Goal: Task Accomplishment & Management: Complete application form

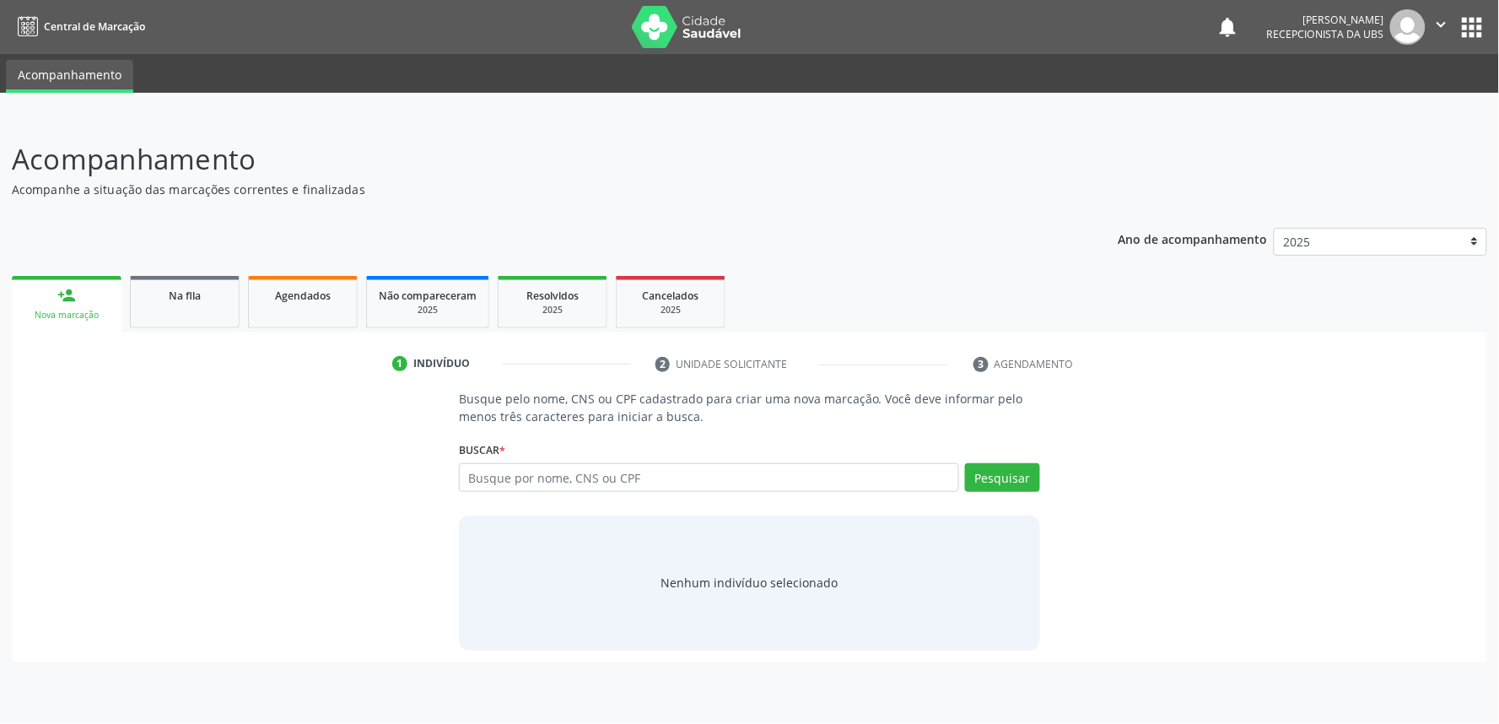
drag, startPoint x: 302, startPoint y: 309, endPoint x: 385, endPoint y: 51, distance: 271.2
click at [302, 309] on link "Agendados" at bounding box center [303, 302] width 110 height 52
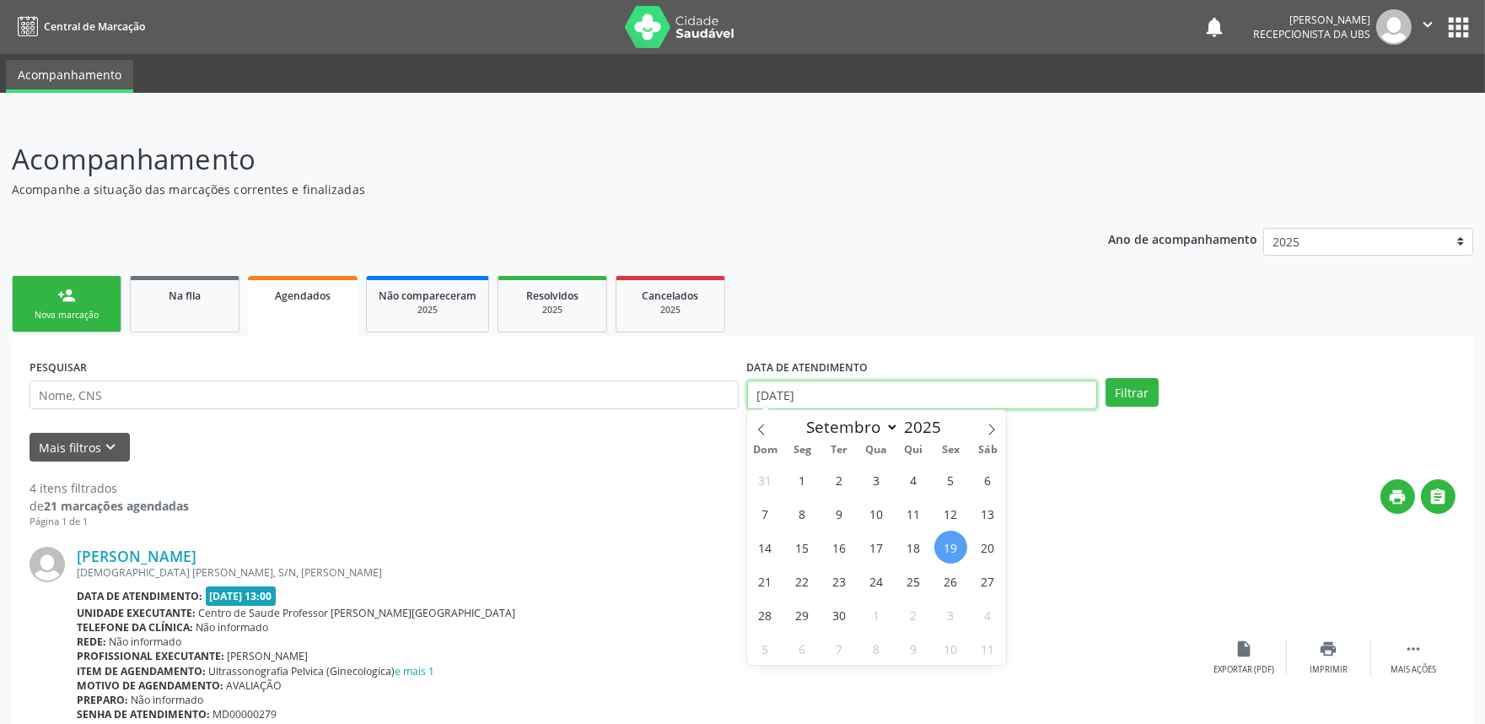
click at [896, 385] on input "[DATE]" at bounding box center [922, 394] width 350 height 29
click at [759, 417] on span at bounding box center [761, 424] width 29 height 29
select select "7"
click at [948, 476] on span "1" at bounding box center [950, 479] width 33 height 33
type input "01/08/2025"
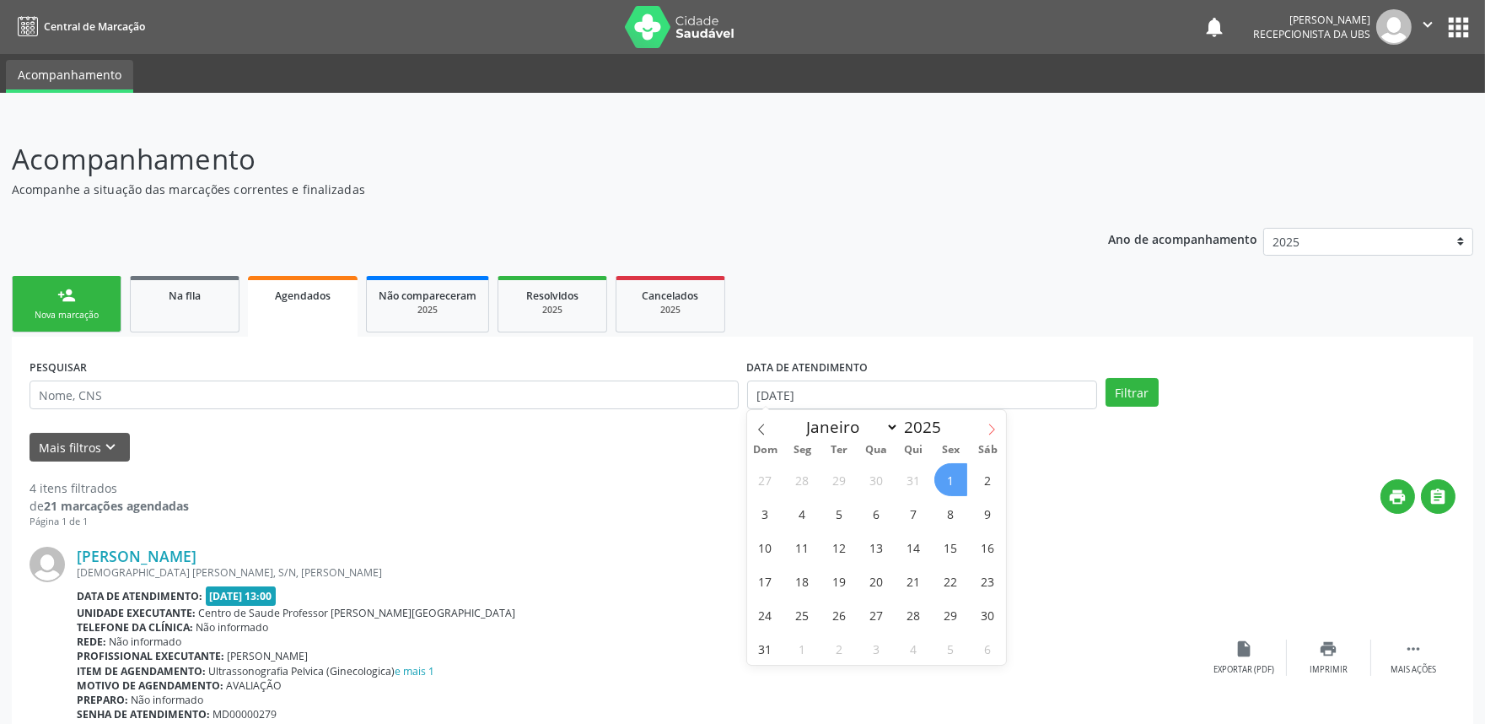
click at [993, 426] on icon at bounding box center [992, 429] width 12 height 12
select select "9"
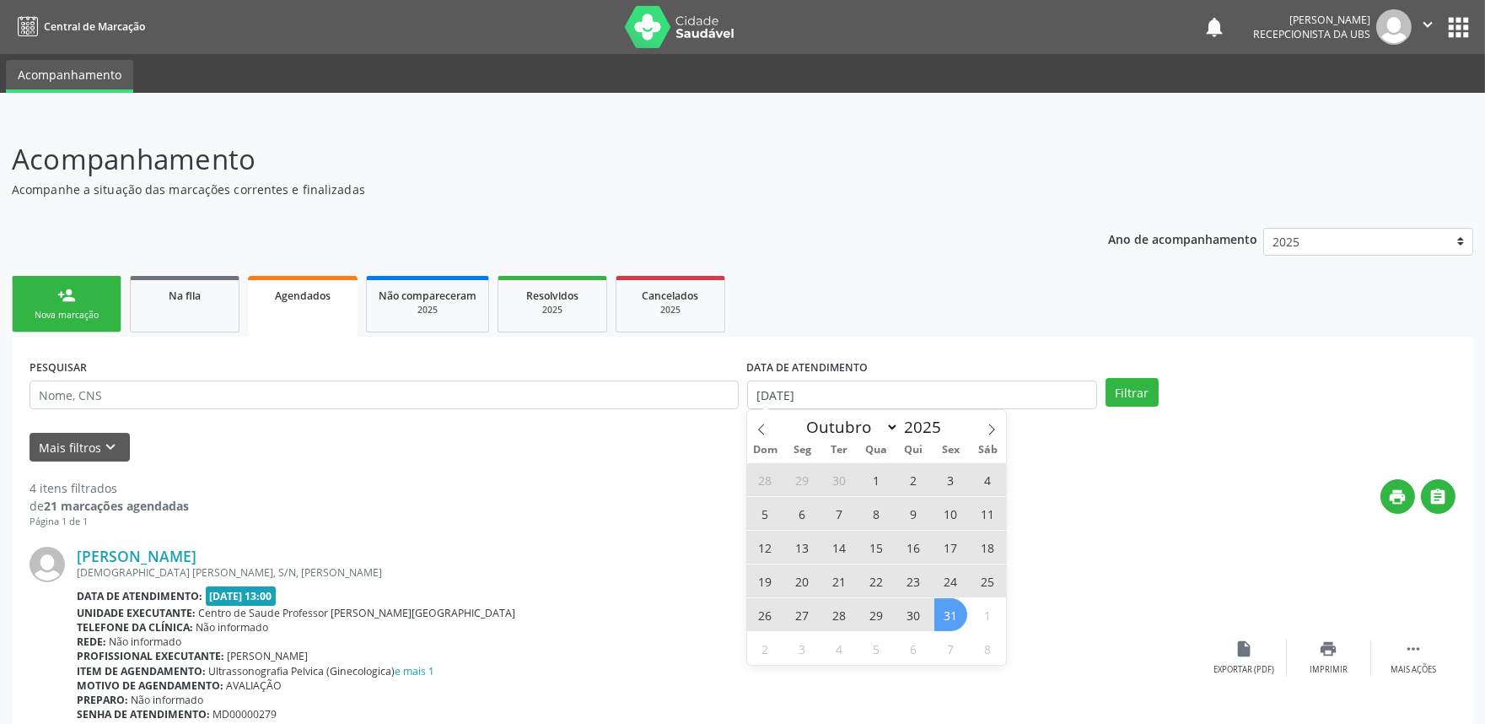
click at [955, 616] on span "31" at bounding box center [950, 614] width 33 height 33
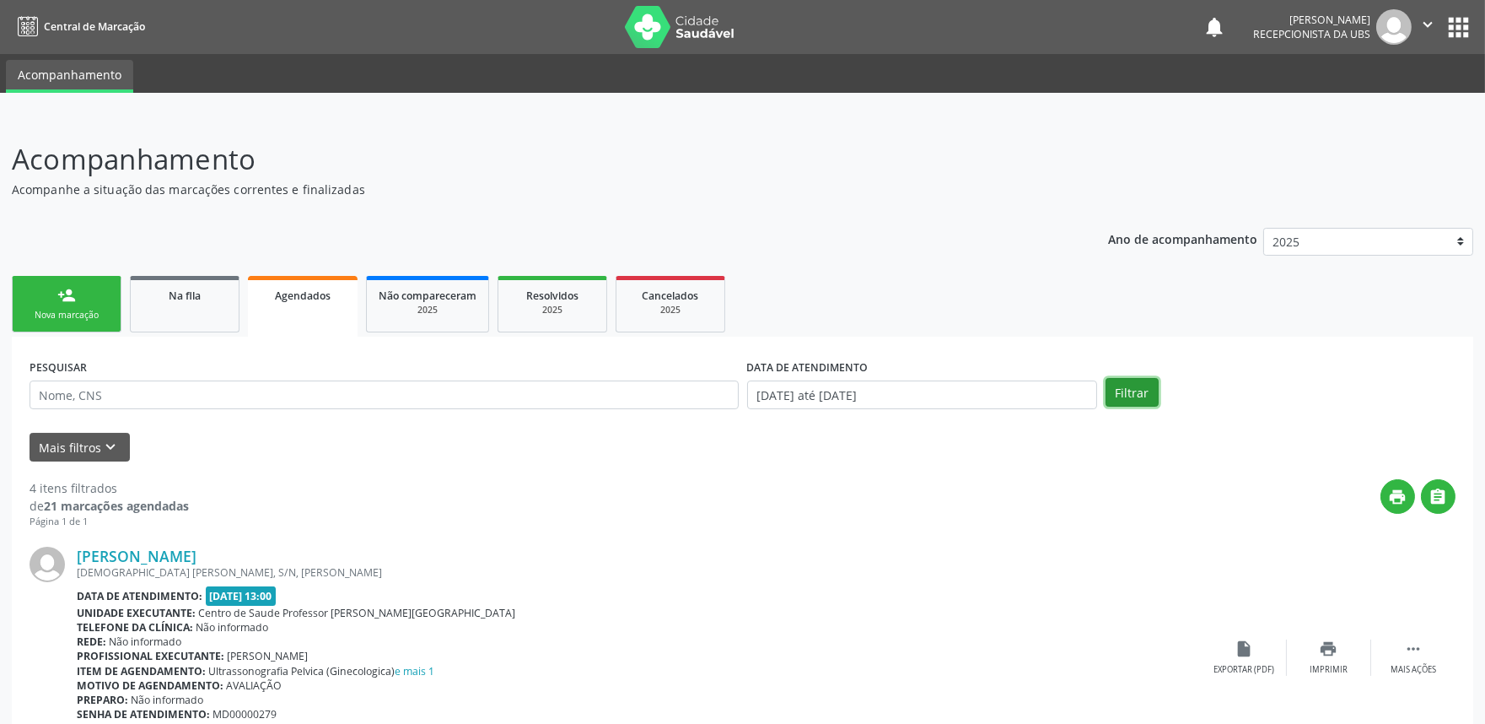
click at [1143, 383] on button "Filtrar" at bounding box center [1132, 392] width 53 height 29
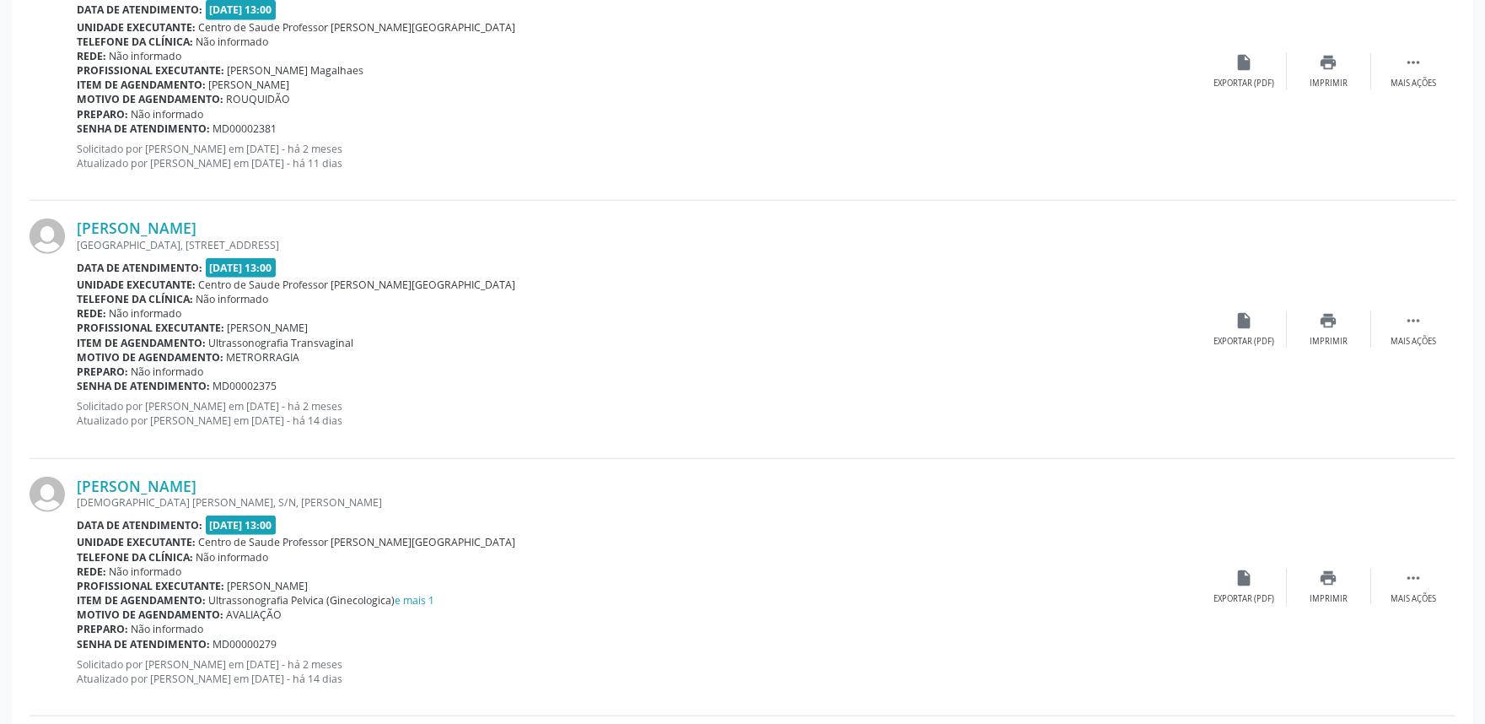
scroll to position [3730, 0]
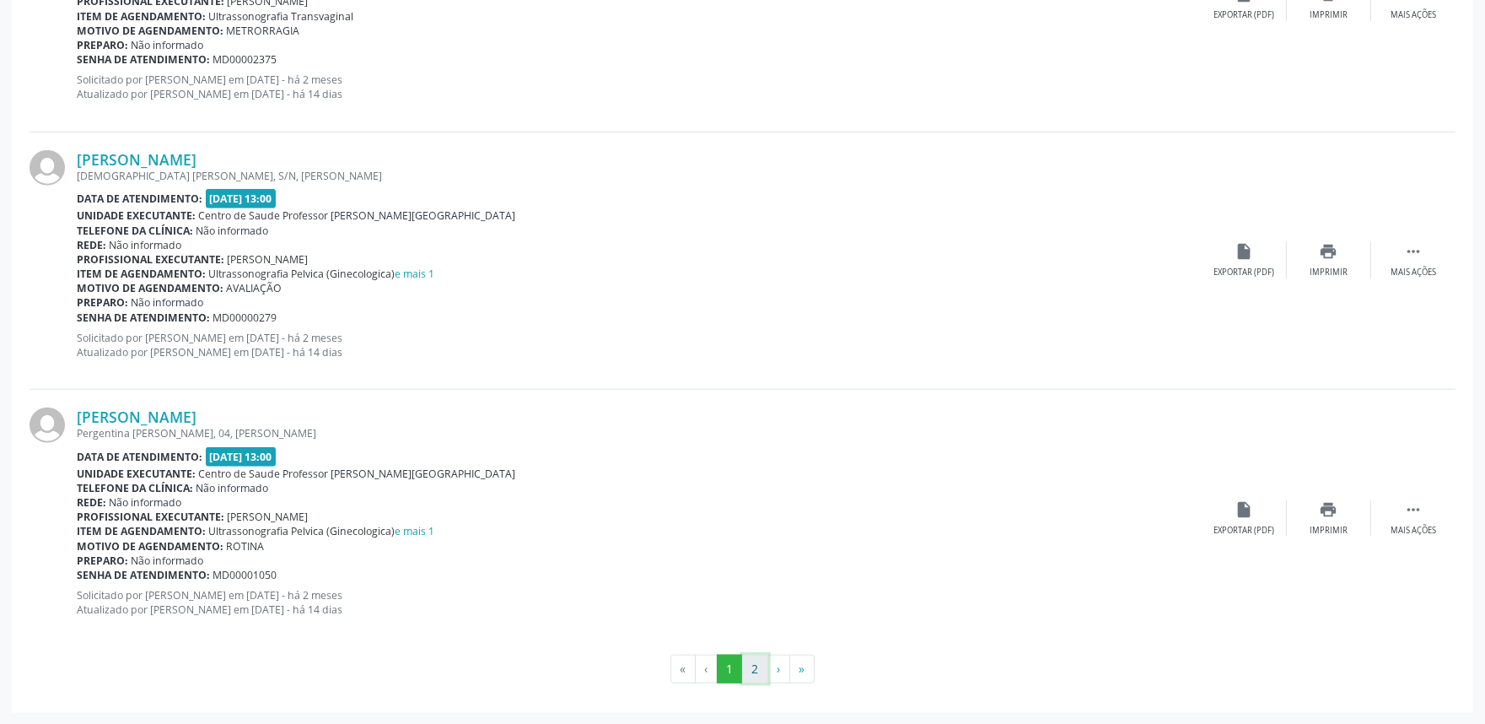
click at [761, 659] on button "2" at bounding box center [755, 668] width 26 height 29
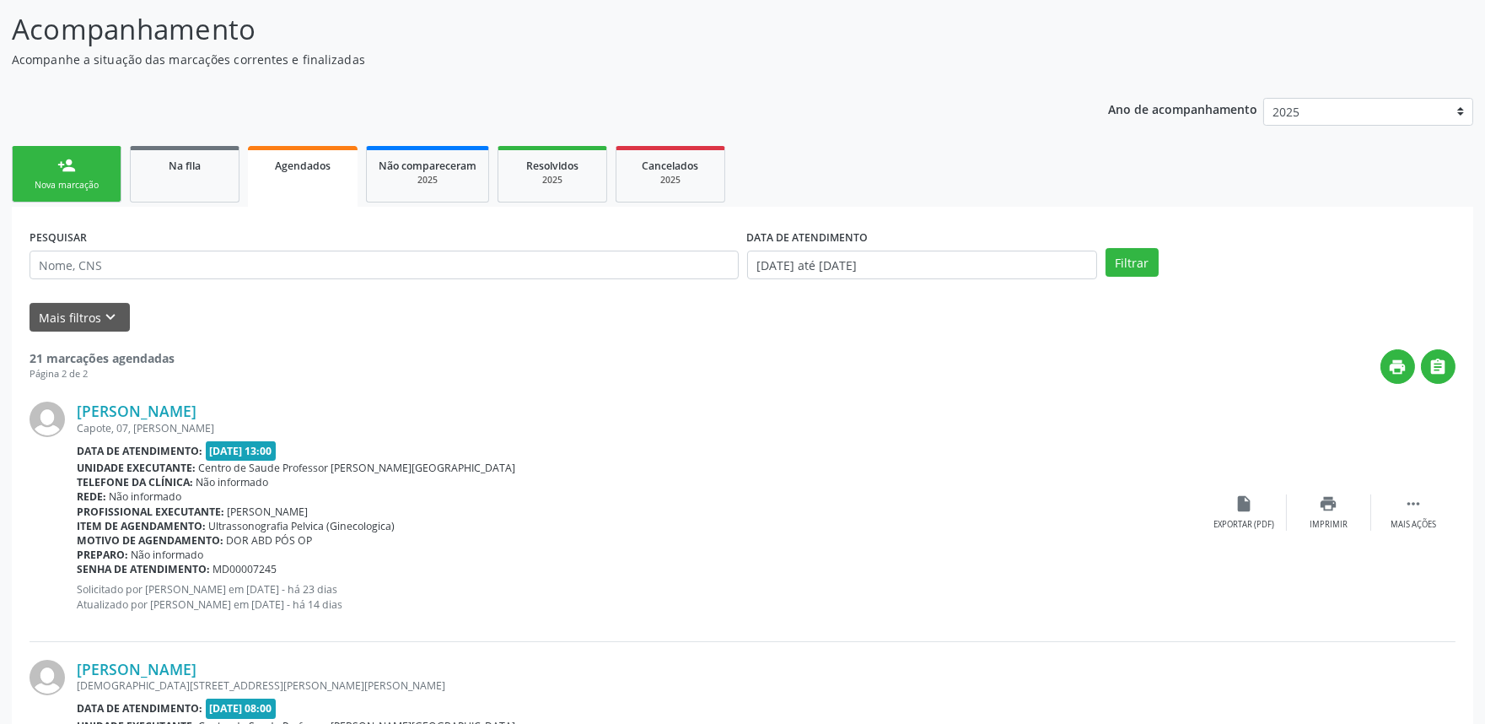
scroll to position [0, 0]
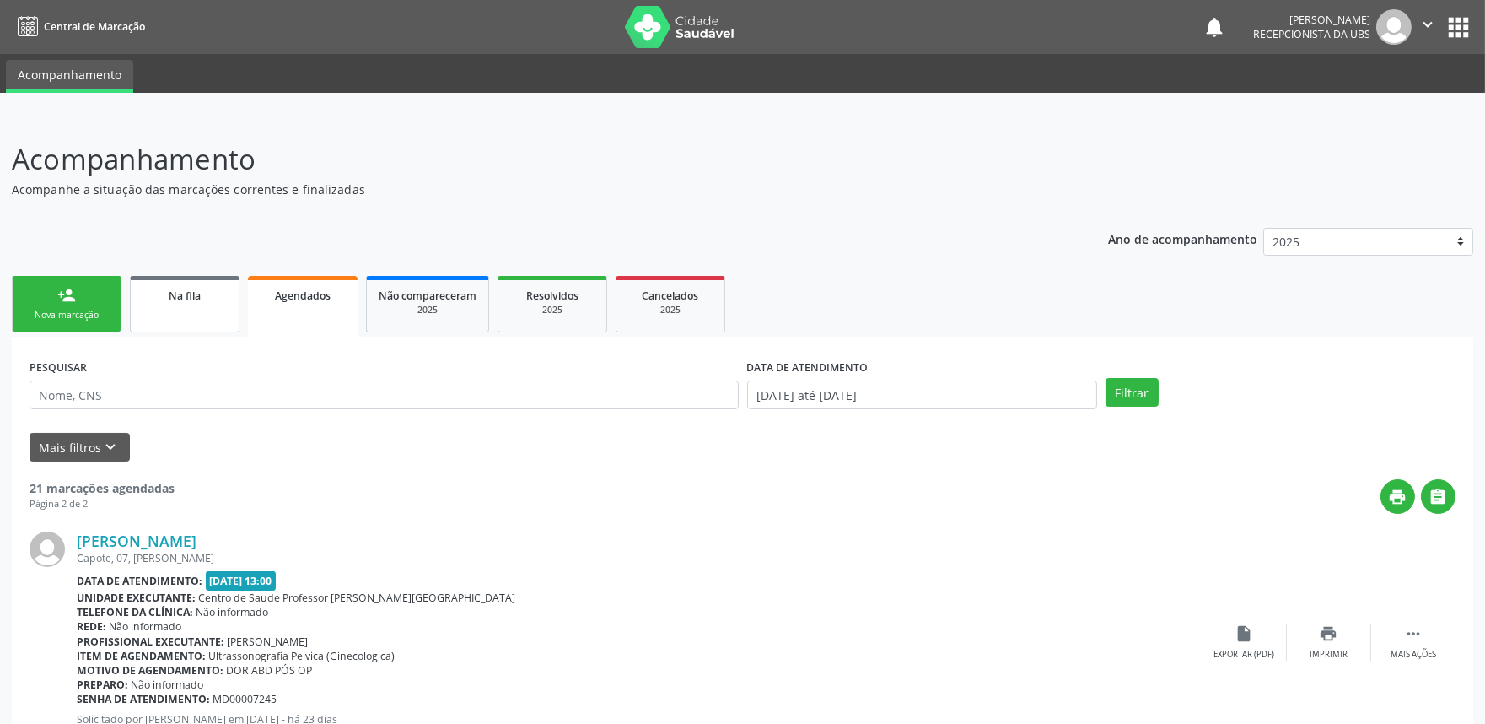
click at [195, 309] on link "Na fila" at bounding box center [185, 304] width 110 height 57
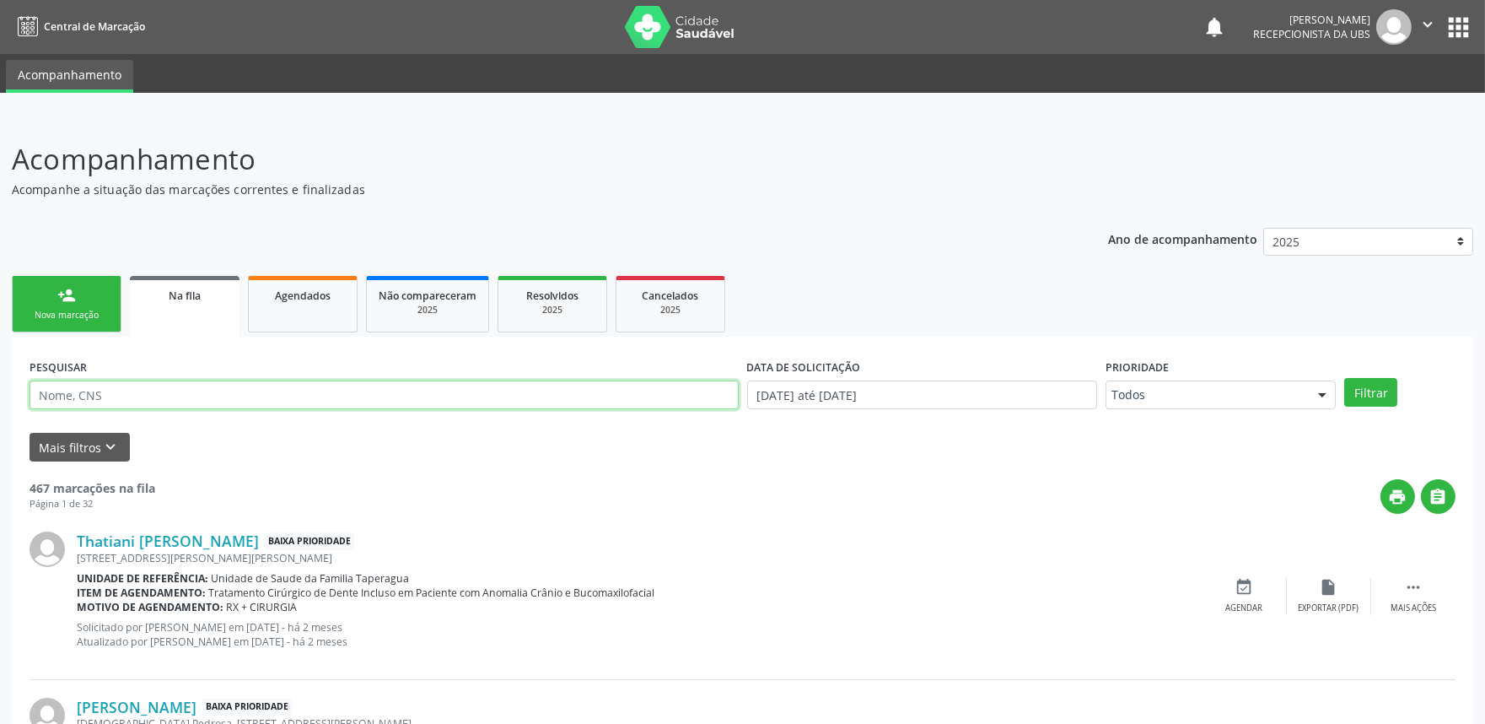
click at [247, 399] on input "text" at bounding box center [384, 394] width 709 height 29
paste input "700807995701788"
type input "700807995701788"
click at [1344, 378] on button "Filtrar" at bounding box center [1370, 392] width 53 height 29
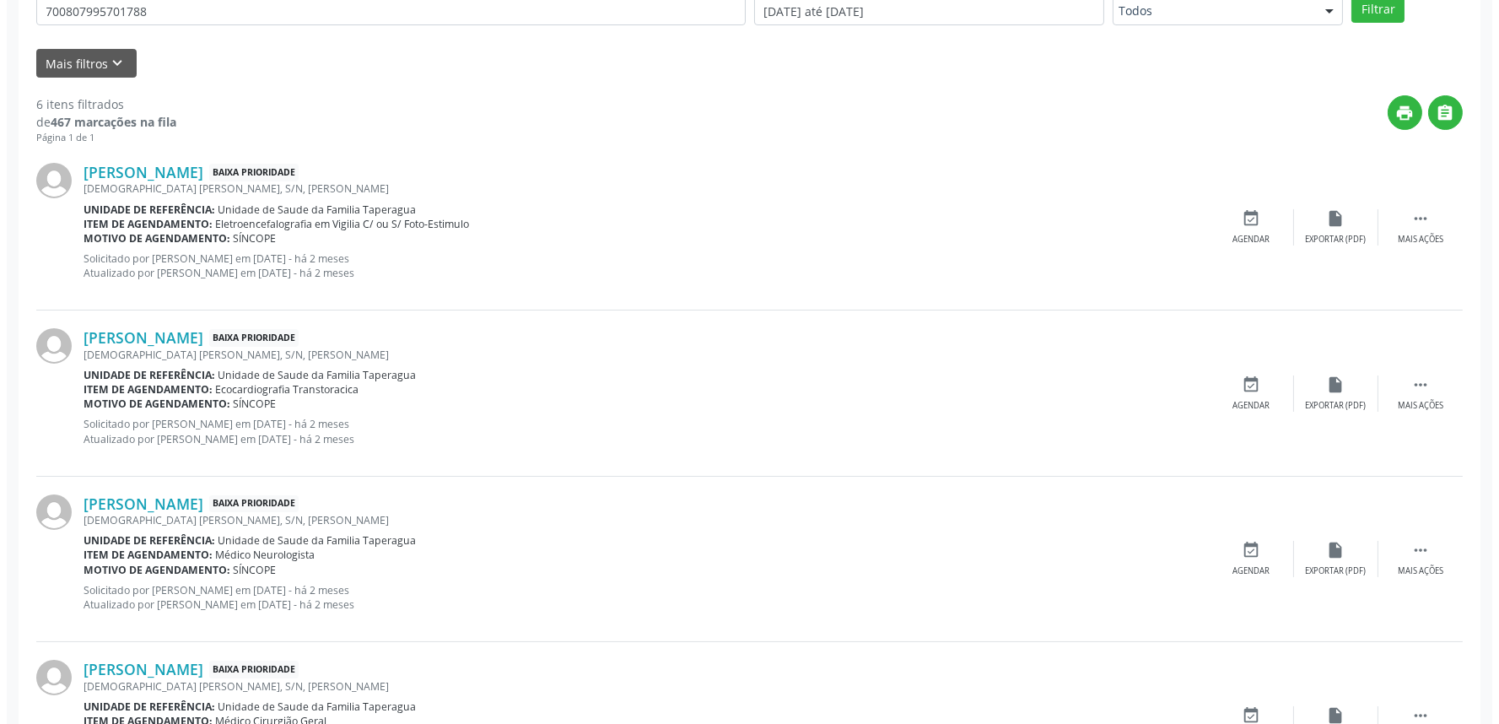
scroll to position [390, 0]
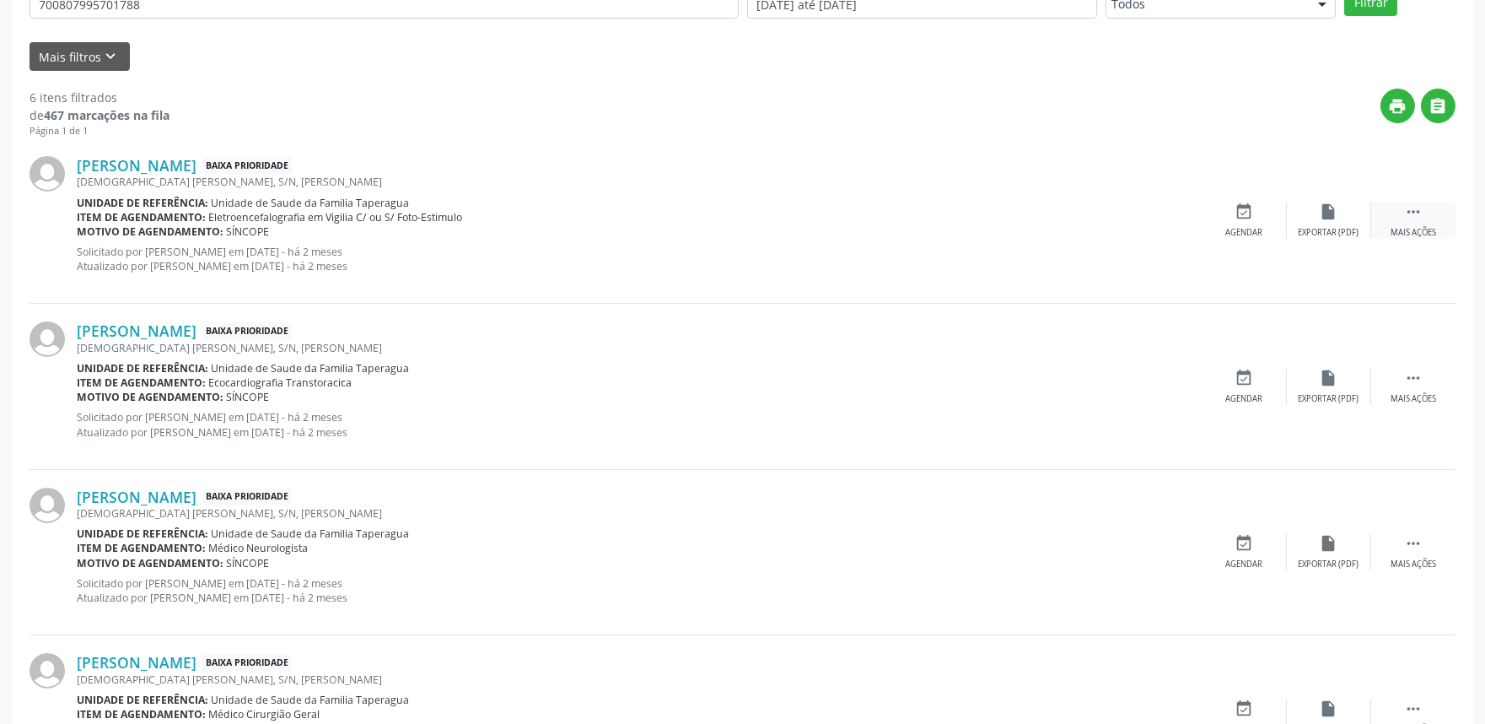
click at [1417, 209] on icon "" at bounding box center [1413, 211] width 19 height 19
click at [1249, 229] on div "Cancelar" at bounding box center [1244, 233] width 40 height 12
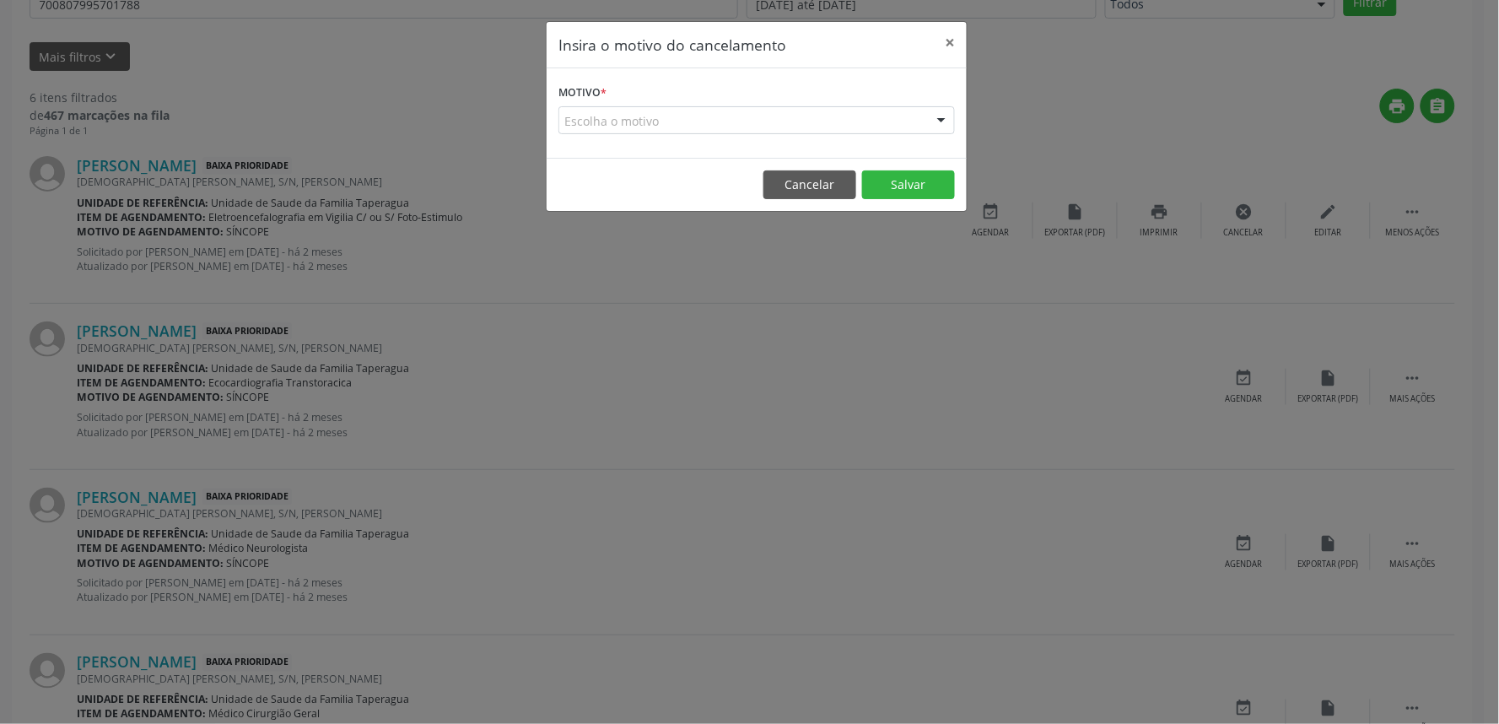
click at [705, 120] on div "Escolha o motivo" at bounding box center [756, 120] width 396 height 29
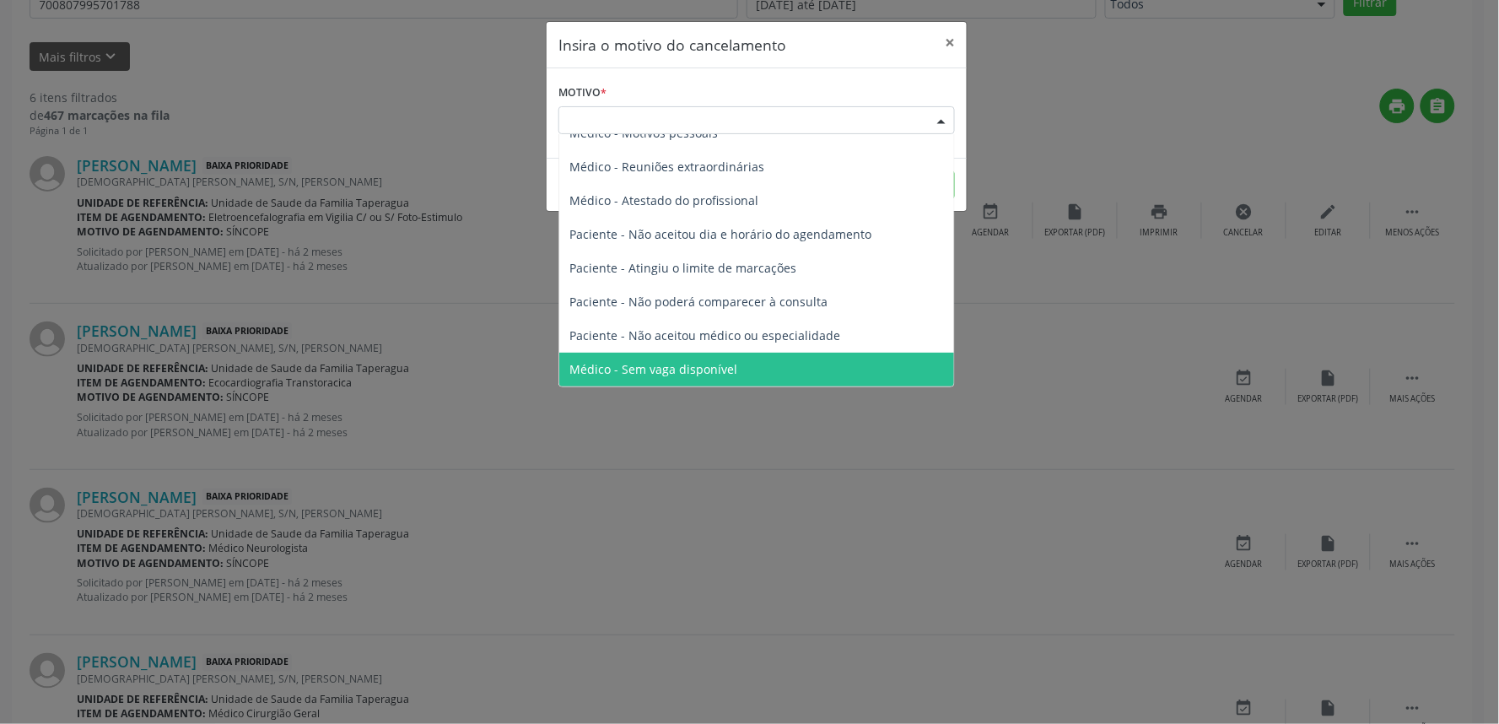
scroll to position [0, 0]
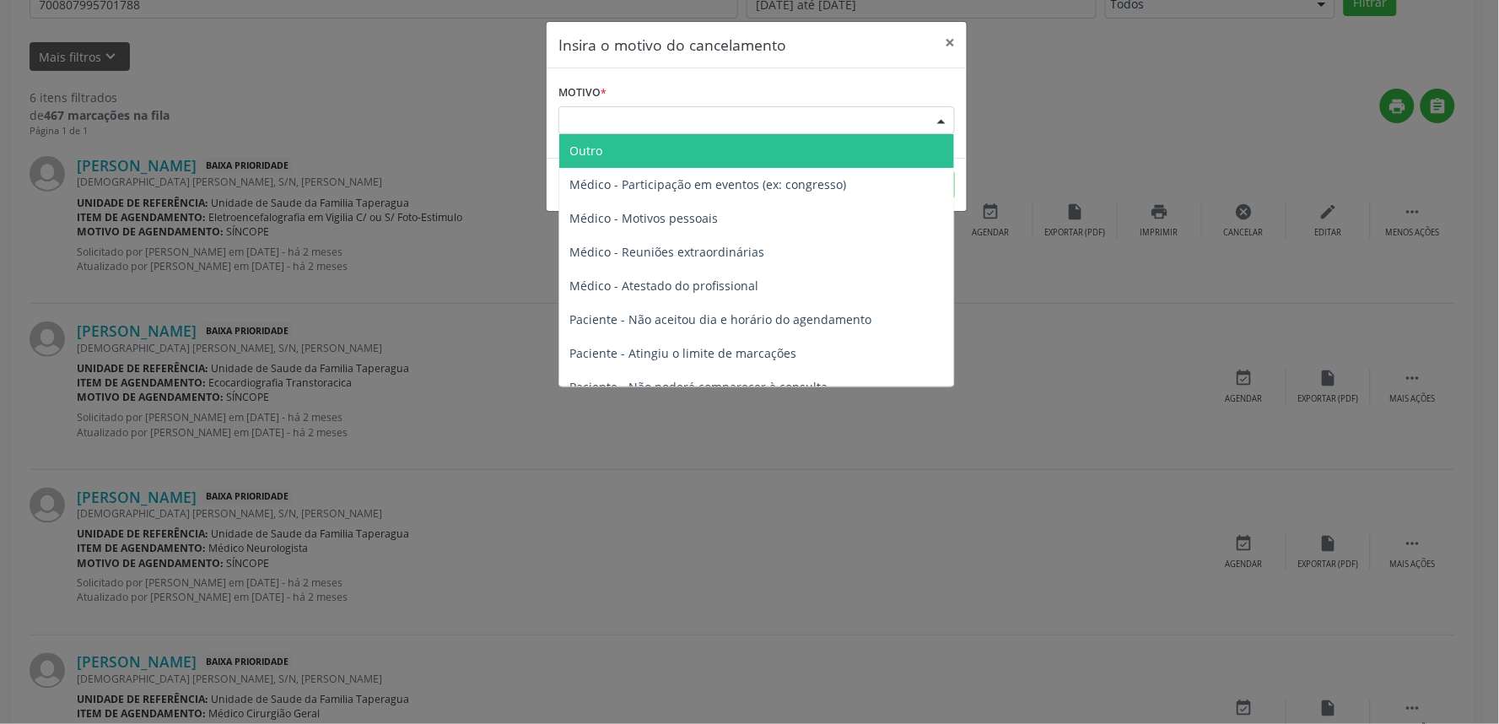
click at [708, 143] on span "Outro" at bounding box center [756, 151] width 395 height 34
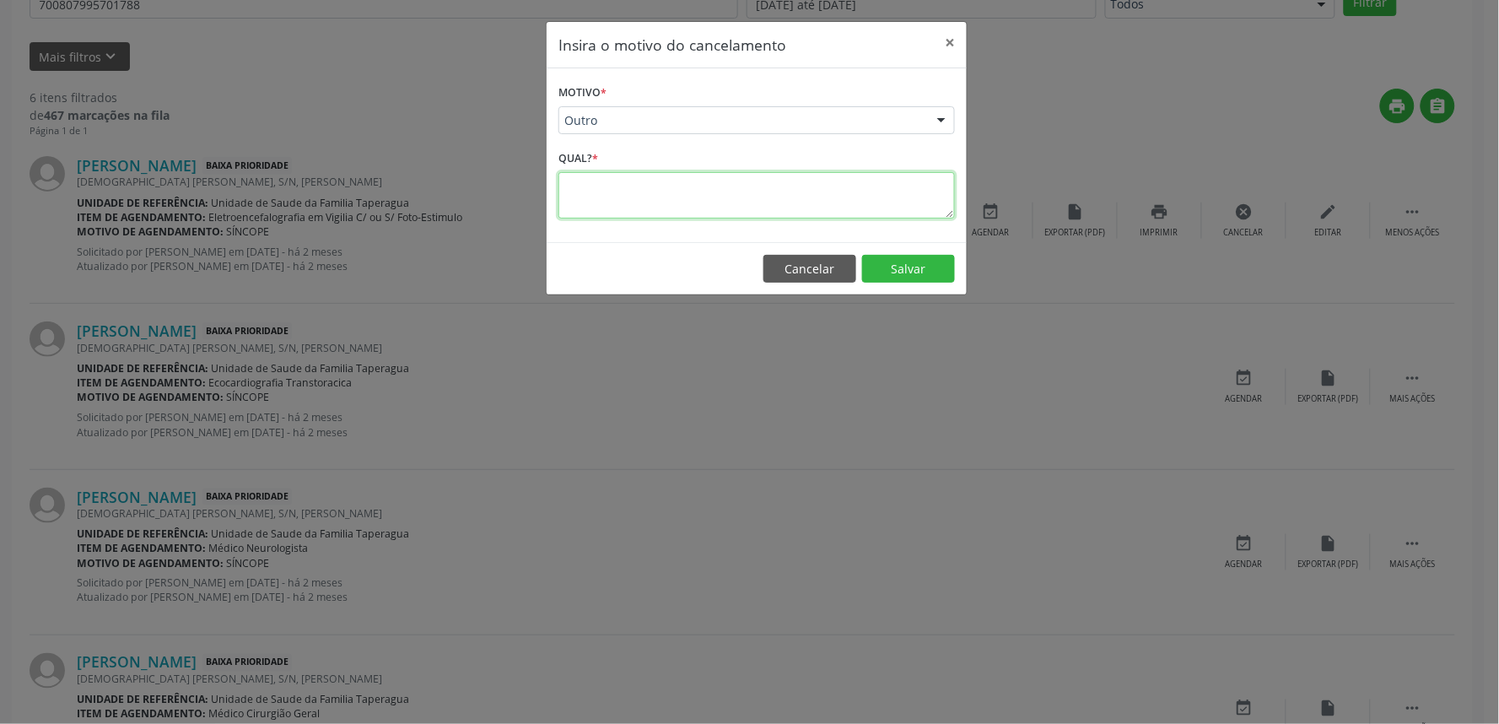
click at [697, 199] on textarea at bounding box center [756, 195] width 396 height 46
click at [565, 187] on textarea "EXAME NÃO É REALIZADO PELO SUS. APENAS PARTICULAR!" at bounding box center [756, 195] width 396 height 46
type textarea "ESSE EXAME NÃO É REALIZADO PELO SUS. APENAS PARTICULAR!"
click at [903, 272] on button "Salvar" at bounding box center [908, 269] width 93 height 29
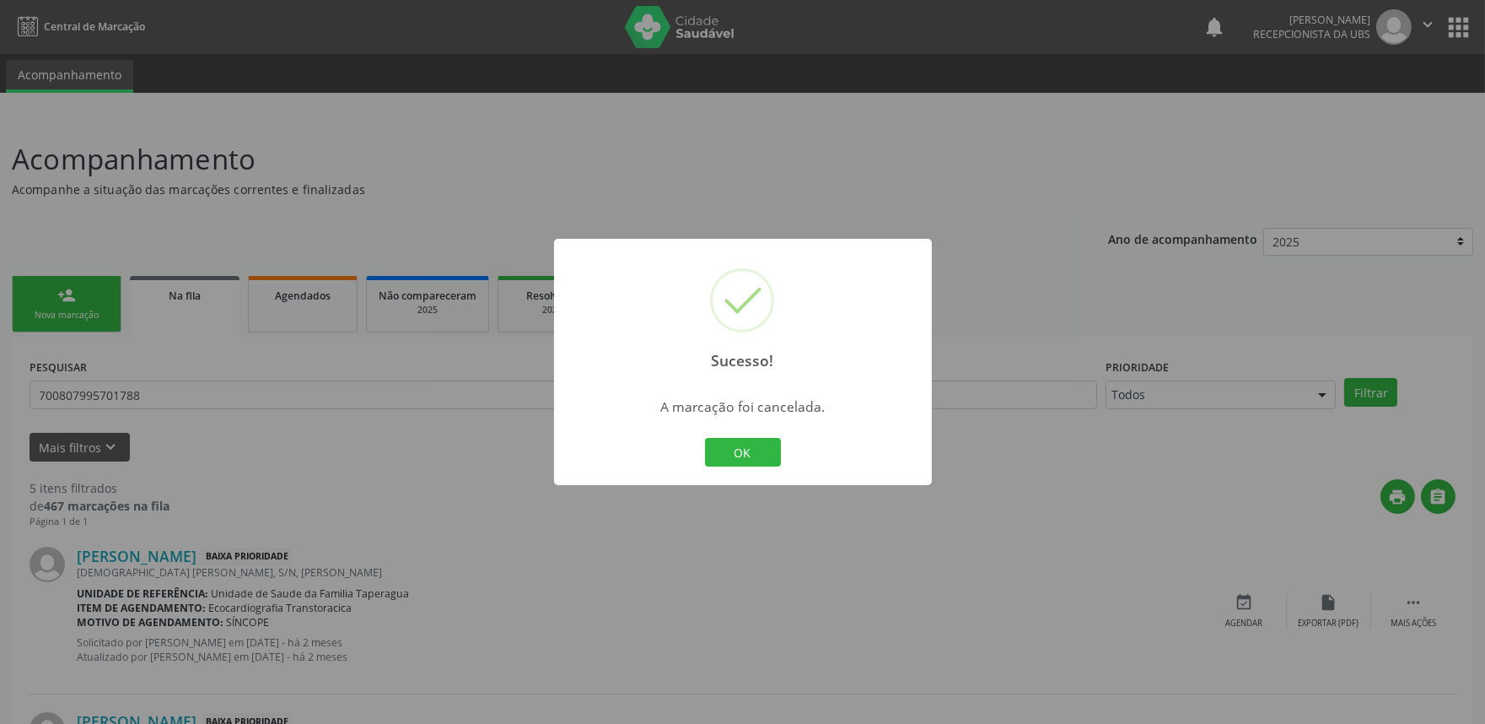
click at [1287, 215] on div "Sucesso! × A marcação foi cancelada. OK Cancel" at bounding box center [742, 362] width 1485 height 724
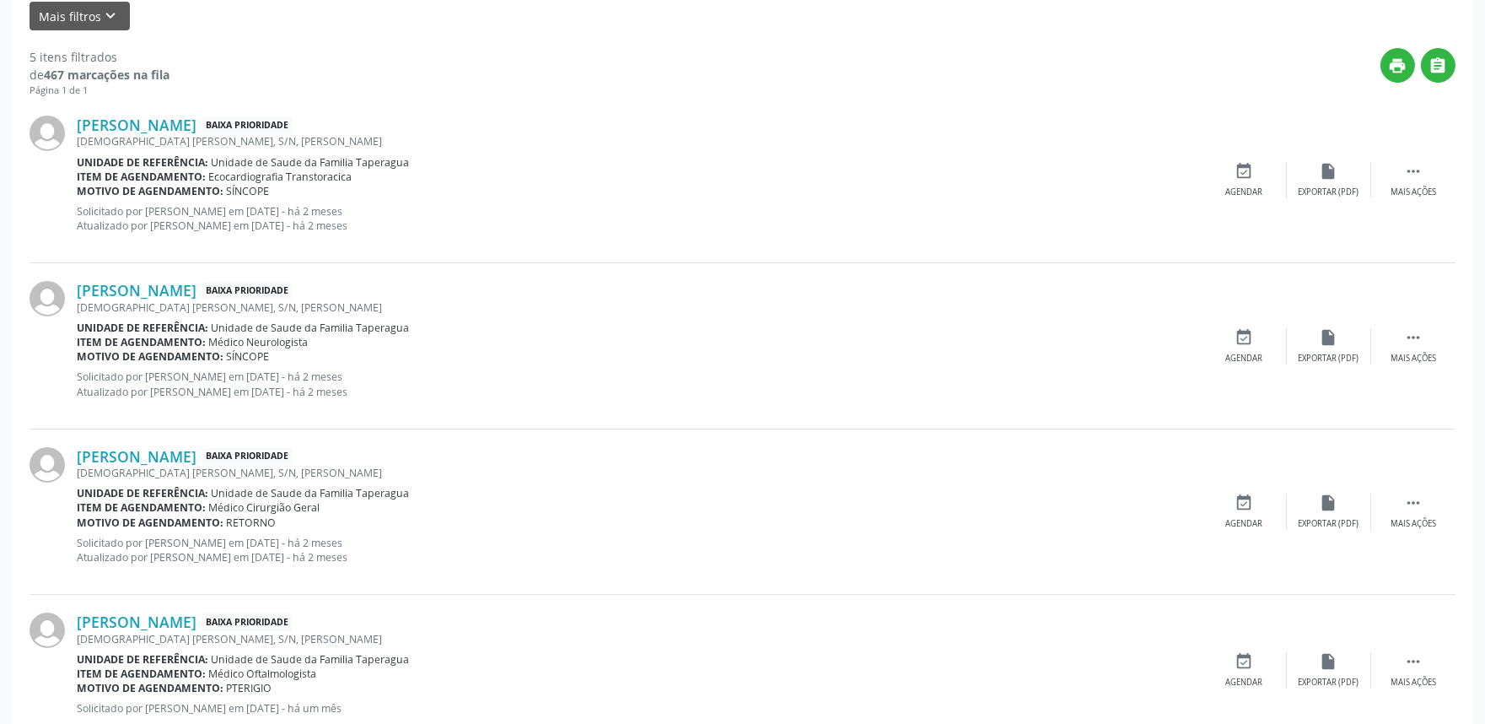
scroll to position [454, 0]
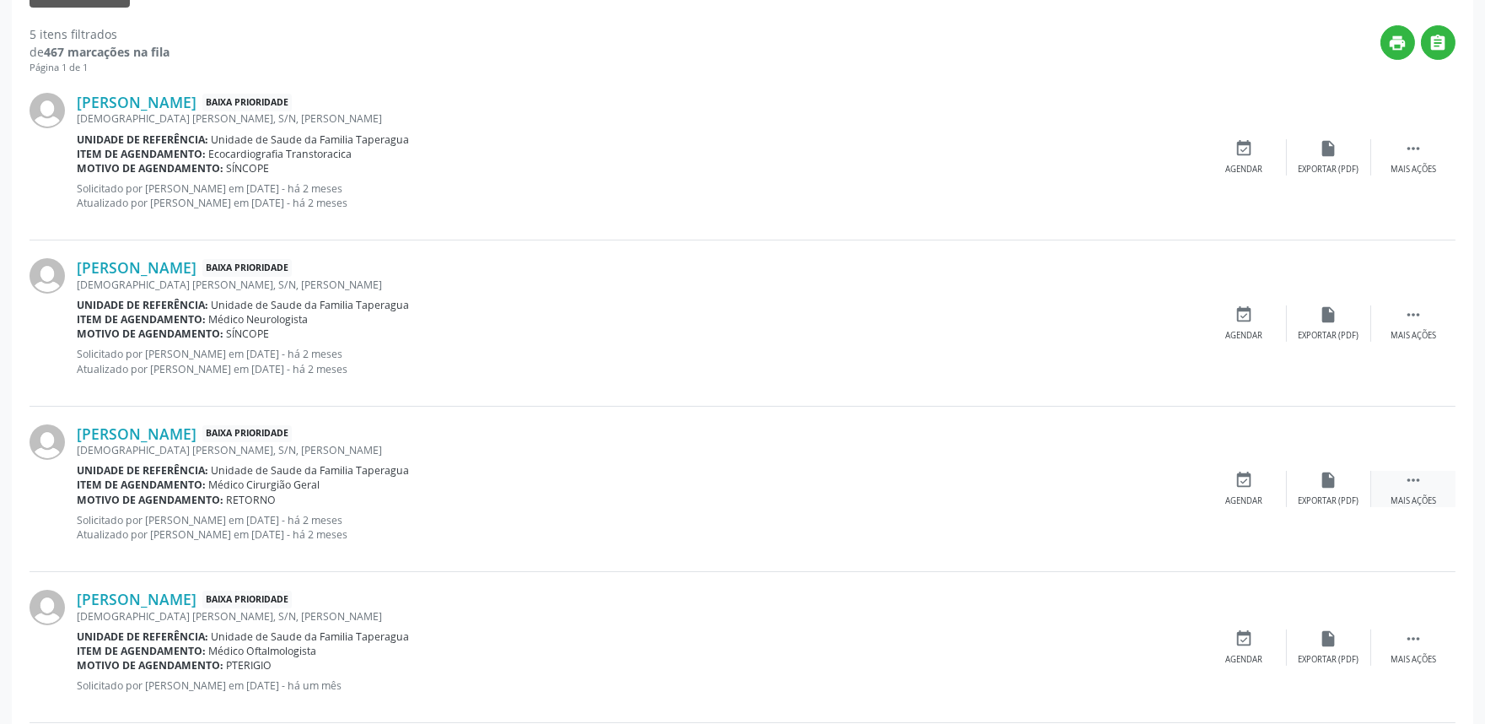
click at [1423, 491] on div " Mais ações" at bounding box center [1413, 489] width 84 height 36
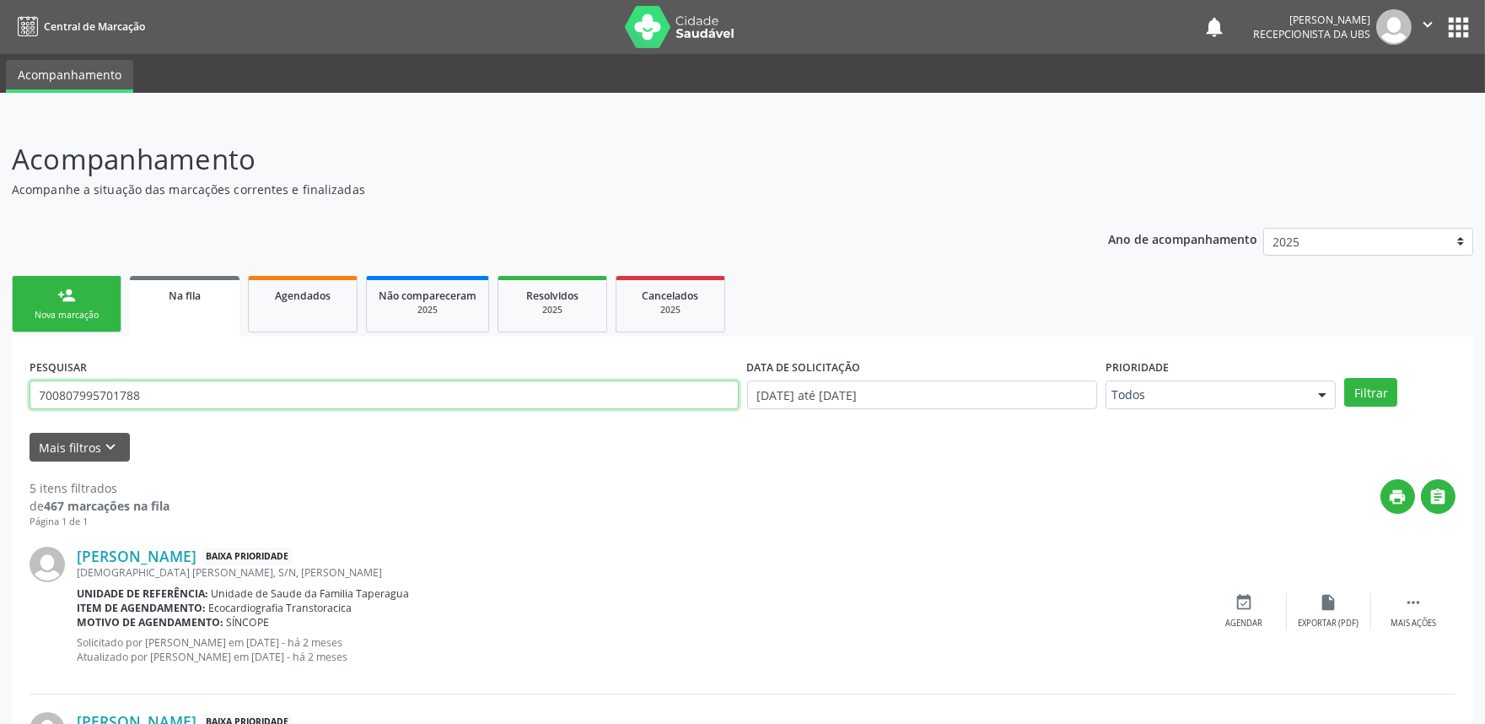
click at [428, 393] on input "700807995701788" at bounding box center [384, 394] width 709 height 29
type input "700"
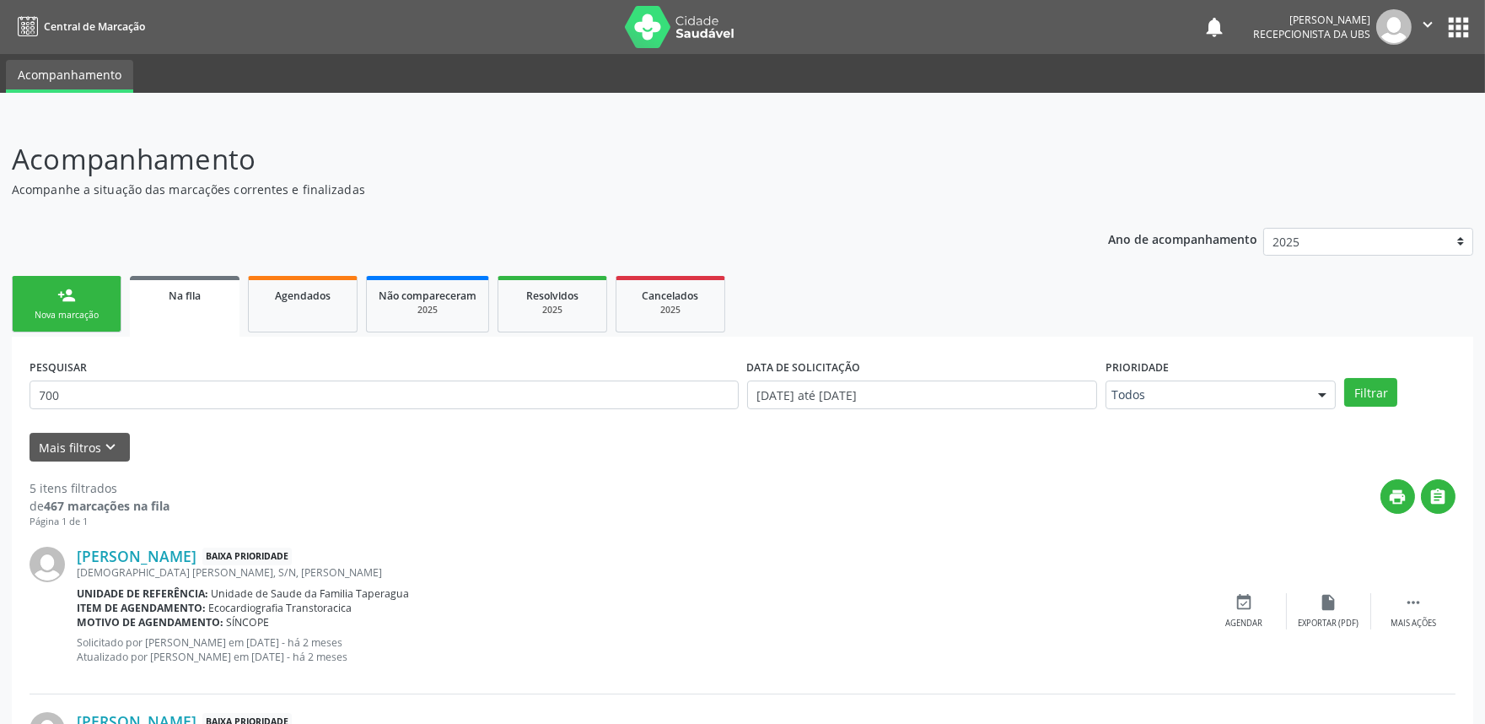
click at [487, 557] on div "Ana Claudia da Silva Lourenco Baixa Prioridade" at bounding box center [640, 555] width 1126 height 19
click at [196, 553] on link "Ana Claudia da Silva Lourenco" at bounding box center [137, 555] width 120 height 19
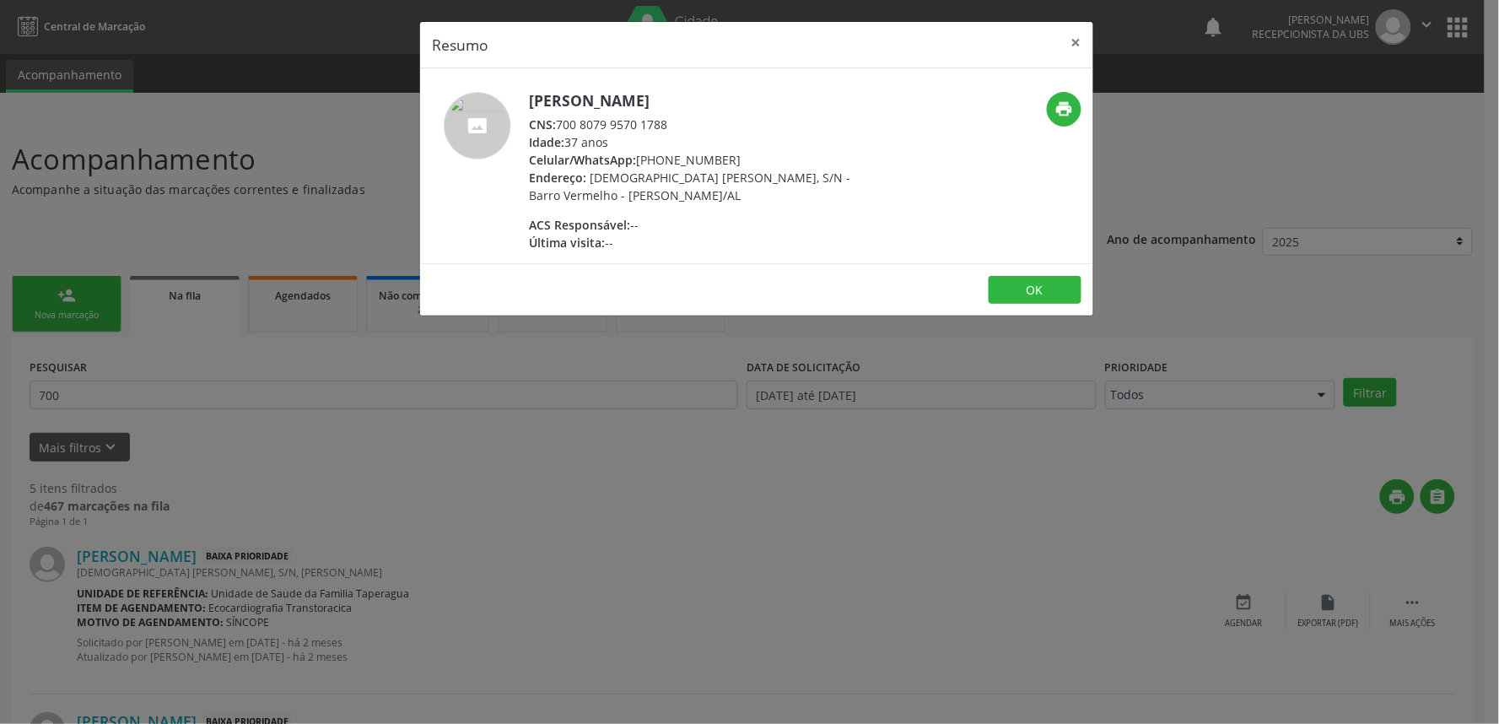
click at [627, 521] on div "Resumo × Ana Claudia da Silva Lourenco CNS: 700 8079 9570 1788 Idade: 37 anos C…" at bounding box center [749, 362] width 1499 height 724
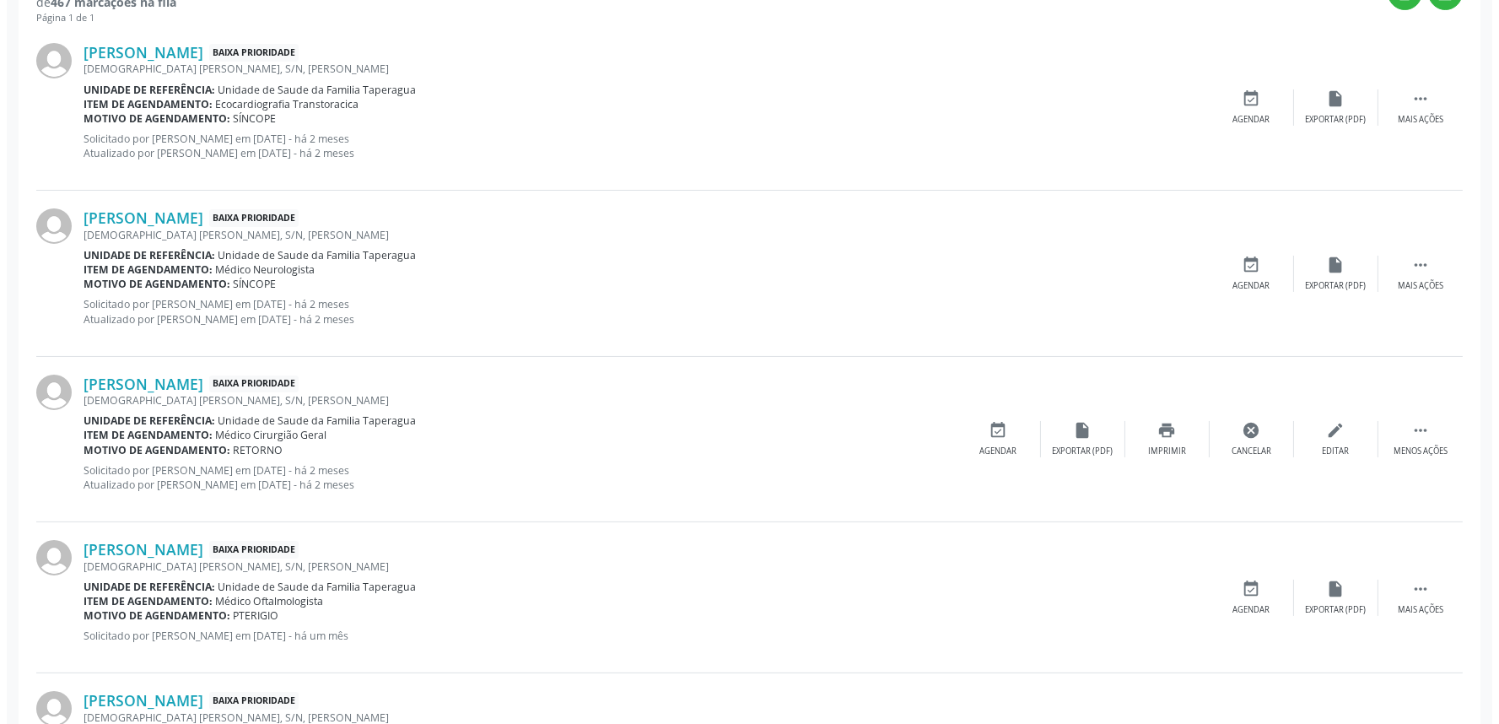
scroll to position [532, 0]
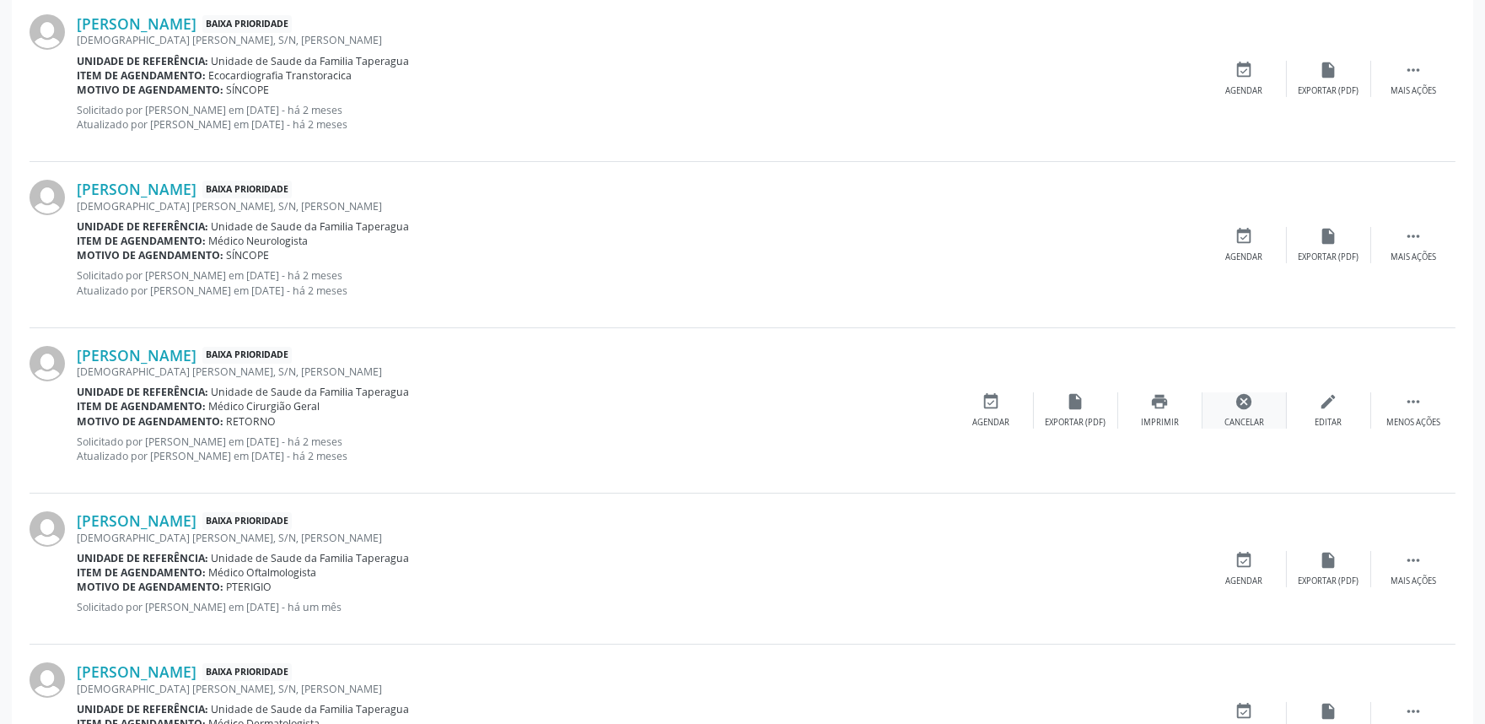
click at [1259, 411] on div "cancel Cancelar" at bounding box center [1245, 410] width 84 height 36
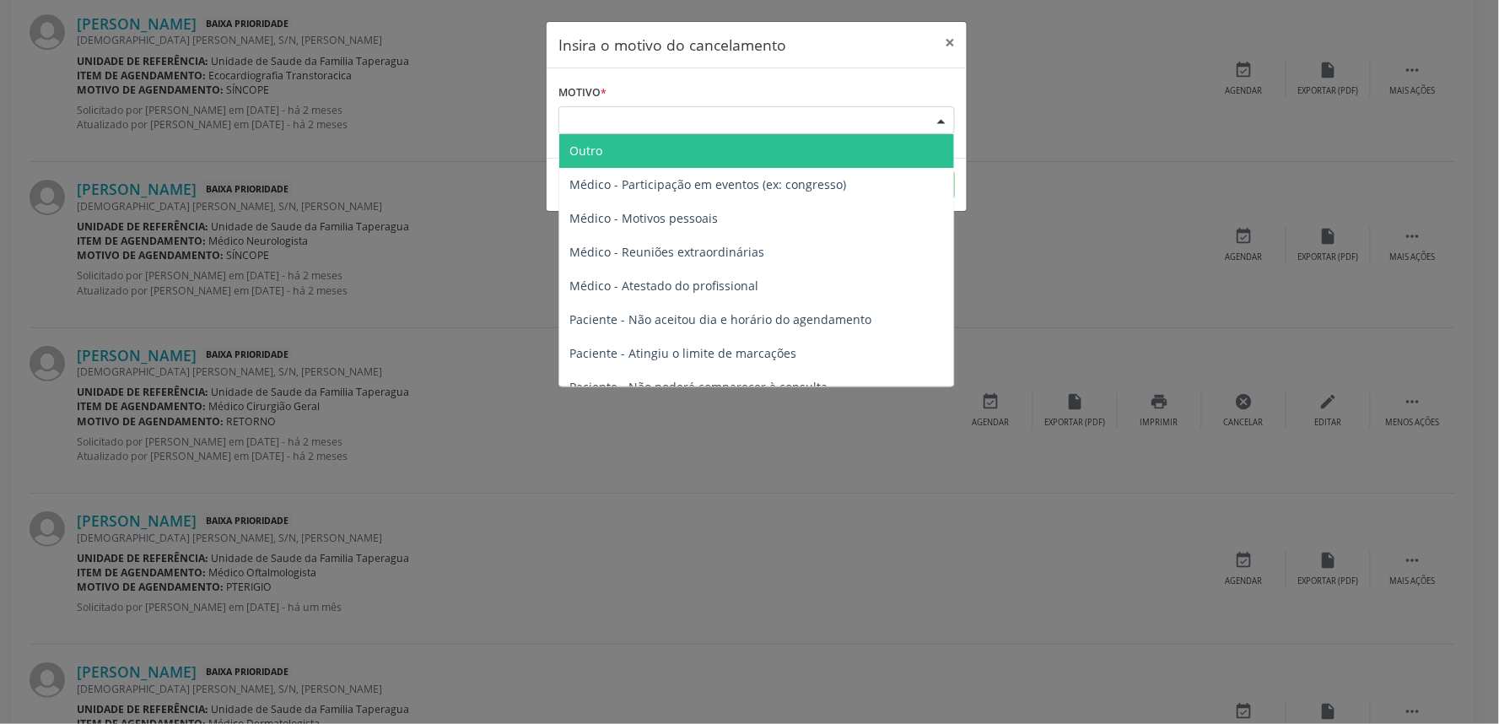
click at [794, 116] on div "Escolha o motivo" at bounding box center [756, 120] width 396 height 29
click at [769, 154] on span "Outro" at bounding box center [756, 151] width 395 height 34
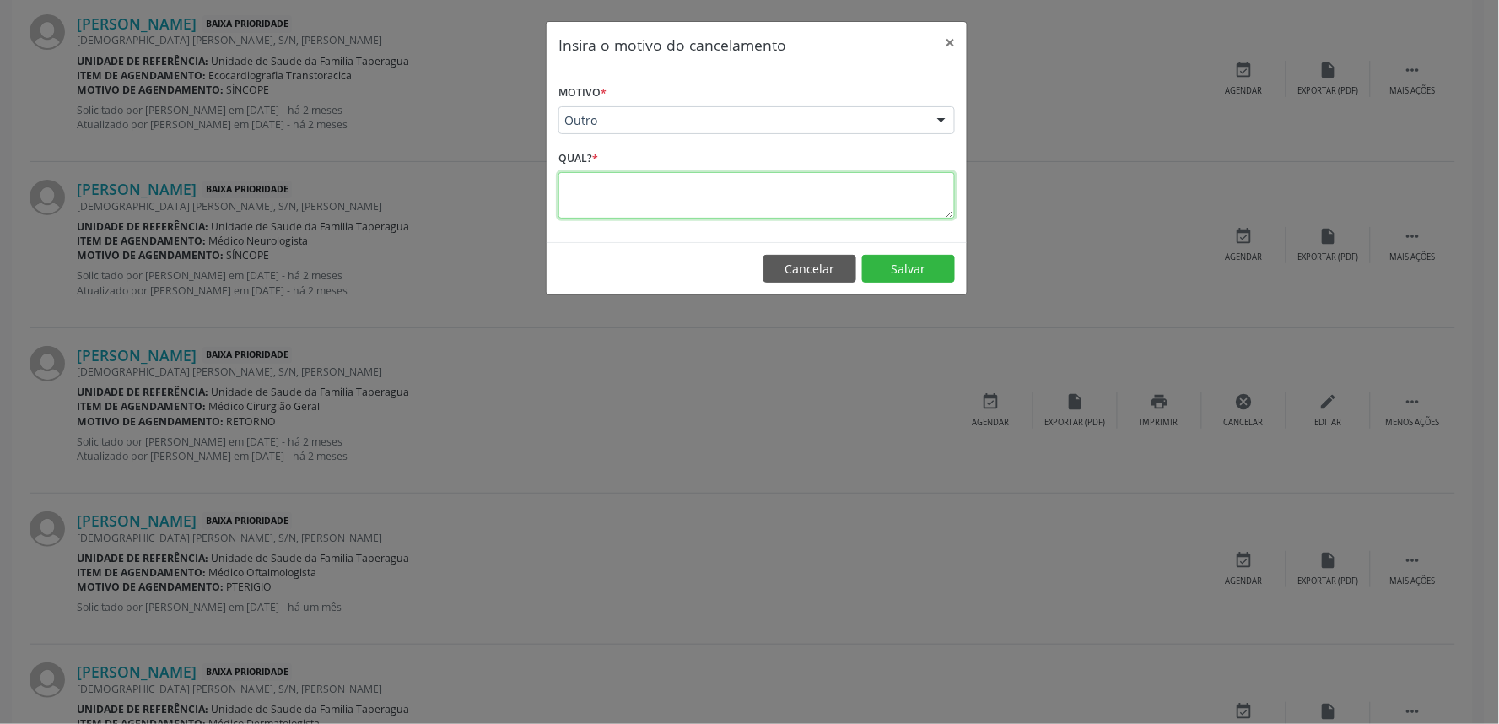
click at [759, 212] on textarea at bounding box center [756, 195] width 396 height 46
drag, startPoint x: 760, startPoint y: 186, endPoint x: 555, endPoint y: 186, distance: 204.9
click at [555, 186] on div "Motivo * Outro Outro Médico - Participação em eventos (ex: congresso) Médico - …" at bounding box center [756, 155] width 420 height 174
type textarea "IO AGUARDAR PELA REGUL"
drag, startPoint x: 761, startPoint y: 196, endPoint x: 390, endPoint y: 204, distance: 371.1
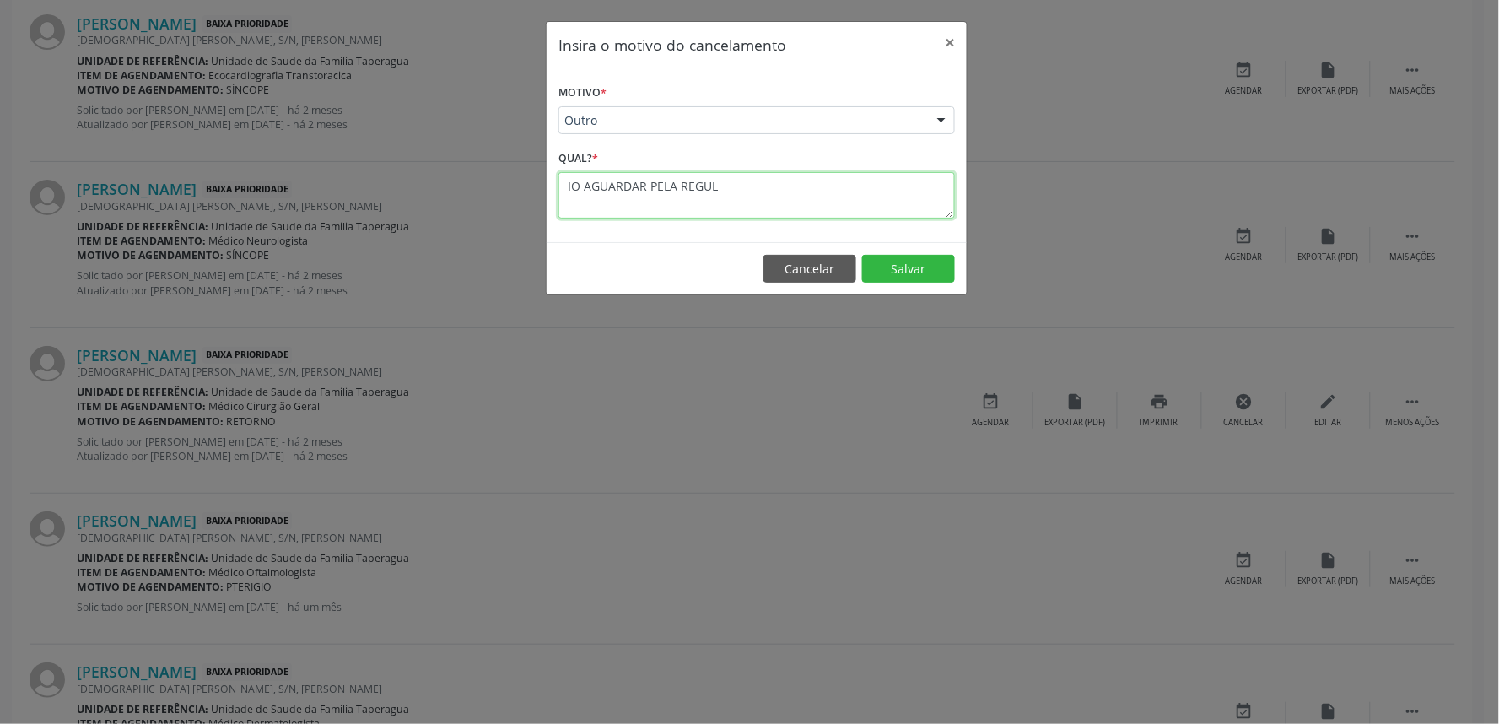
click at [390, 204] on div "Insira o motivo do cancelamento × Motivo * Outro Outro Médico - Participação em…" at bounding box center [749, 362] width 1499 height 724
type textarea "P"
click at [713, 186] on textarea "PACIENTE PARA RETORNO E JÁ REALIZOU" at bounding box center [756, 195] width 396 height 46
drag, startPoint x: 689, startPoint y: 202, endPoint x: 548, endPoint y: 174, distance: 143.7
click at [548, 174] on div "Motivo * Outro Outro Médico - Participação em eventos (ex: congresso) Médico - …" at bounding box center [756, 155] width 420 height 174
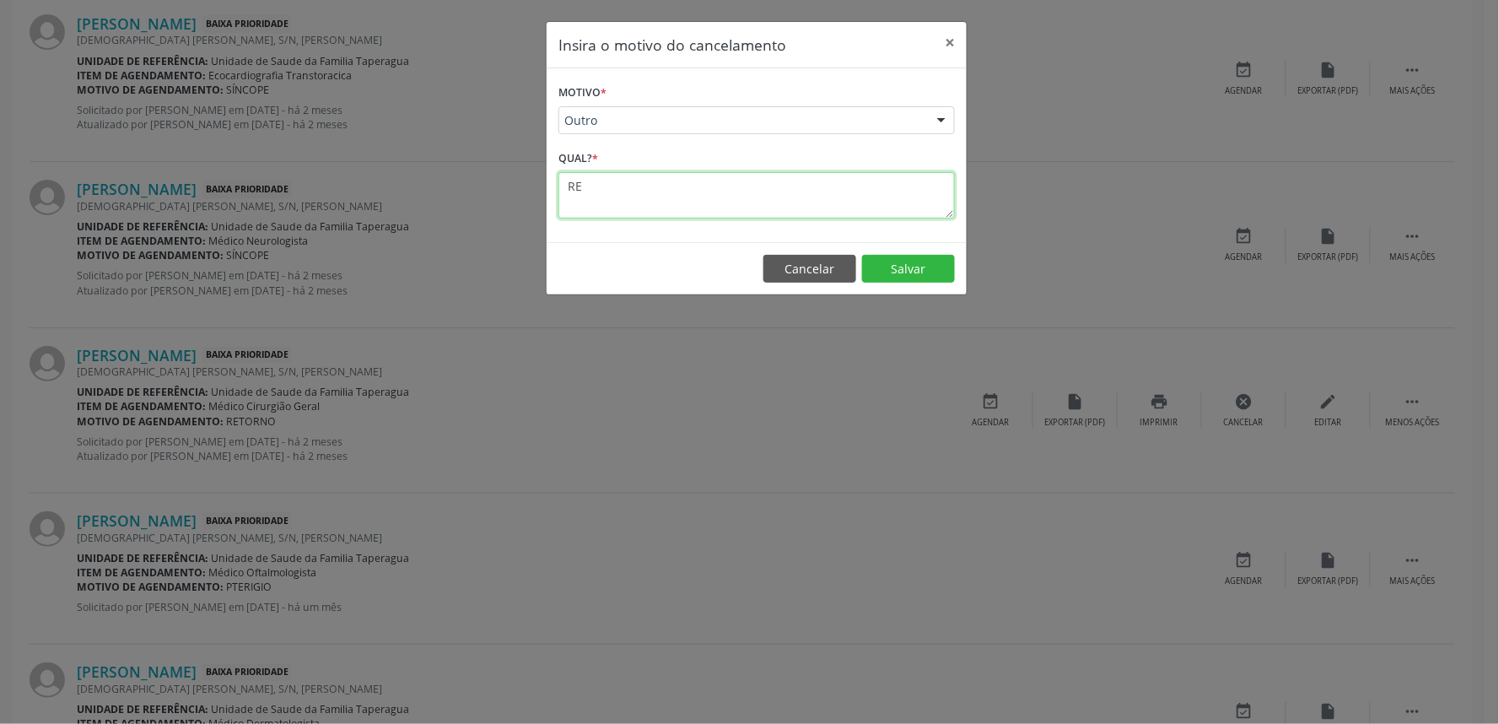
type textarea "R"
type textarea "PACIENTE JA REALIZOU RETORNO NÃO É NECESSÁRIO INSERIR PACIENTE PARA RETORNO NA …"
click at [923, 264] on button "Salvar" at bounding box center [908, 269] width 93 height 29
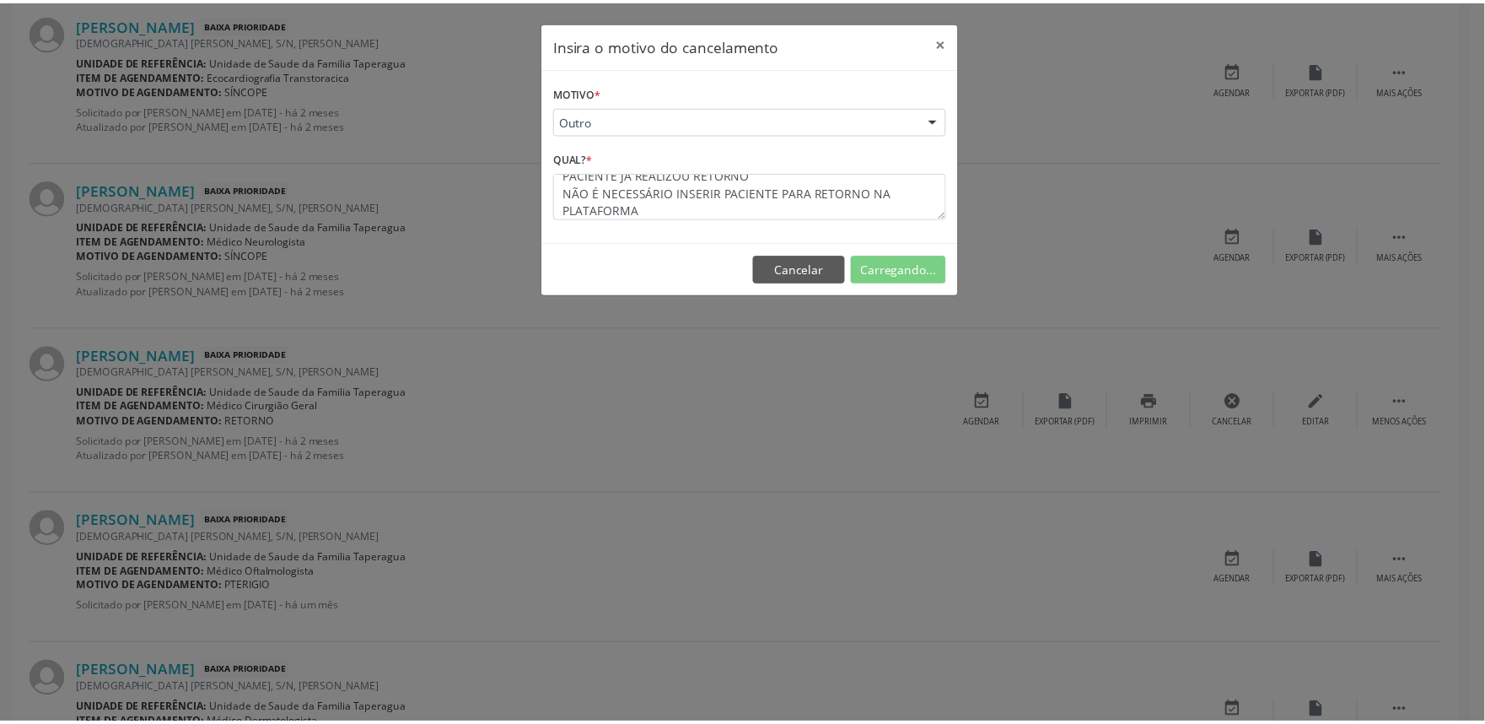
scroll to position [0, 0]
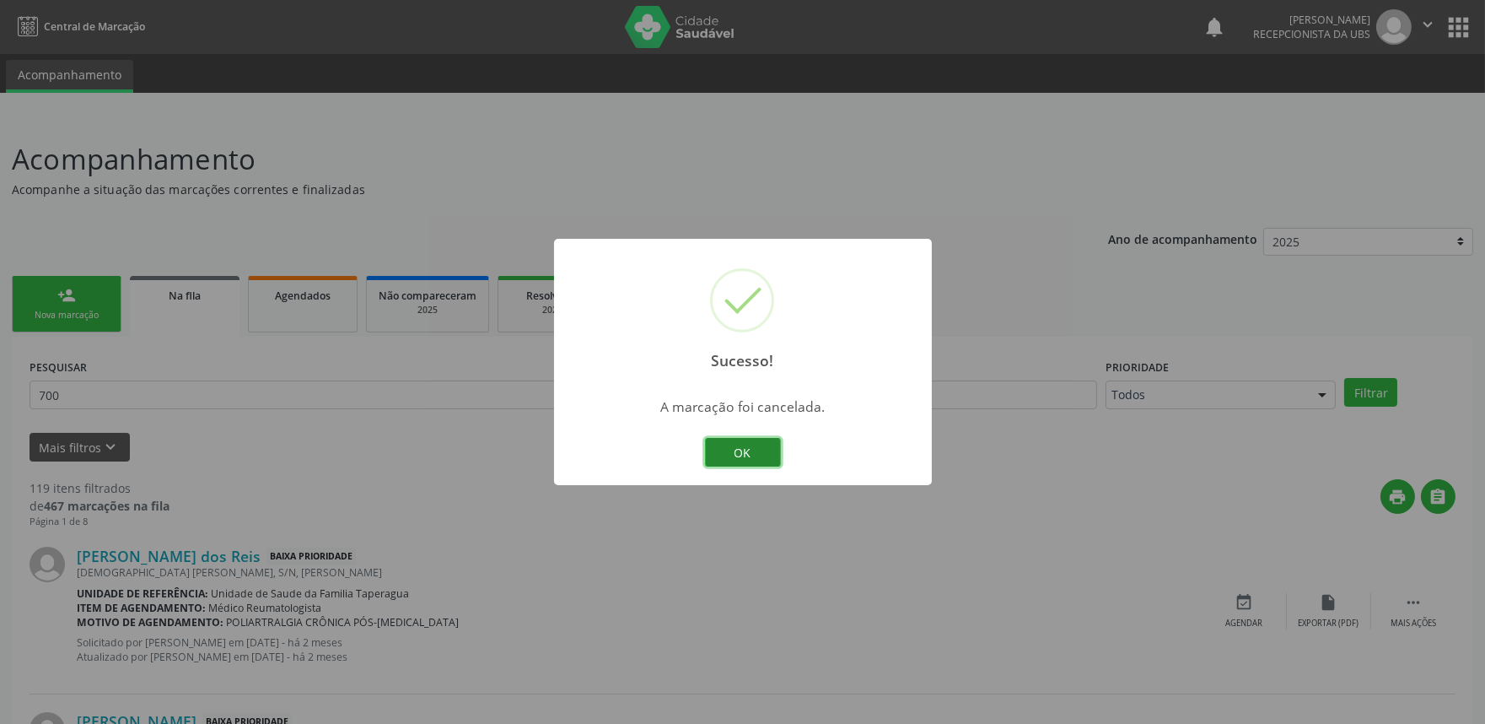
click at [739, 453] on button "OK" at bounding box center [743, 452] width 76 height 29
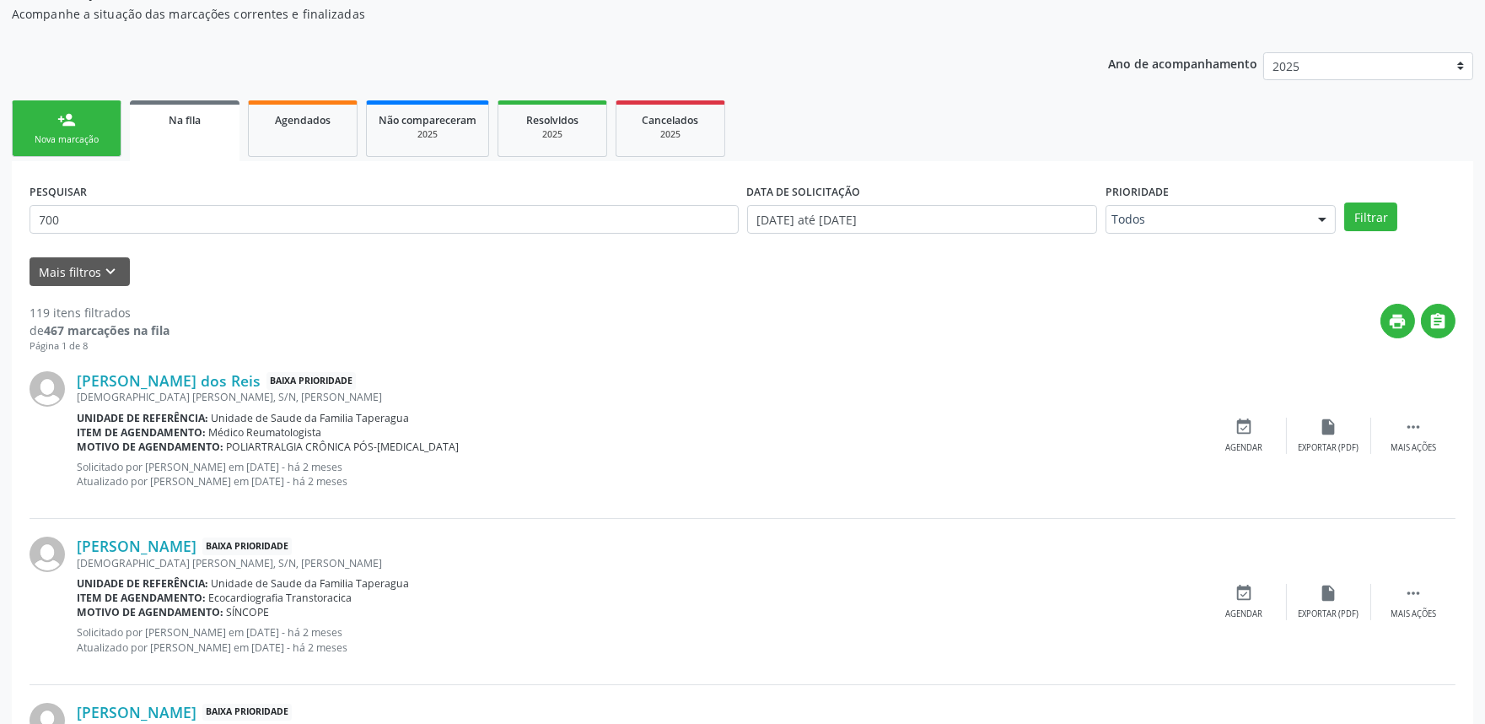
scroll to position [160, 0]
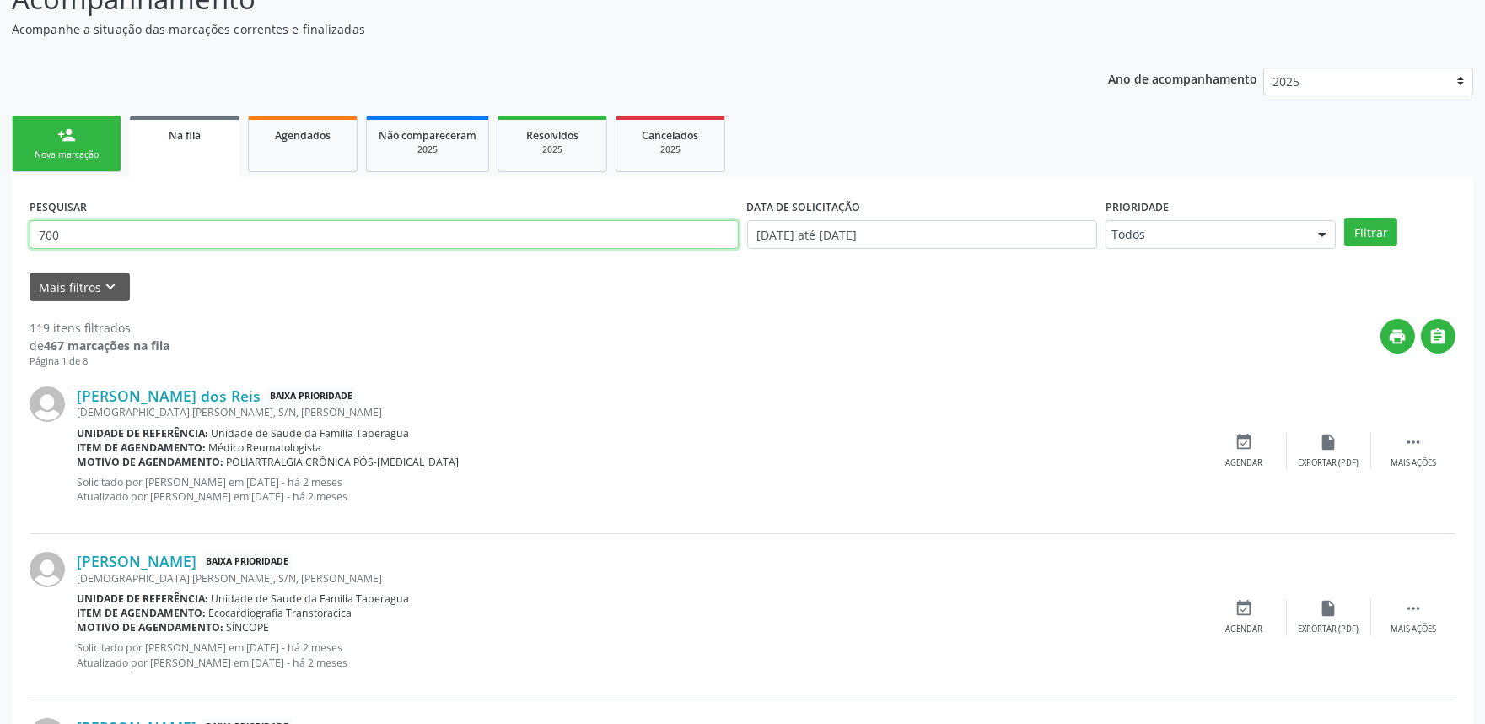
click at [585, 231] on input "700" at bounding box center [384, 234] width 709 height 29
click at [196, 559] on link "Ana Claudia da Silva Lourenco" at bounding box center [137, 561] width 120 height 19
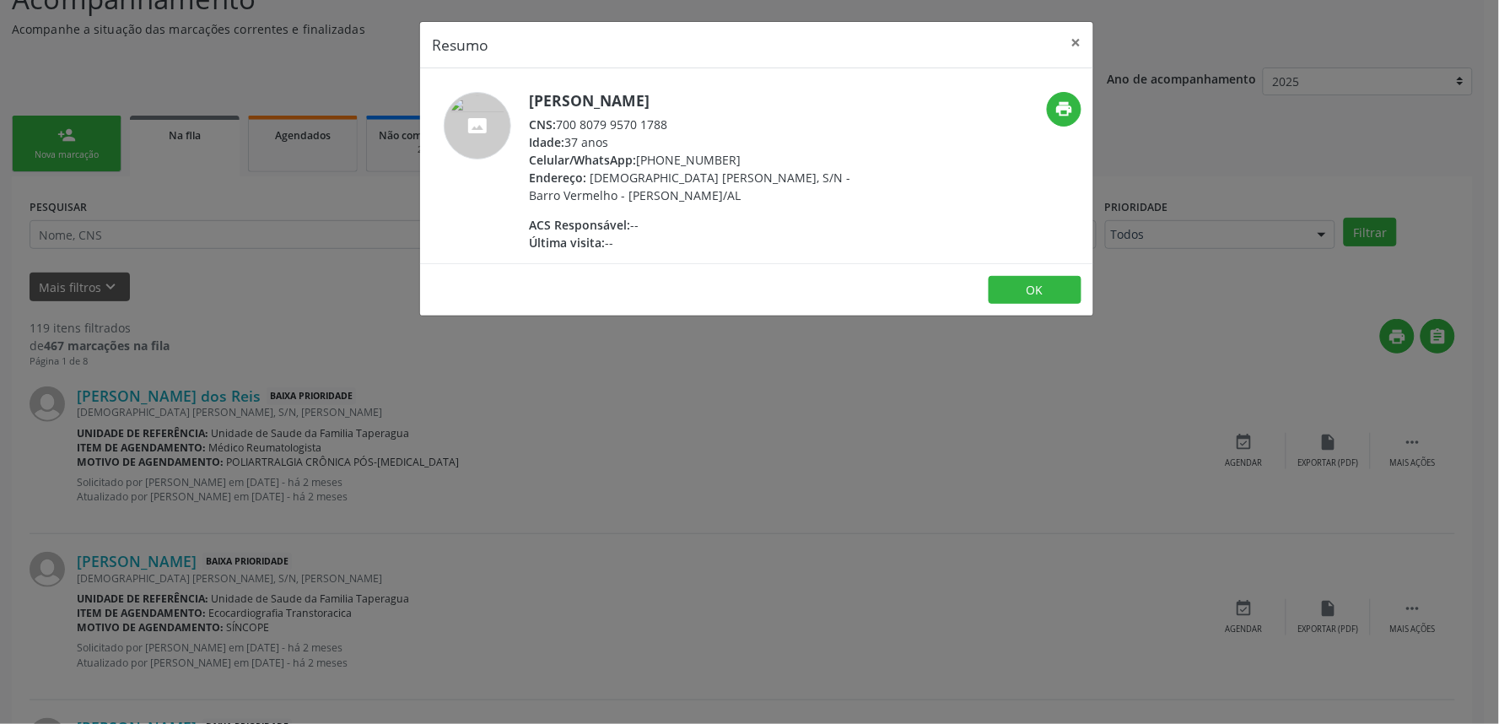
drag, startPoint x: 557, startPoint y: 121, endPoint x: 738, endPoint y: 127, distance: 180.6
click at [738, 127] on div "CNS: 700 8079 9570 1788" at bounding box center [693, 125] width 328 height 18
copy div "700 8079 9570 1788"
click at [226, 258] on div "Resumo × Ana Claudia da Silva Lourenco CNS: 700 8079 9570 1788 Idade: 37 anos C…" at bounding box center [749, 362] width 1499 height 724
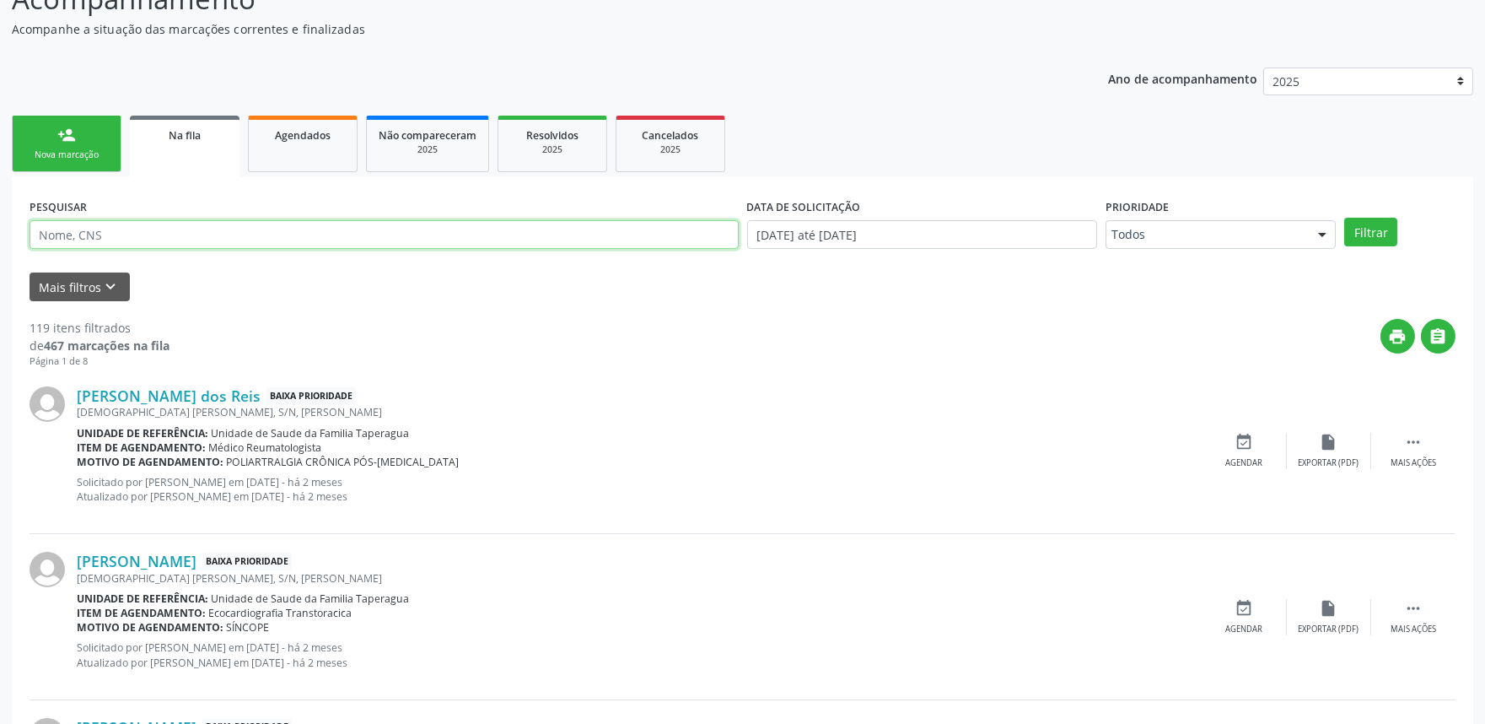
click at [239, 223] on input "text" at bounding box center [384, 234] width 709 height 29
paste input "700 8079 9570 1788"
type input "700 8079 9570 1788"
click at [1344, 218] on button "Filtrar" at bounding box center [1370, 232] width 53 height 29
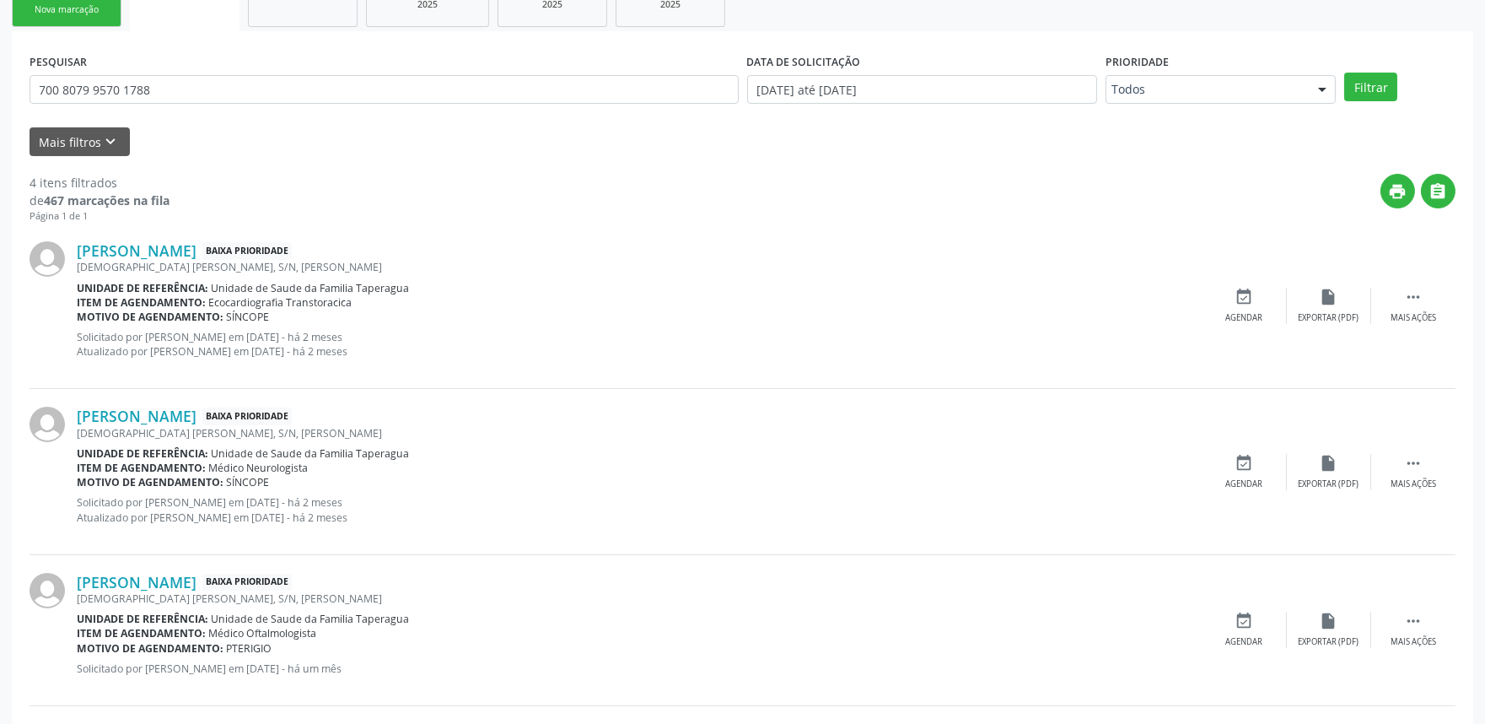
scroll to position [466, 0]
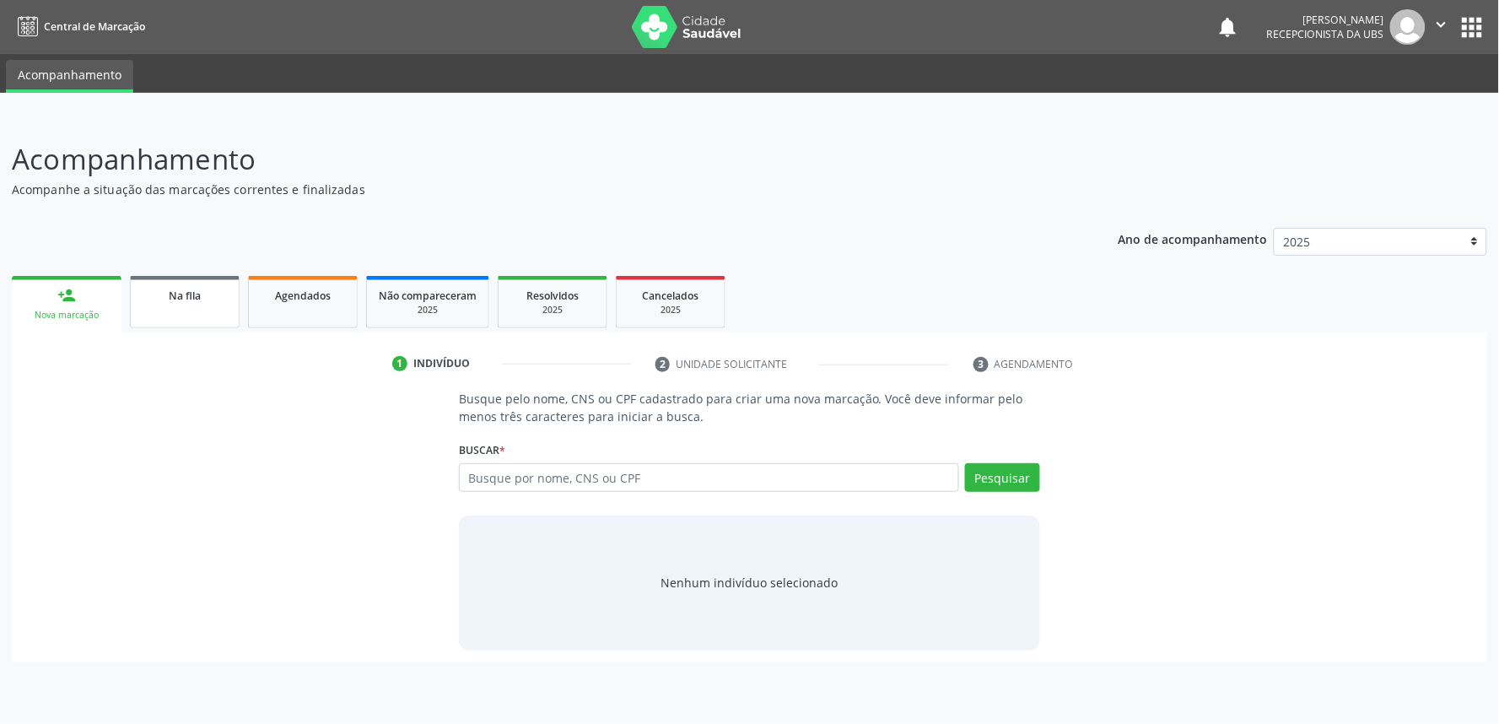
click at [197, 291] on span "Na fila" at bounding box center [185, 295] width 32 height 14
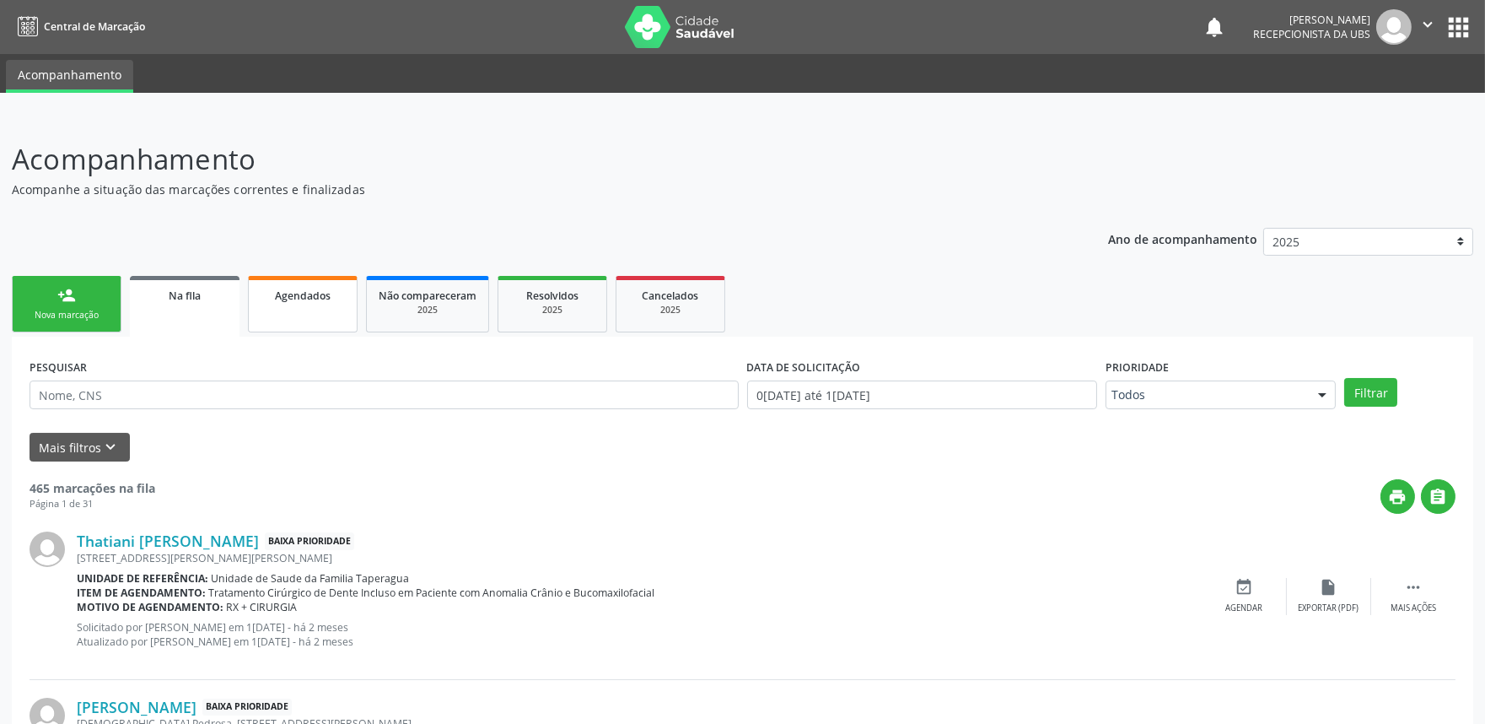
click at [304, 289] on span "Agendados" at bounding box center [303, 295] width 56 height 14
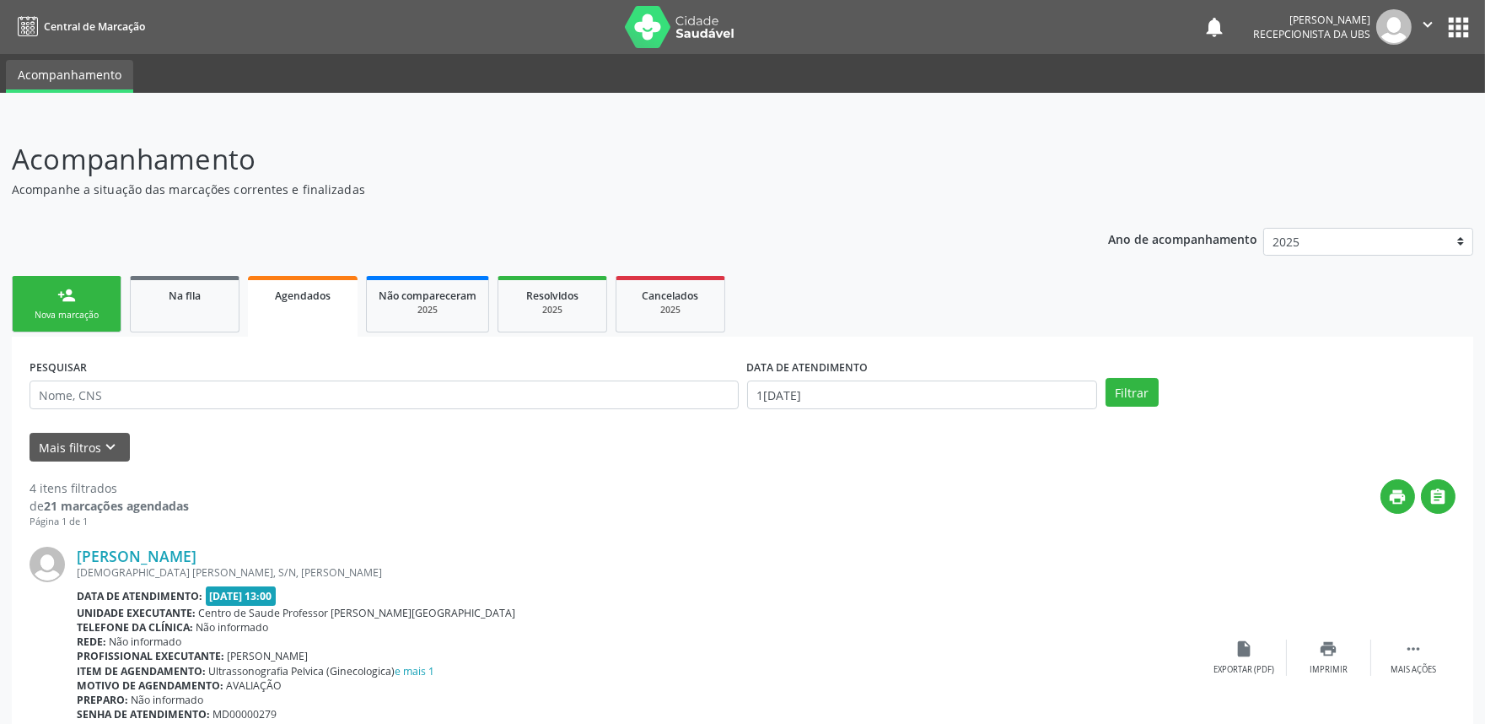
click at [96, 291] on link "person_add Nova marcação" at bounding box center [67, 304] width 110 height 57
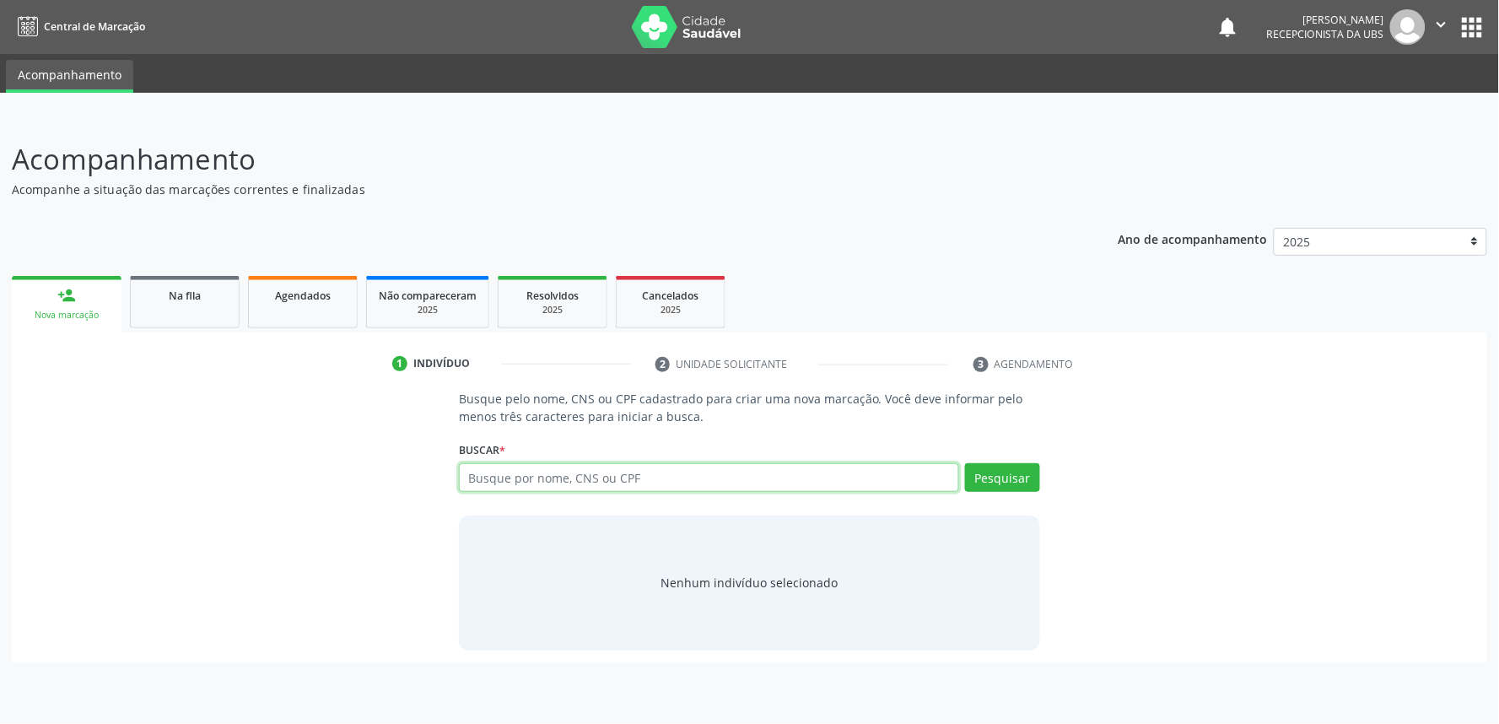
click at [610, 474] on input "text" at bounding box center [709, 477] width 500 height 29
paste input "702302162896018"
type input "702302162896018"
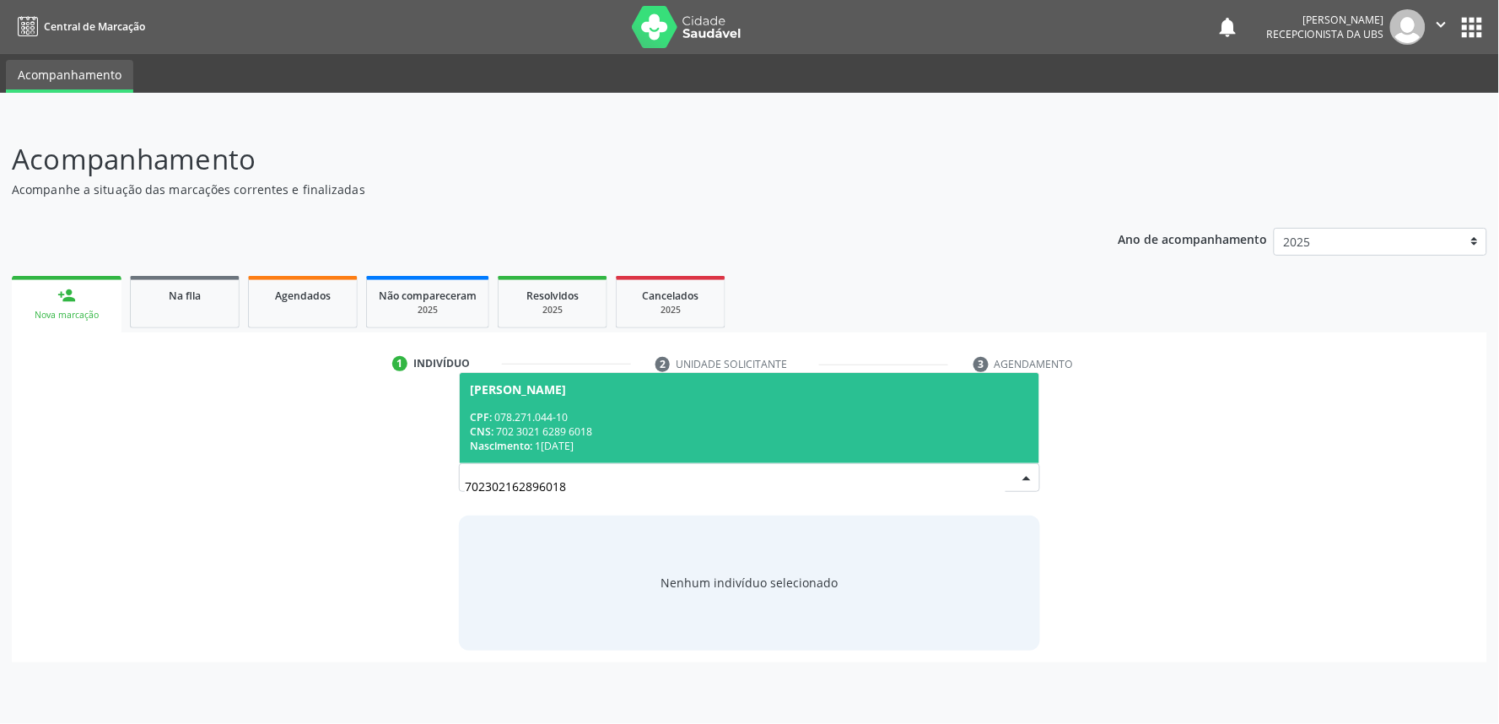
click at [821, 376] on span "Sileide da Silva Pereira CPF: 078.271.044-10 CNS: 702 3021 6289 6018 Nascimento…" at bounding box center [749, 418] width 579 height 90
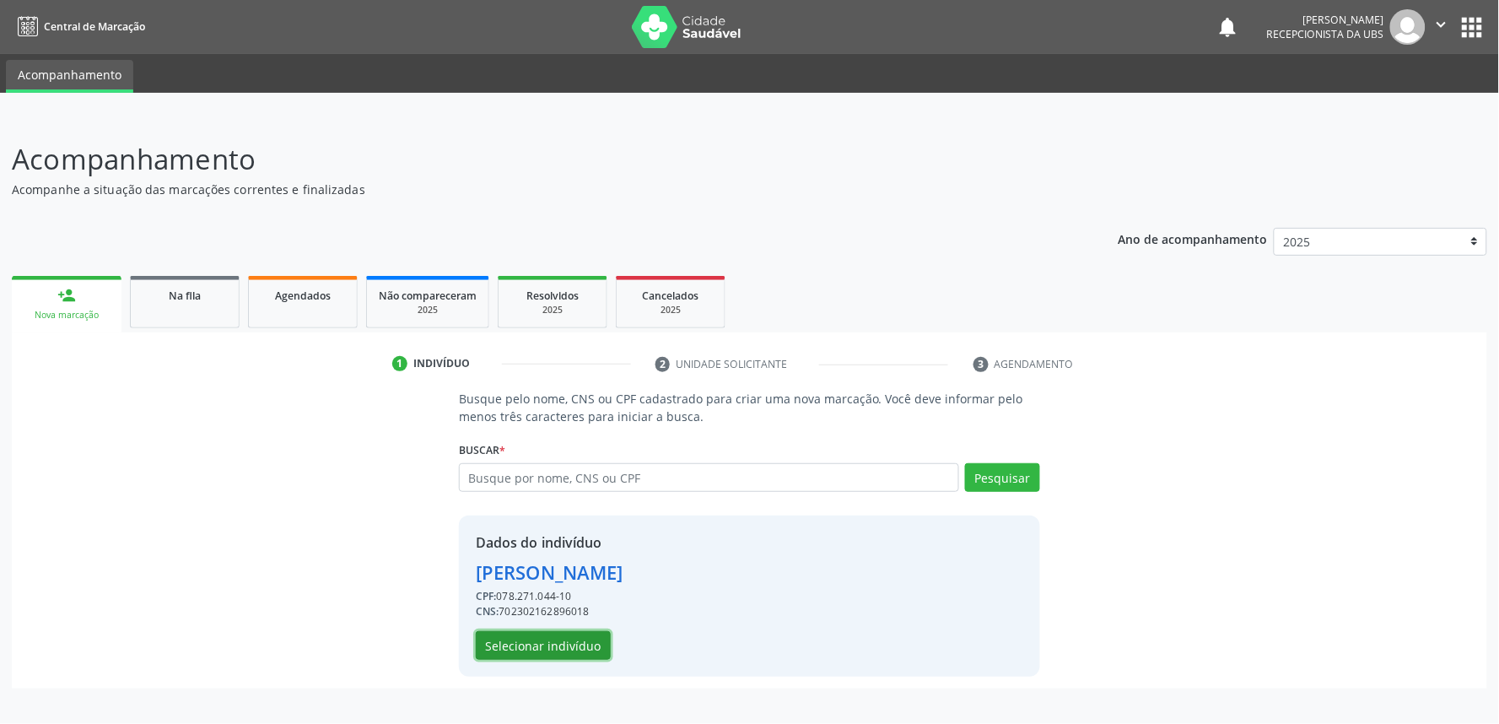
click at [551, 634] on button "Selecionar indivíduo" at bounding box center [543, 645] width 135 height 29
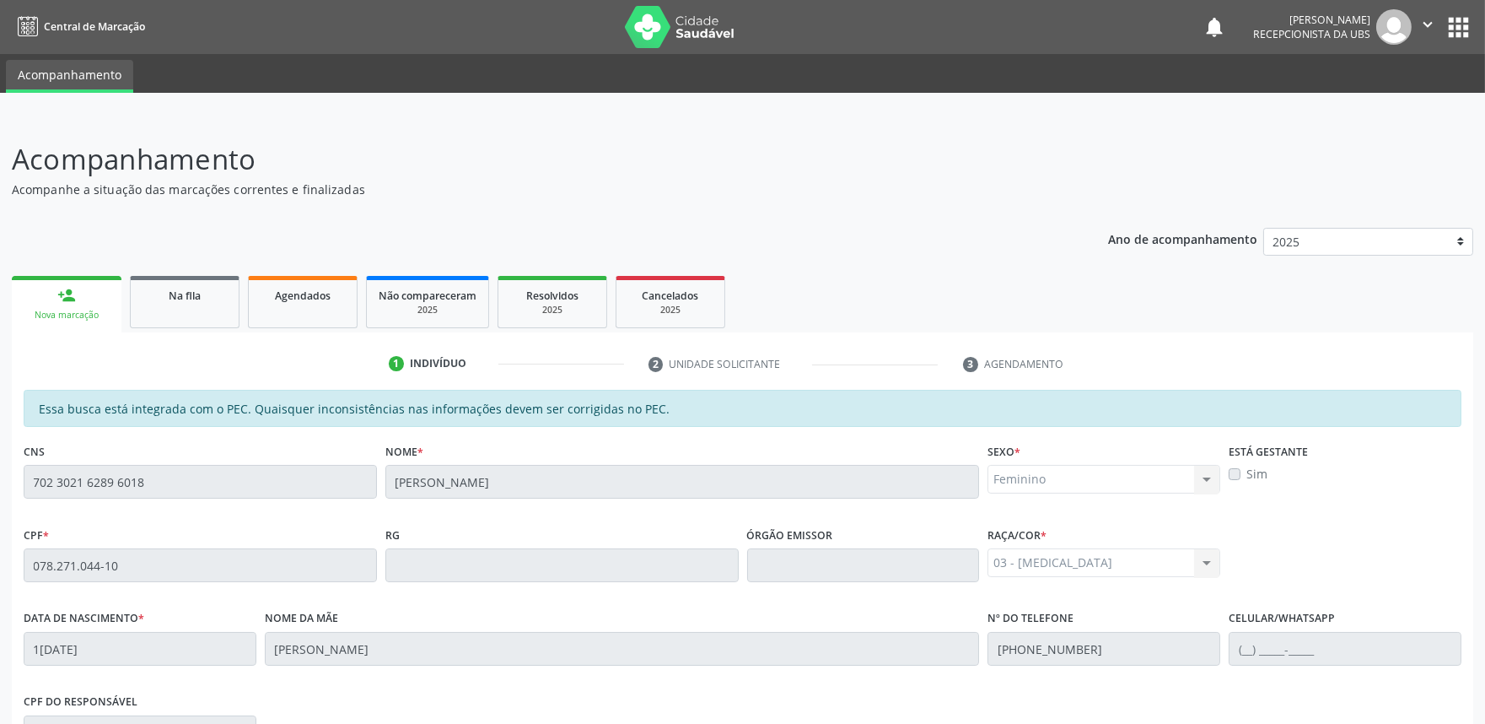
drag, startPoint x: 1449, startPoint y: 409, endPoint x: 1420, endPoint y: 614, distance: 206.9
click at [1420, 614] on div "Essa busca está integrada com o PEC. Quaisquer inconsistências nas informações …" at bounding box center [743, 644] width 1438 height 509
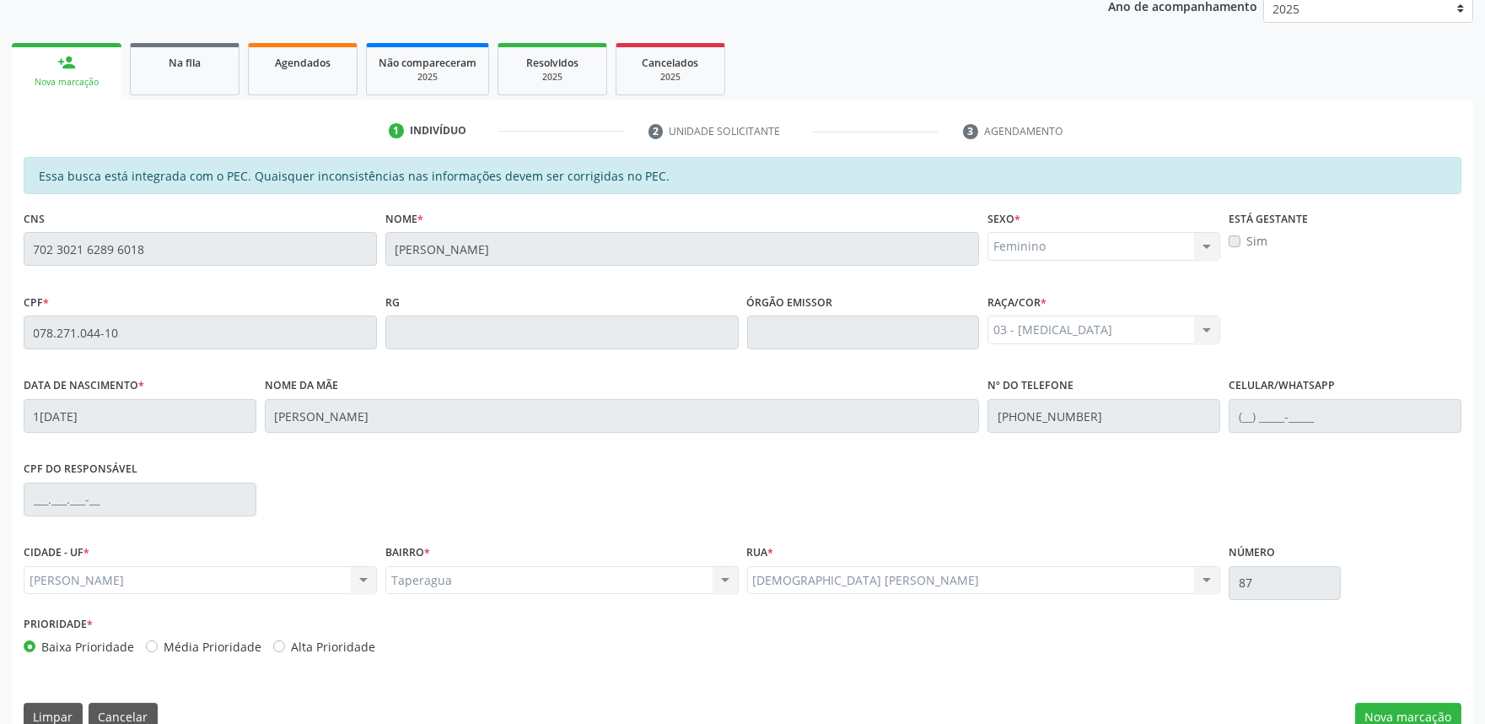
scroll to position [262, 0]
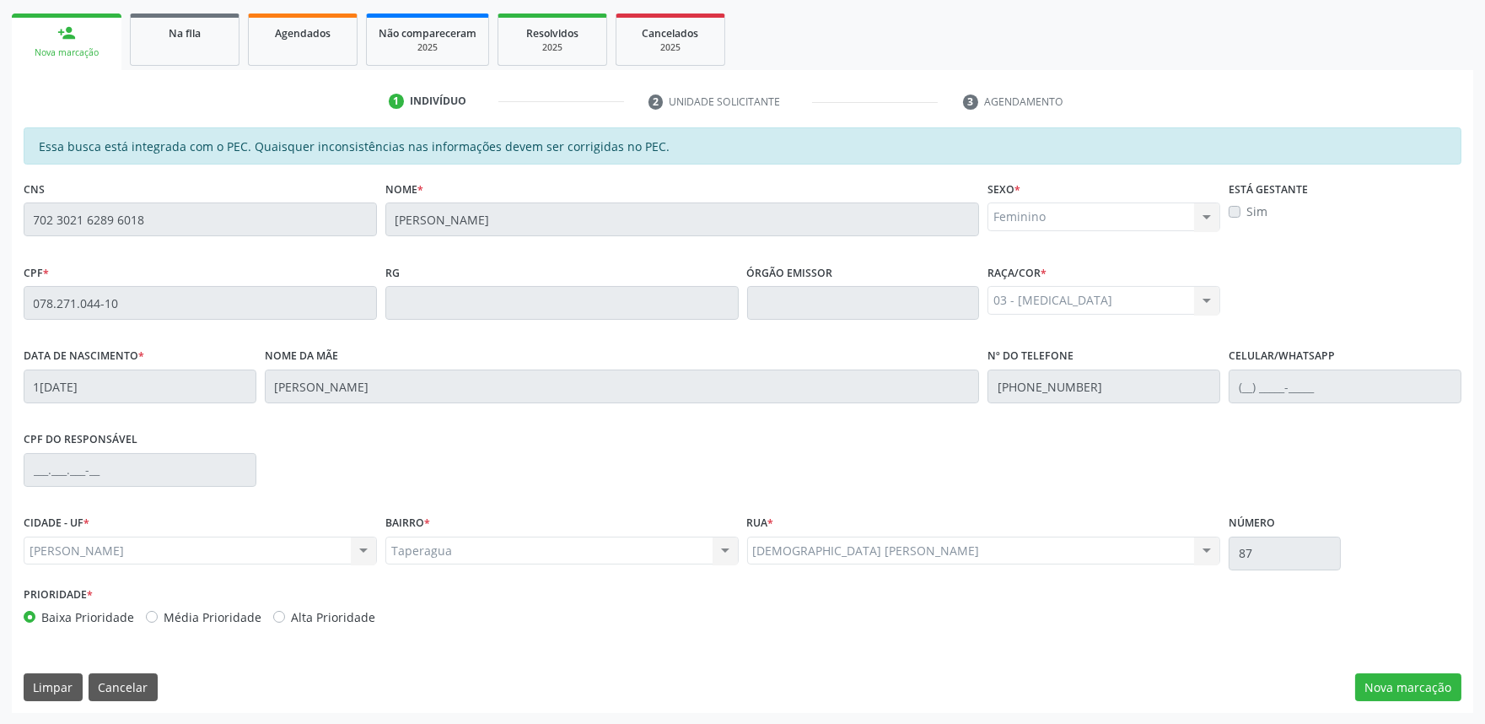
click at [1398, 537] on div "CIDADE - UF * Marechal Deodoro Marechal Deodoro Nenhum resultado encontrado par…" at bounding box center [742, 546] width 1446 height 72
click at [1383, 686] on button "Nova marcação" at bounding box center [1408, 687] width 106 height 29
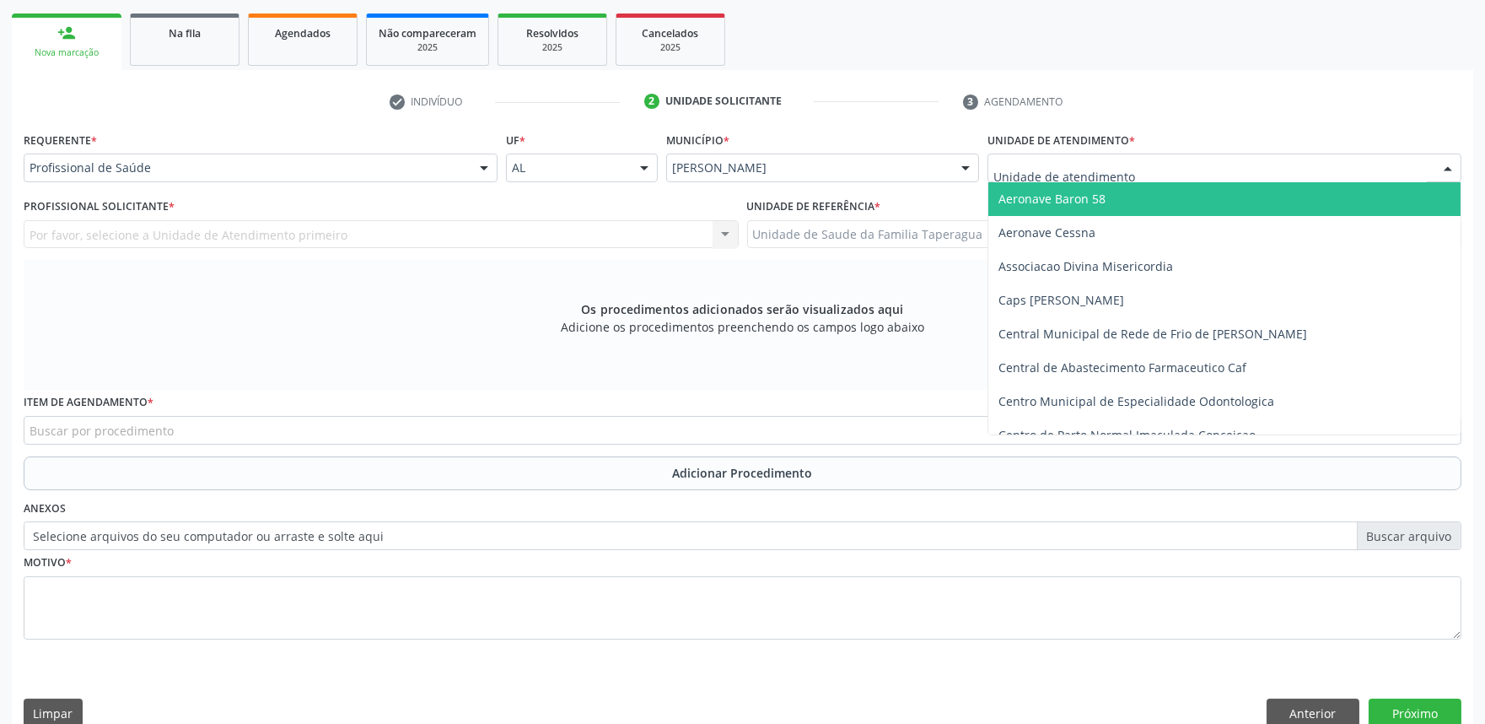
click at [1160, 169] on div at bounding box center [1224, 167] width 474 height 29
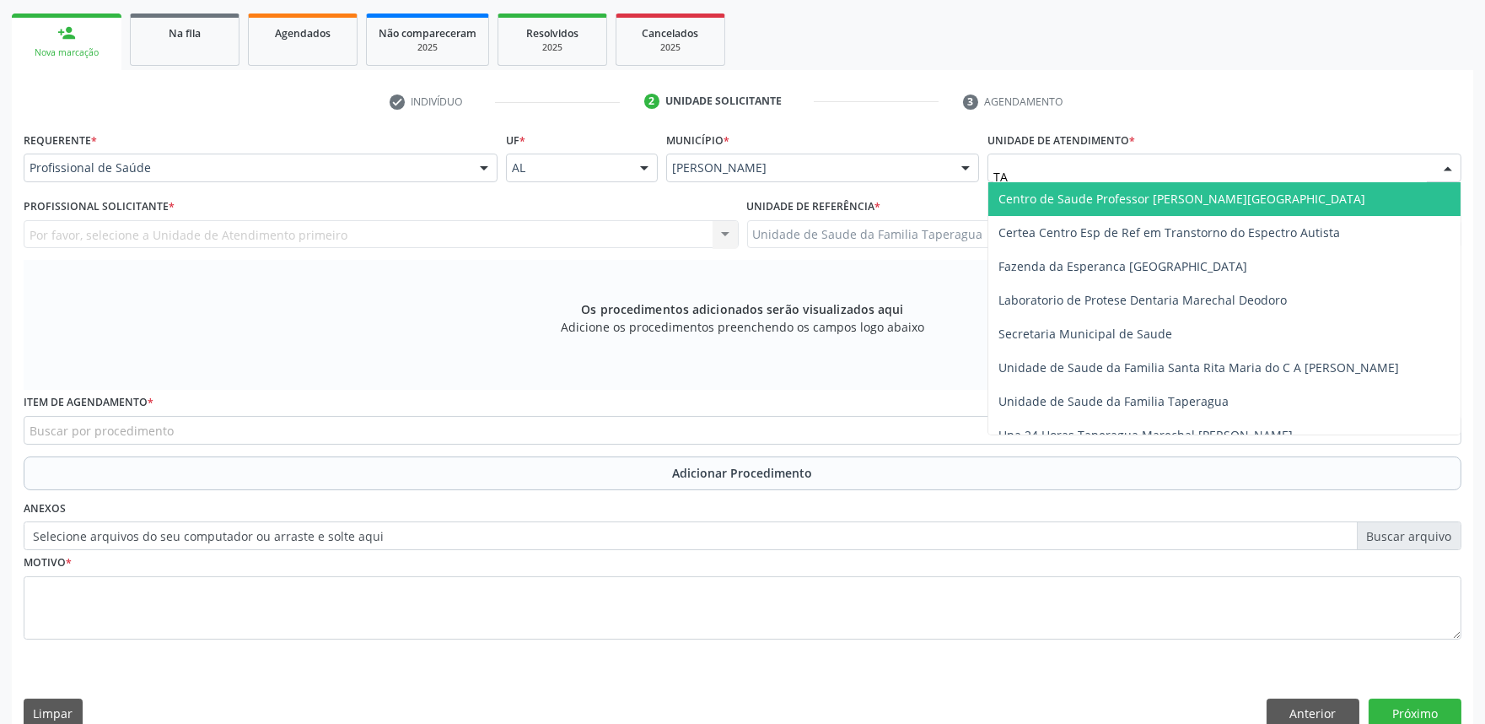
type input "TAP"
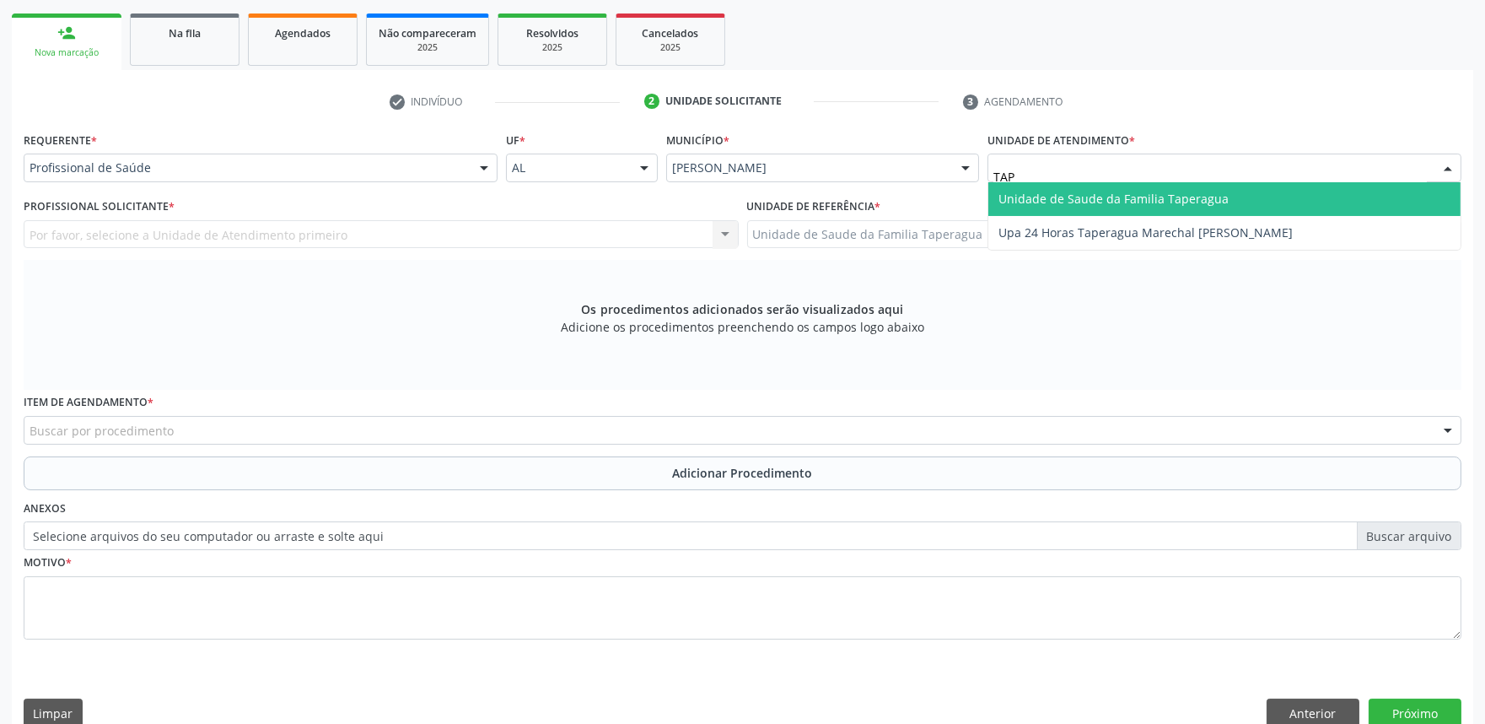
click at [1162, 202] on span "Unidade de Saude da Familia Taperagua" at bounding box center [1113, 199] width 230 height 16
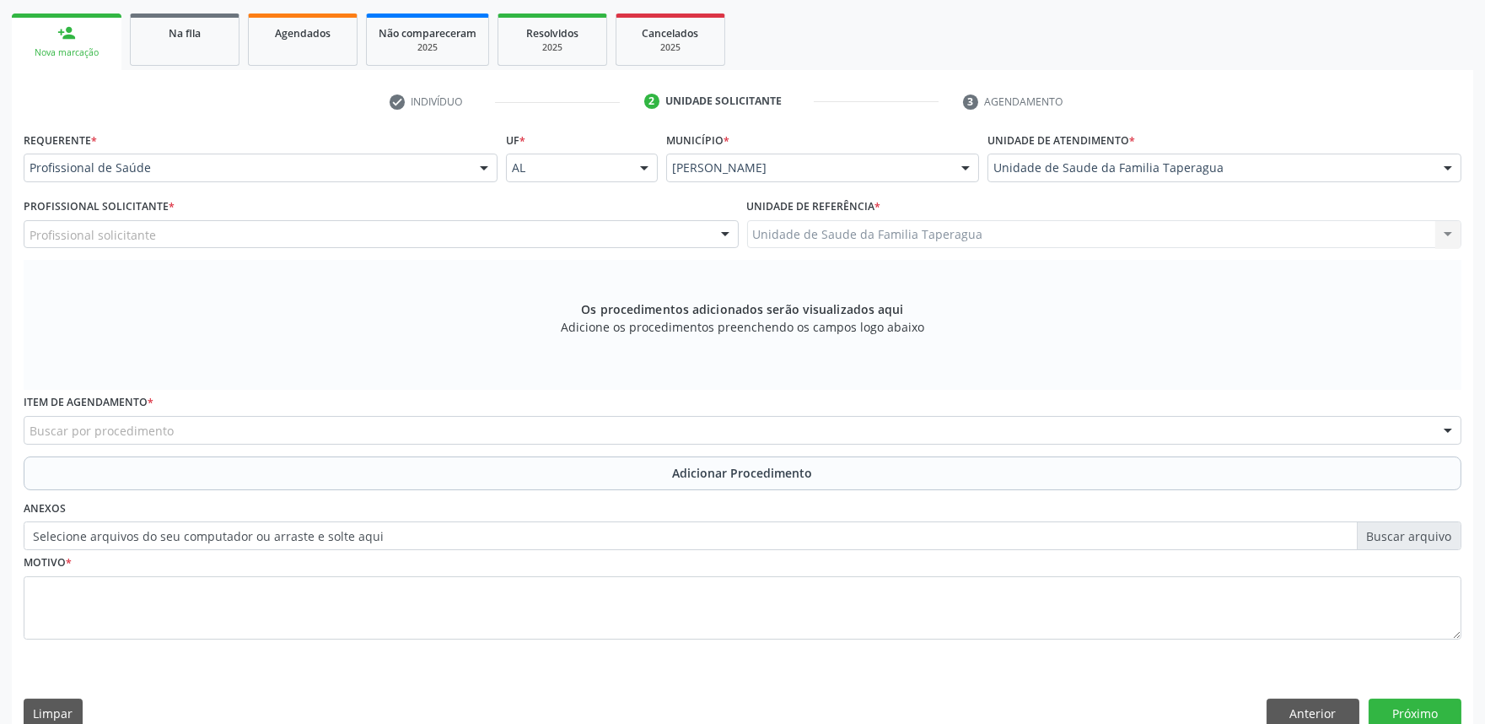
click at [420, 238] on div "Profissional solicitante" at bounding box center [381, 234] width 715 height 29
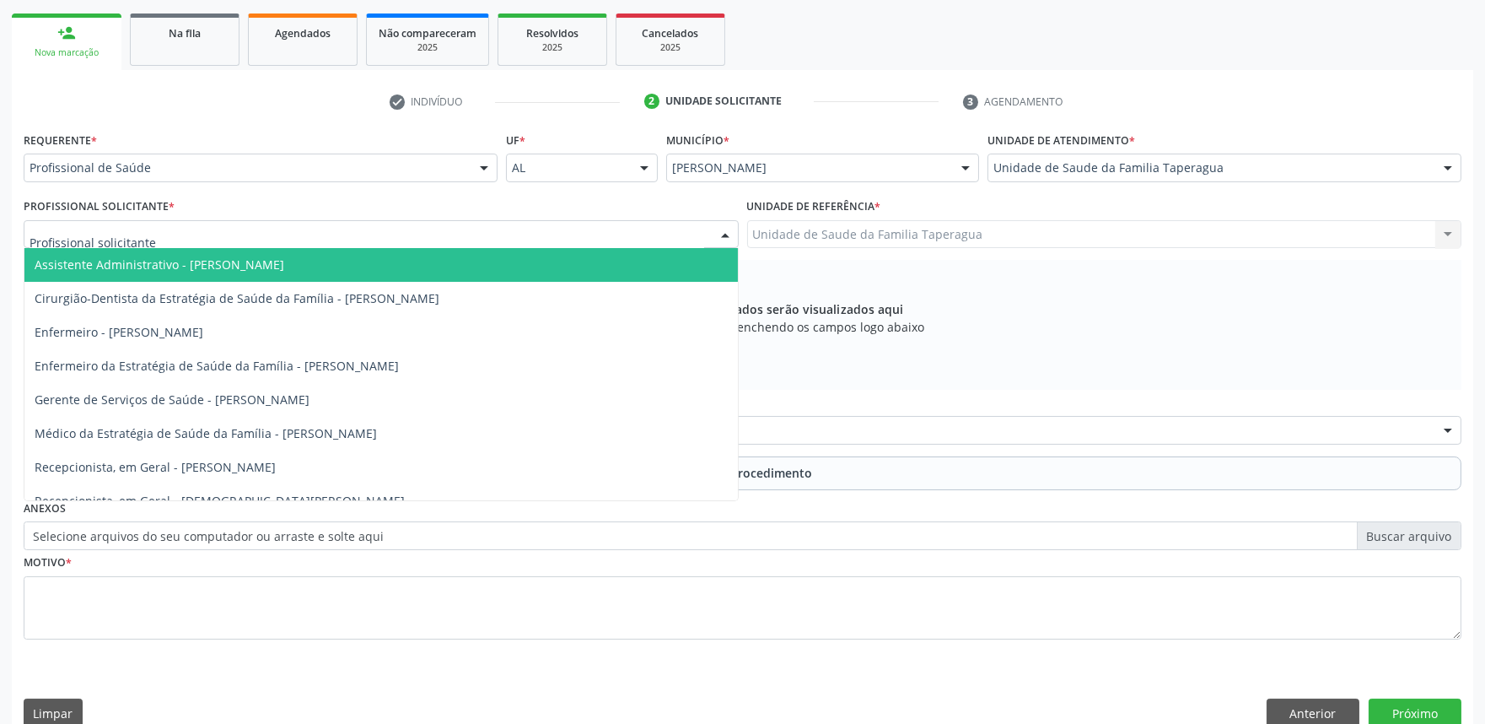
type input "M"
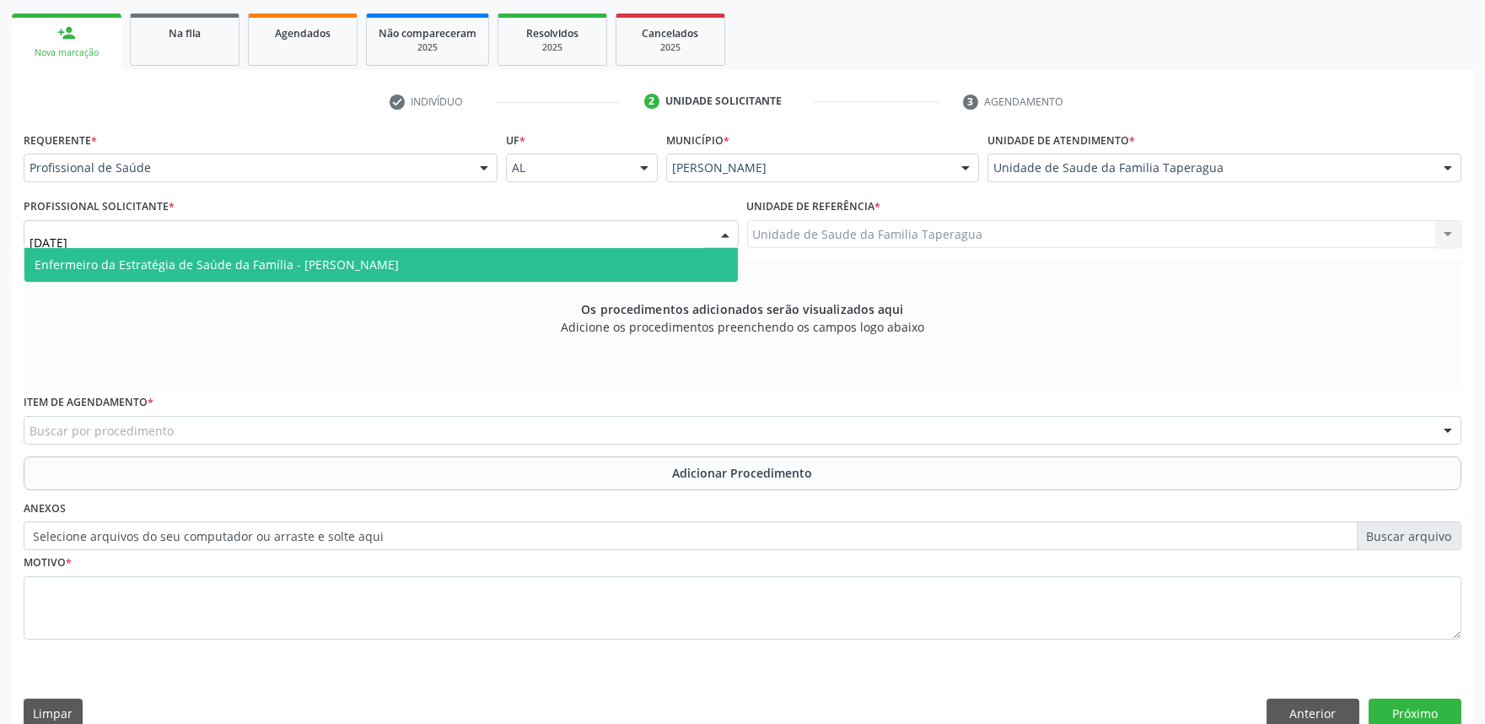
type input "JULI"
click at [430, 274] on span "Enfermeiro da Estratégia de Saúde da Família - Julilda Maria de Medeiros" at bounding box center [380, 265] width 713 height 34
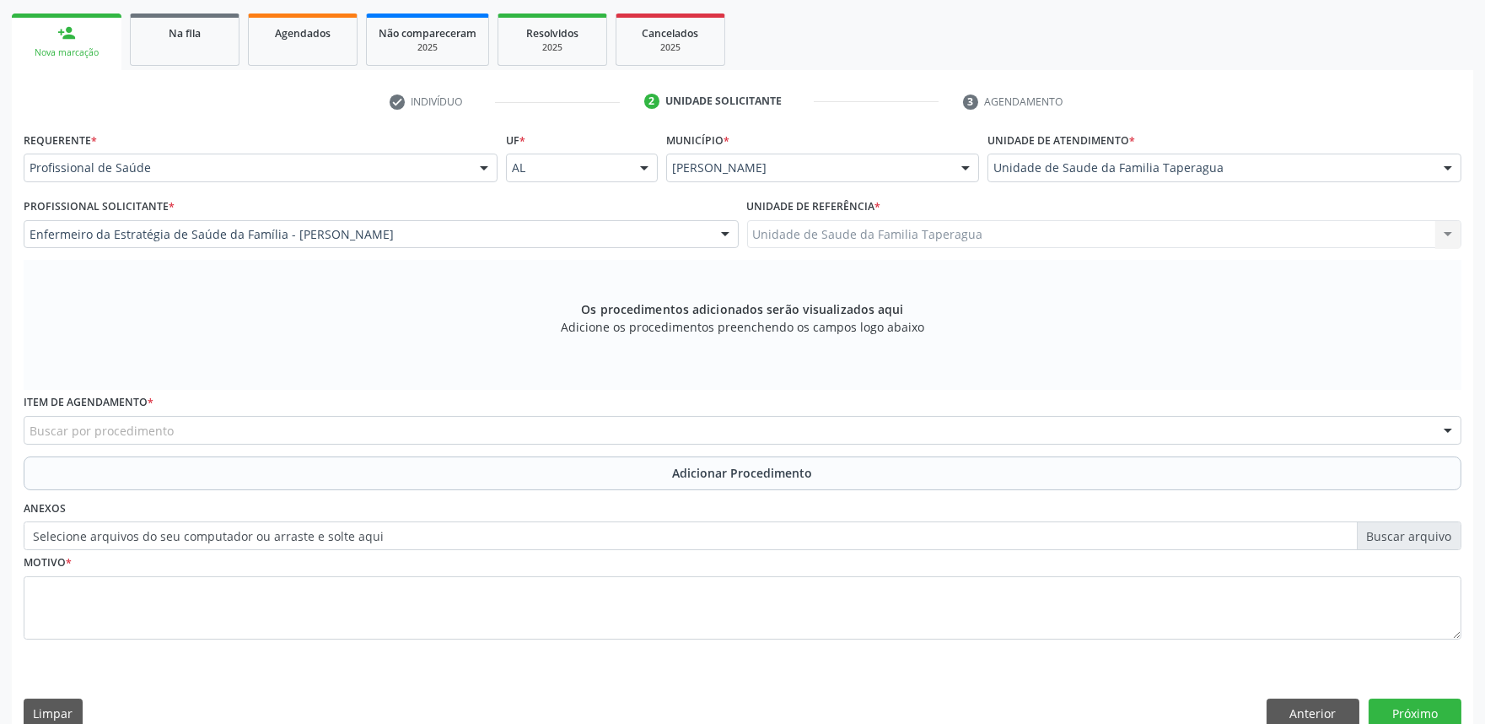
click at [465, 418] on div "Buscar por procedimento" at bounding box center [743, 430] width 1438 height 29
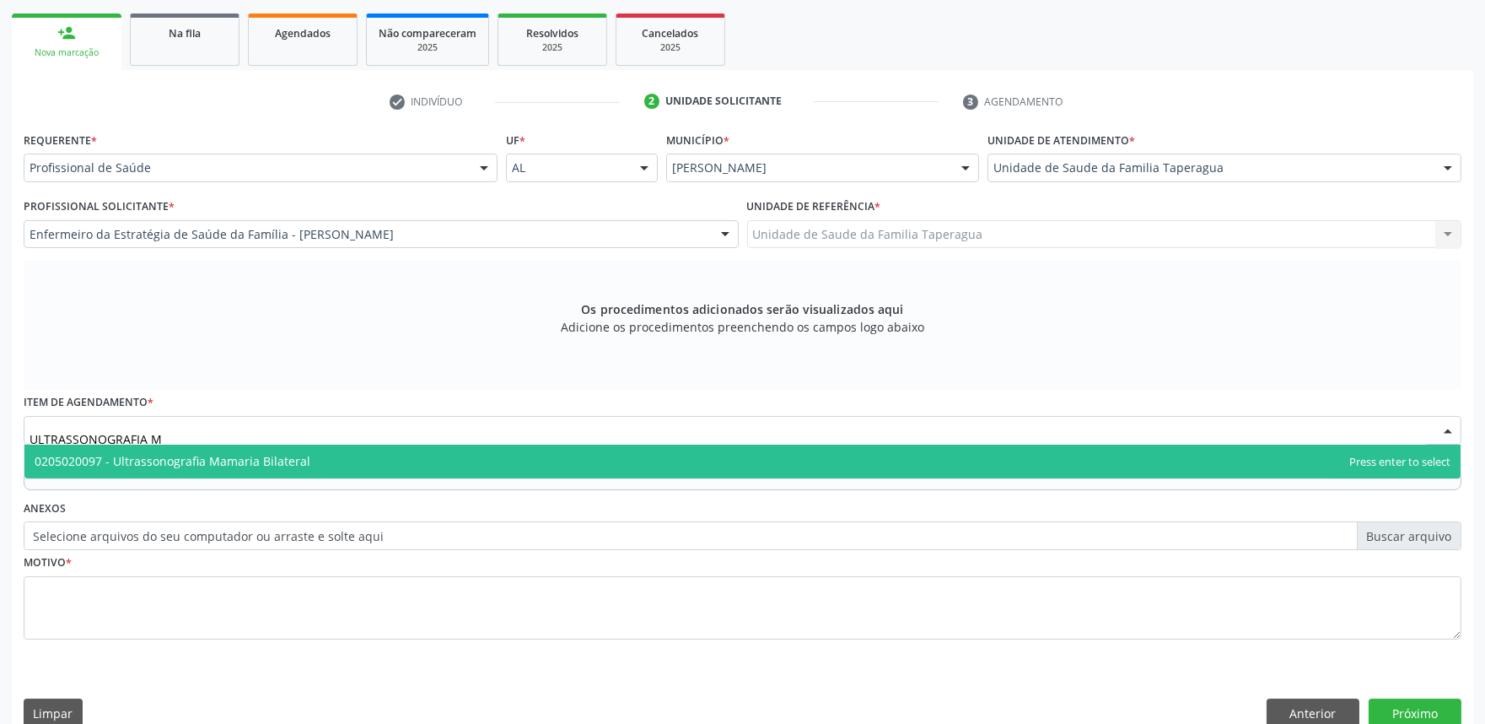
type input "ULTRASSONOGRAFIA MA"
click at [499, 464] on span "0205020097 - Ultrassonografia Mamaria Bilateral" at bounding box center [742, 461] width 1436 height 34
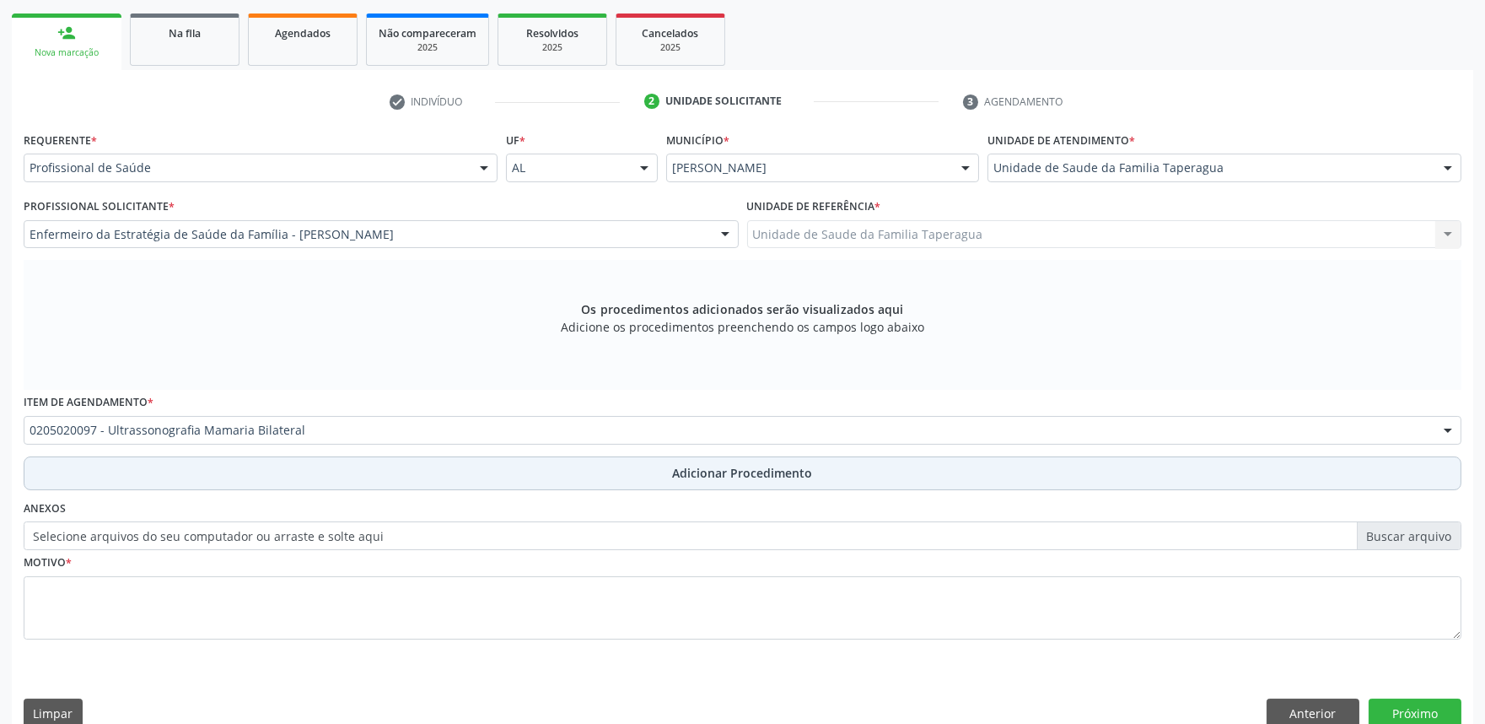
click at [508, 484] on button "Adicionar Procedimento" at bounding box center [743, 473] width 1438 height 34
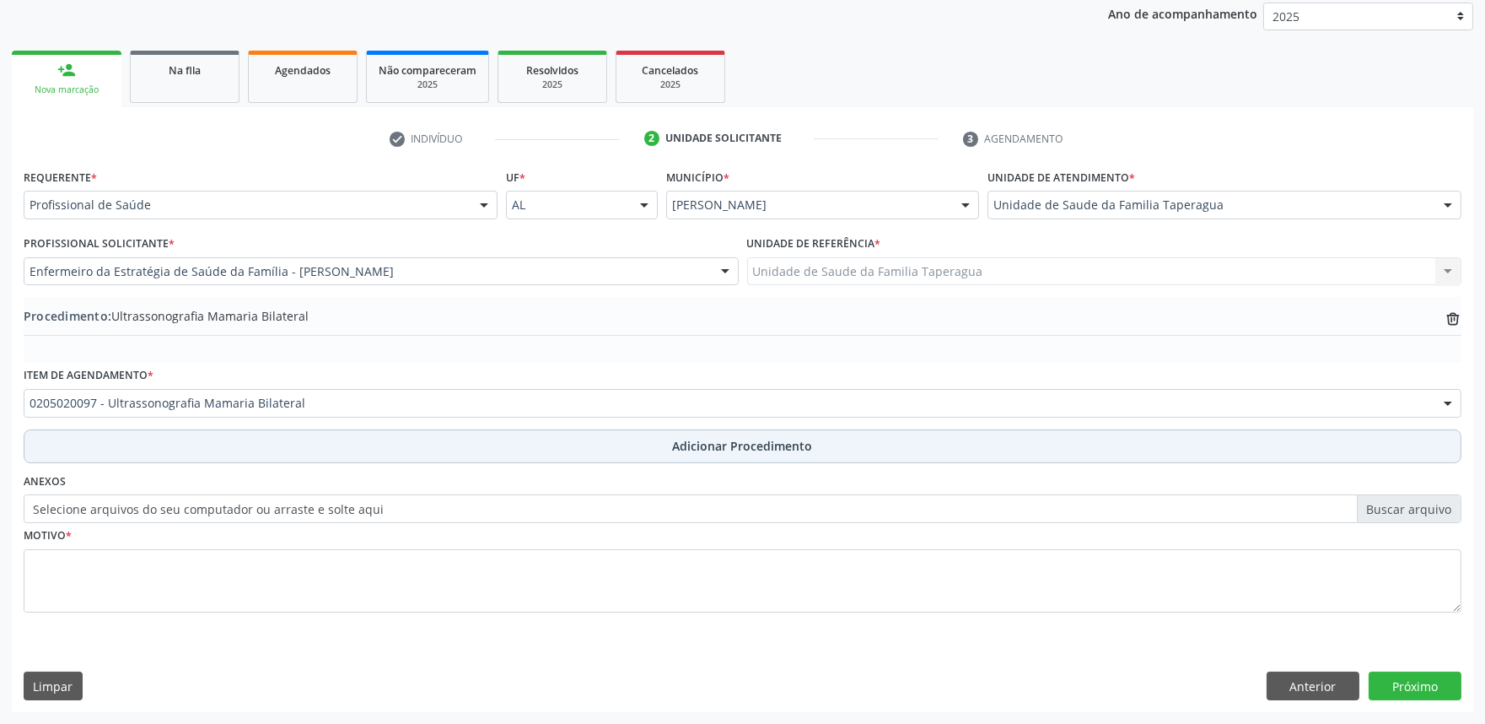
scroll to position [223, 0]
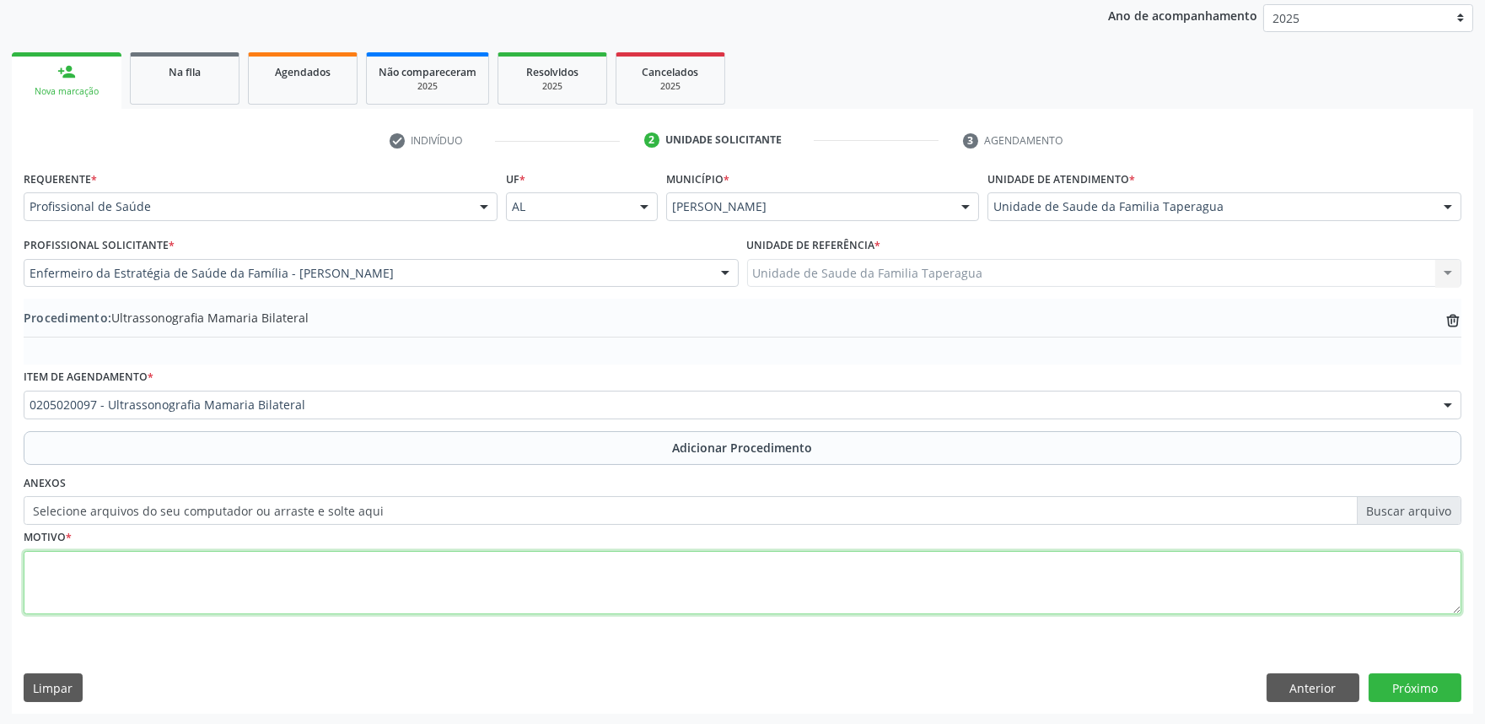
click at [486, 585] on textarea at bounding box center [743, 583] width 1438 height 64
type textarea "CISTOS BILATERAIS"
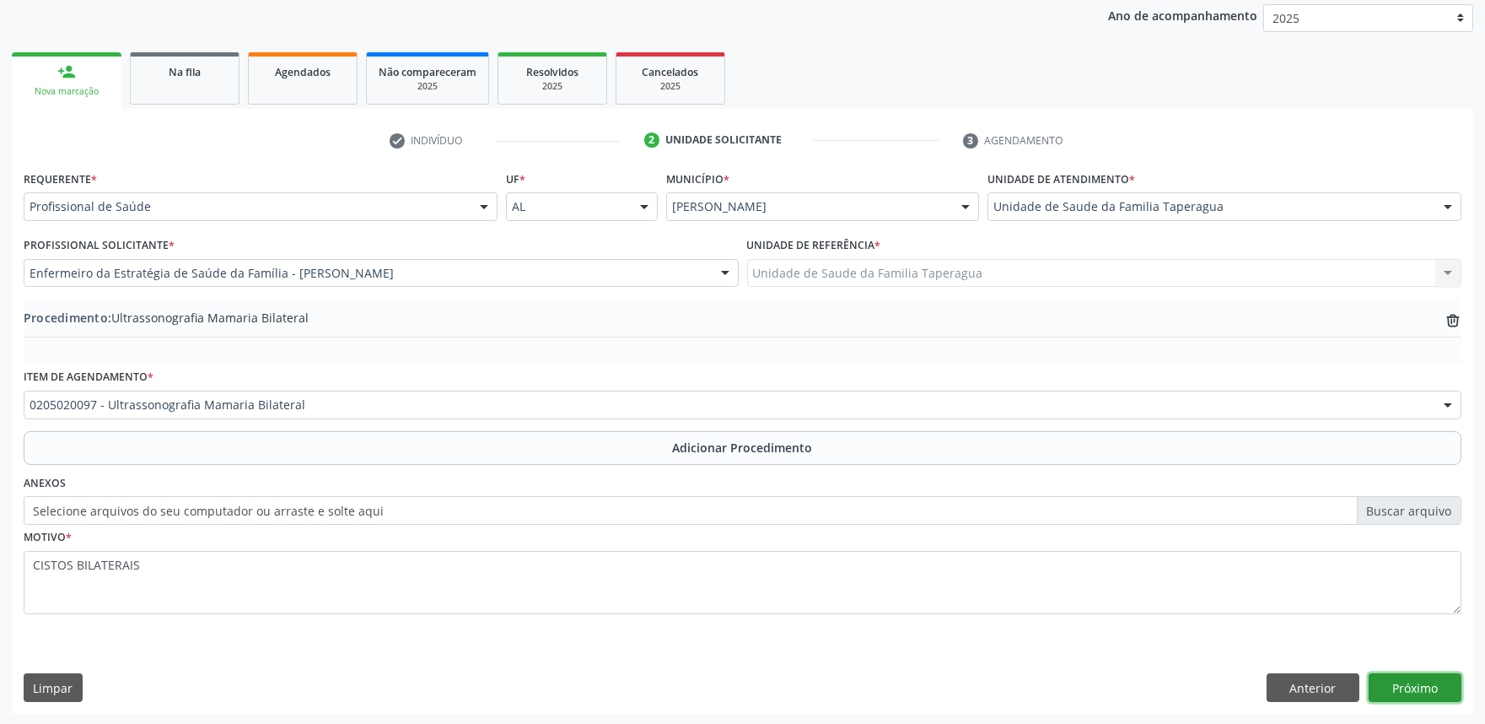
click at [1403, 681] on button "Próximo" at bounding box center [1415, 687] width 93 height 29
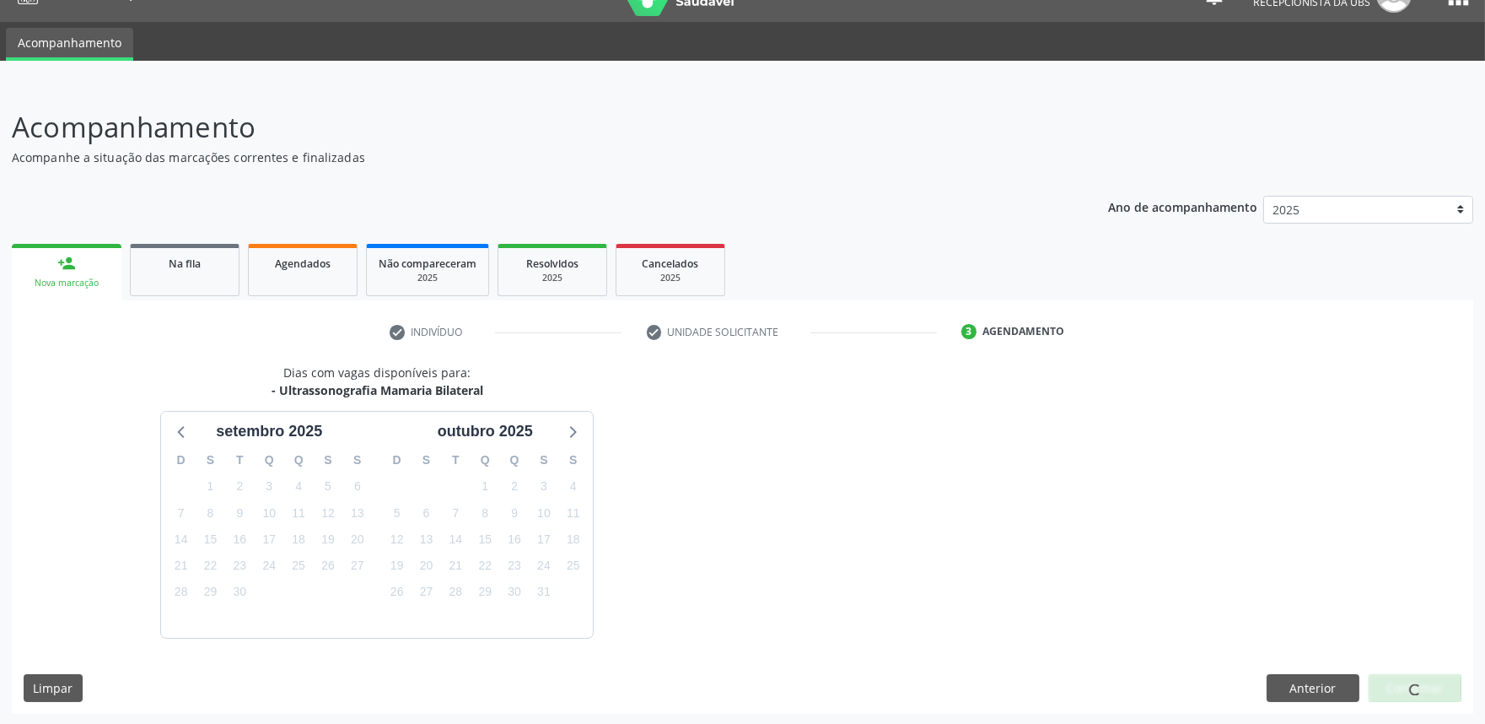
scroll to position [82, 0]
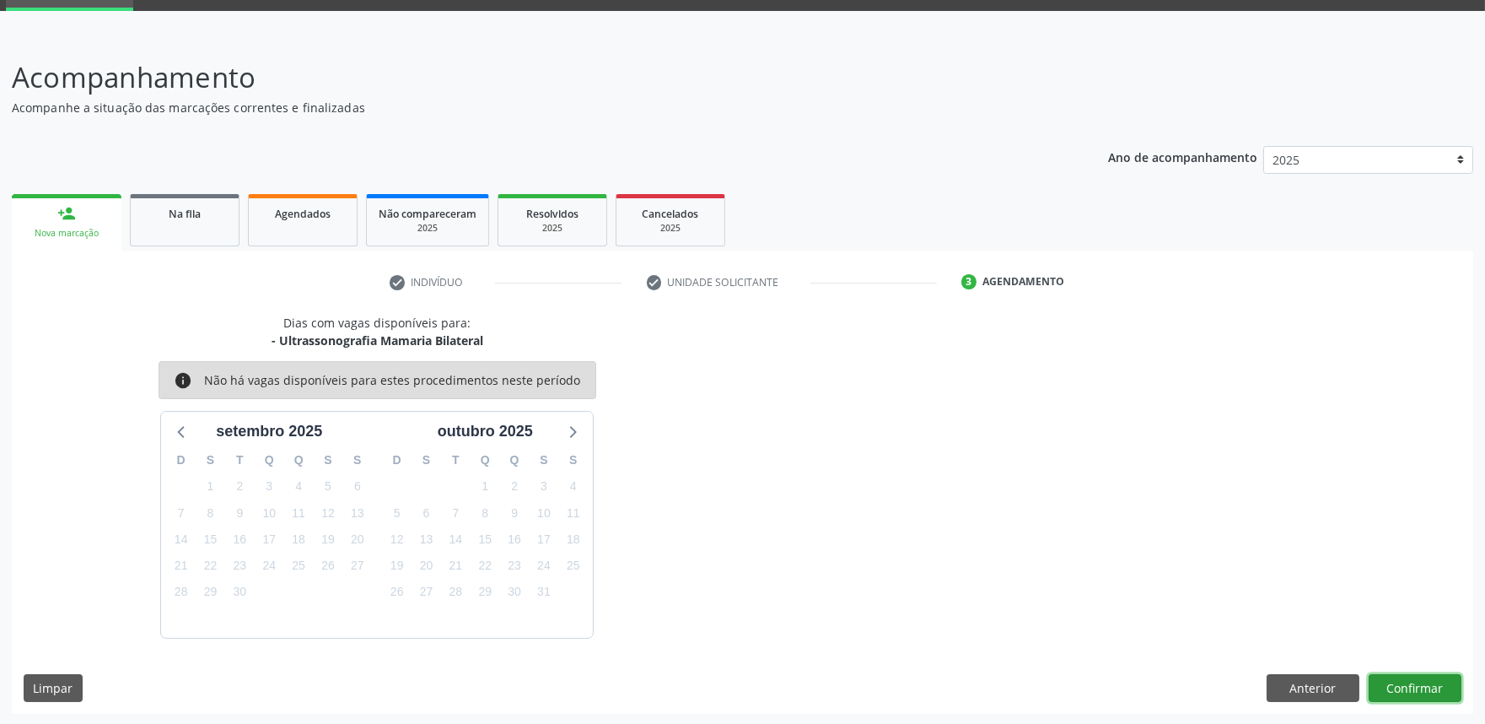
click at [1403, 681] on button "Confirmar" at bounding box center [1415, 688] width 93 height 29
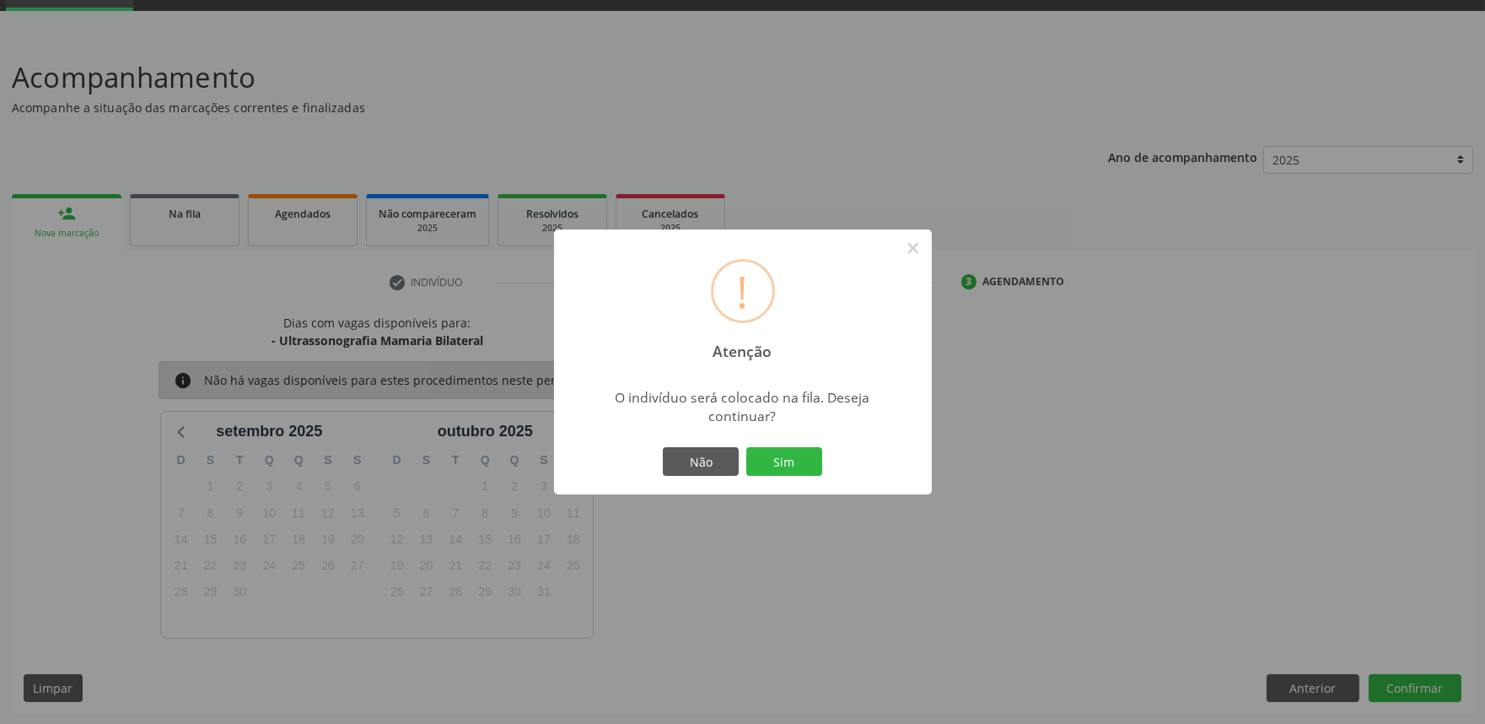
click at [1403, 681] on div "! Atenção × O indivíduo será colocado na fila. Deseja continuar? Não Sim" at bounding box center [742, 362] width 1485 height 724
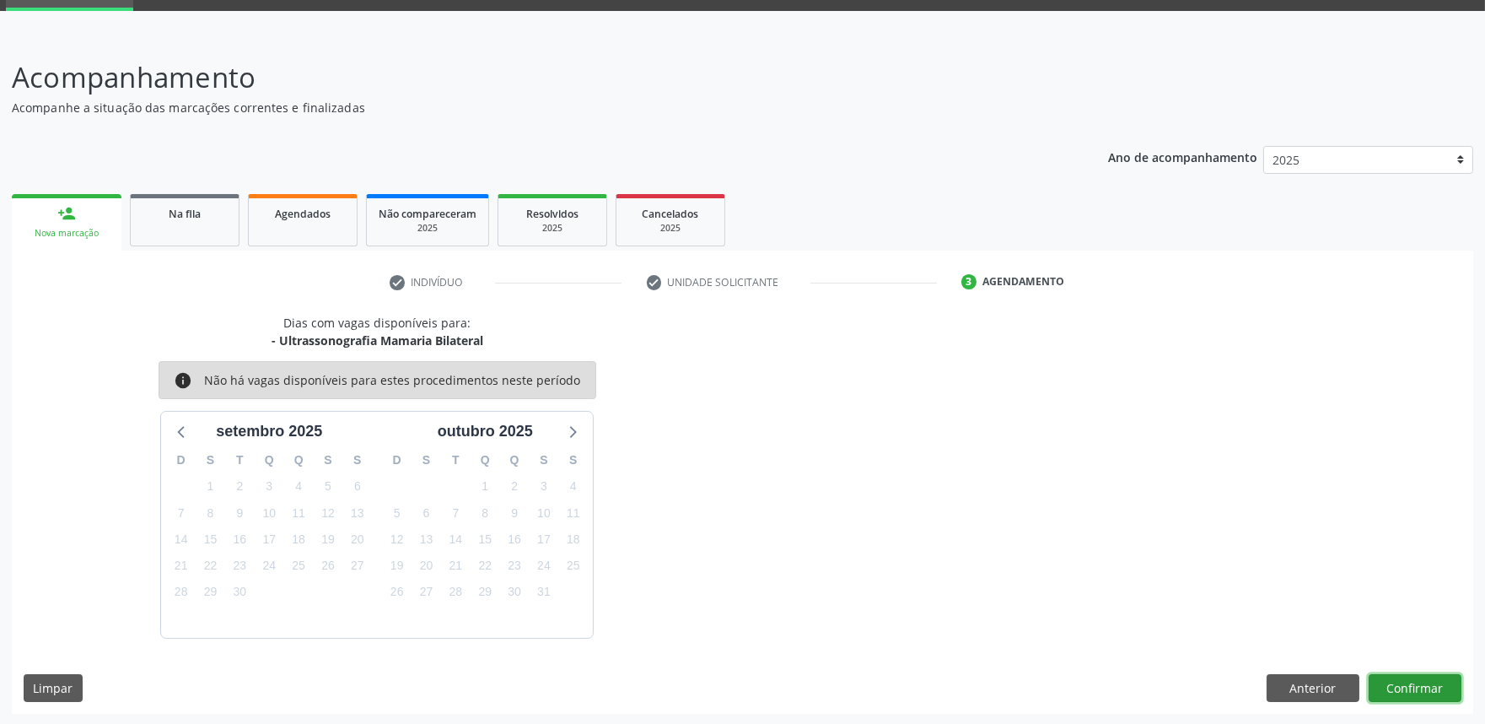
click at [1403, 681] on button "Confirmar" at bounding box center [1415, 688] width 93 height 29
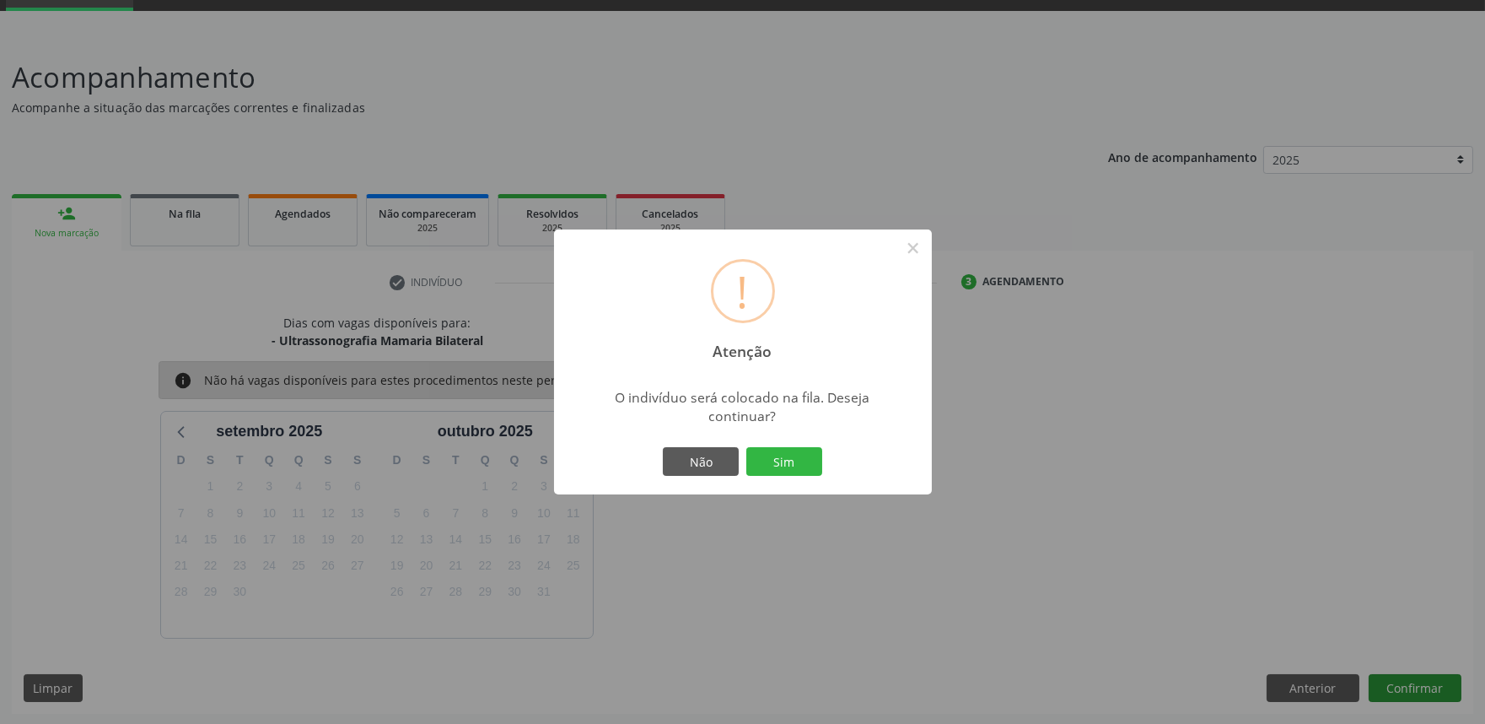
click at [746, 447] on button "Sim" at bounding box center [784, 461] width 76 height 29
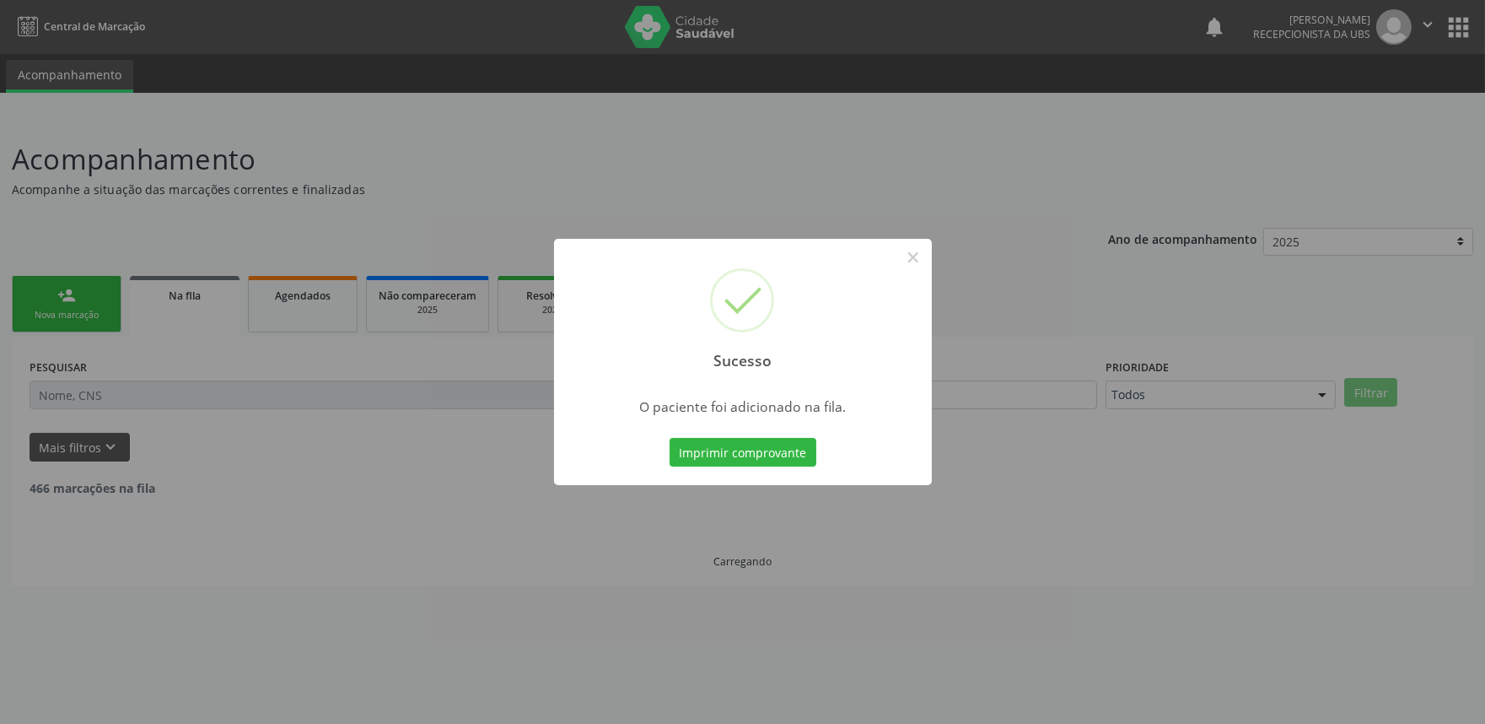
scroll to position [0, 0]
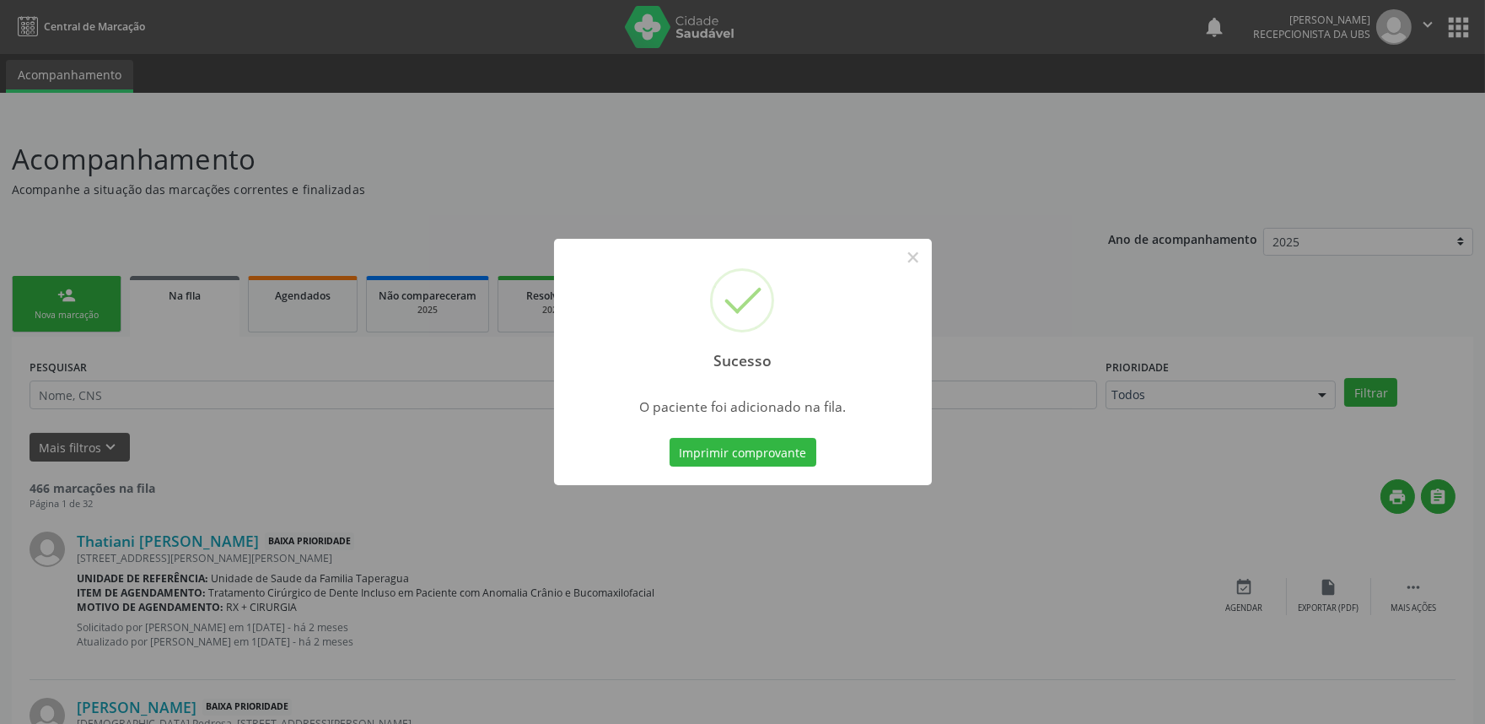
click at [1420, 462] on div "Sucesso × O paciente foi adicionado na fila. Imprimir comprovante Cancel" at bounding box center [742, 362] width 1485 height 724
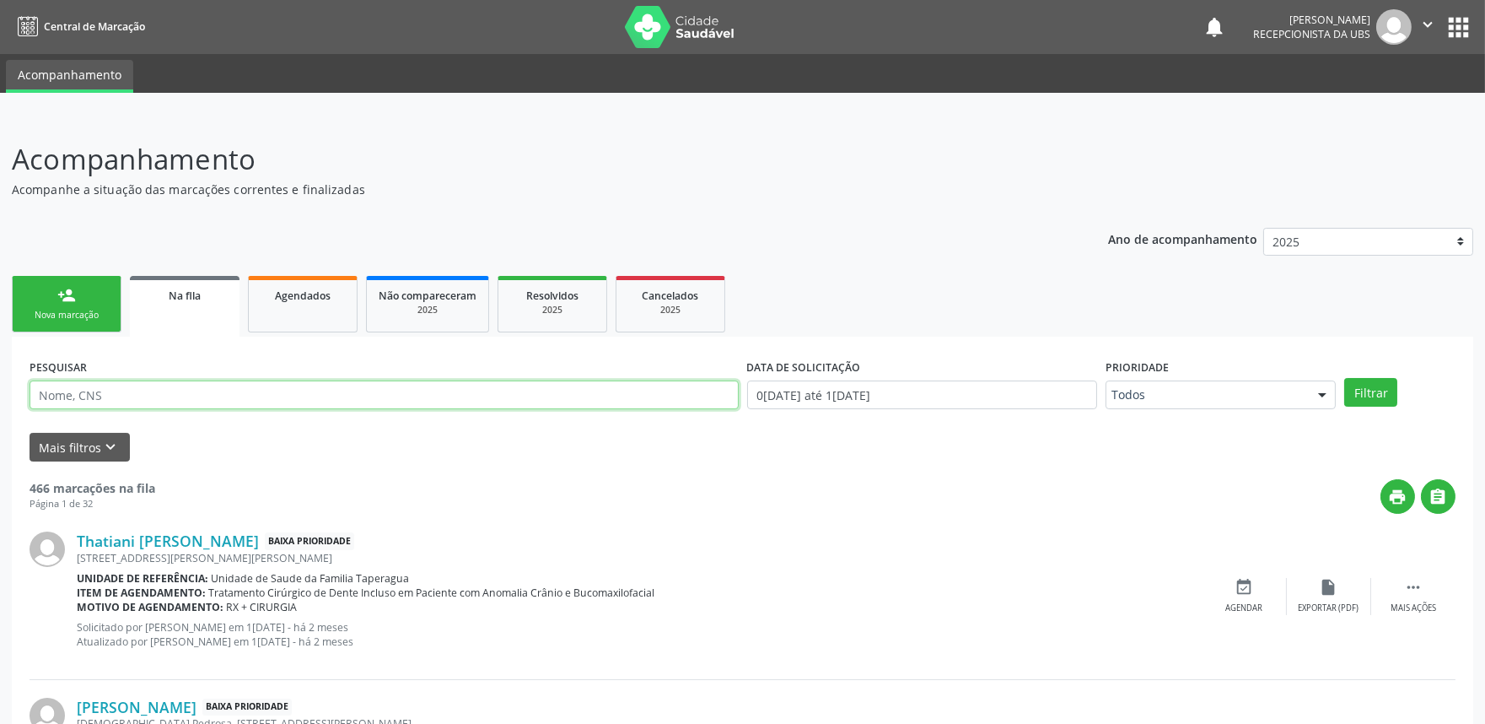
click at [256, 394] on input "text" at bounding box center [384, 394] width 709 height 29
click at [1344, 378] on button "Filtrar" at bounding box center [1370, 392] width 53 height 29
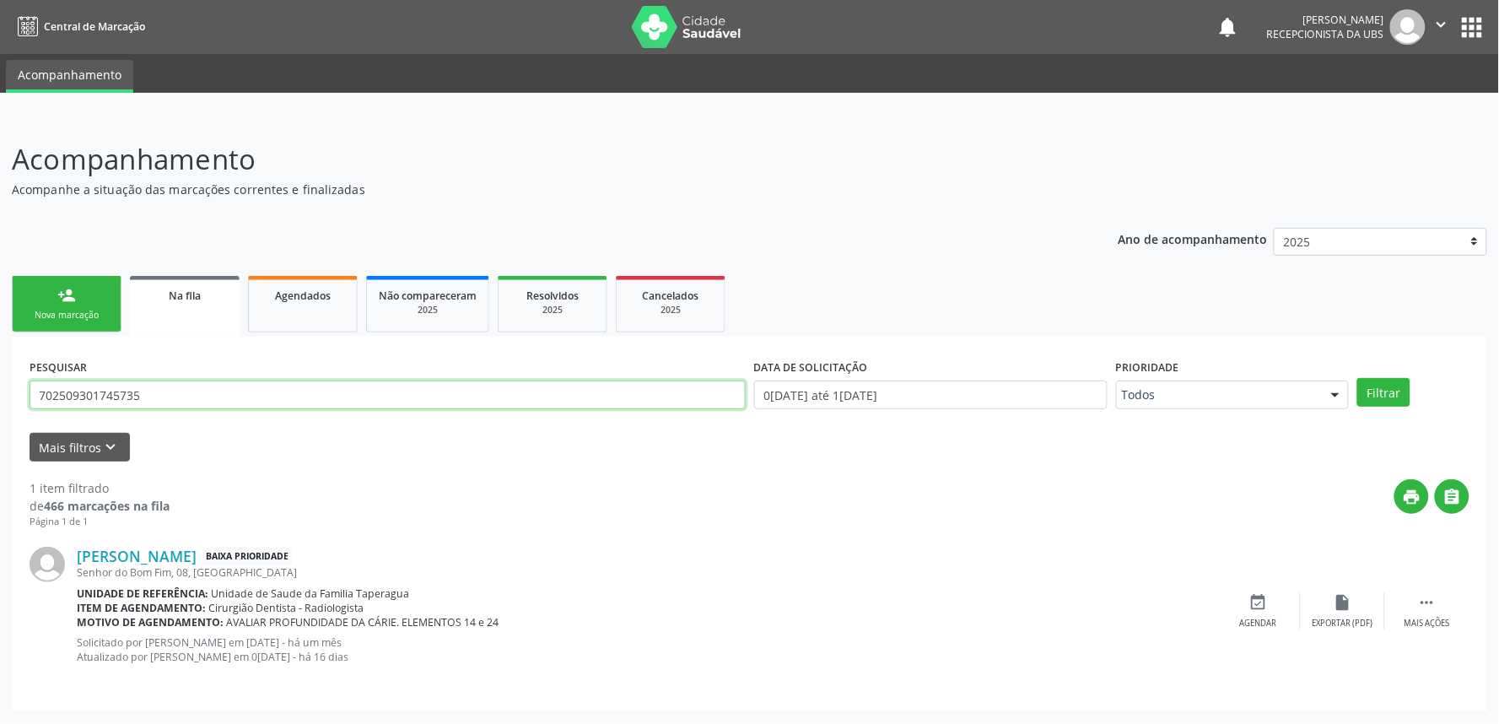
click at [229, 400] on input "702509301745735" at bounding box center [388, 394] width 716 height 29
paste input "0001308306304"
type input "700001308306304"
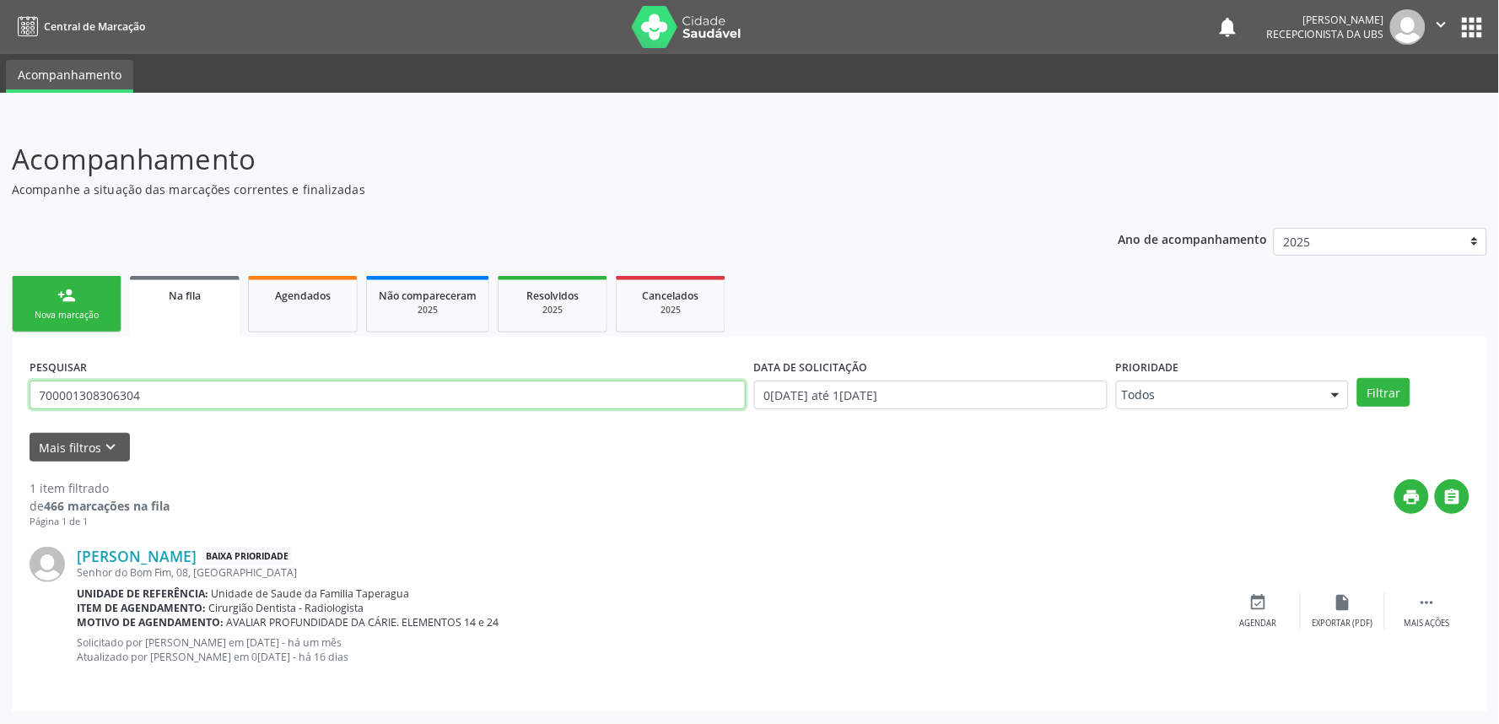
click at [1357, 378] on button "Filtrar" at bounding box center [1383, 392] width 53 height 29
click at [207, 403] on input "700001308306304" at bounding box center [388, 394] width 716 height 29
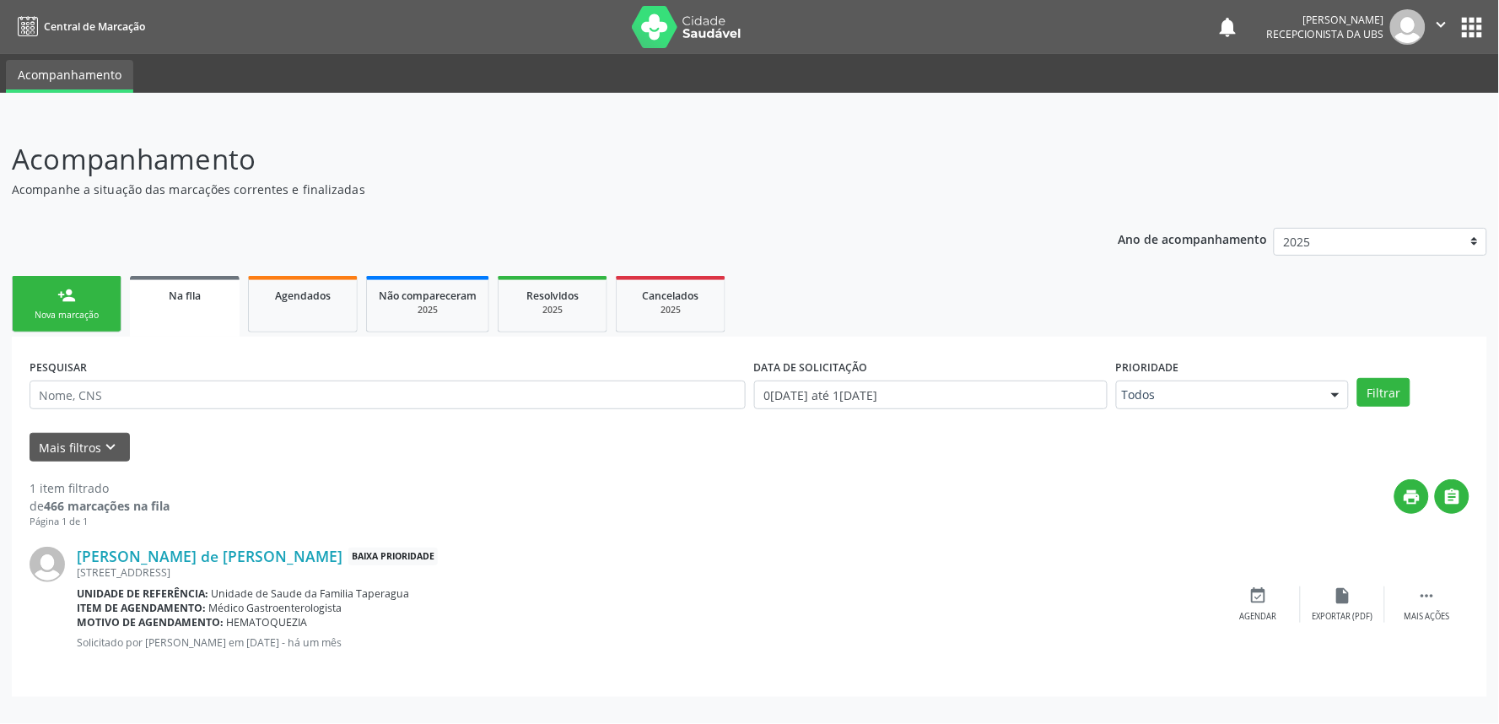
click at [84, 292] on link "person_add Nova marcação" at bounding box center [67, 304] width 110 height 57
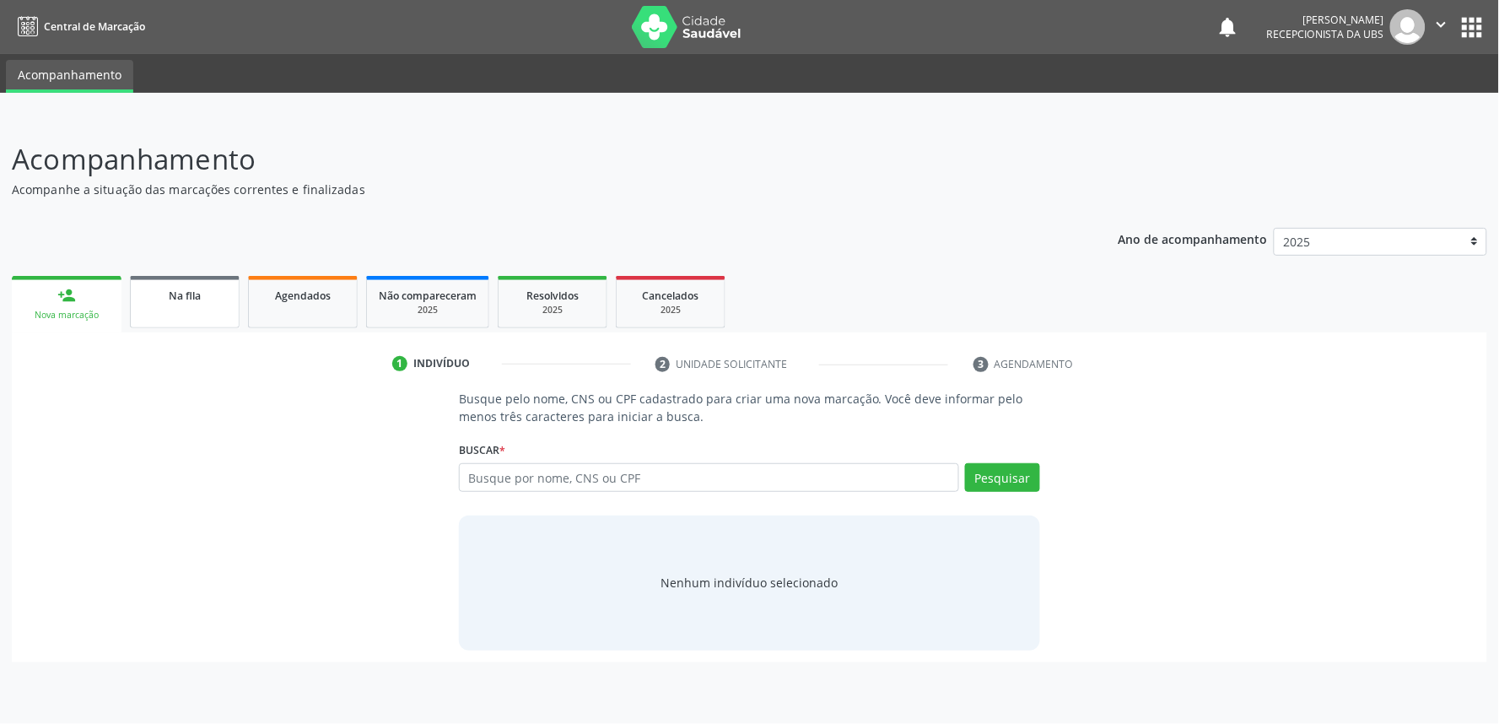
click at [219, 299] on div "Na fila" at bounding box center [185, 295] width 84 height 18
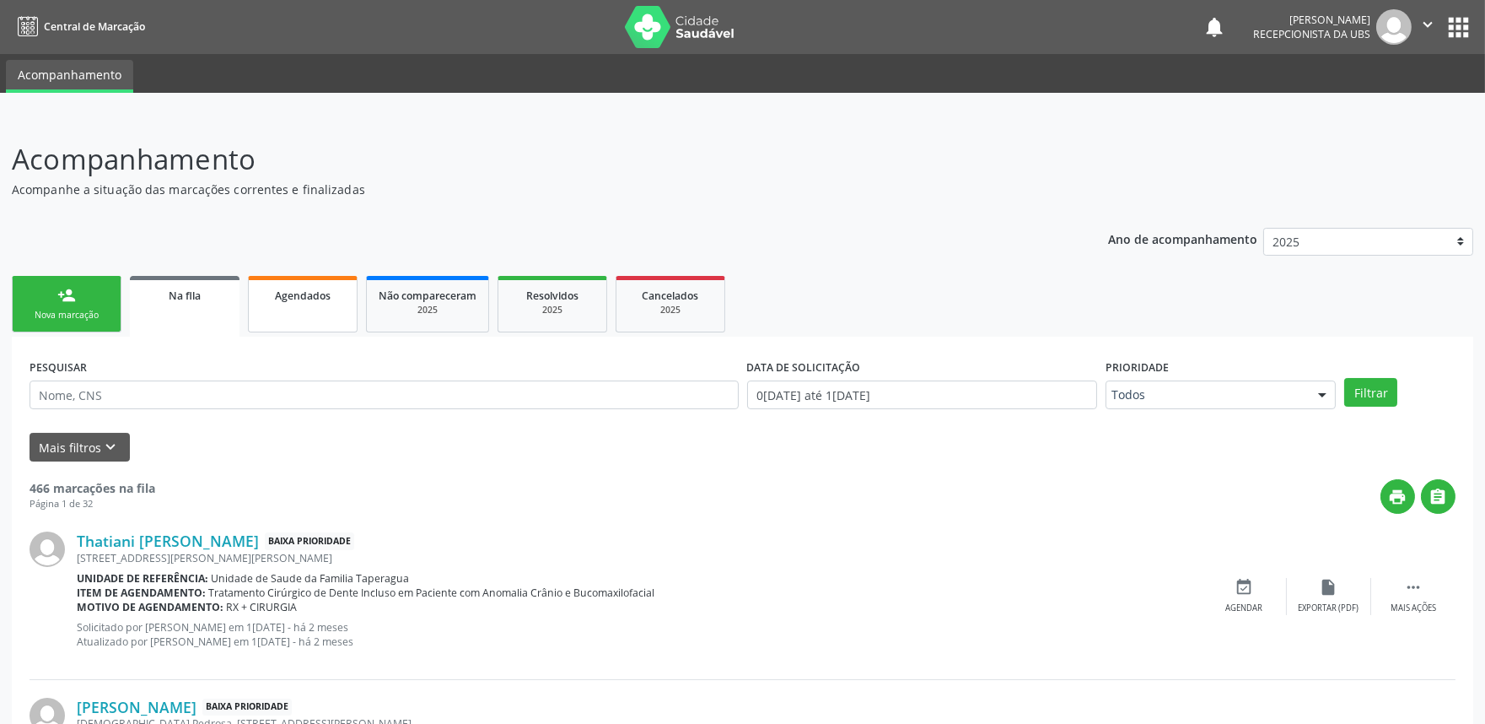
click at [290, 305] on link "Agendados" at bounding box center [303, 304] width 110 height 57
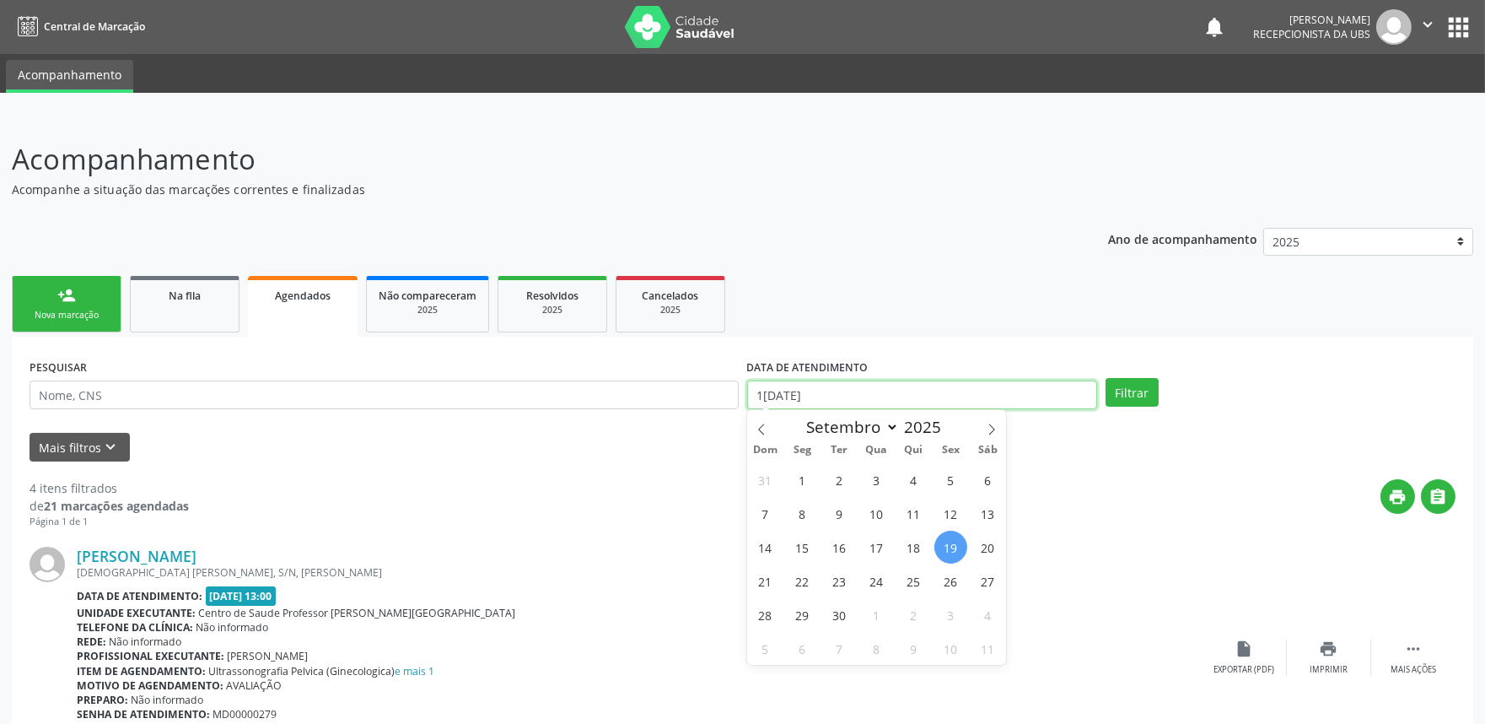
click at [903, 400] on input "[DATE]" at bounding box center [922, 394] width 350 height 29
click at [794, 475] on span "1" at bounding box center [802, 479] width 33 height 33
type input "01/09/2025"
click at [986, 428] on icon at bounding box center [992, 429] width 12 height 12
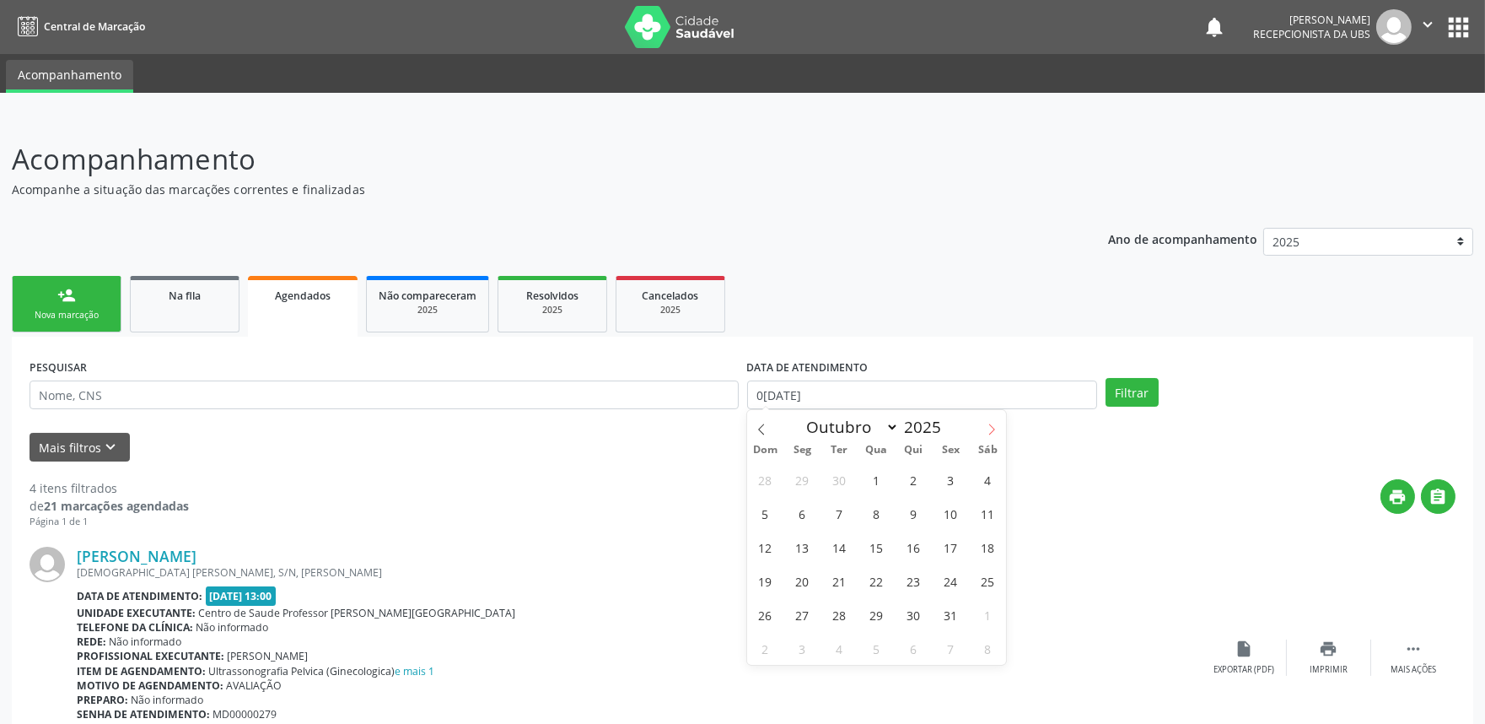
select select "10"
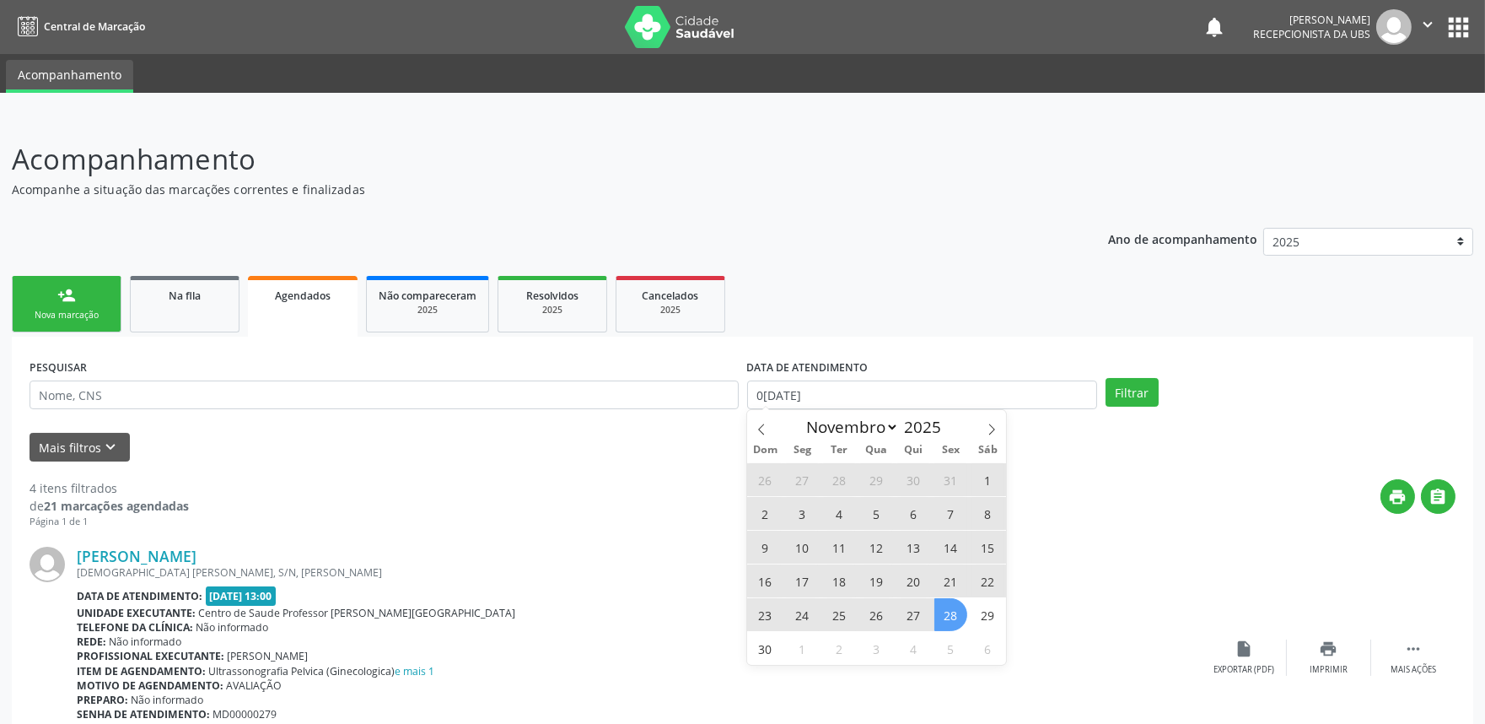
click at [959, 616] on span "28" at bounding box center [950, 614] width 33 height 33
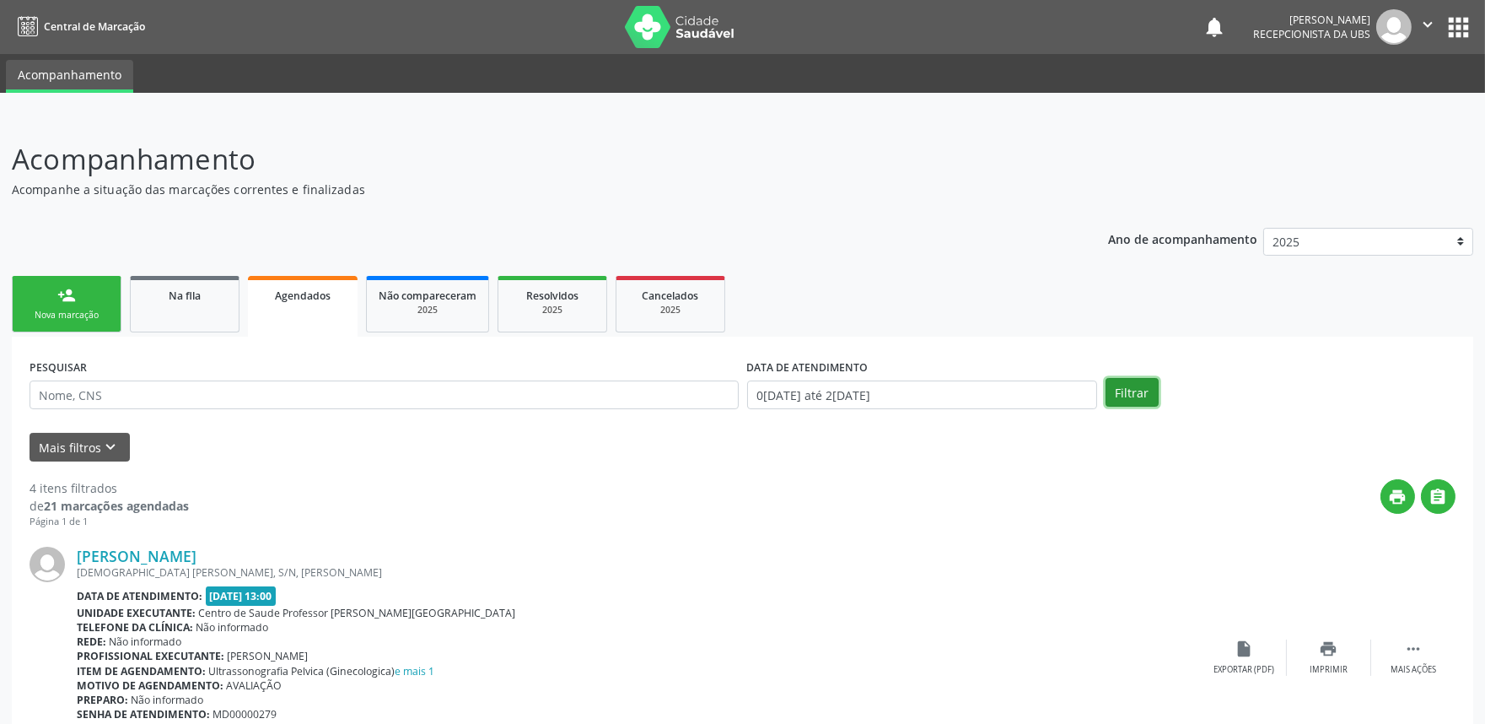
click at [1139, 398] on button "Filtrar" at bounding box center [1132, 392] width 53 height 29
click at [204, 315] on link "Na fila" at bounding box center [185, 304] width 110 height 57
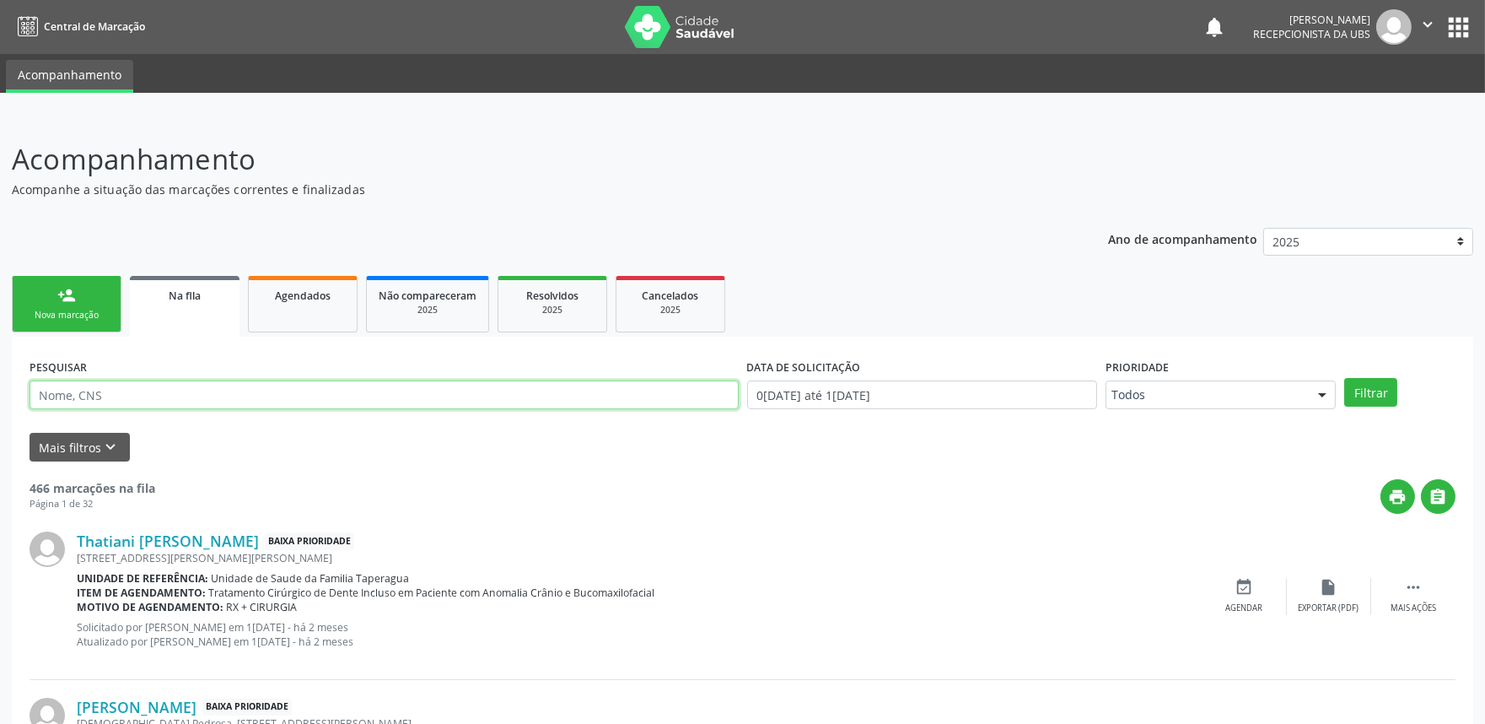
click at [250, 399] on input "text" at bounding box center [384, 394] width 709 height 29
paste input "700508750809059"
type input "700508750809059"
click at [1344, 378] on button "Filtrar" at bounding box center [1370, 392] width 53 height 29
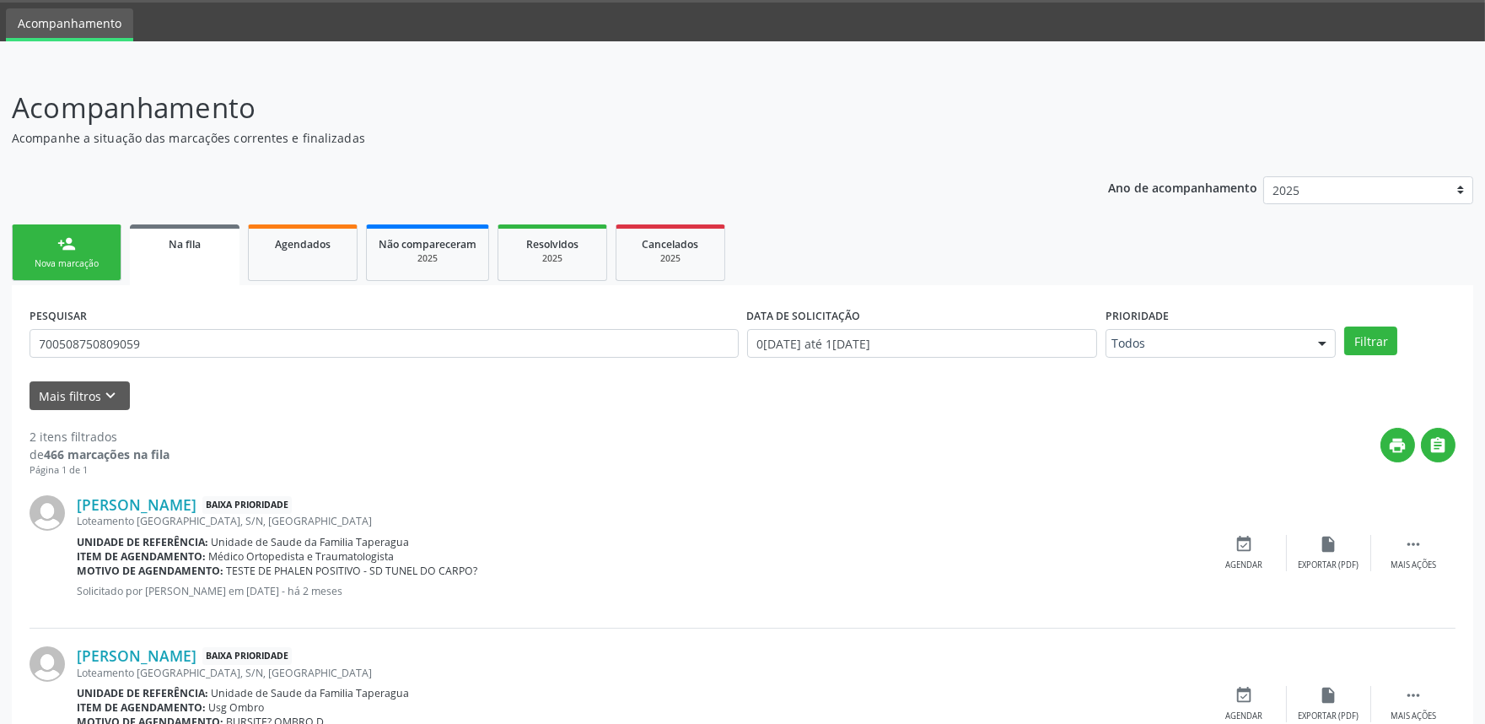
scroll to position [135, 0]
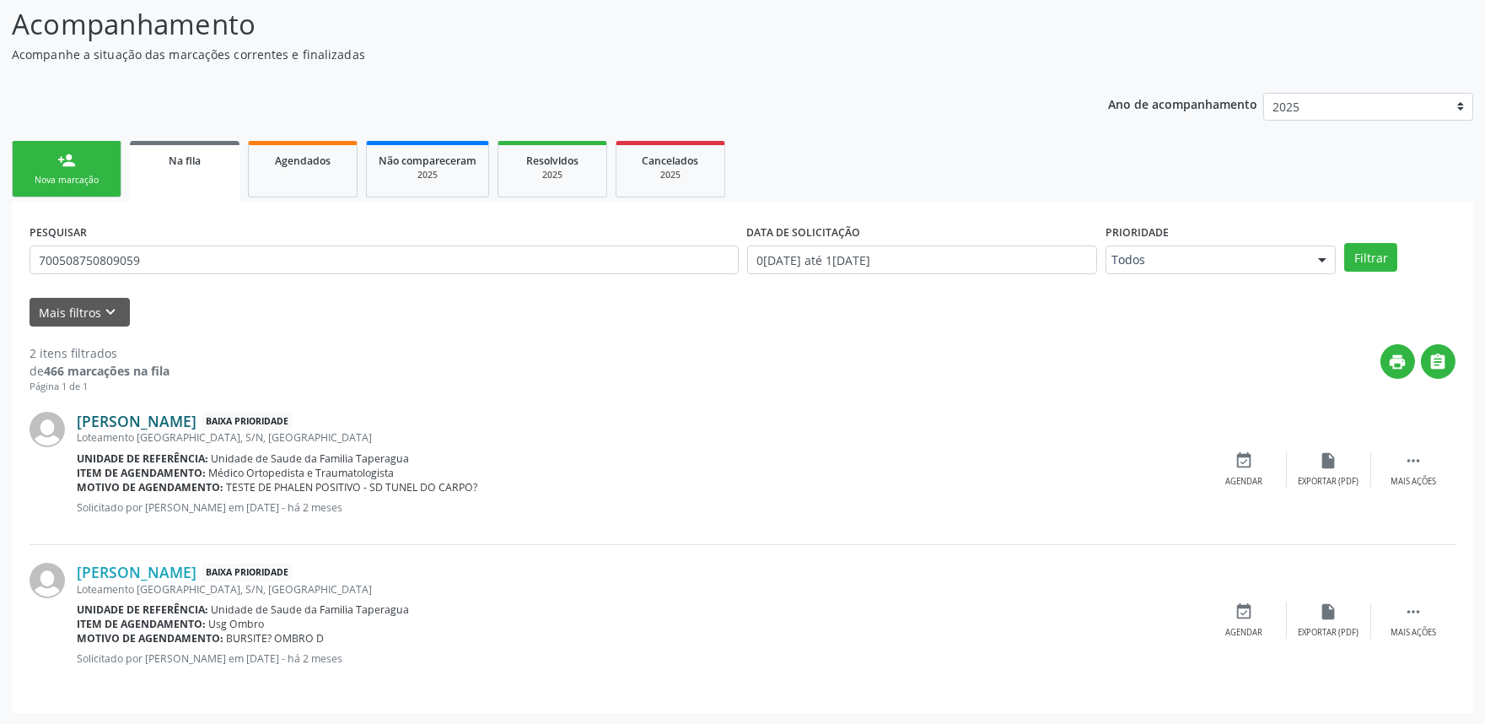
click at [167, 422] on link "Antônia Maria da Silva" at bounding box center [137, 421] width 120 height 19
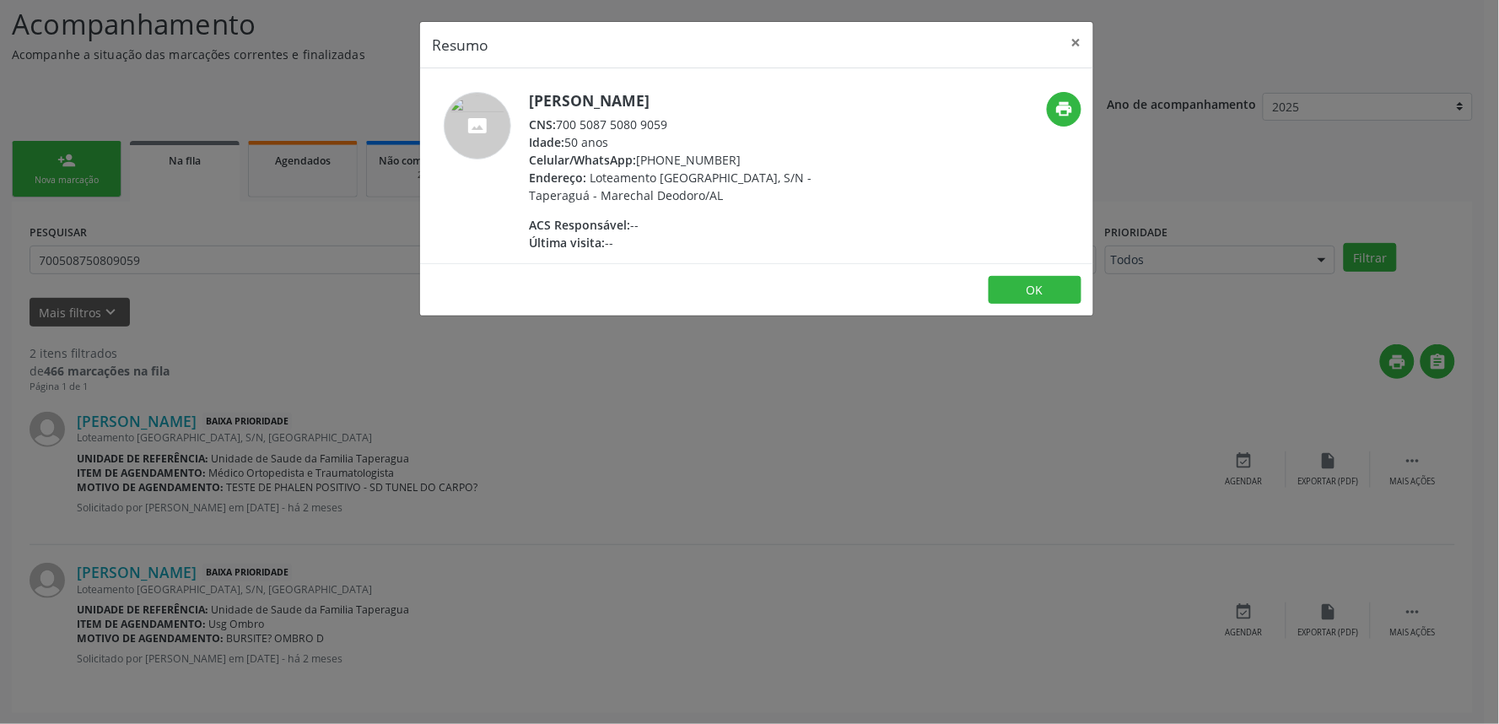
click at [649, 461] on div "Resumo × Antônia Maria da Silva CNS: 700 5087 5080 9059 Idade: 50 anos Celular/…" at bounding box center [749, 362] width 1499 height 724
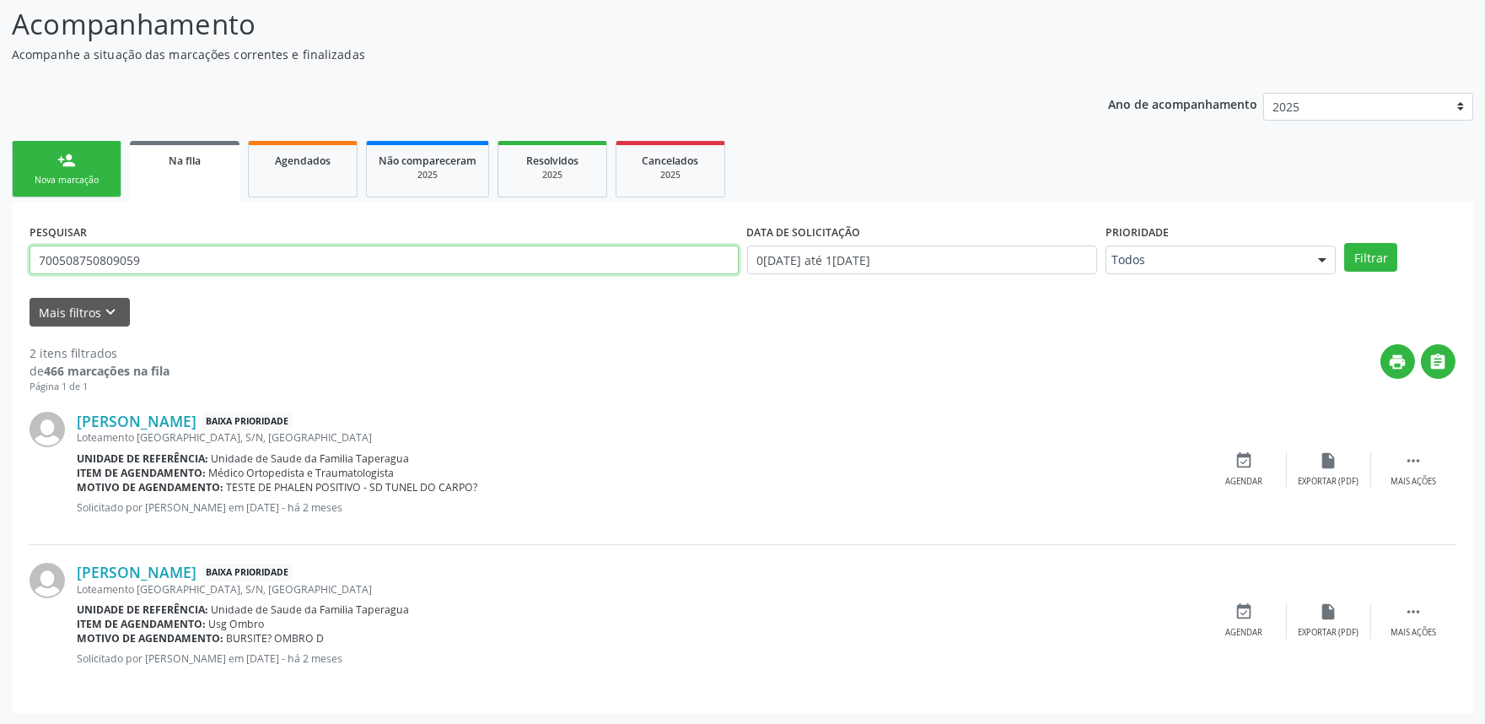
click at [175, 261] on input "700508750809059" at bounding box center [384, 259] width 709 height 29
click at [314, 179] on link "Agendados" at bounding box center [303, 169] width 110 height 57
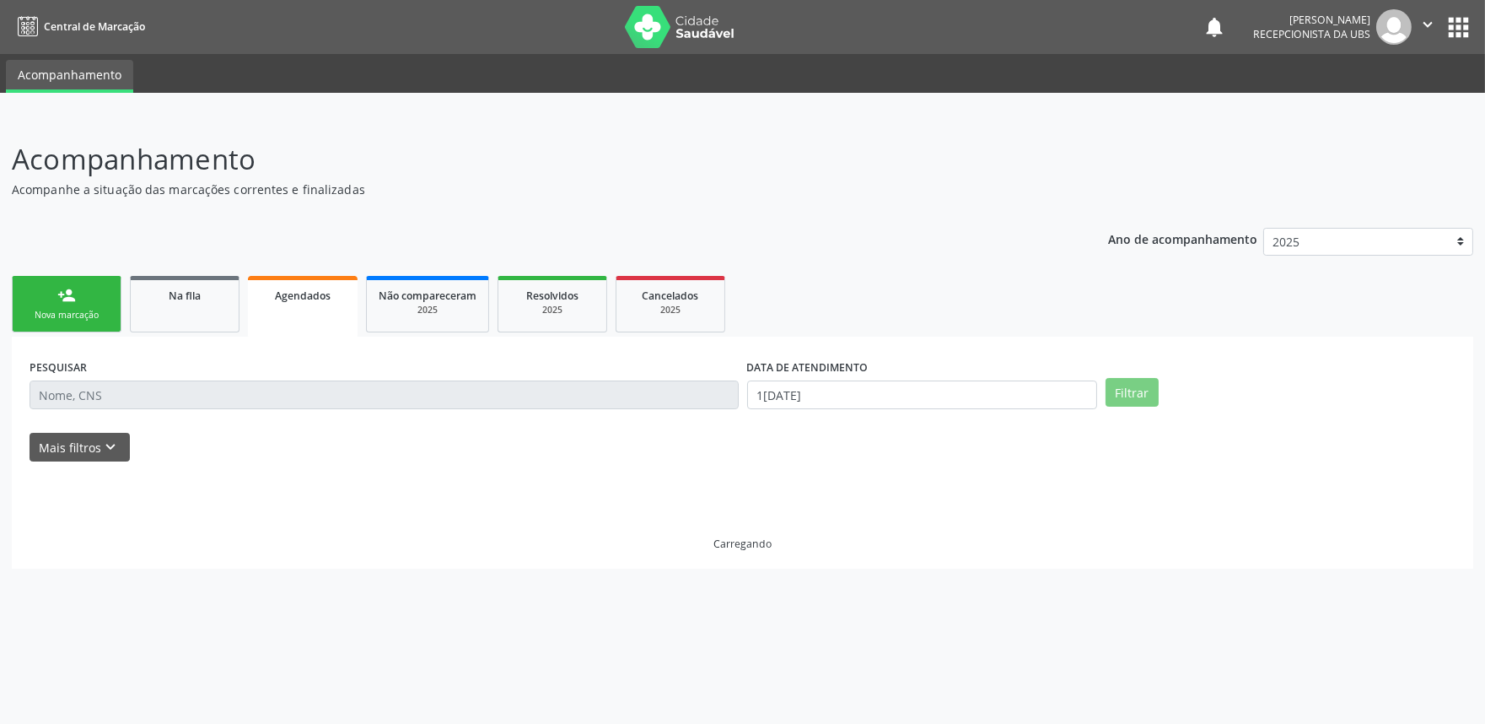
scroll to position [0, 0]
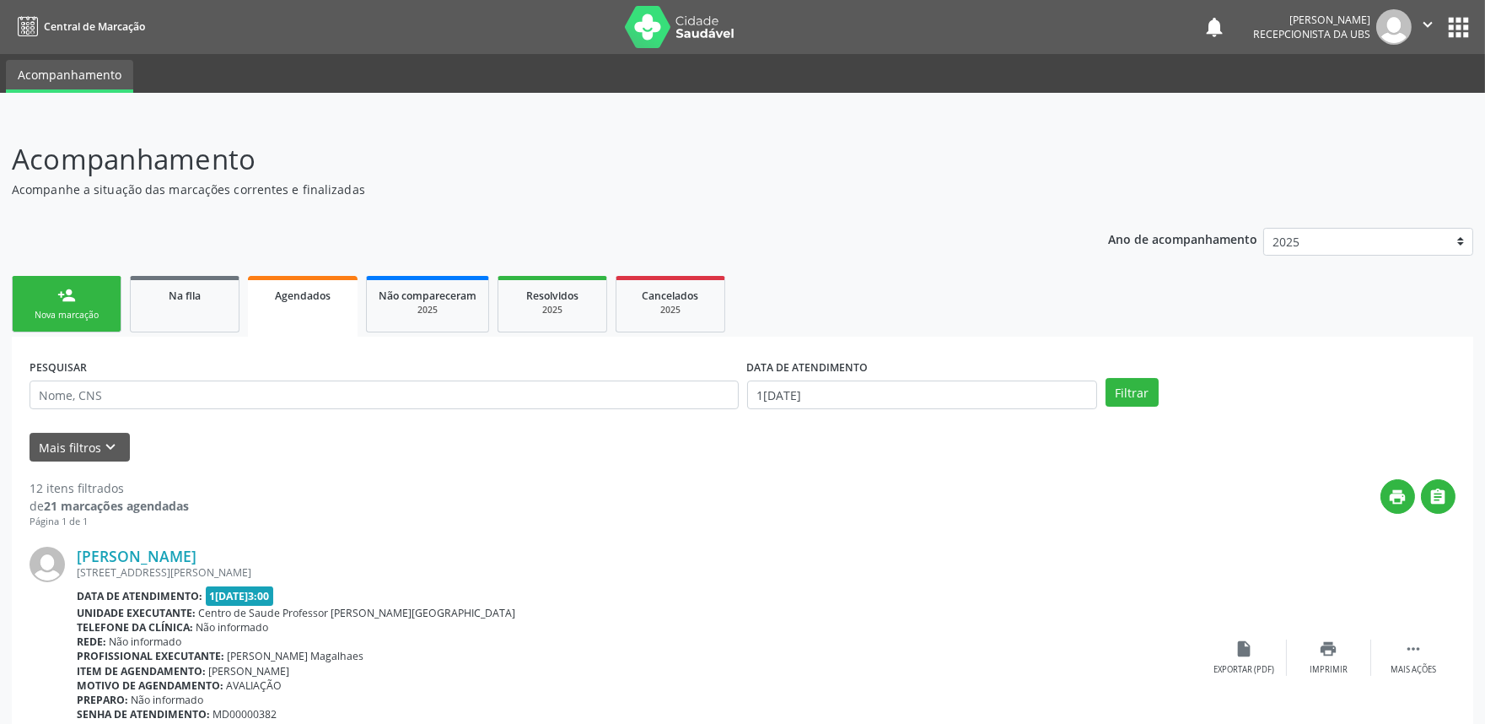
click at [89, 315] on div "Nova marcação" at bounding box center [66, 315] width 84 height 13
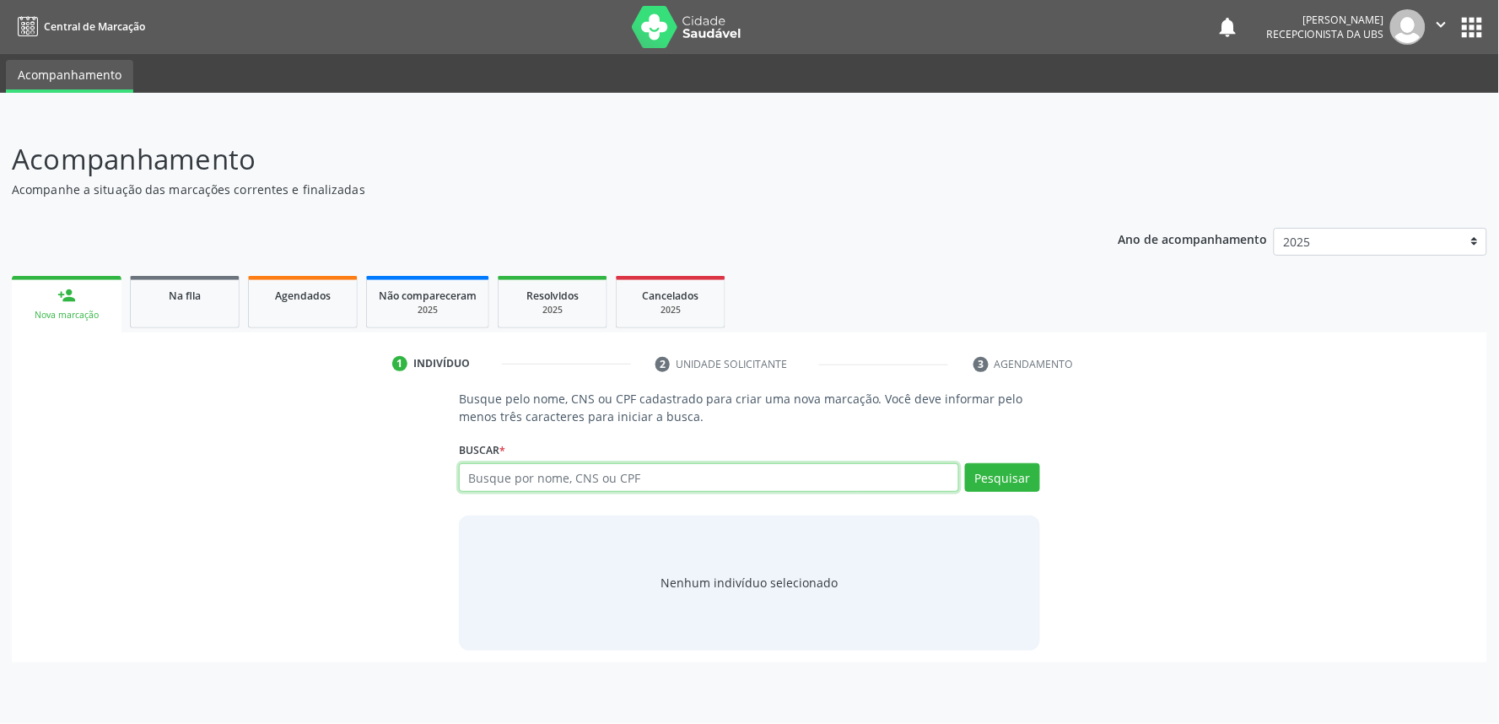
click at [595, 469] on input "text" at bounding box center [709, 477] width 500 height 29
paste input "706702527197415"
type input "706702527197415"
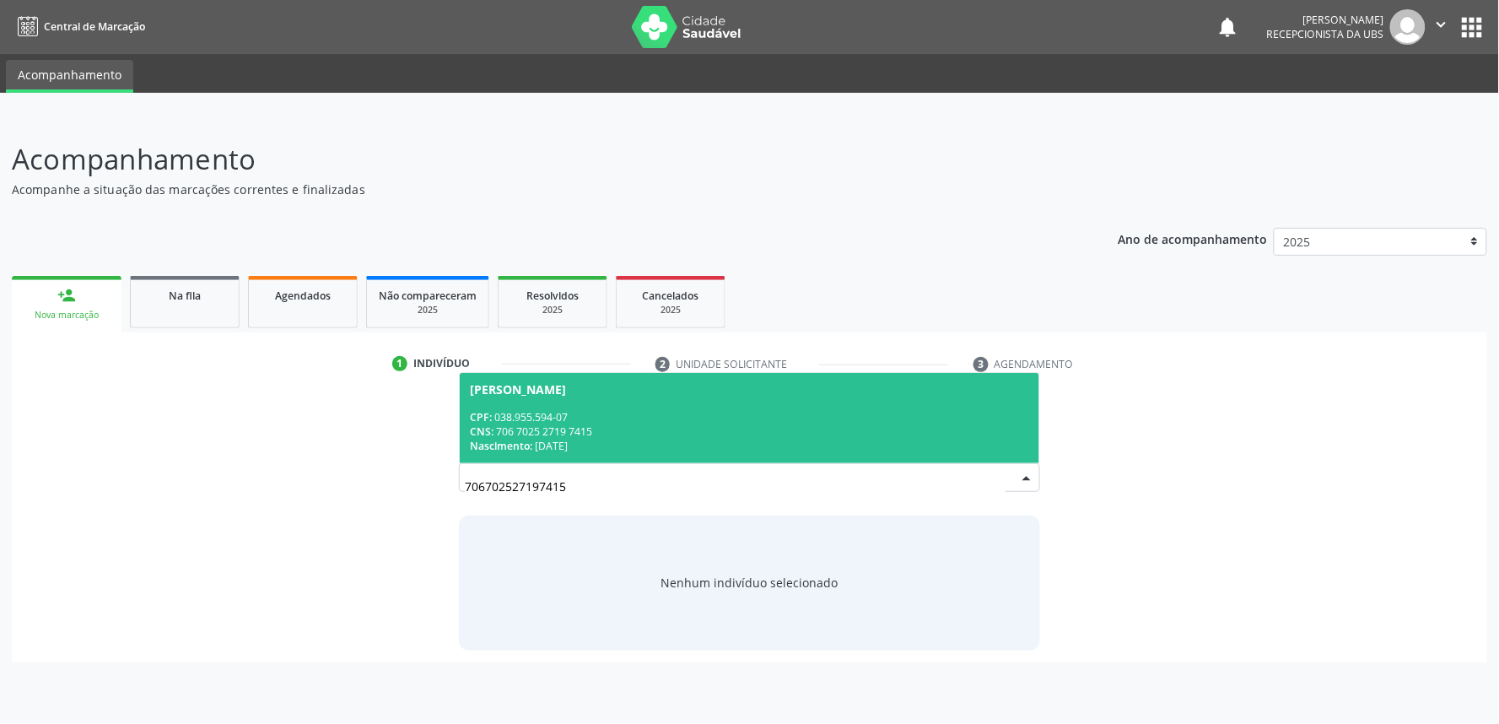
click at [631, 425] on div "CNS: 706 7025 2719 7415" at bounding box center [749, 431] width 559 height 14
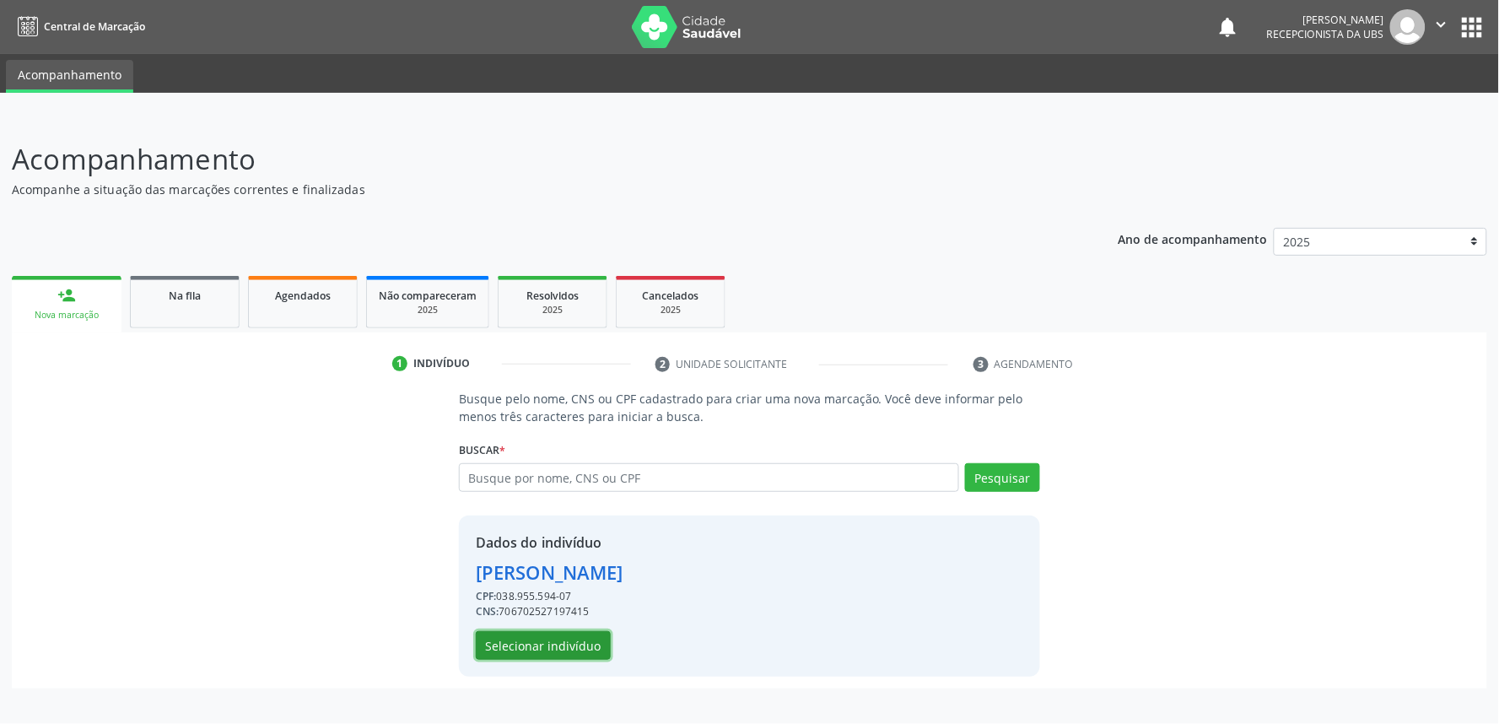
click at [549, 642] on button "Selecionar indivíduo" at bounding box center [543, 645] width 135 height 29
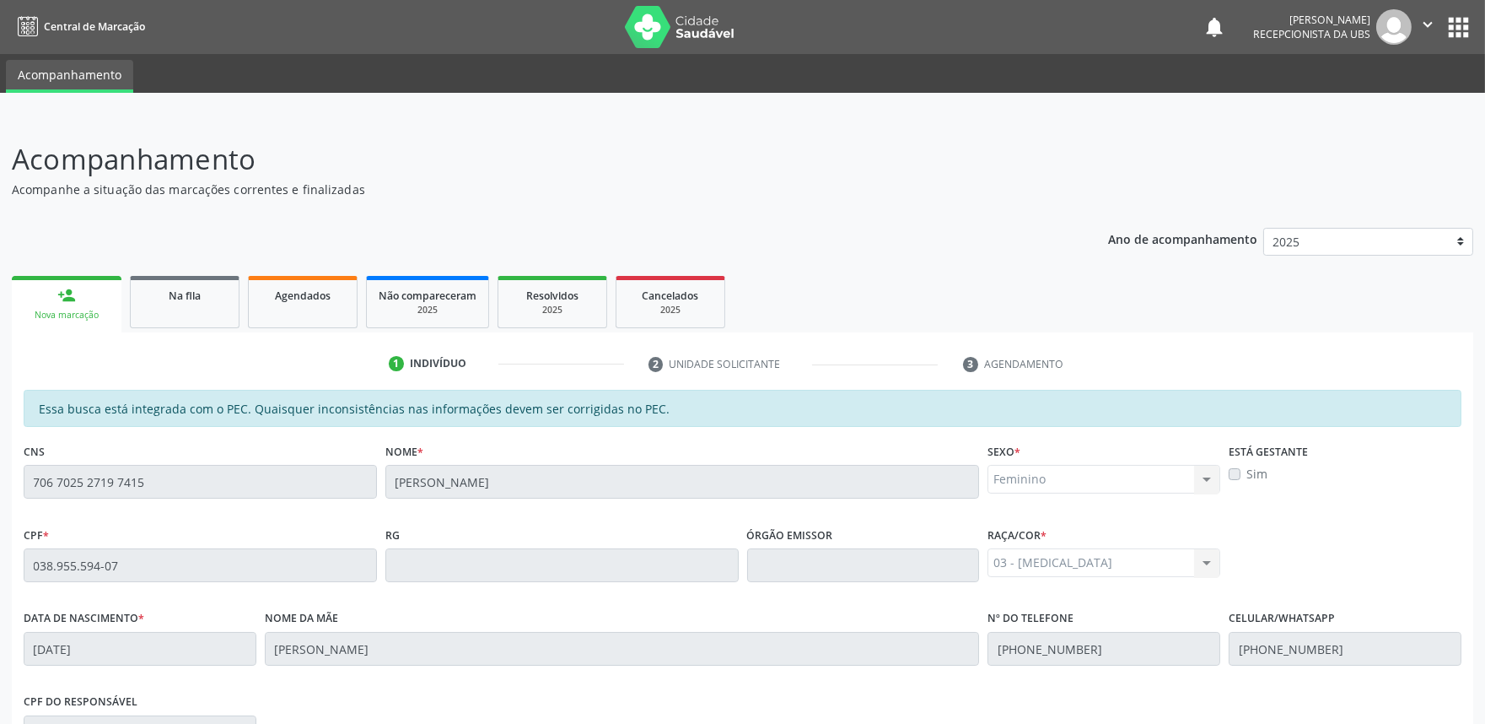
scroll to position [262, 0]
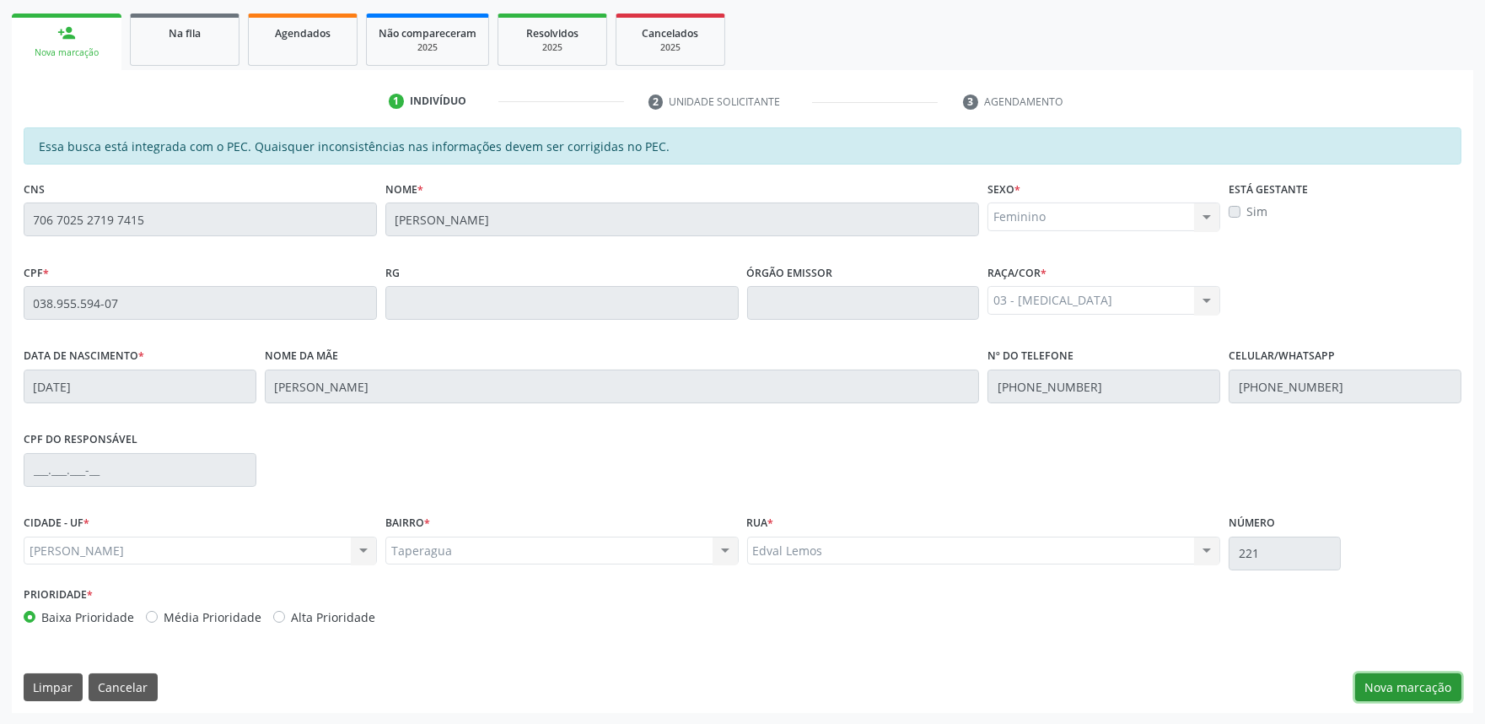
click at [1423, 688] on button "Nova marcação" at bounding box center [1408, 687] width 106 height 29
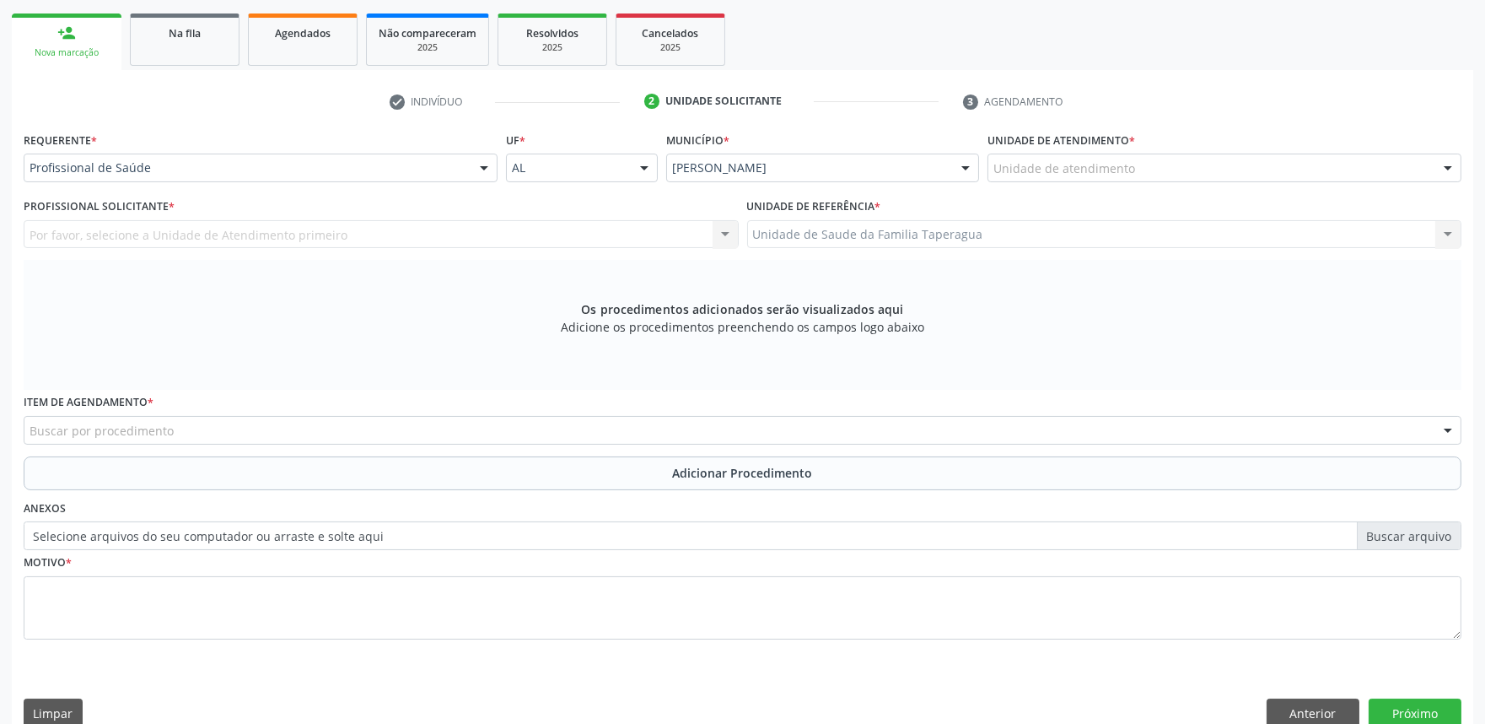
click at [1174, 167] on div "Unidade de atendimento" at bounding box center [1224, 167] width 474 height 29
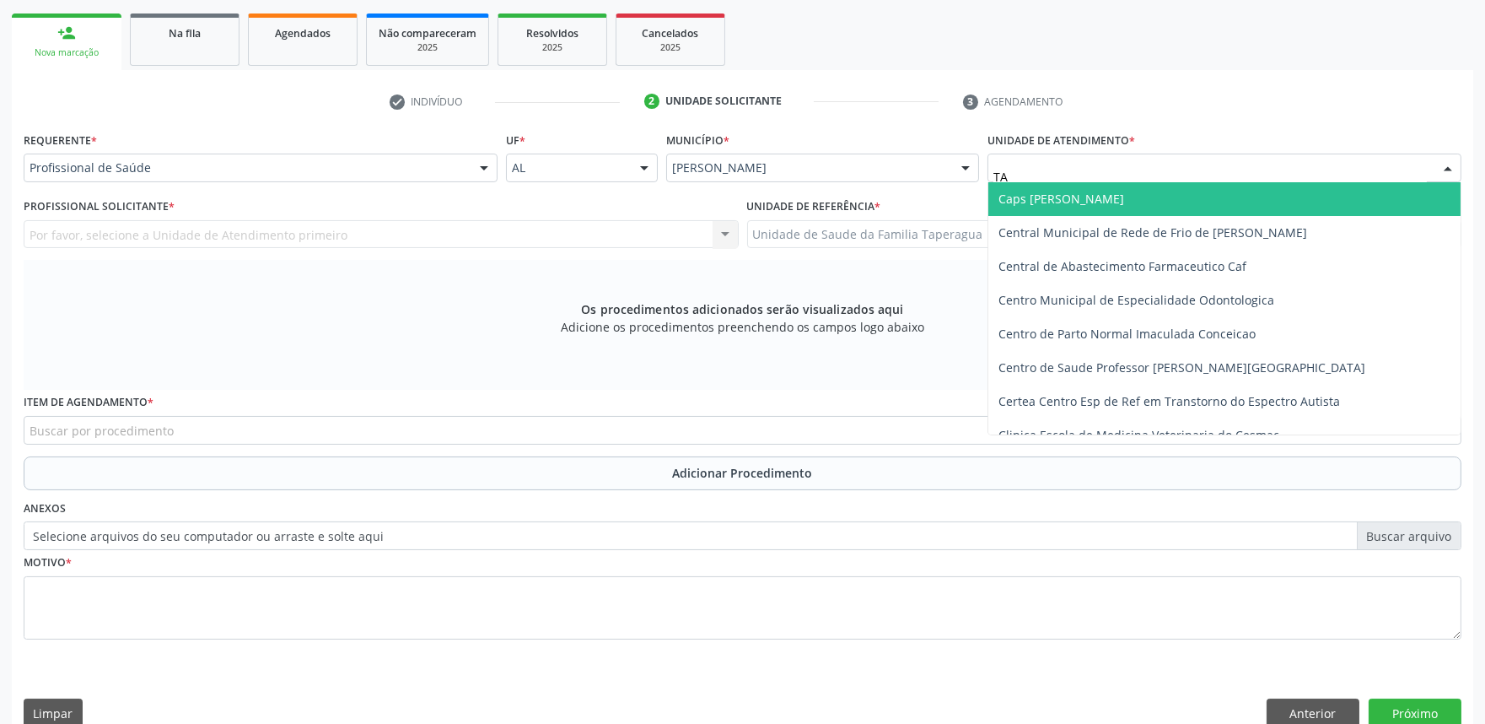
type input "TAP"
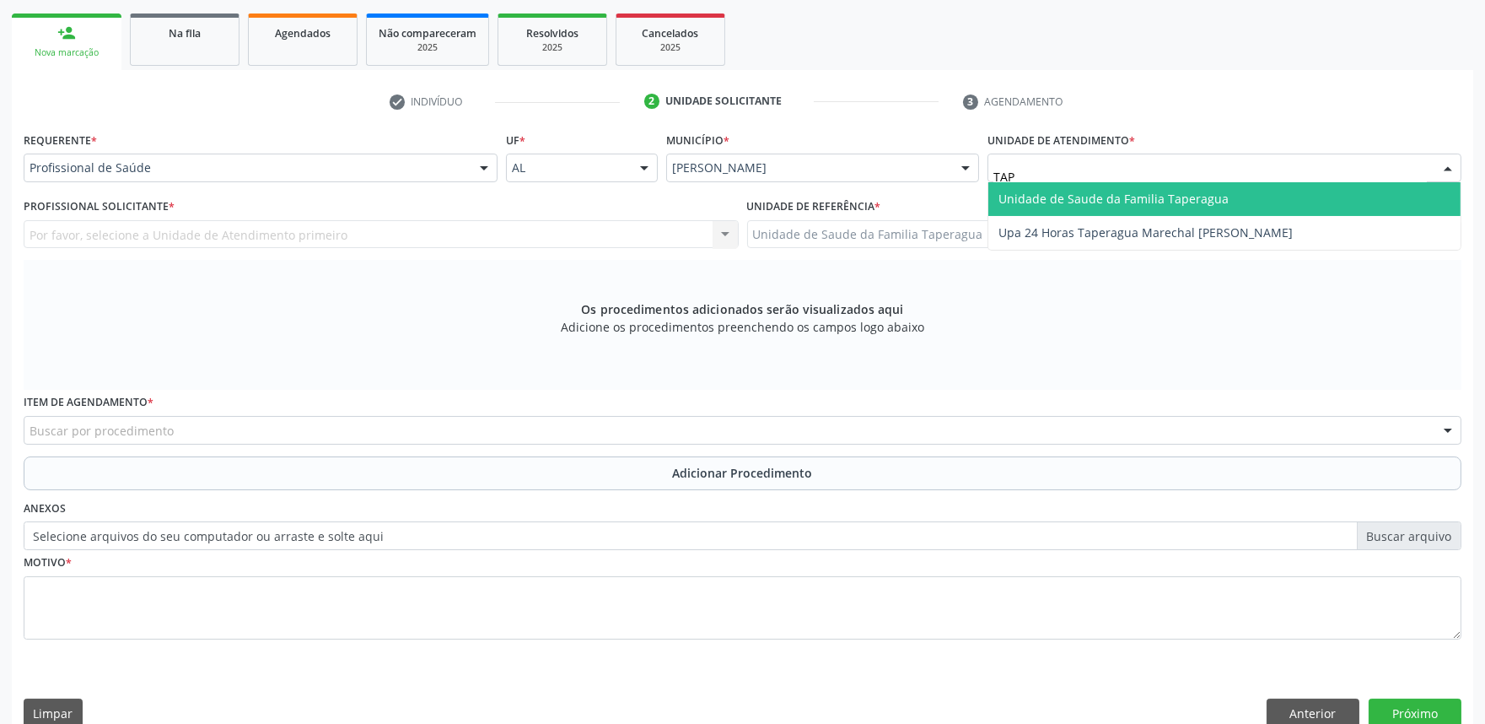
click at [1176, 203] on span "Unidade de Saude da Familia Taperagua" at bounding box center [1113, 199] width 230 height 16
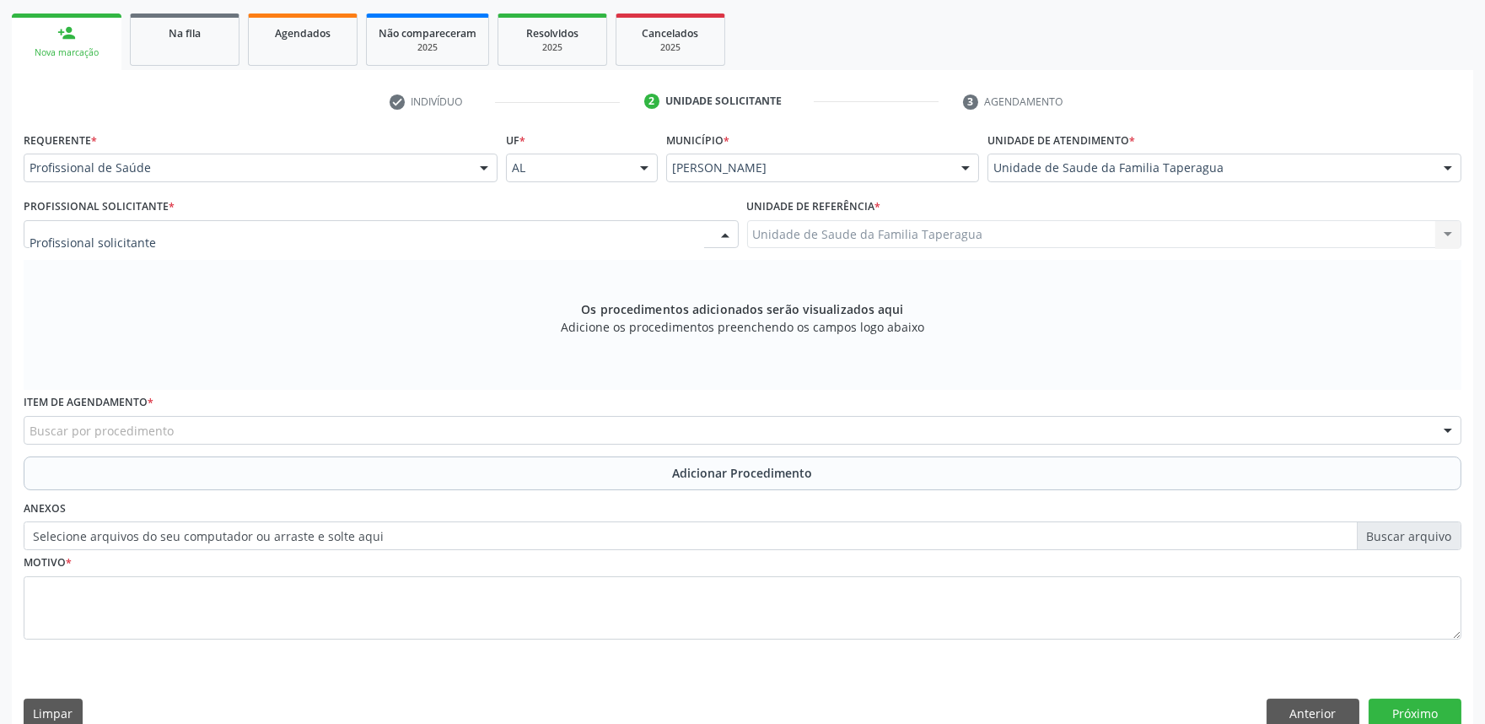
click at [555, 230] on div at bounding box center [381, 234] width 715 height 29
type input "T"
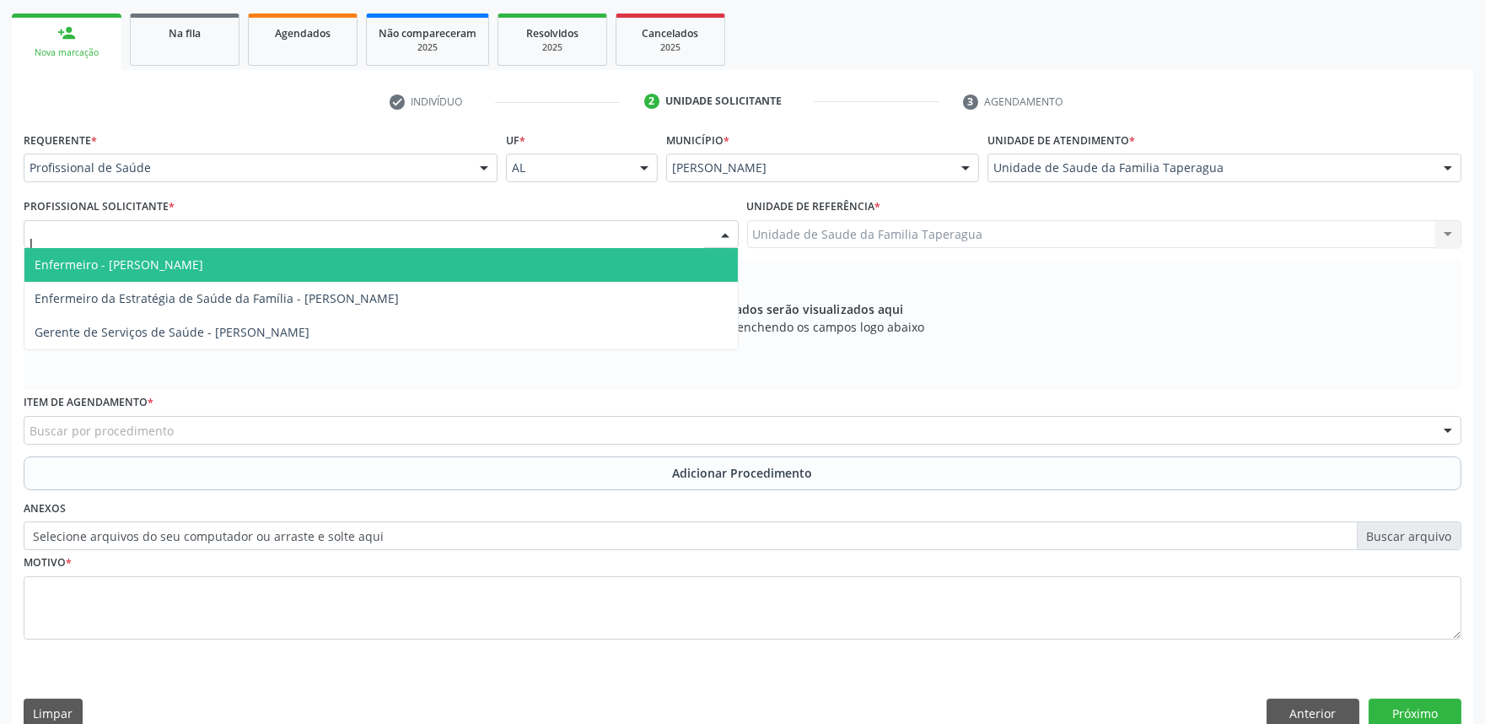
type input "JU"
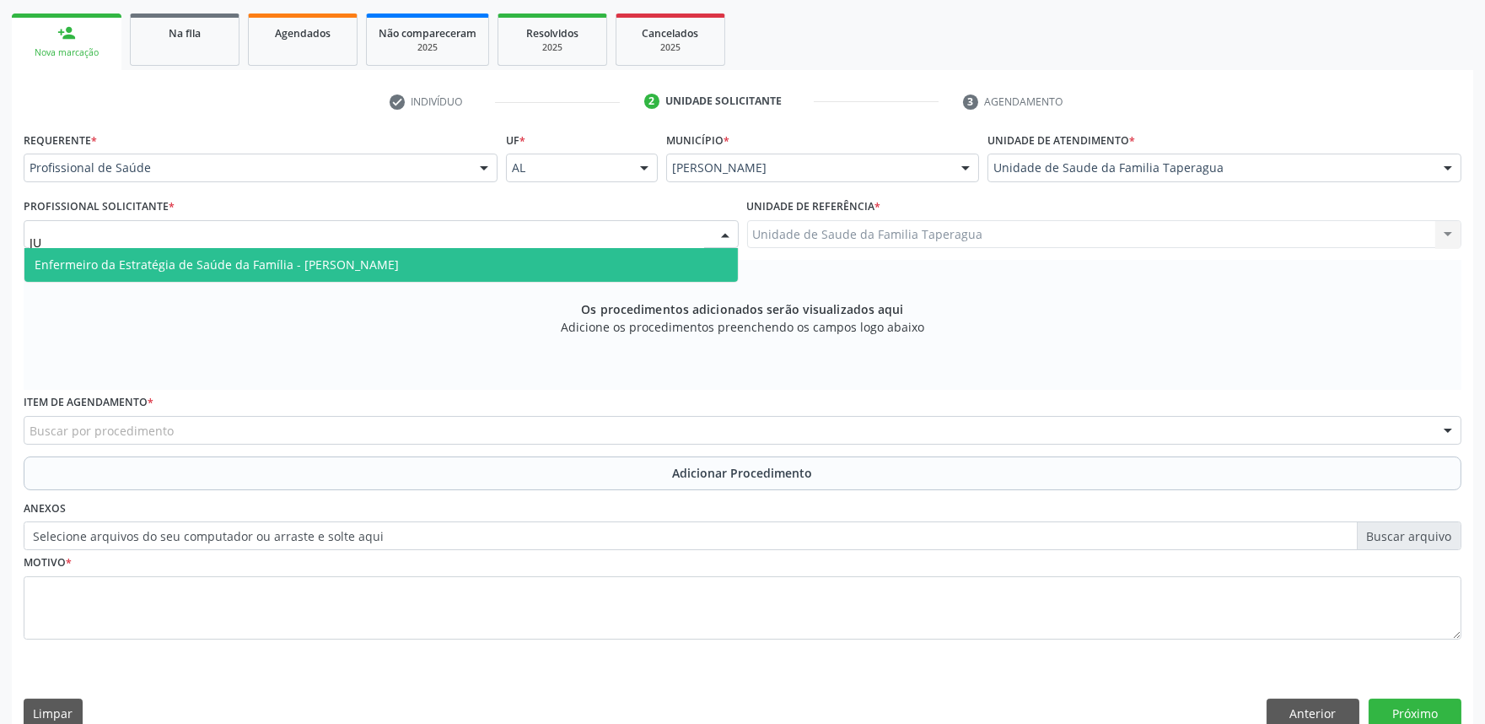
click at [551, 260] on span "Enfermeiro da Estratégia de Saúde da Família - Julilda Maria de Medeiros" at bounding box center [380, 265] width 713 height 34
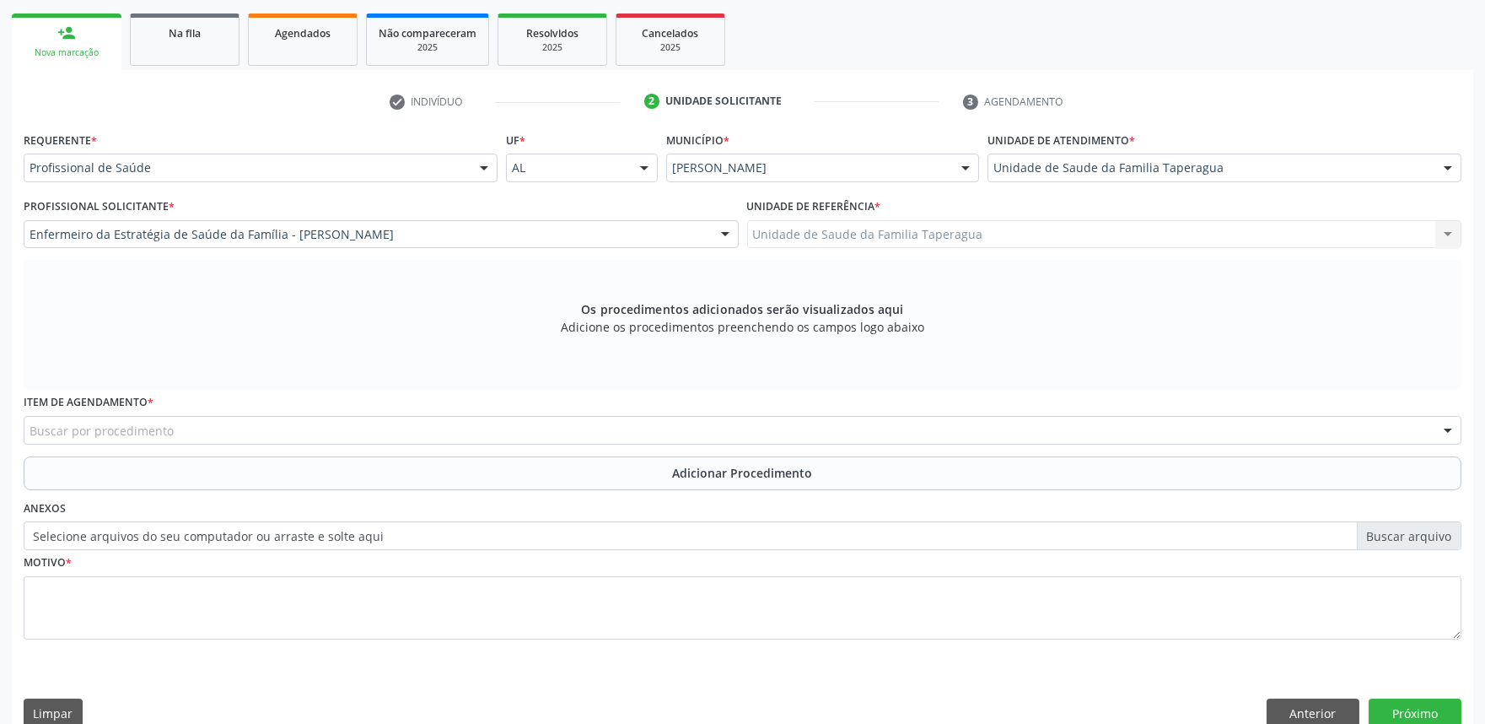
click at [485, 437] on div "Buscar por procedimento" at bounding box center [743, 430] width 1438 height 29
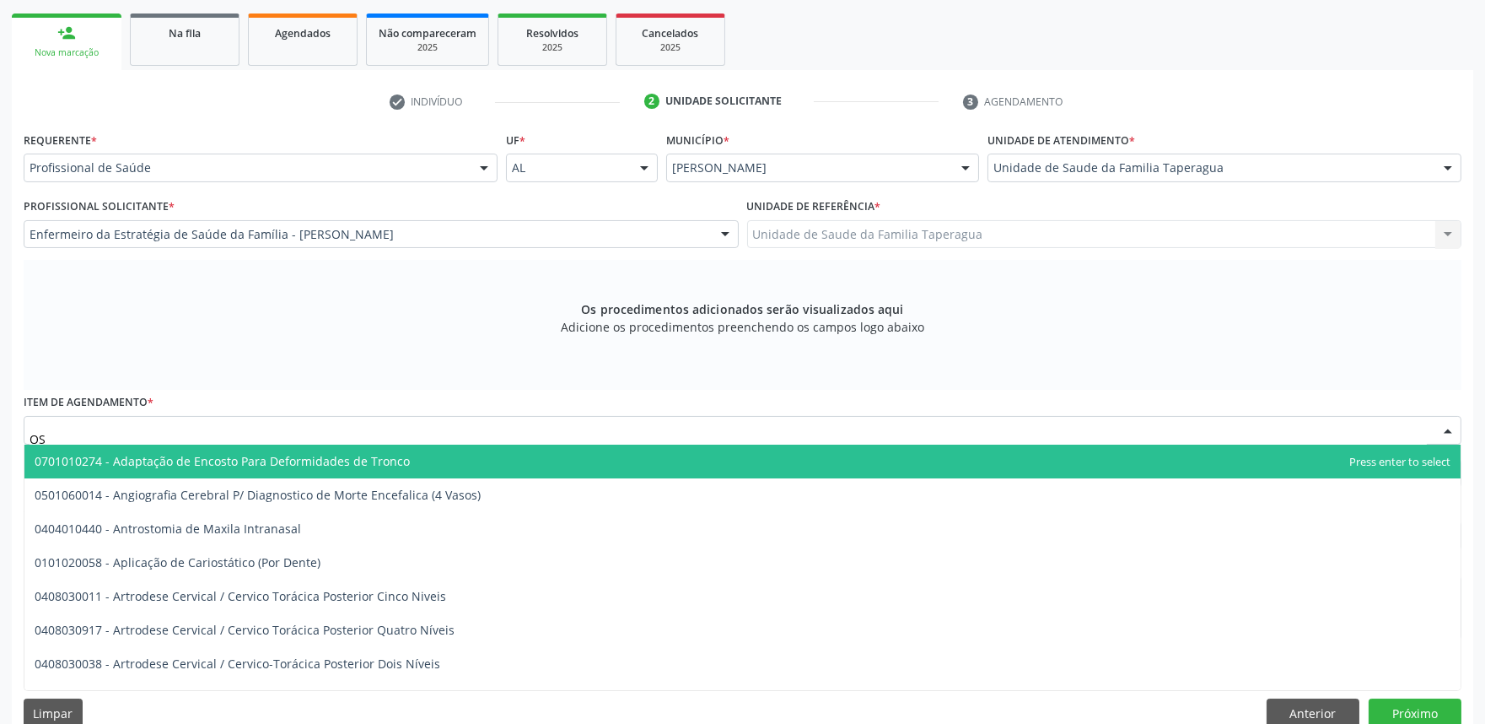
type input "O"
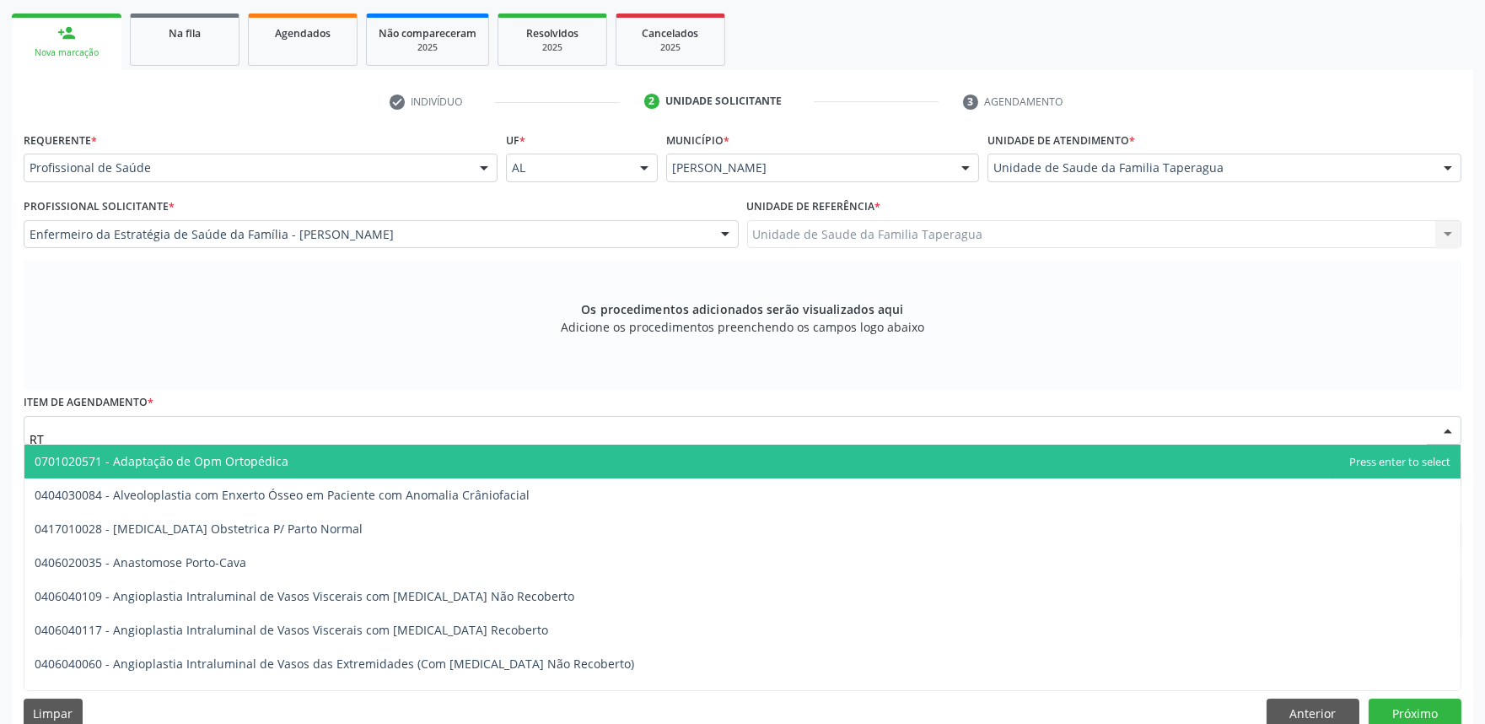
type input "R"
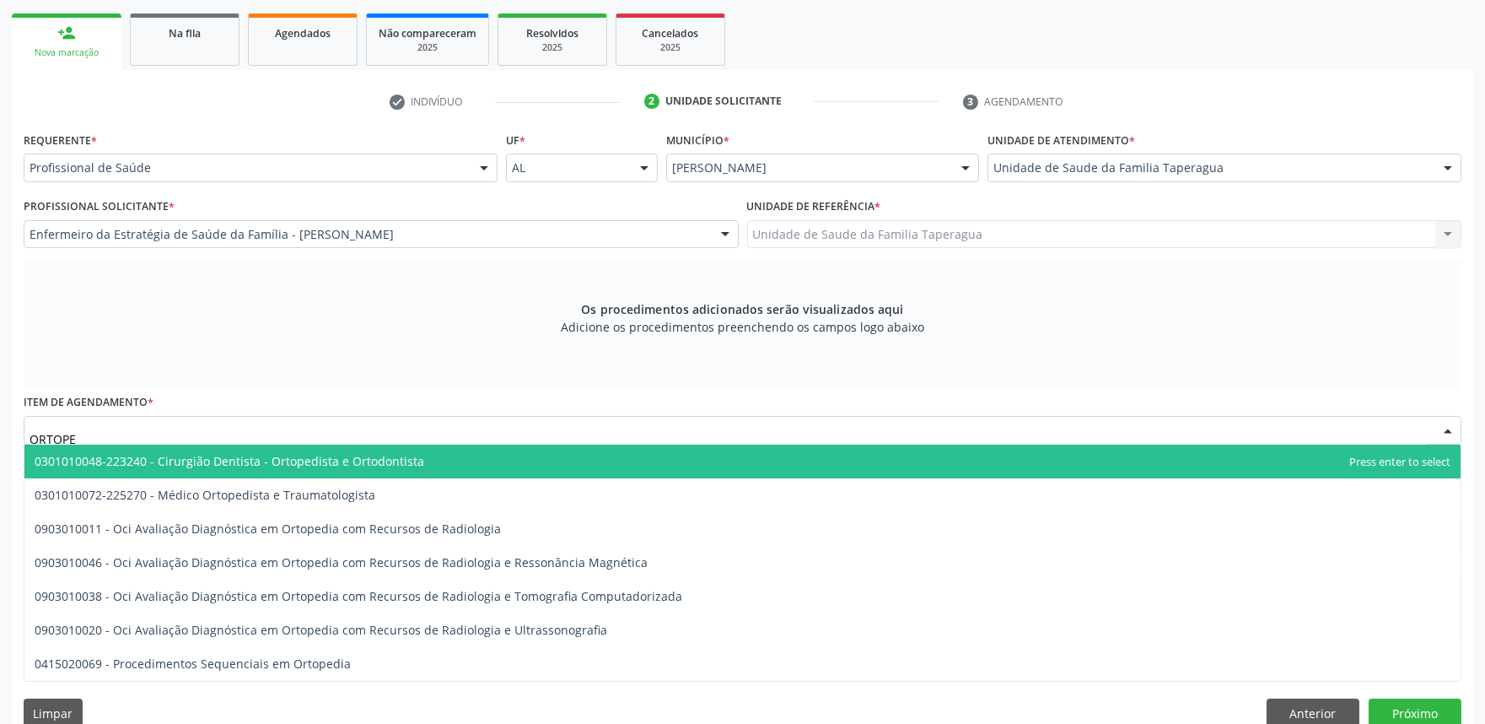
type input "ORTOPED"
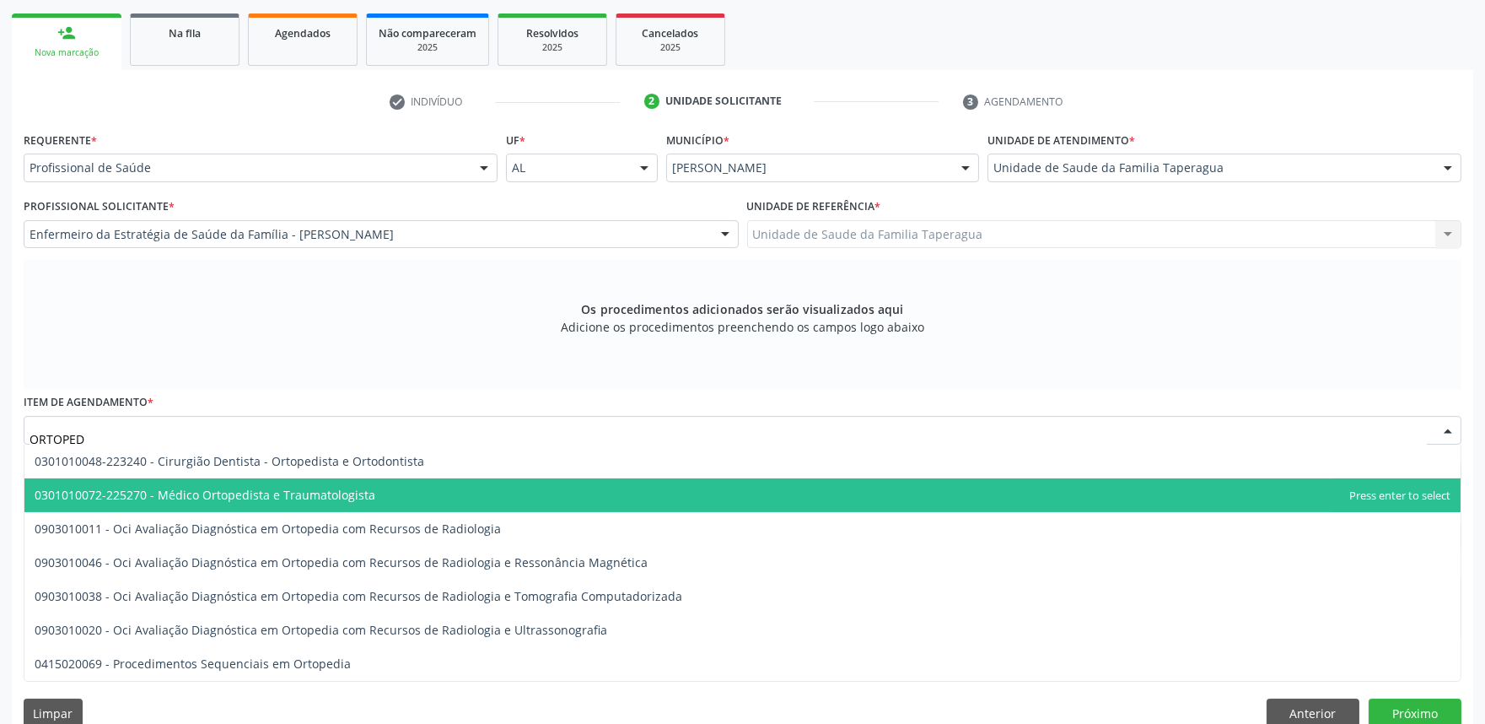
click at [447, 498] on span "0301010072-225270 - Médico Ortopedista e Traumatologista" at bounding box center [742, 495] width 1436 height 34
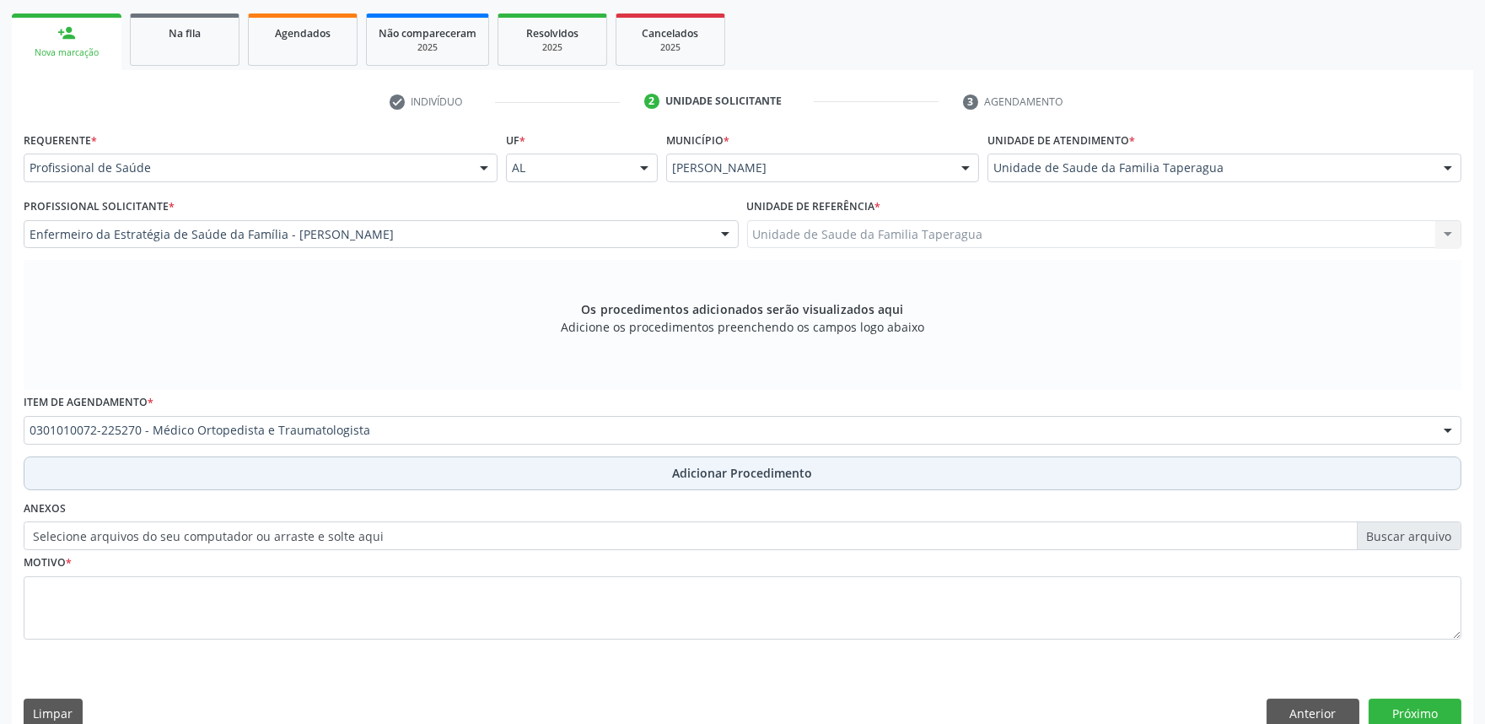
click at [485, 473] on button "Adicionar Procedimento" at bounding box center [743, 473] width 1438 height 34
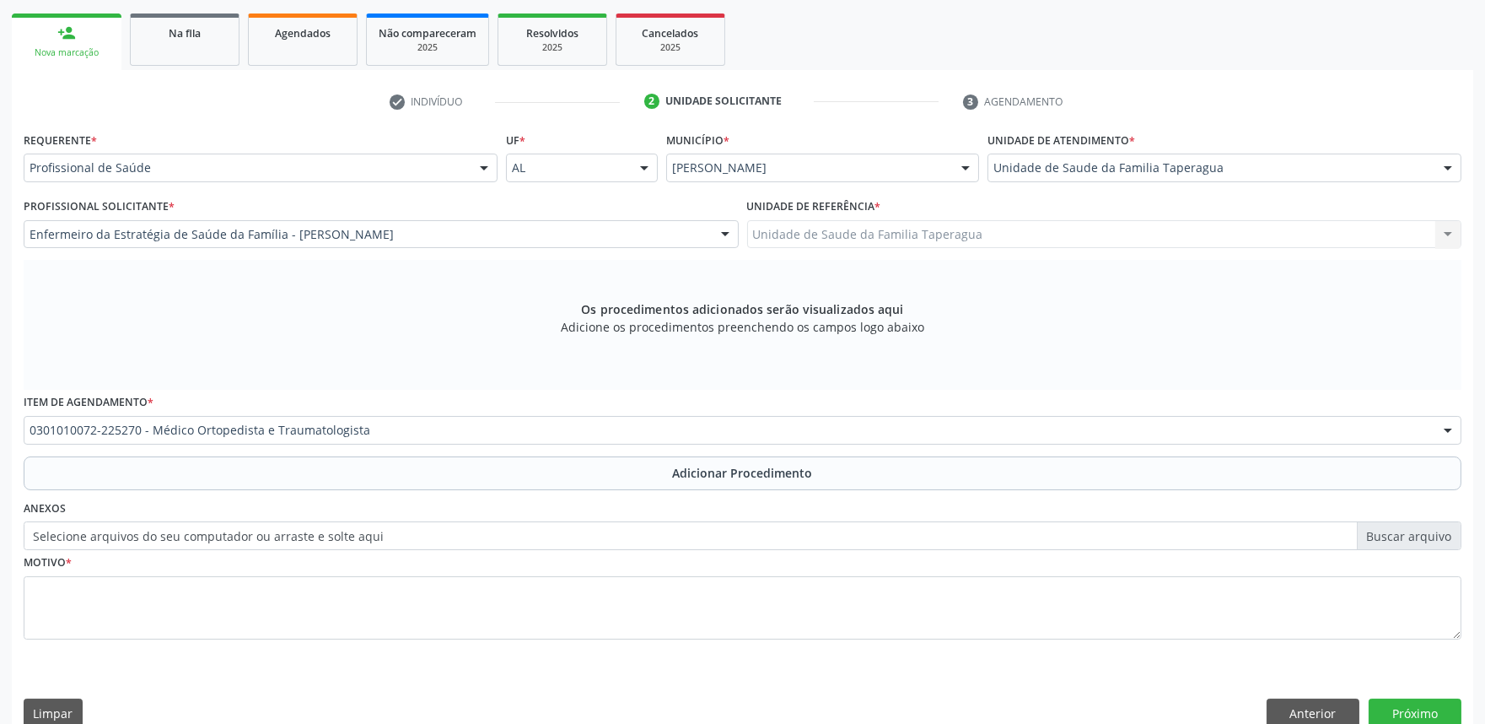
scroll to position [223, 0]
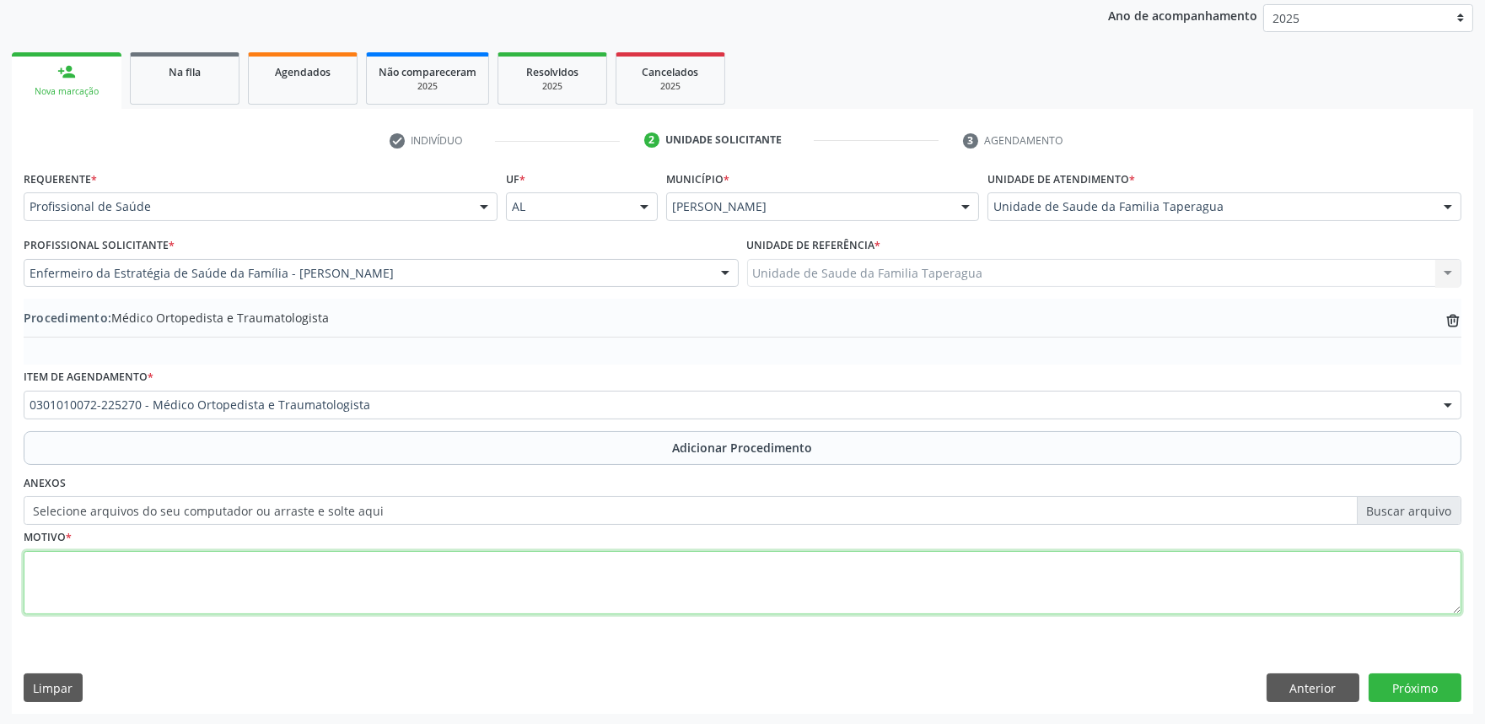
click at [487, 572] on textarea at bounding box center [743, 583] width 1438 height 64
type textarea "AVALIAÇÃO"
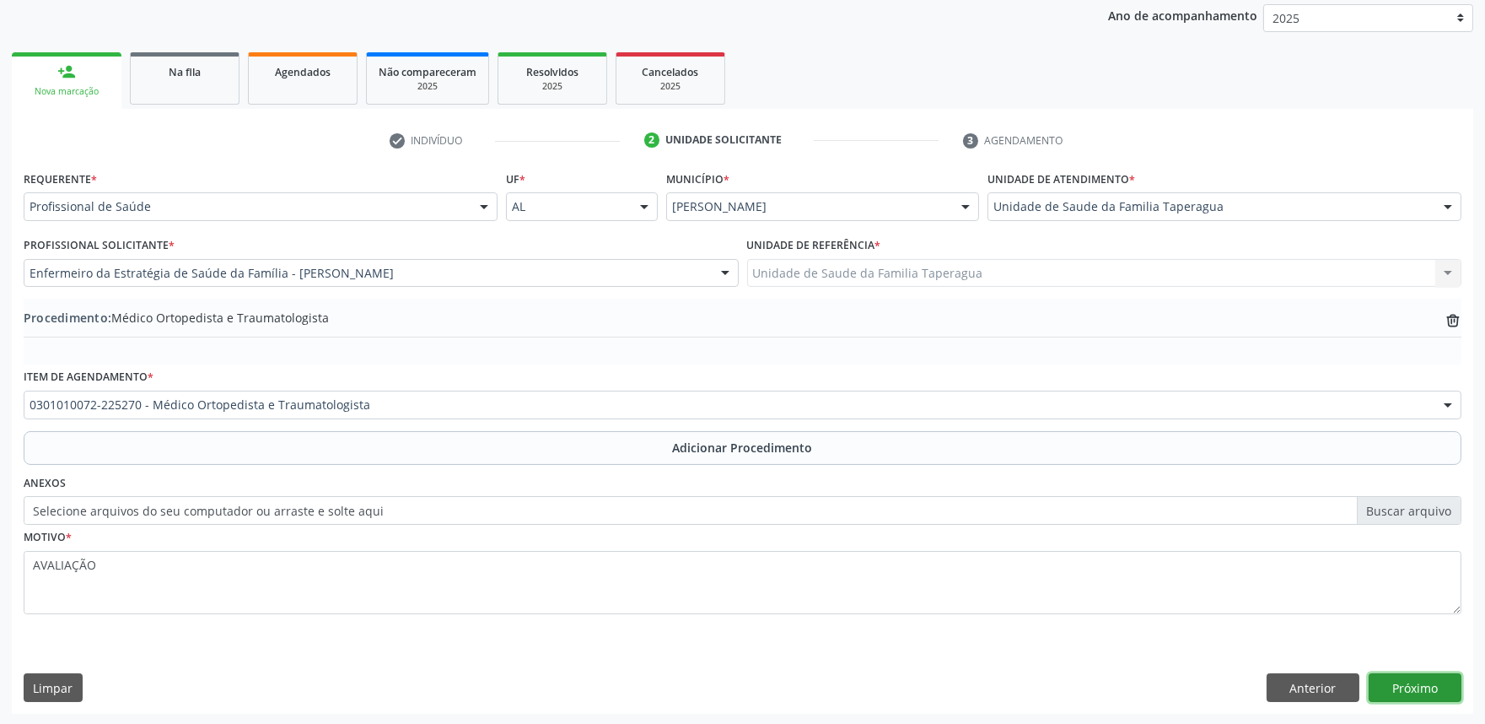
click at [1429, 681] on button "Próximo" at bounding box center [1415, 687] width 93 height 29
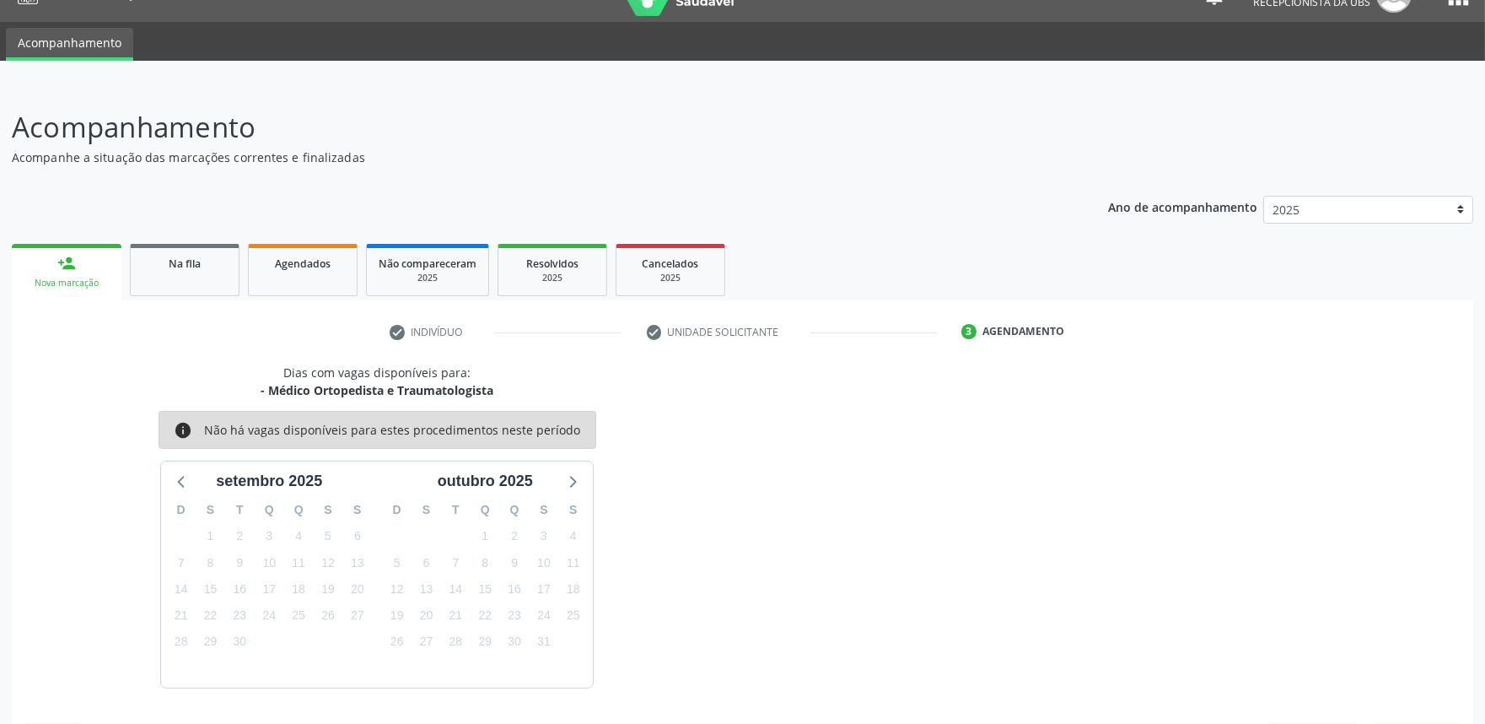
scroll to position [82, 0]
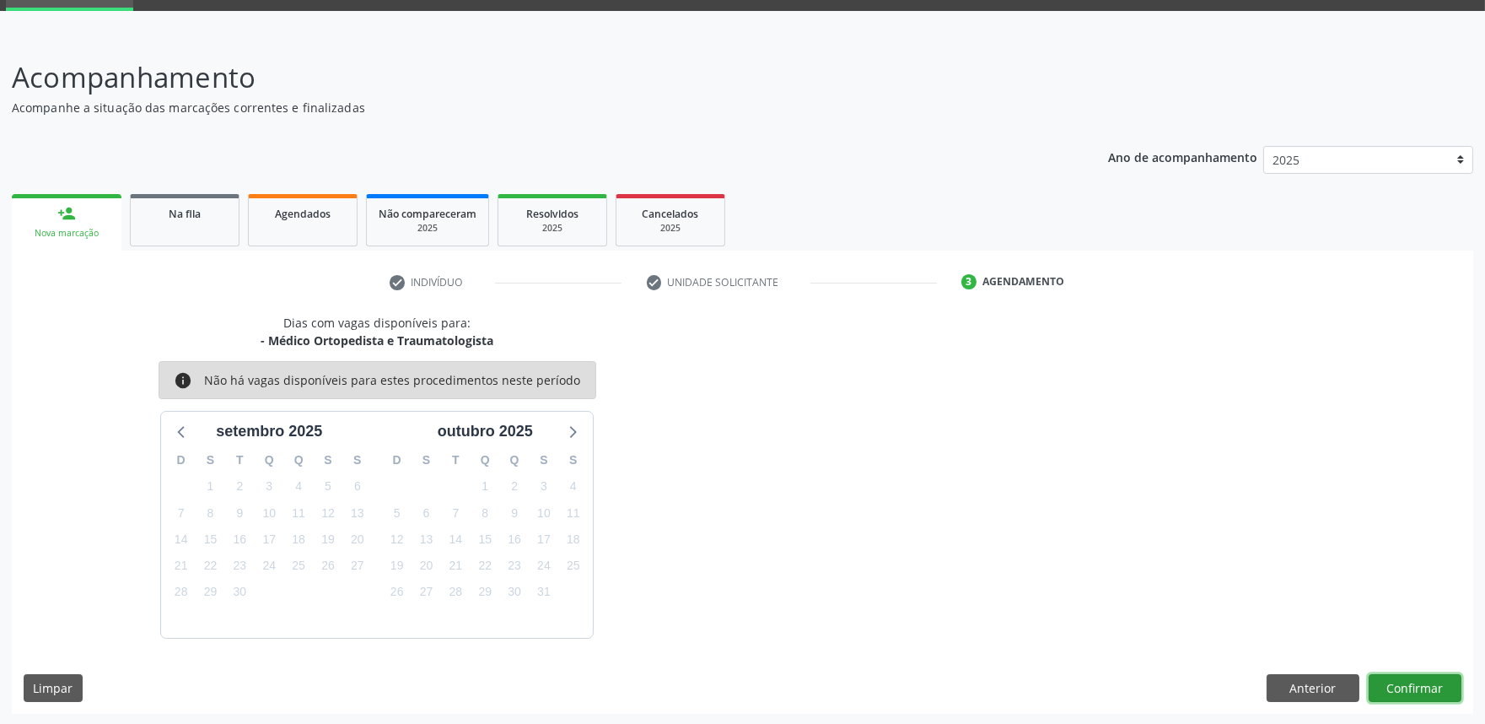
click at [1413, 686] on button "Confirmar" at bounding box center [1415, 688] width 93 height 29
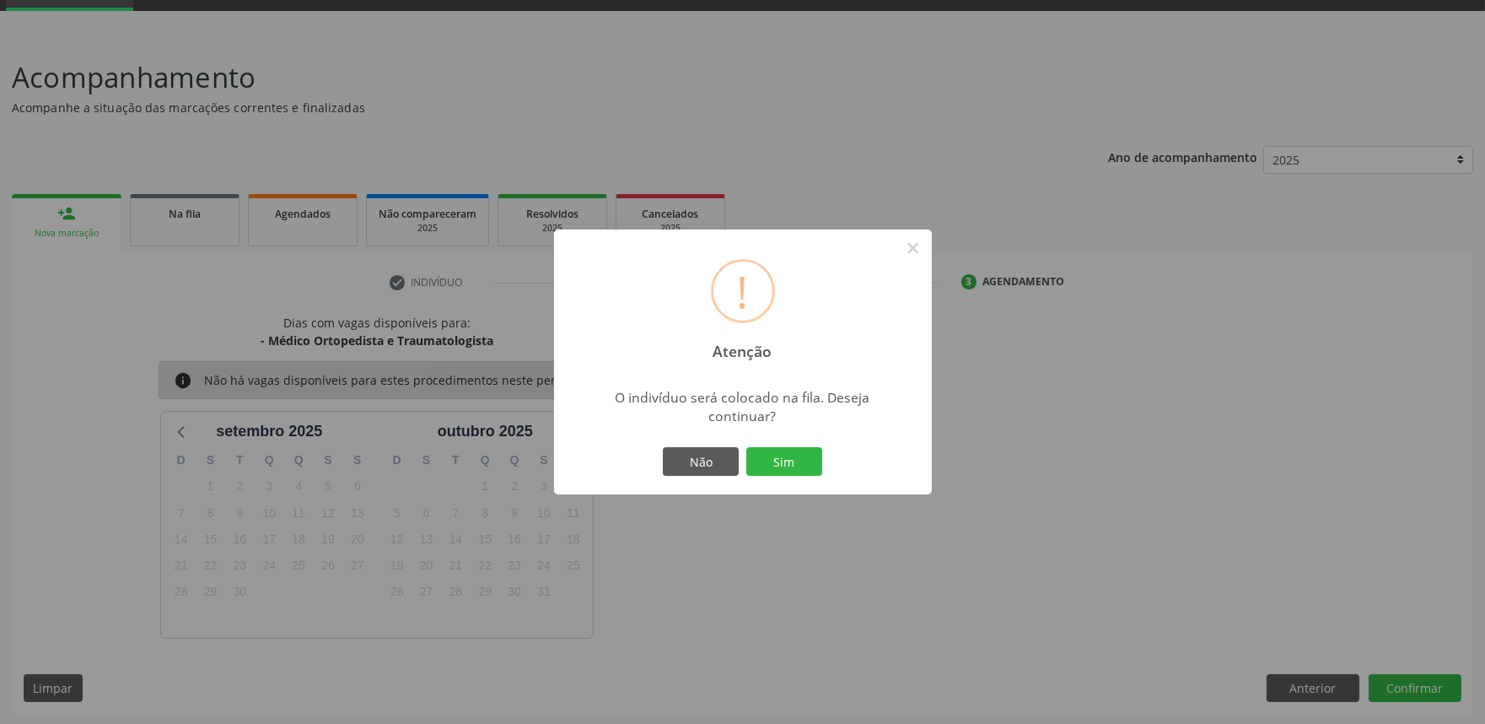
click at [746, 447] on button "Sim" at bounding box center [784, 461] width 76 height 29
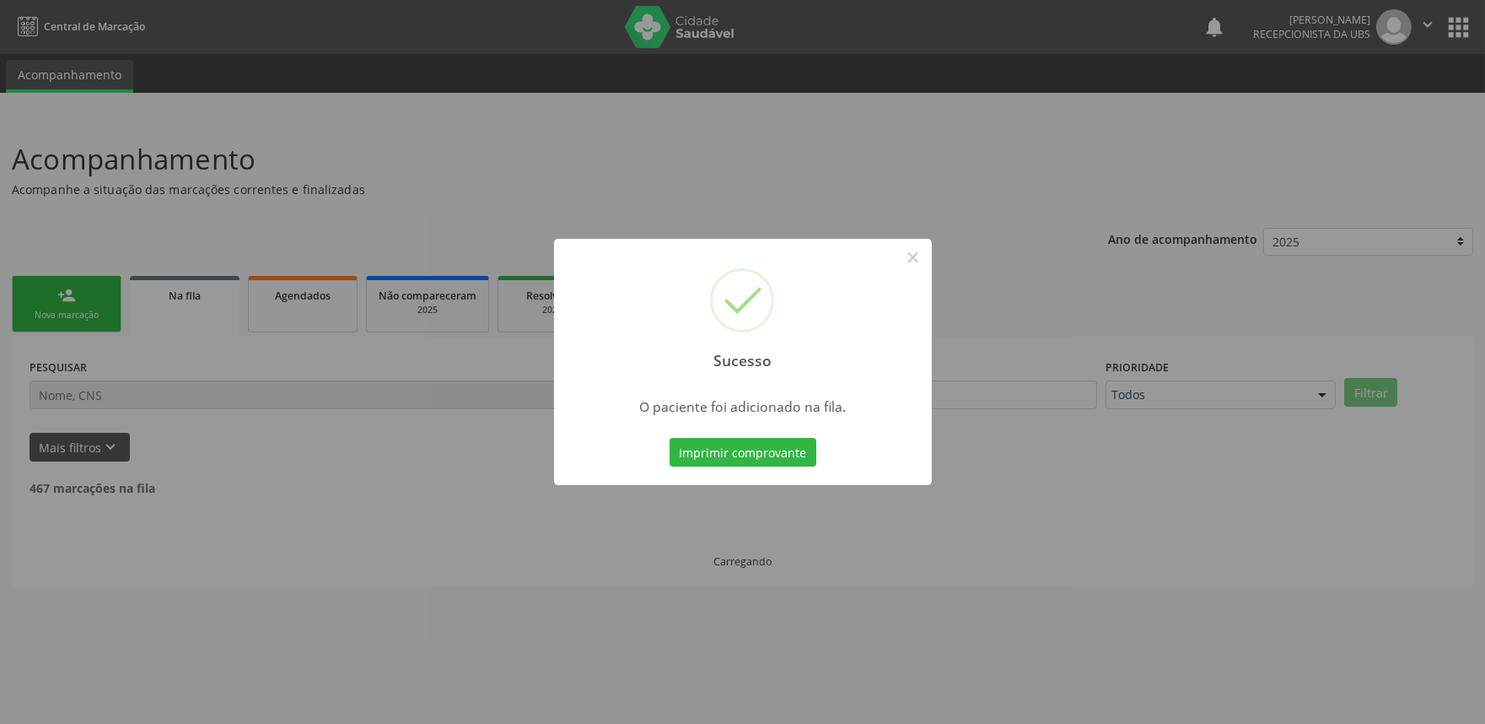
scroll to position [0, 0]
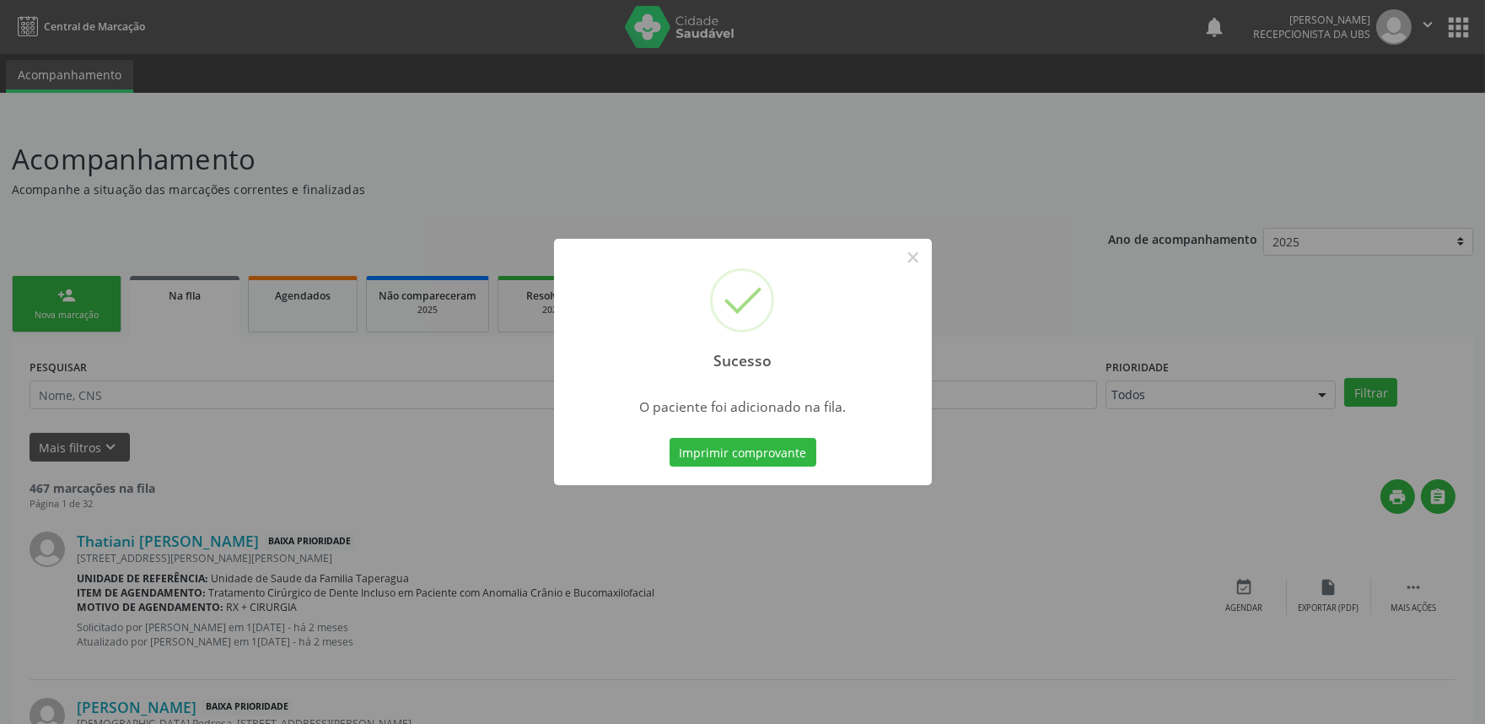
click at [1168, 559] on div "Sucesso × O paciente foi adicionado na fila. Imprimir comprovante Cancel" at bounding box center [742, 362] width 1485 height 724
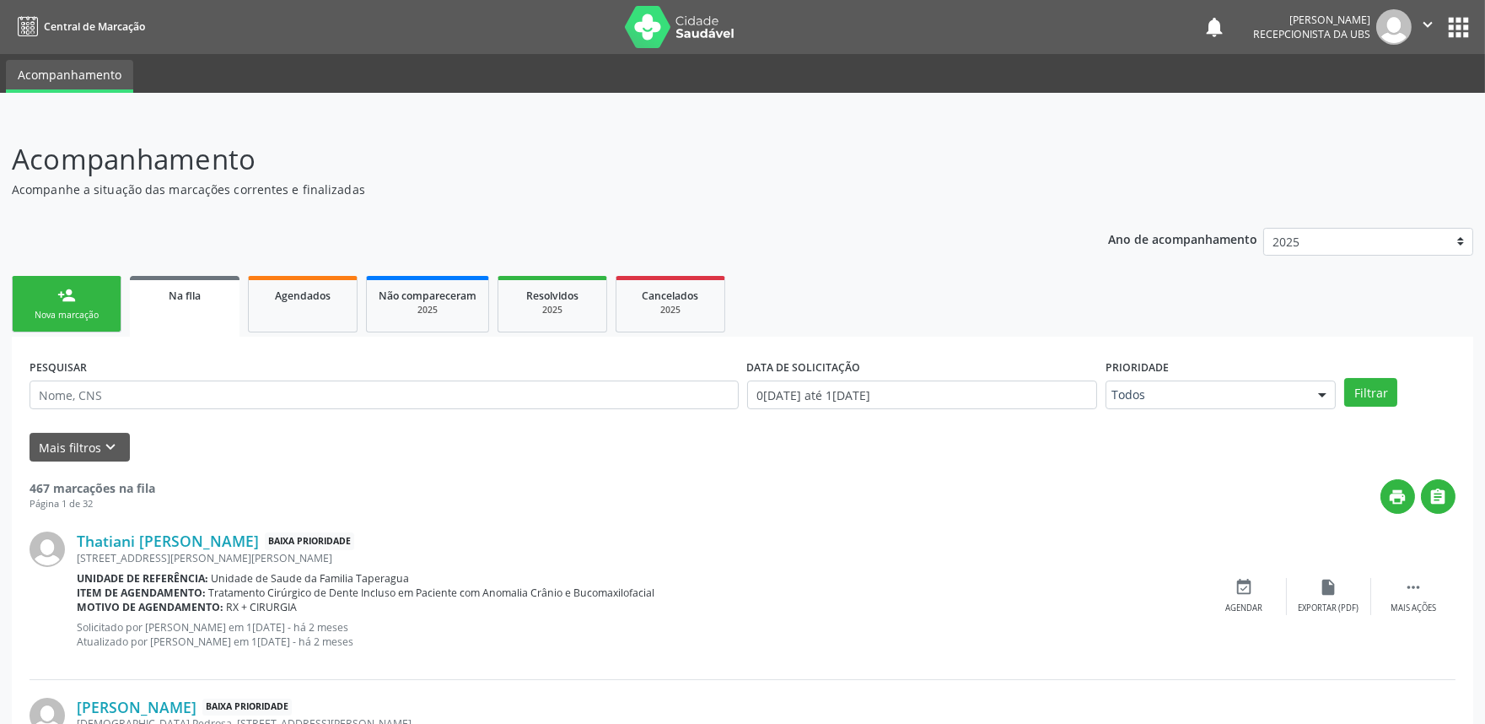
scroll to position [2278, 0]
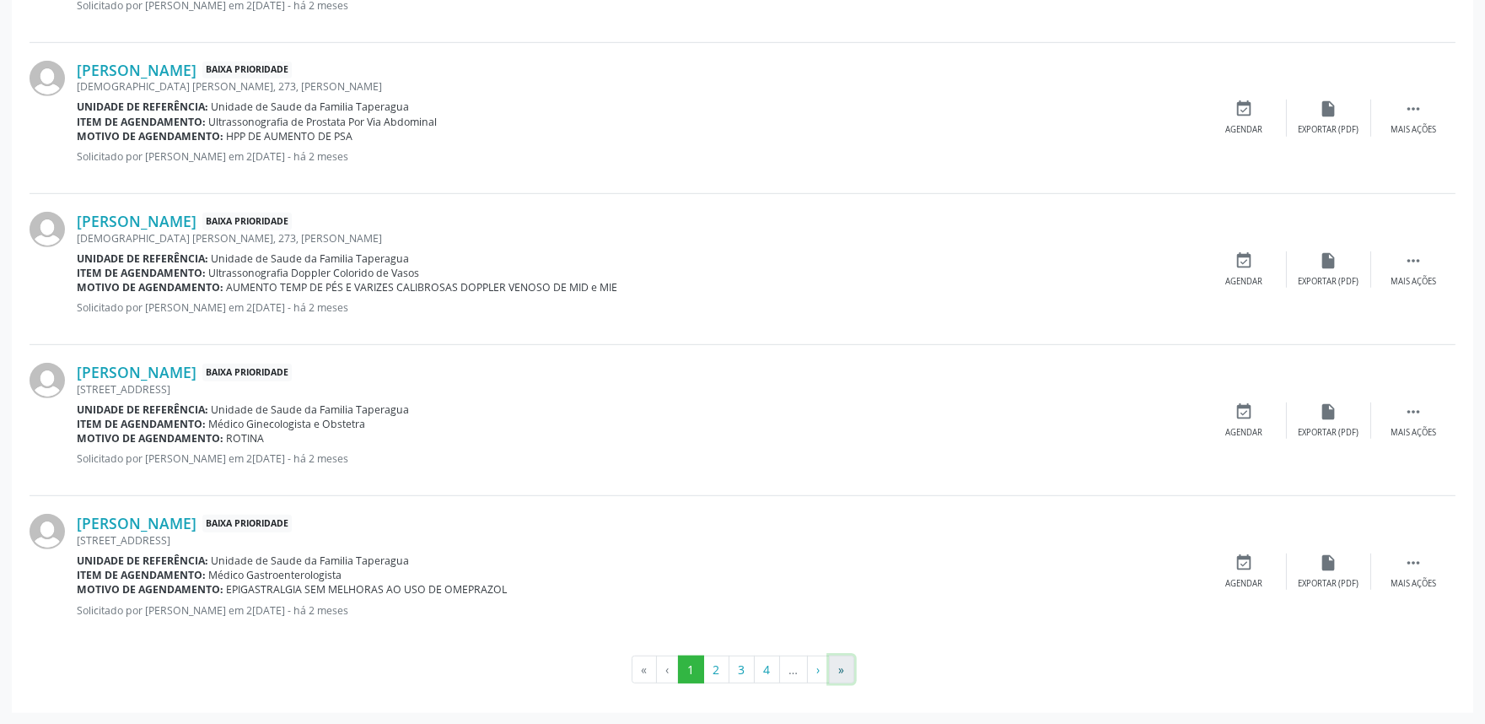
click at [837, 678] on button "»" at bounding box center [841, 669] width 25 height 29
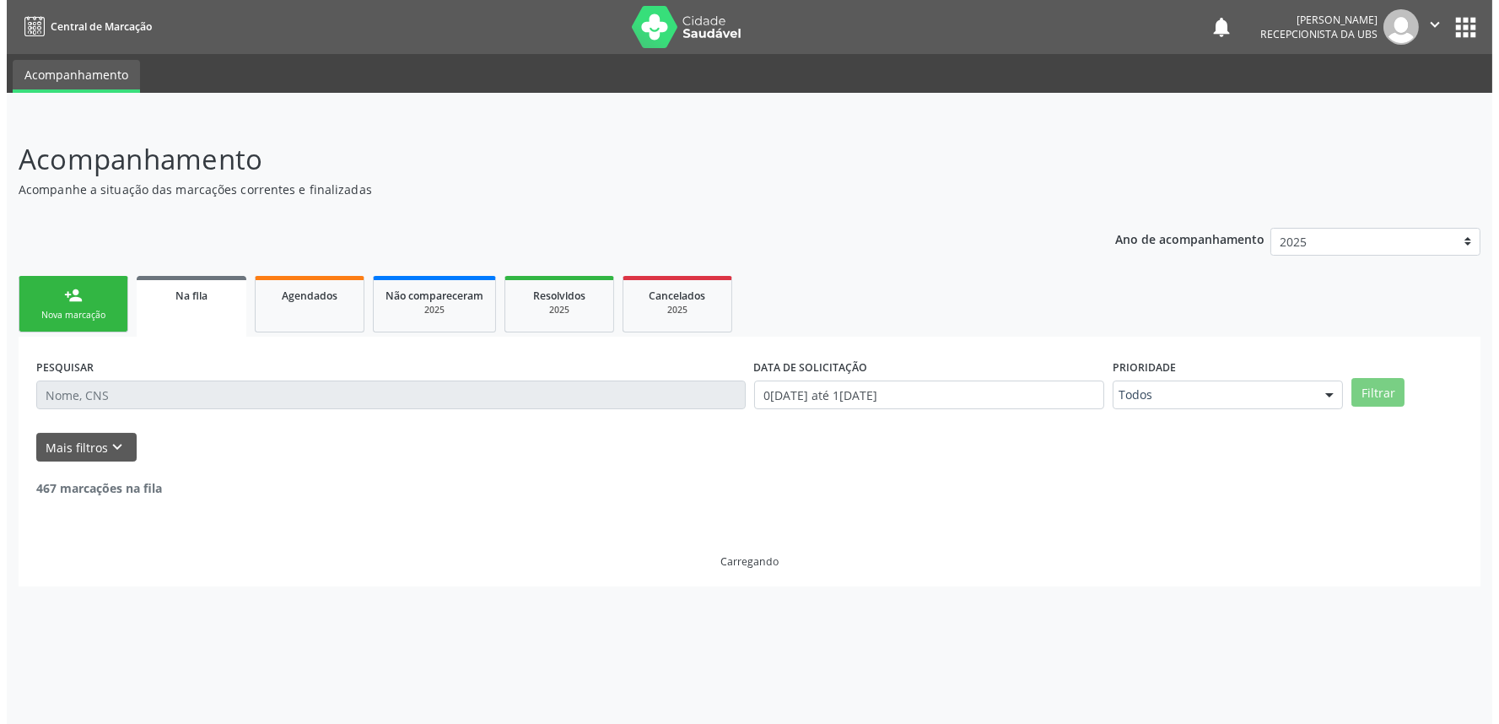
scroll to position [0, 0]
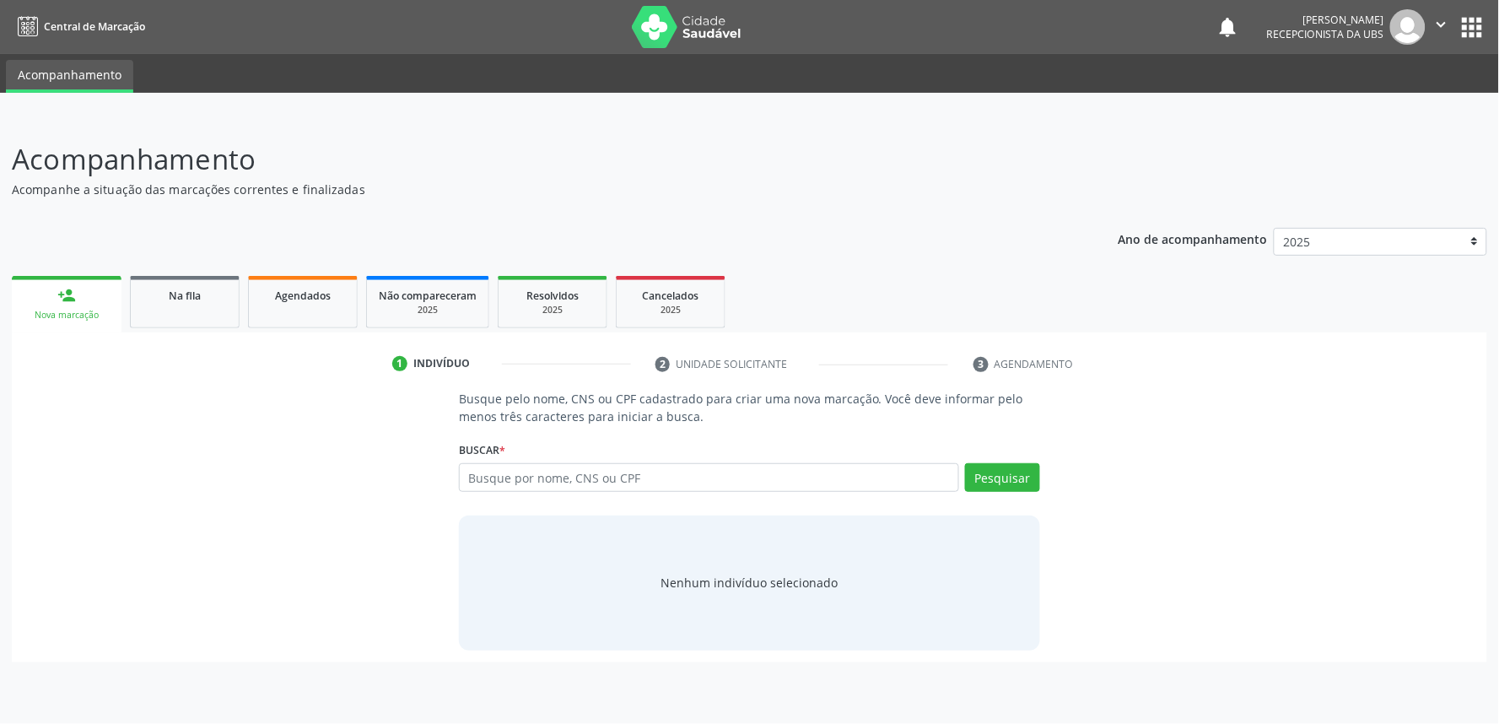
click at [181, 283] on link "Na fila" at bounding box center [185, 302] width 110 height 52
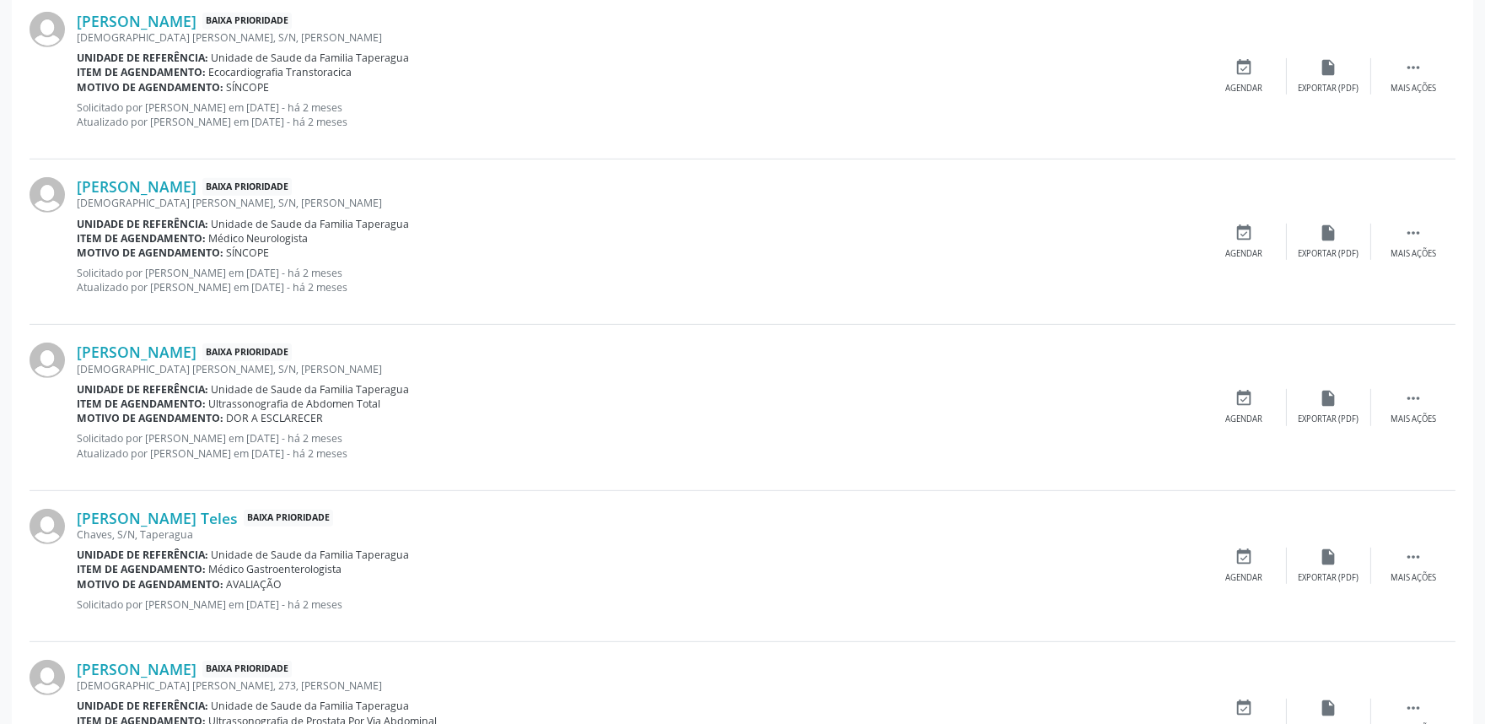
scroll to position [2278, 0]
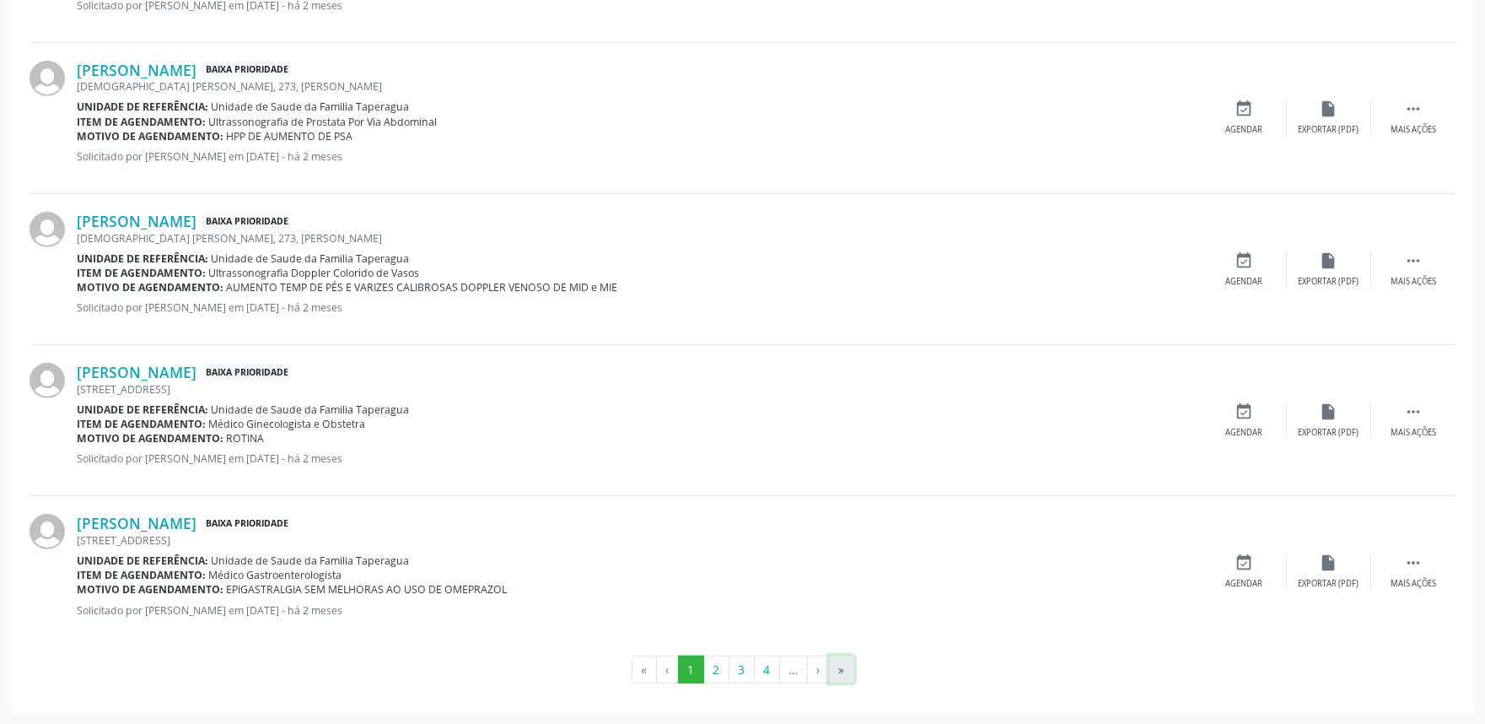
click at [850, 670] on button "»" at bounding box center [841, 669] width 25 height 29
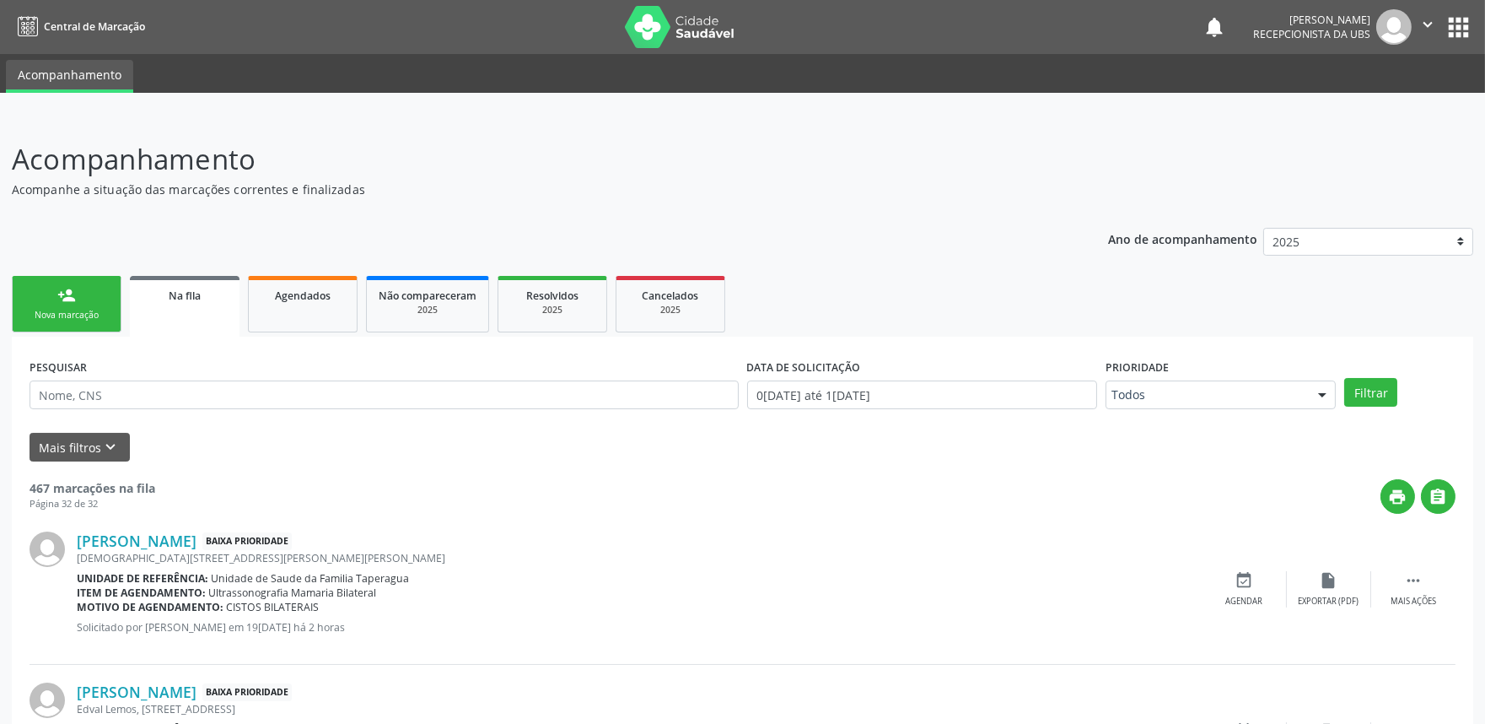
click at [65, 289] on div "person_add" at bounding box center [66, 295] width 19 height 19
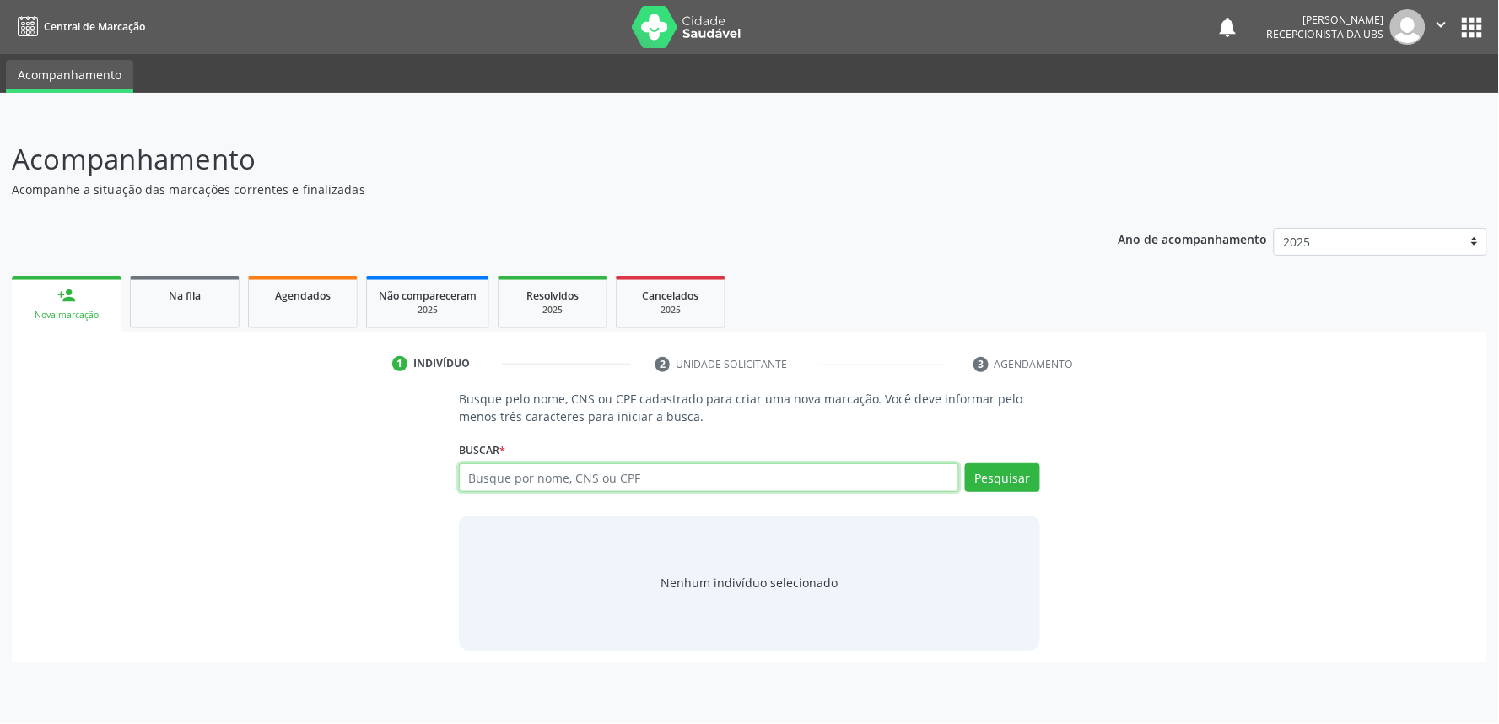
click at [620, 475] on input "text" at bounding box center [709, 477] width 500 height 29
paste input "700008778683402"
type input "700008778683402"
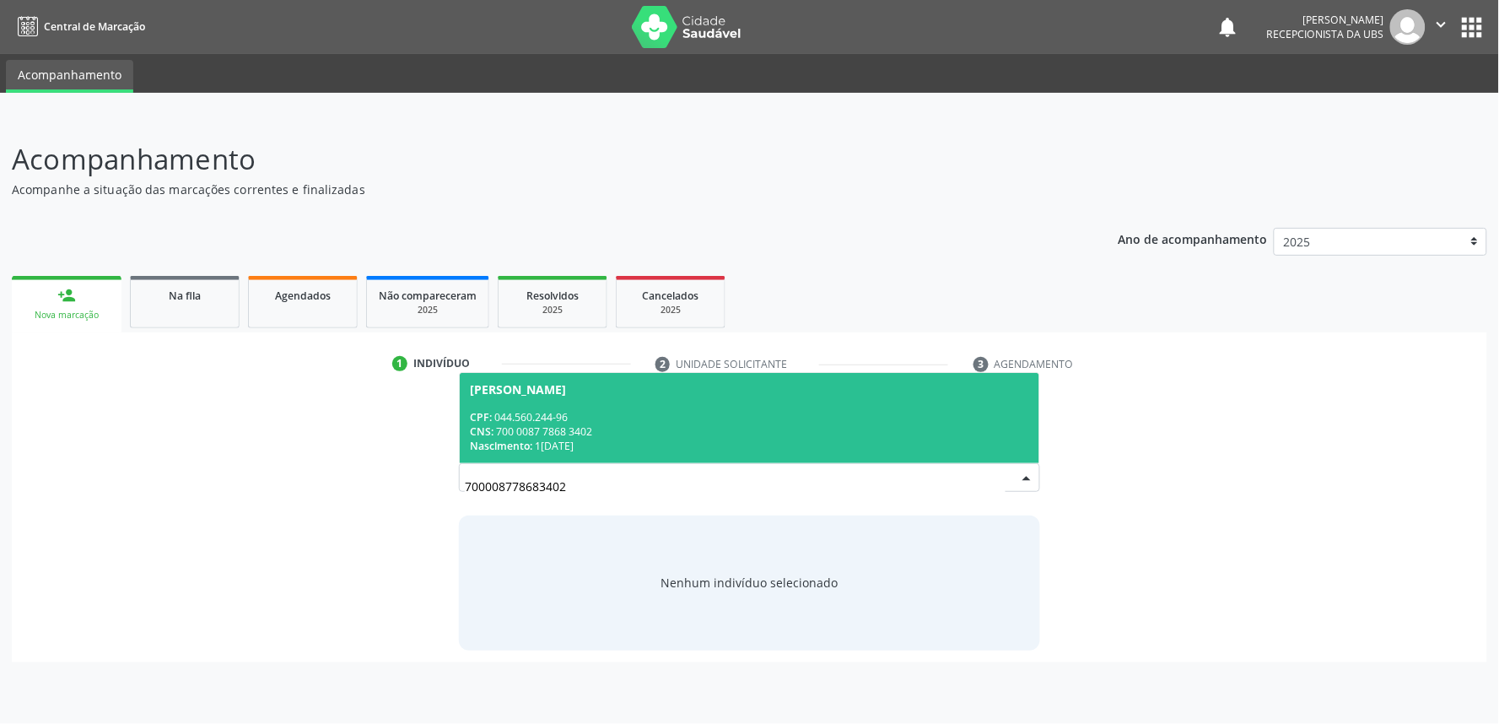
click at [633, 433] on div "CNS: 700 0087 7868 3402" at bounding box center [749, 431] width 559 height 14
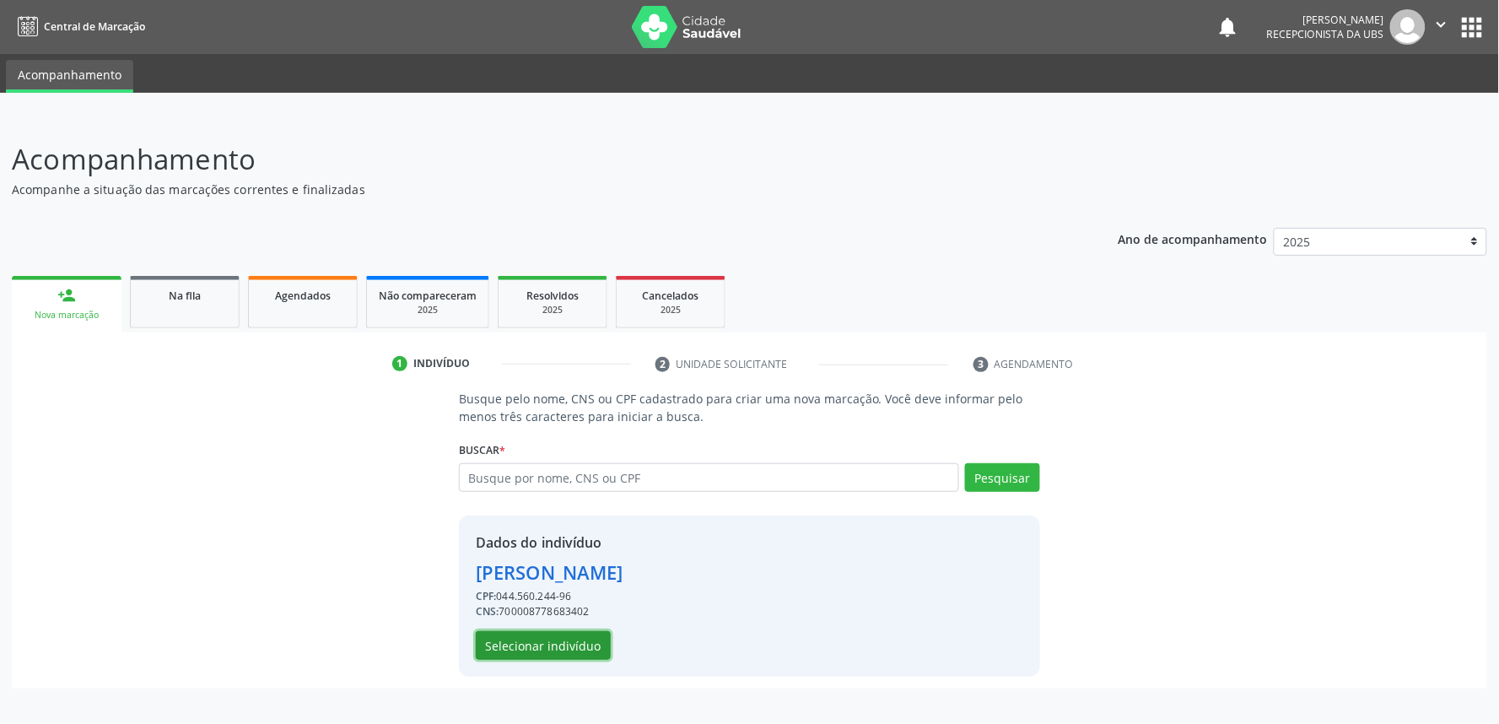
click at [577, 642] on button "Selecionar indivíduo" at bounding box center [543, 645] width 135 height 29
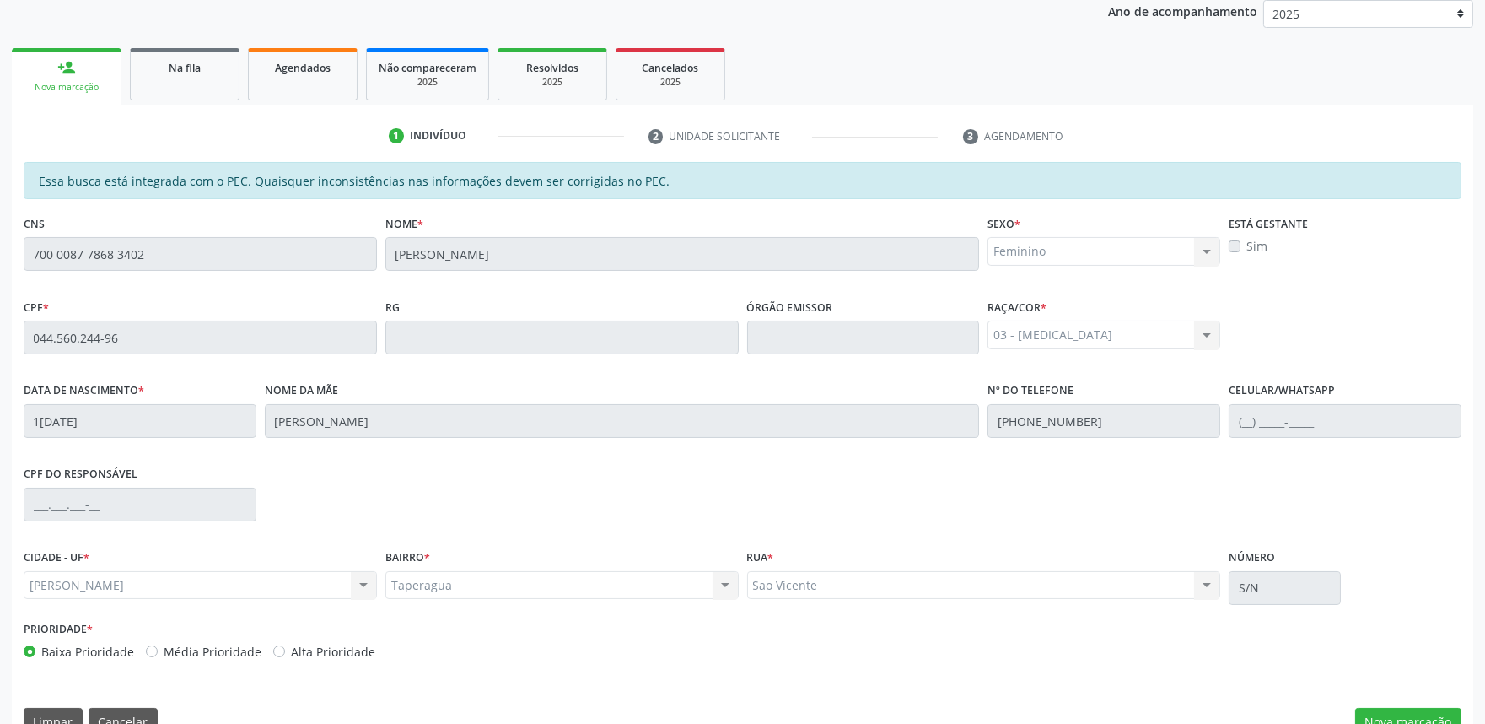
scroll to position [251, 0]
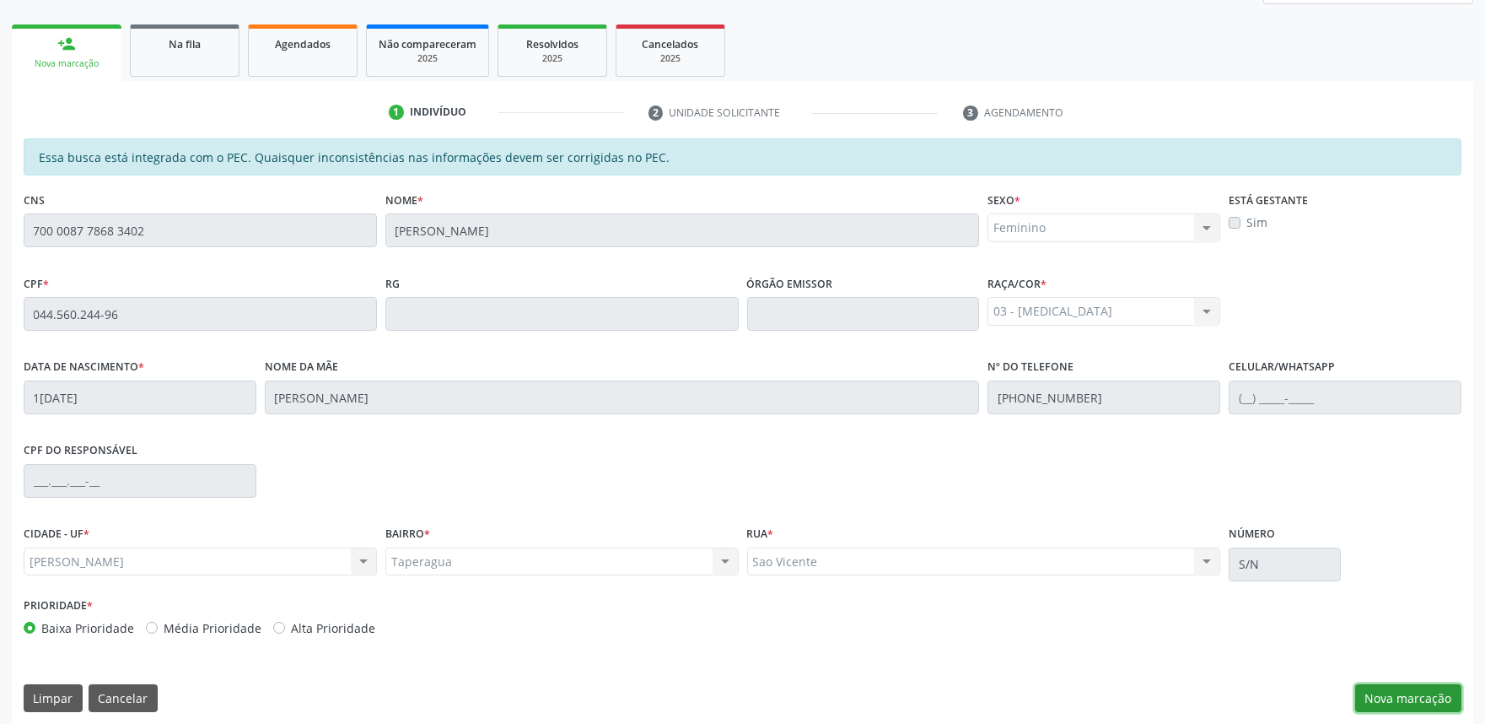
click at [1423, 689] on button "Nova marcação" at bounding box center [1408, 698] width 106 height 29
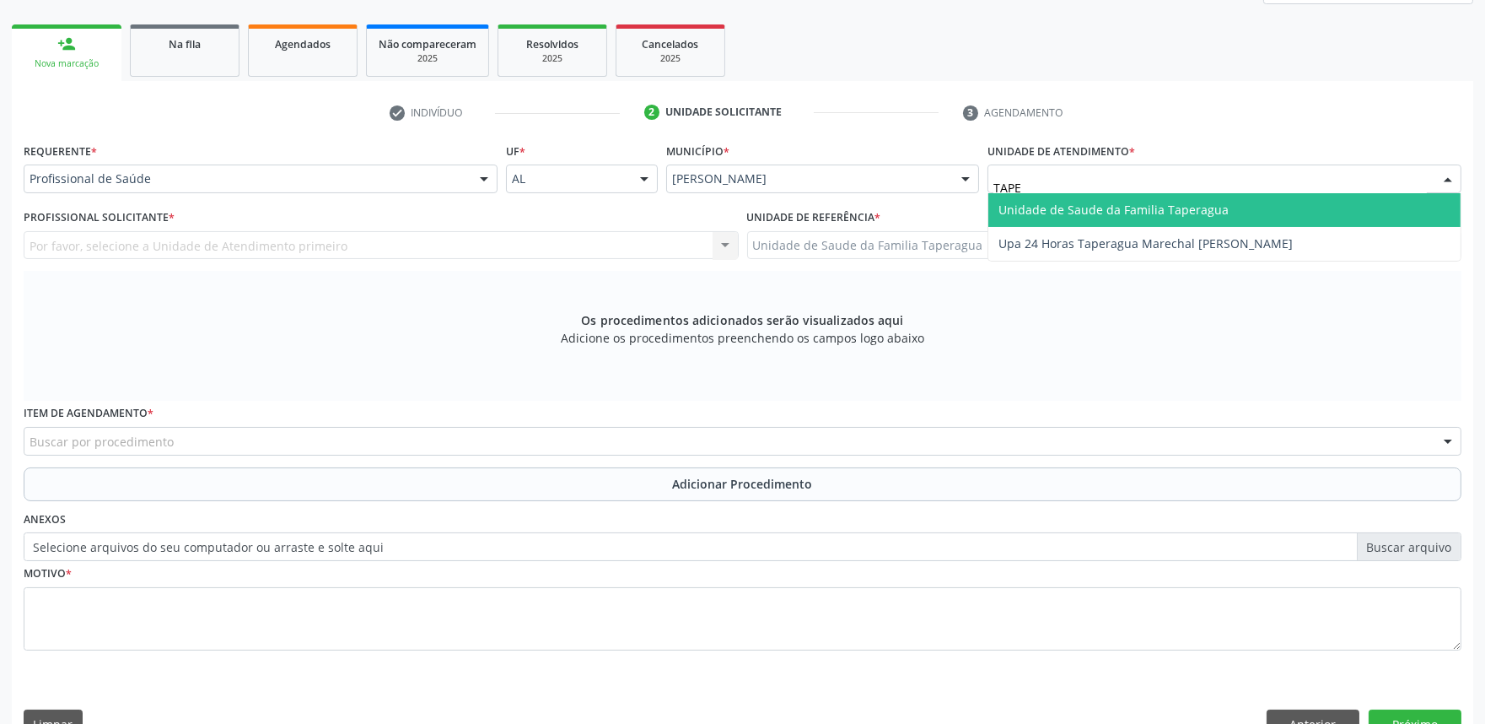
type input "TAPER"
click at [1114, 204] on span "Unidade de Saude da Familia Taperagua" at bounding box center [1113, 210] width 230 height 16
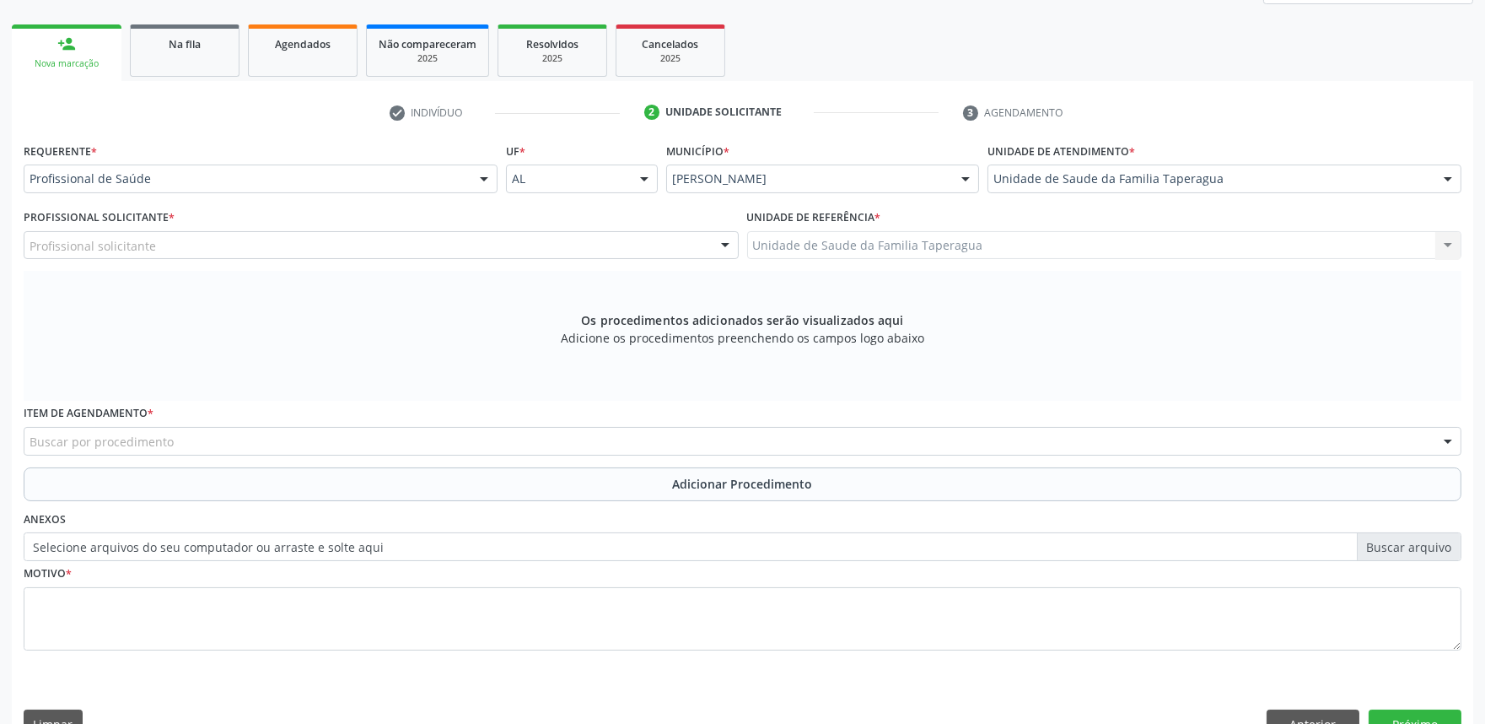
click at [498, 245] on div "Profissional solicitante" at bounding box center [381, 245] width 715 height 29
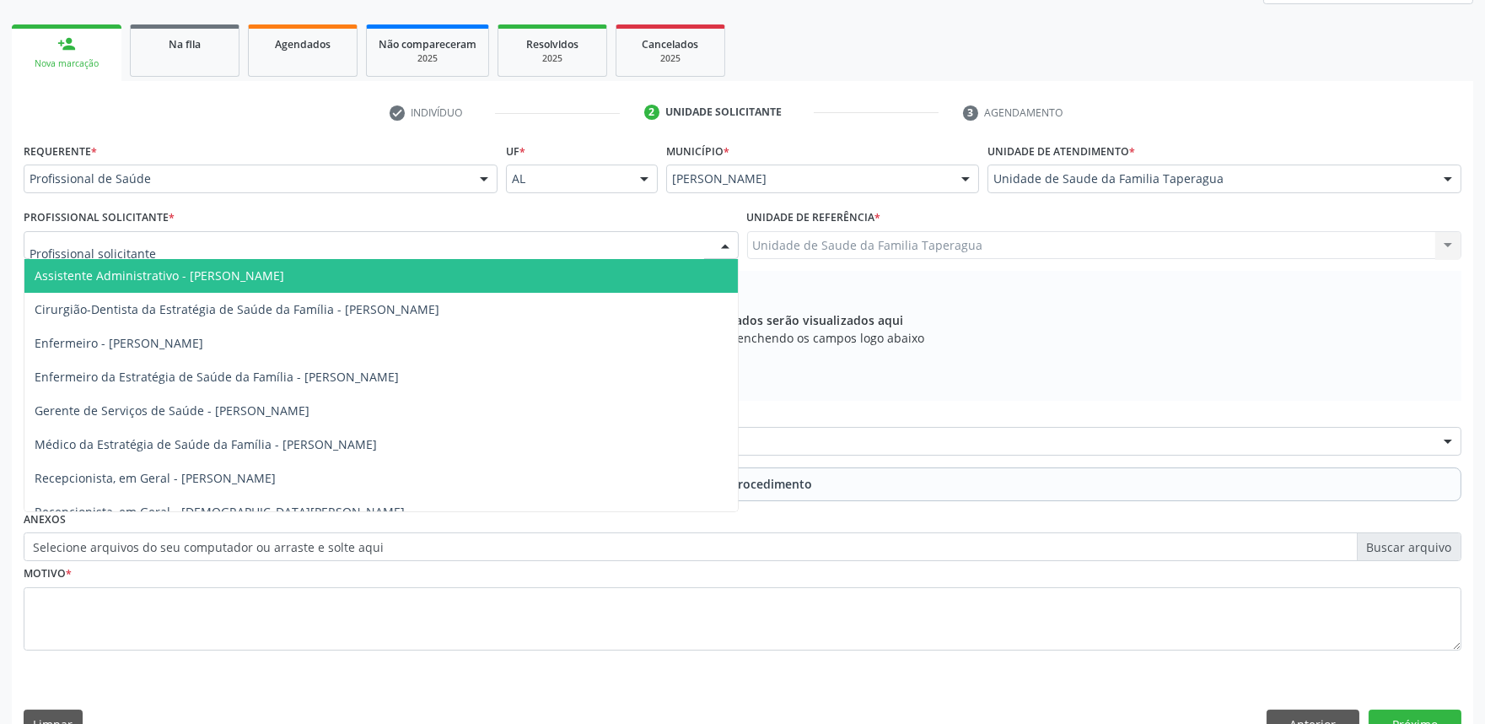
type input "M"
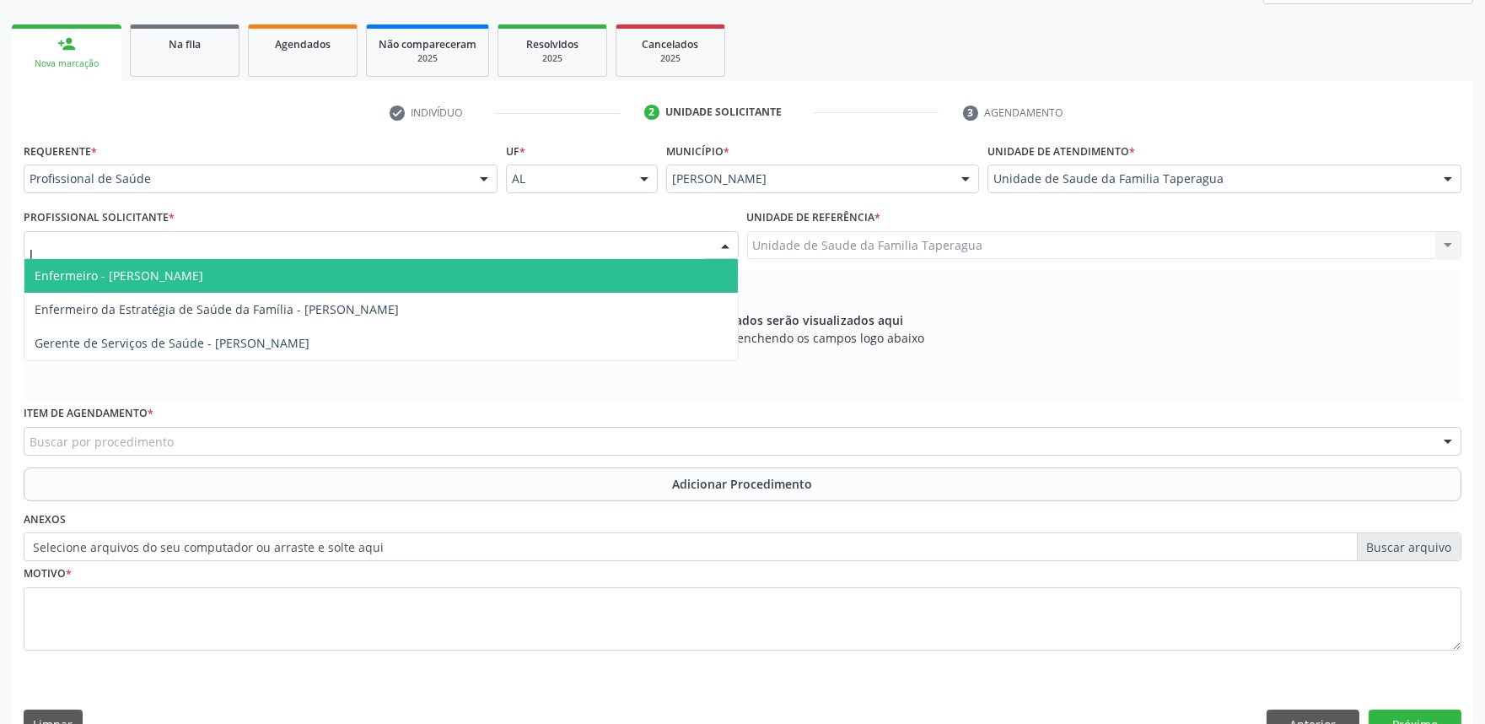
type input "JU"
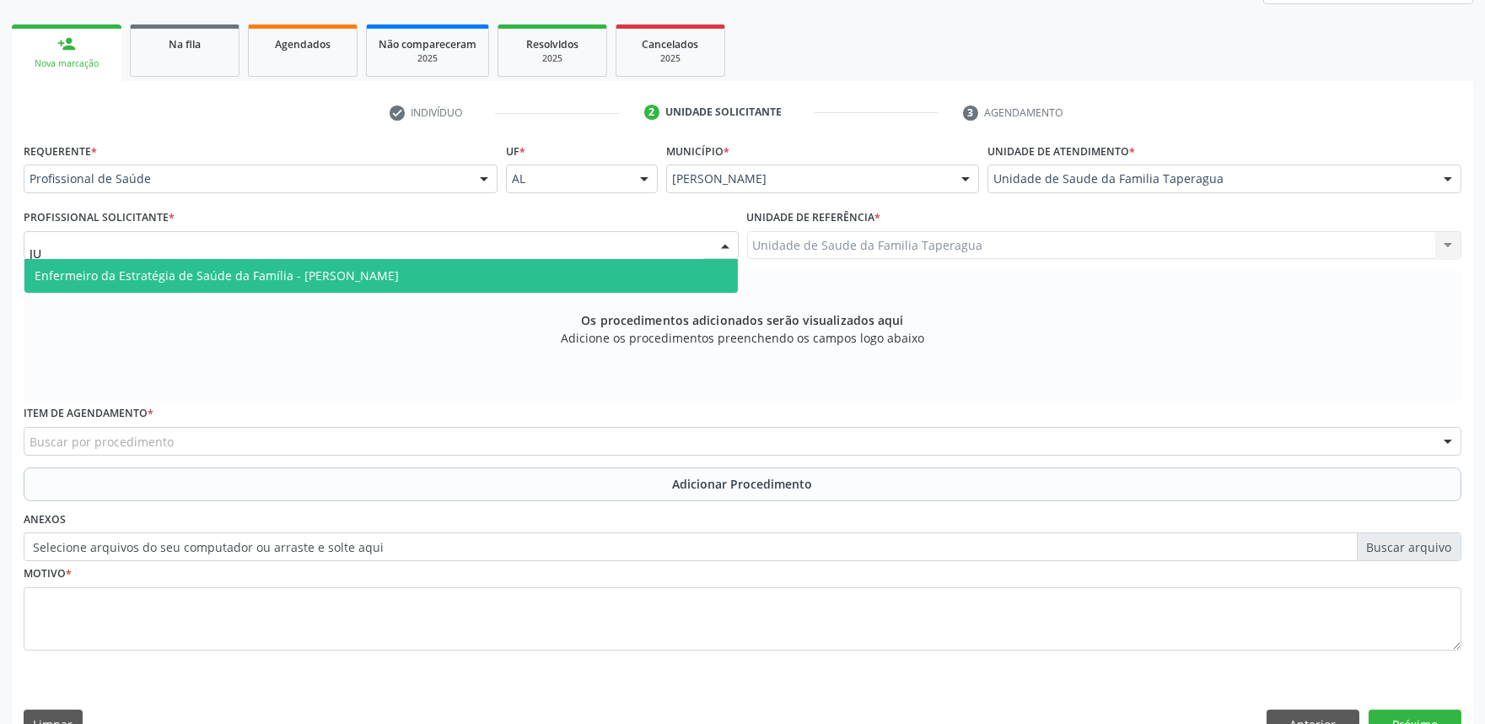
click at [492, 277] on span "Enfermeiro da Estratégia de Saúde da Família - Julilda Maria de Medeiros" at bounding box center [380, 276] width 713 height 34
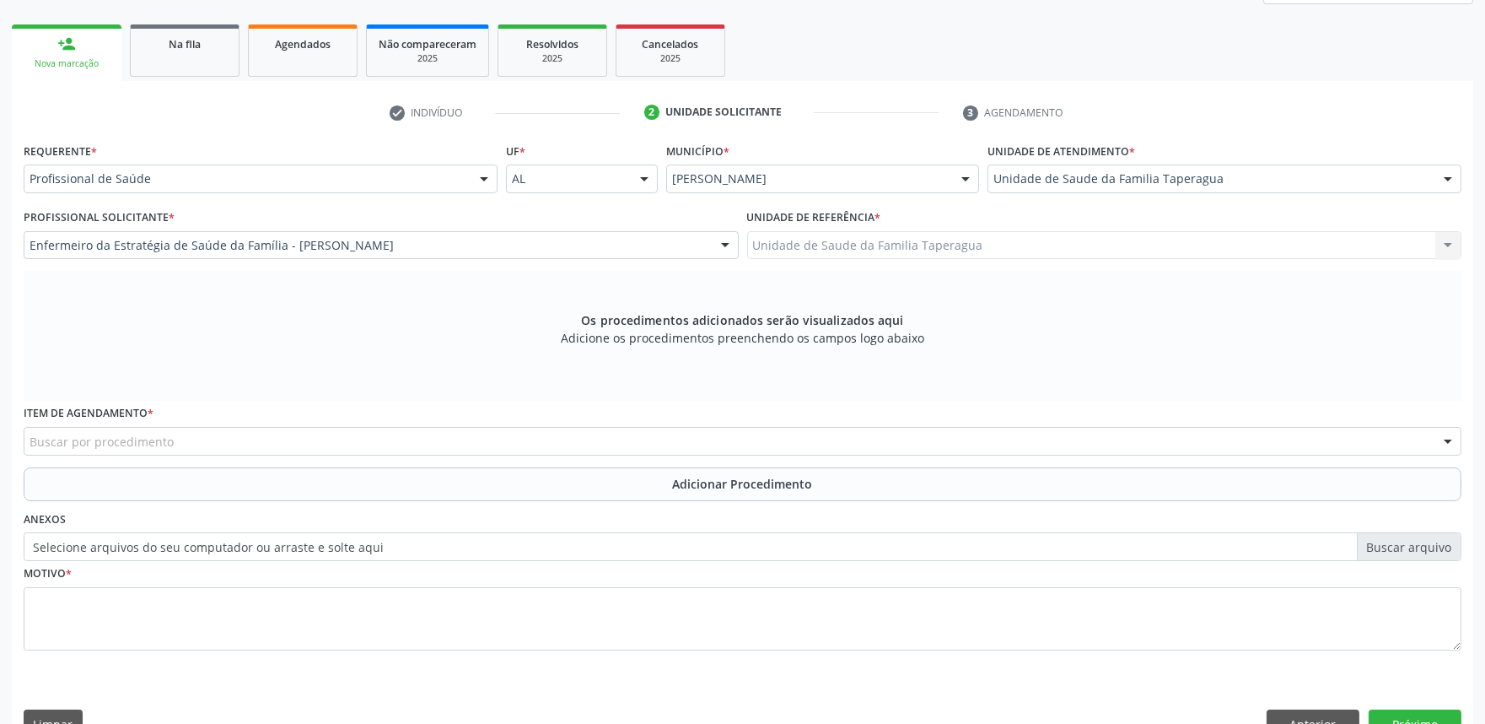
click at [455, 439] on div "Buscar por procedimento" at bounding box center [743, 441] width 1438 height 29
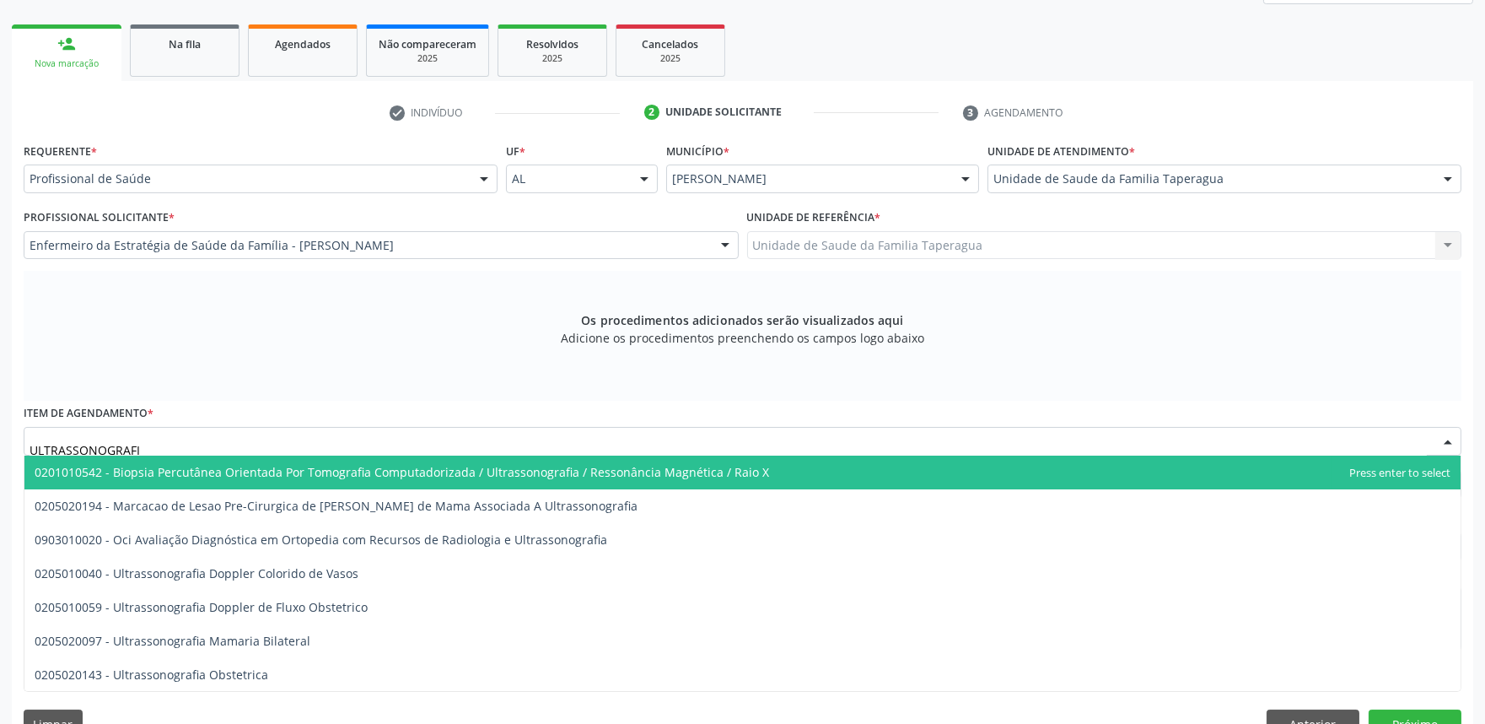
type input "ULTRASSONOGRAFIA"
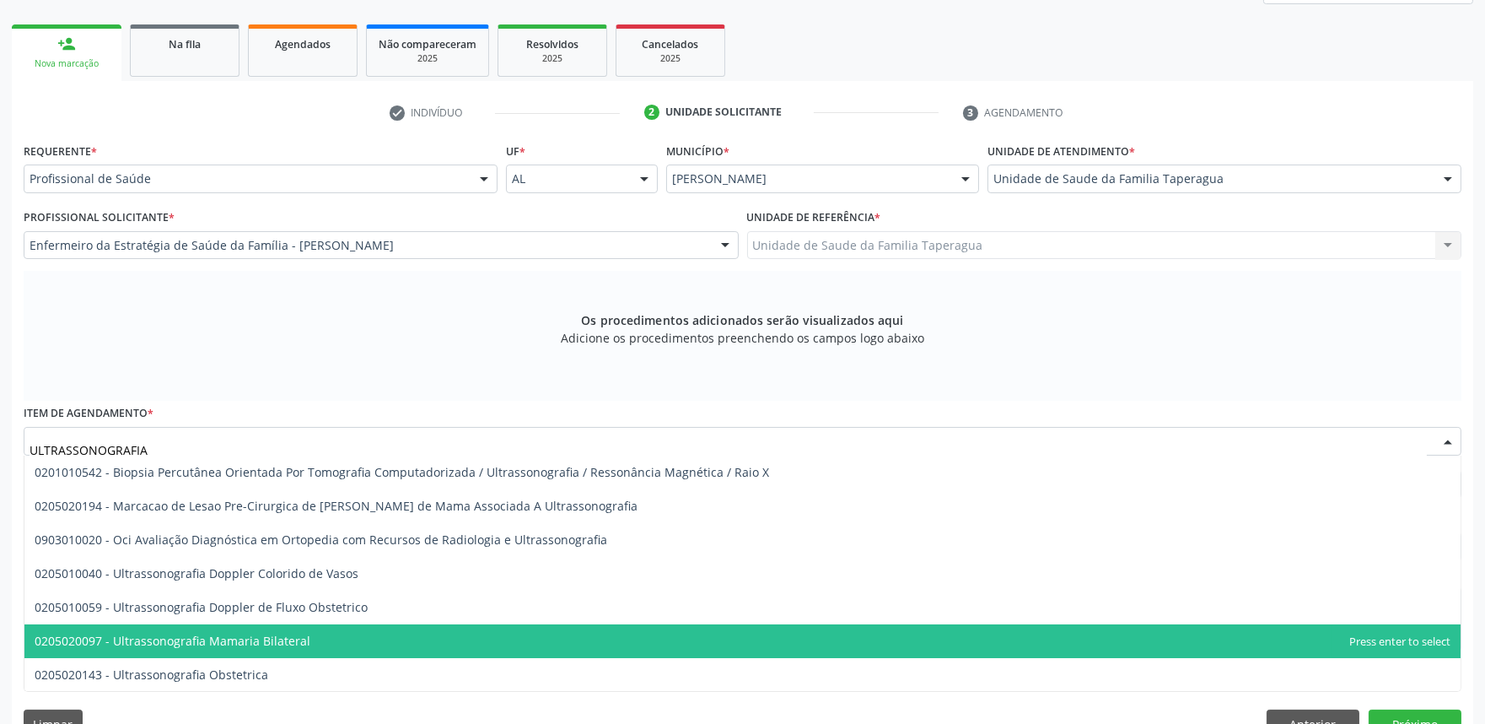
click at [386, 634] on span "0205020097 - Ultrassonografia Mamaria Bilateral" at bounding box center [742, 641] width 1436 height 34
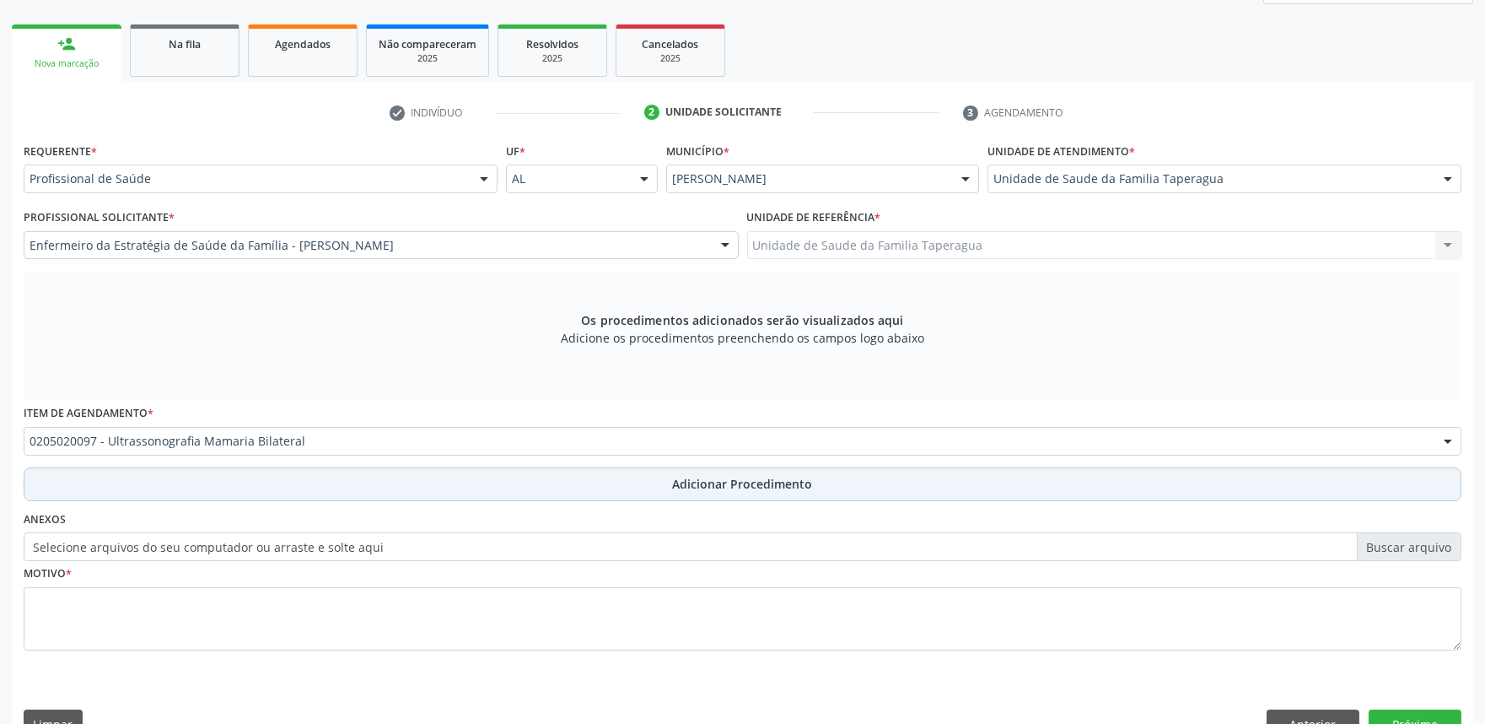
click at [418, 475] on button "Adicionar Procedimento" at bounding box center [743, 484] width 1438 height 34
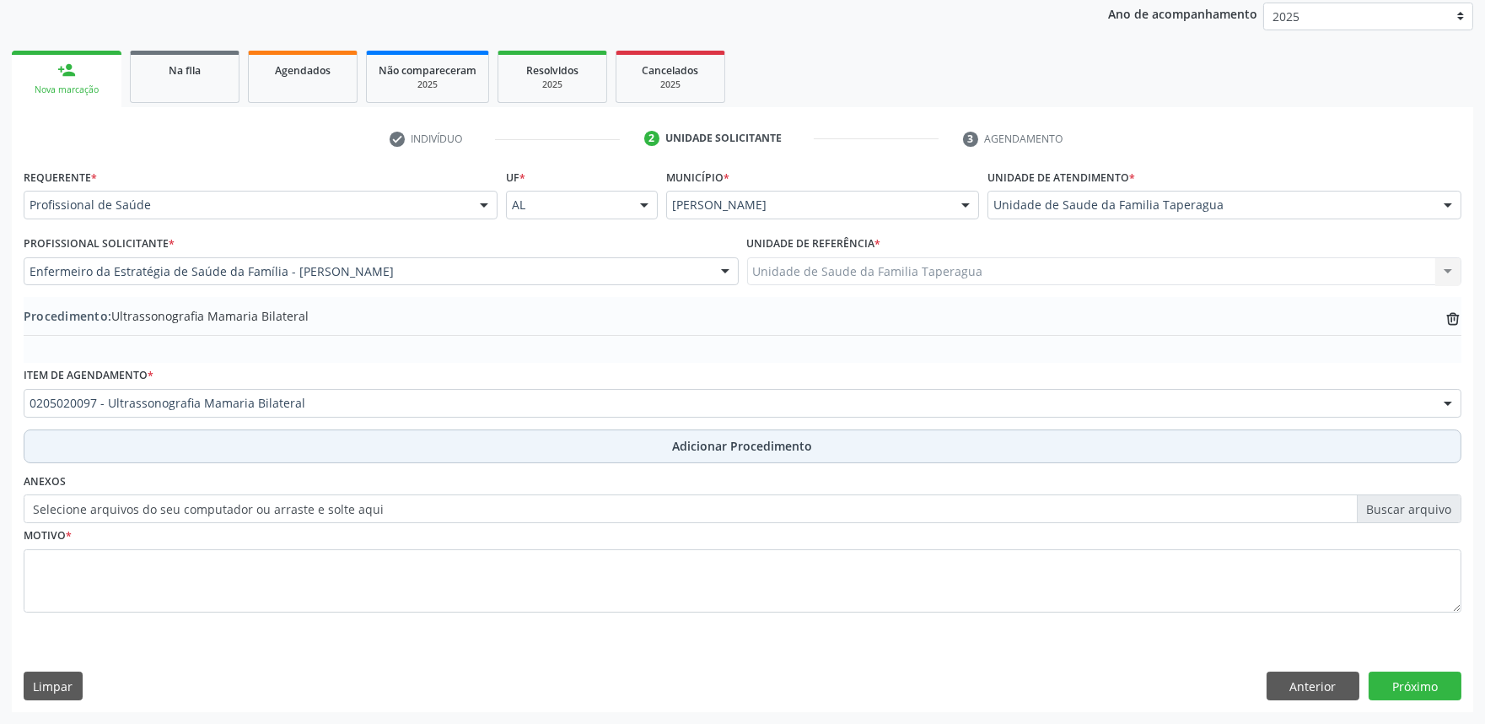
scroll to position [223, 0]
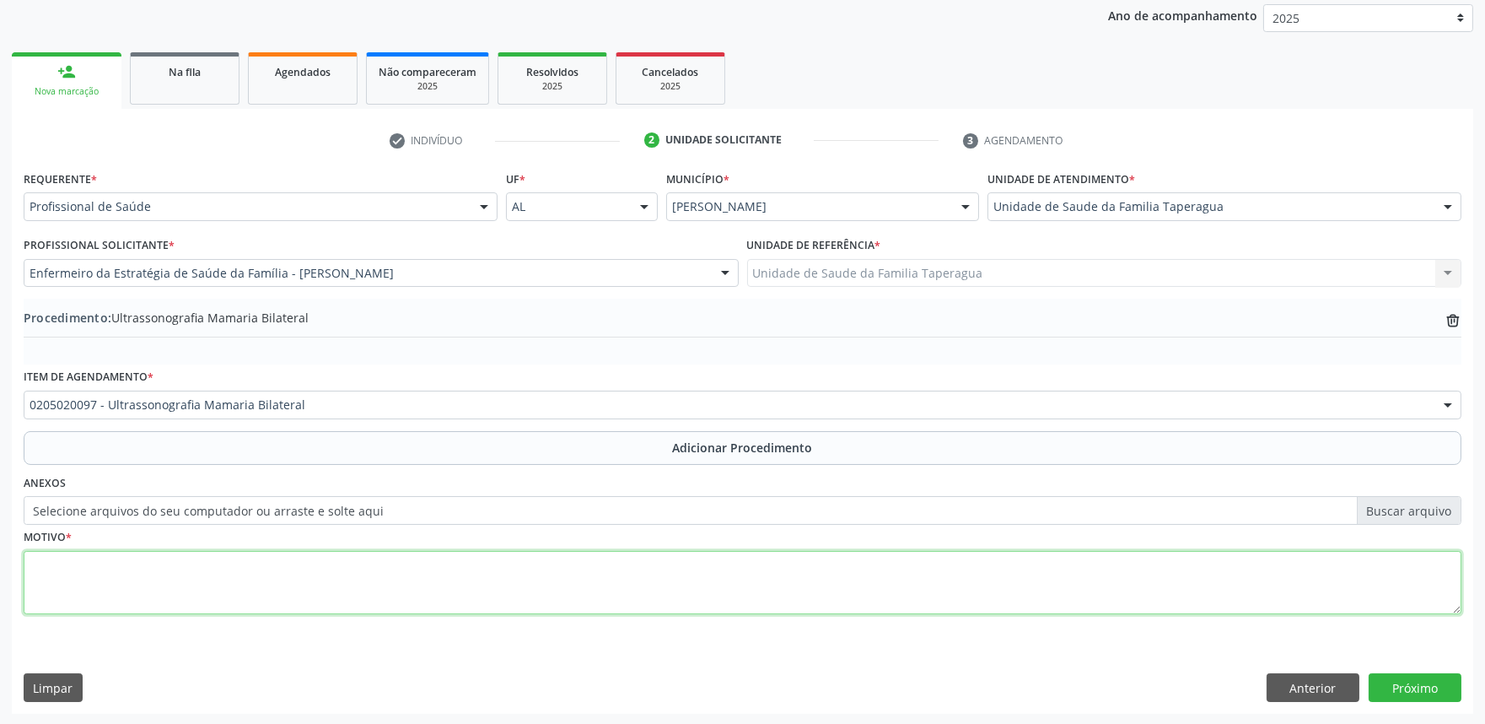
click at [423, 573] on textarea at bounding box center [743, 583] width 1438 height 64
type textarea "CISTO EM MAMA E?"
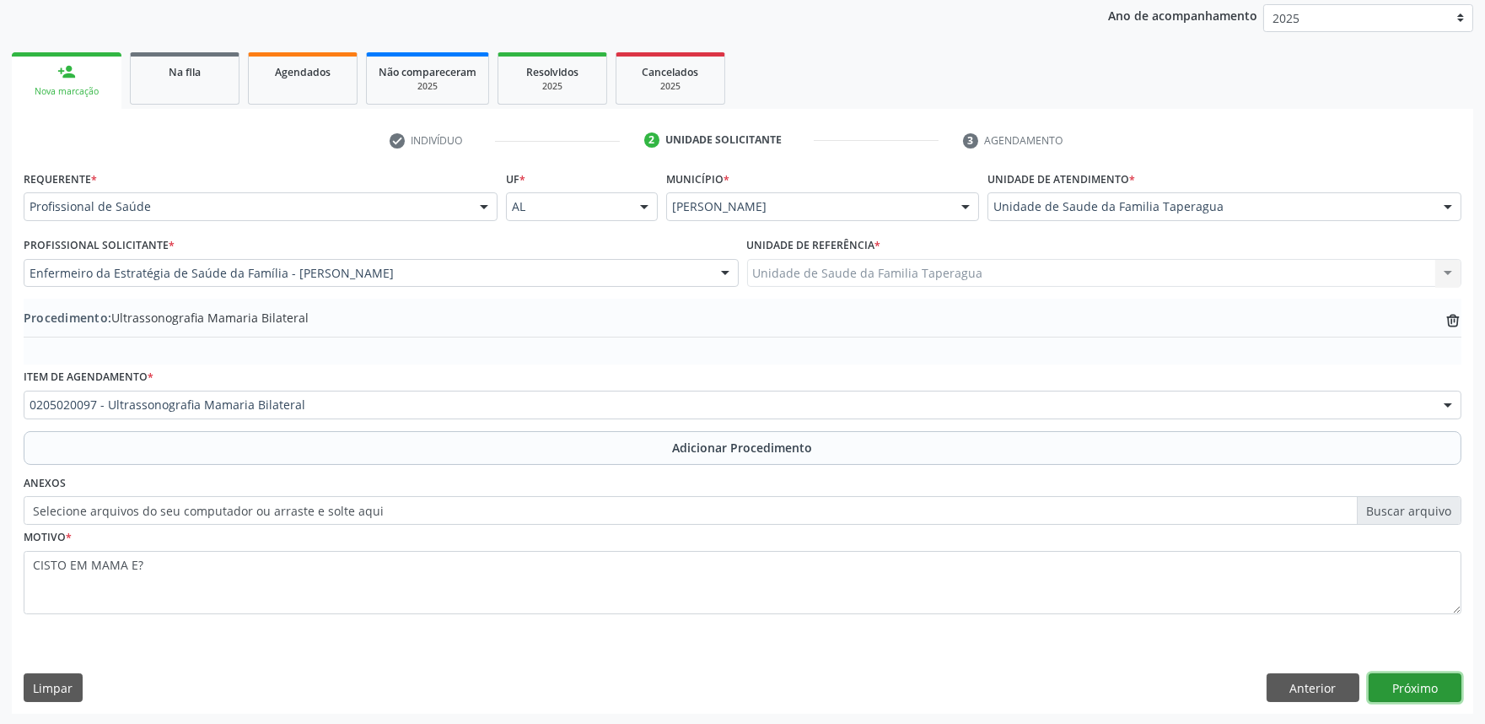
click at [1423, 687] on button "Próximo" at bounding box center [1415, 687] width 93 height 29
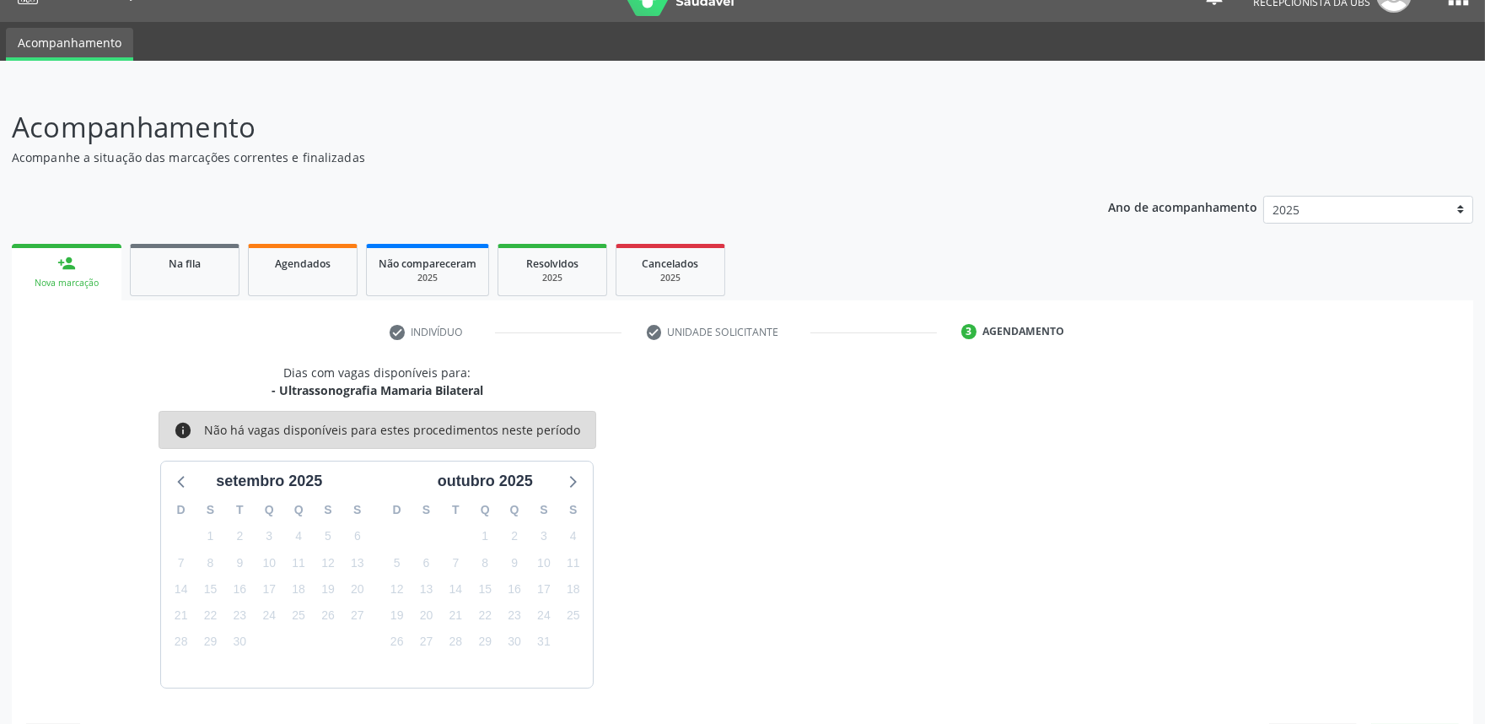
scroll to position [82, 0]
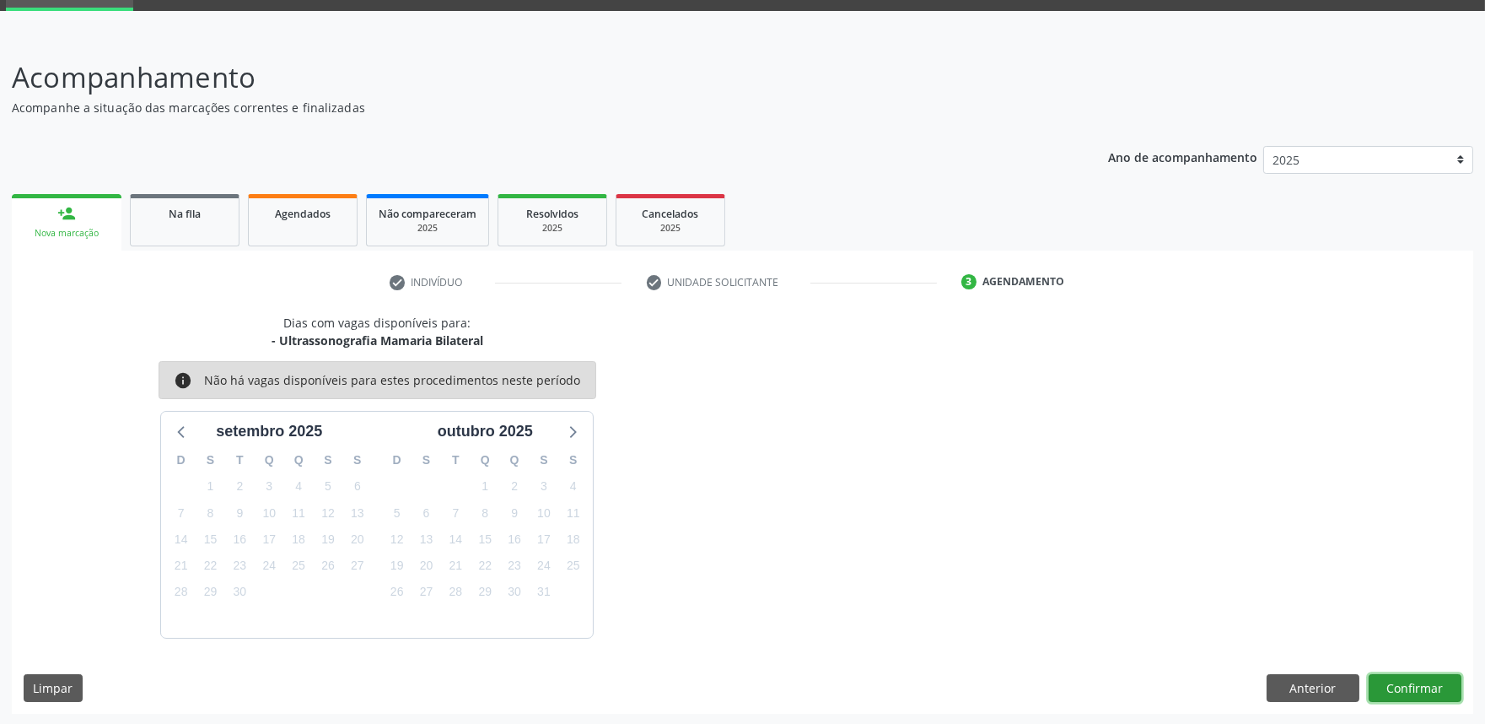
click at [1423, 687] on button "Confirmar" at bounding box center [1415, 688] width 93 height 29
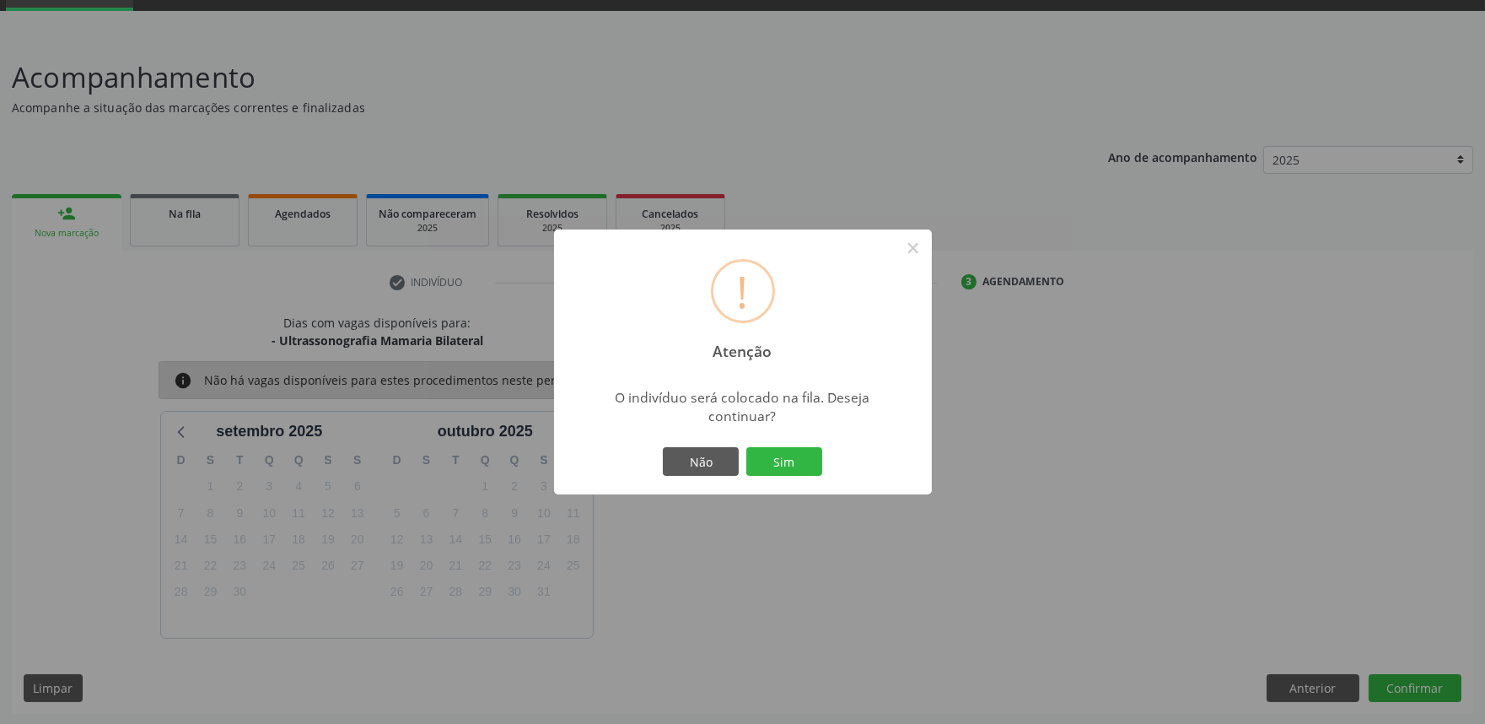
click at [746, 447] on button "Sim" at bounding box center [784, 461] width 76 height 29
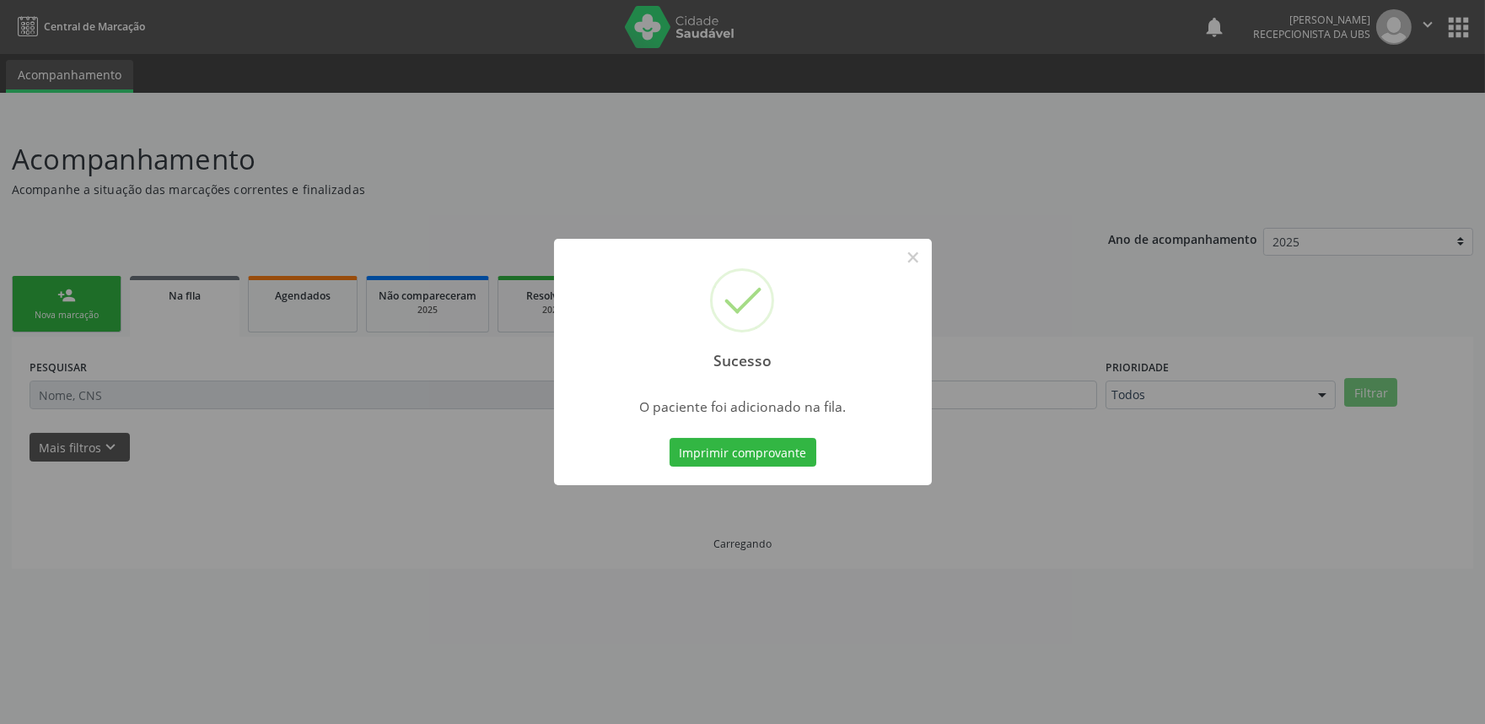
scroll to position [0, 0]
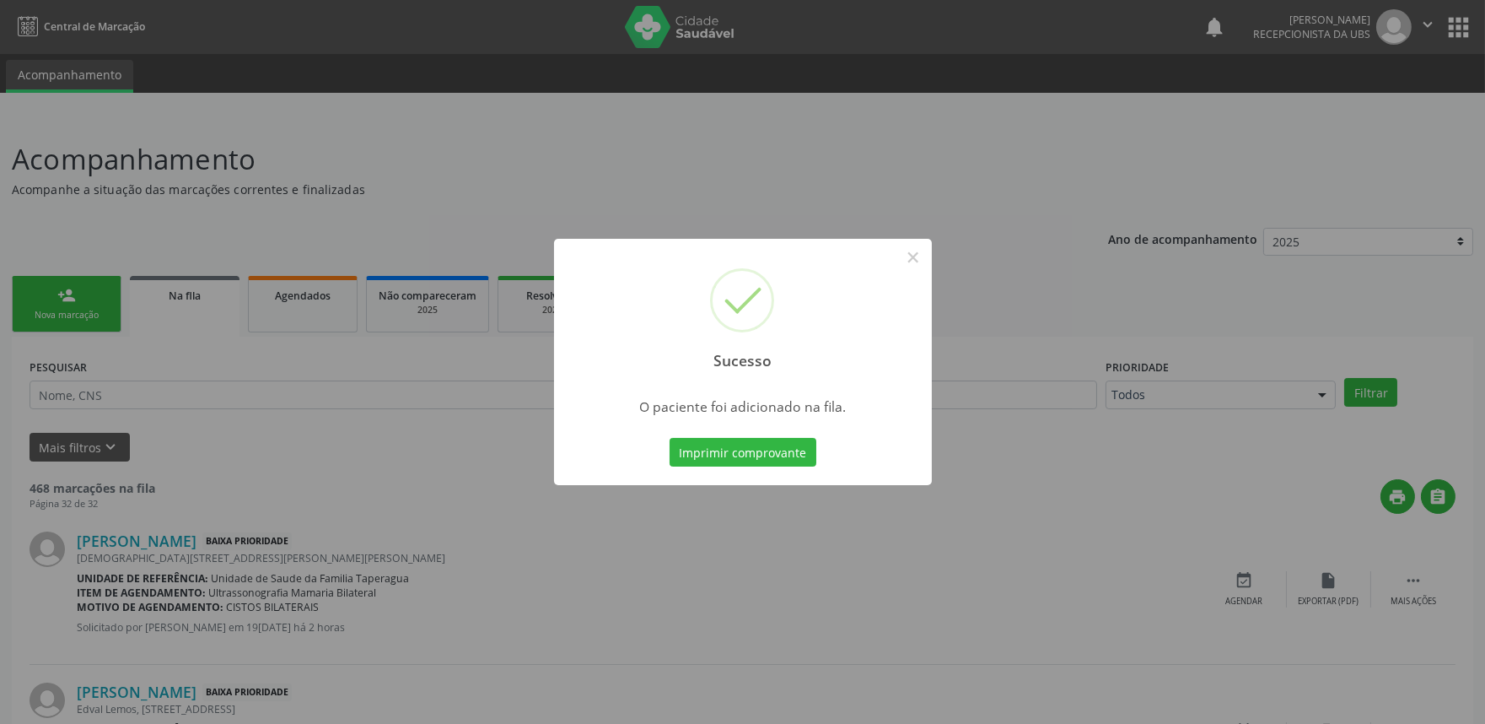
click at [838, 132] on div "Sucesso × O paciente foi adicionado na fila. Imprimir comprovante Cancel" at bounding box center [742, 362] width 1485 height 724
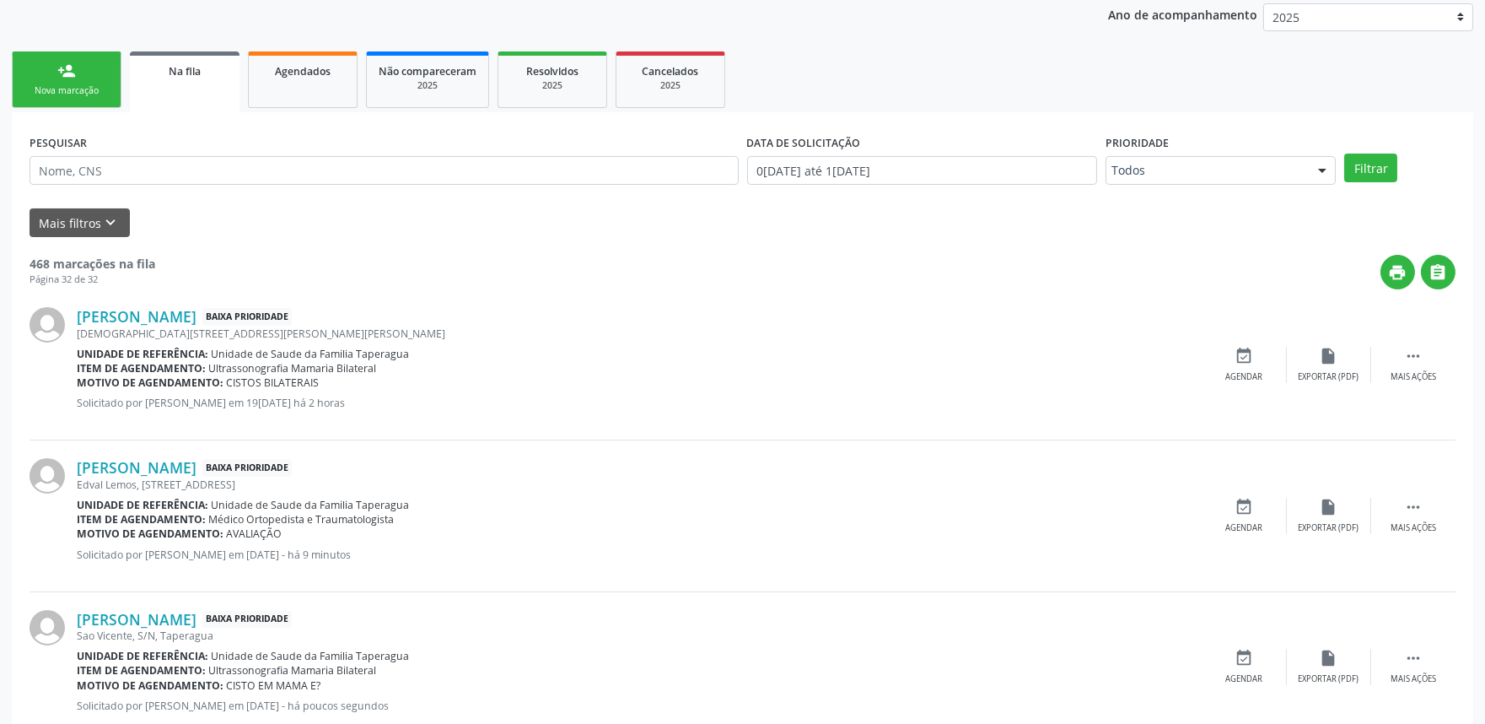
scroll to position [319, 0]
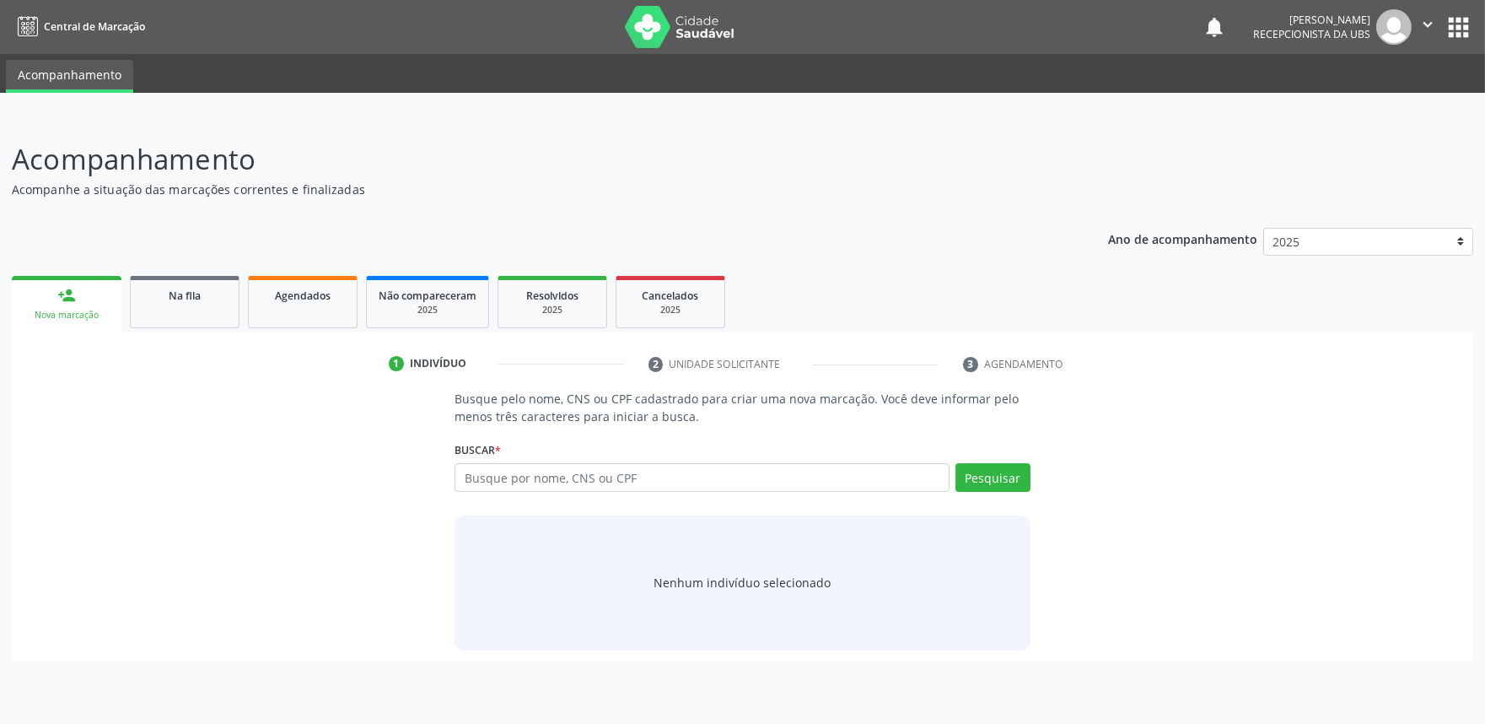
scroll to position [0, 0]
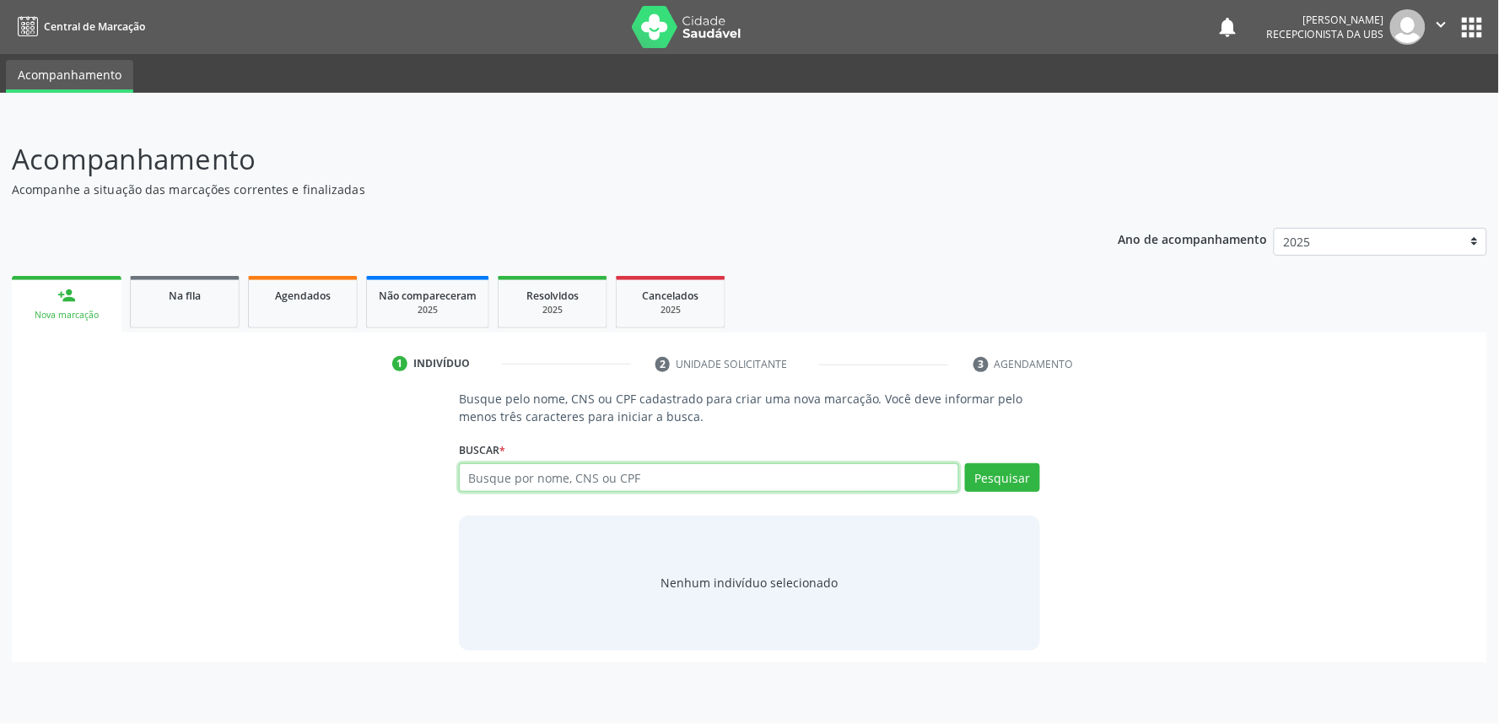
click at [596, 479] on input "text" at bounding box center [709, 477] width 500 height 29
paste input "700004958327007"
type input "700004958327007"
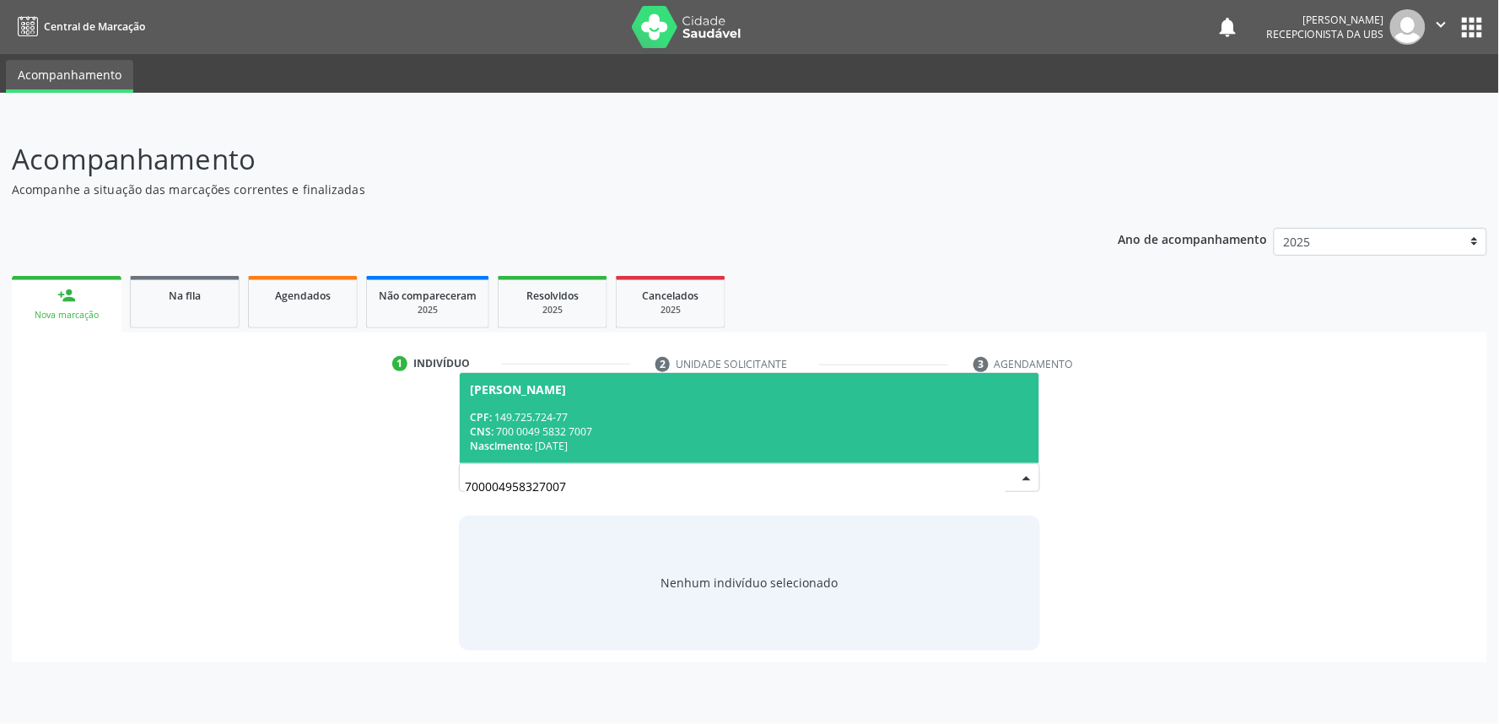
click at [584, 402] on span "Laura Beatriz dos Santos CPF: 149.725.724-77 CNS: 700 0049 5832 7007 Nascimento…" at bounding box center [749, 418] width 579 height 90
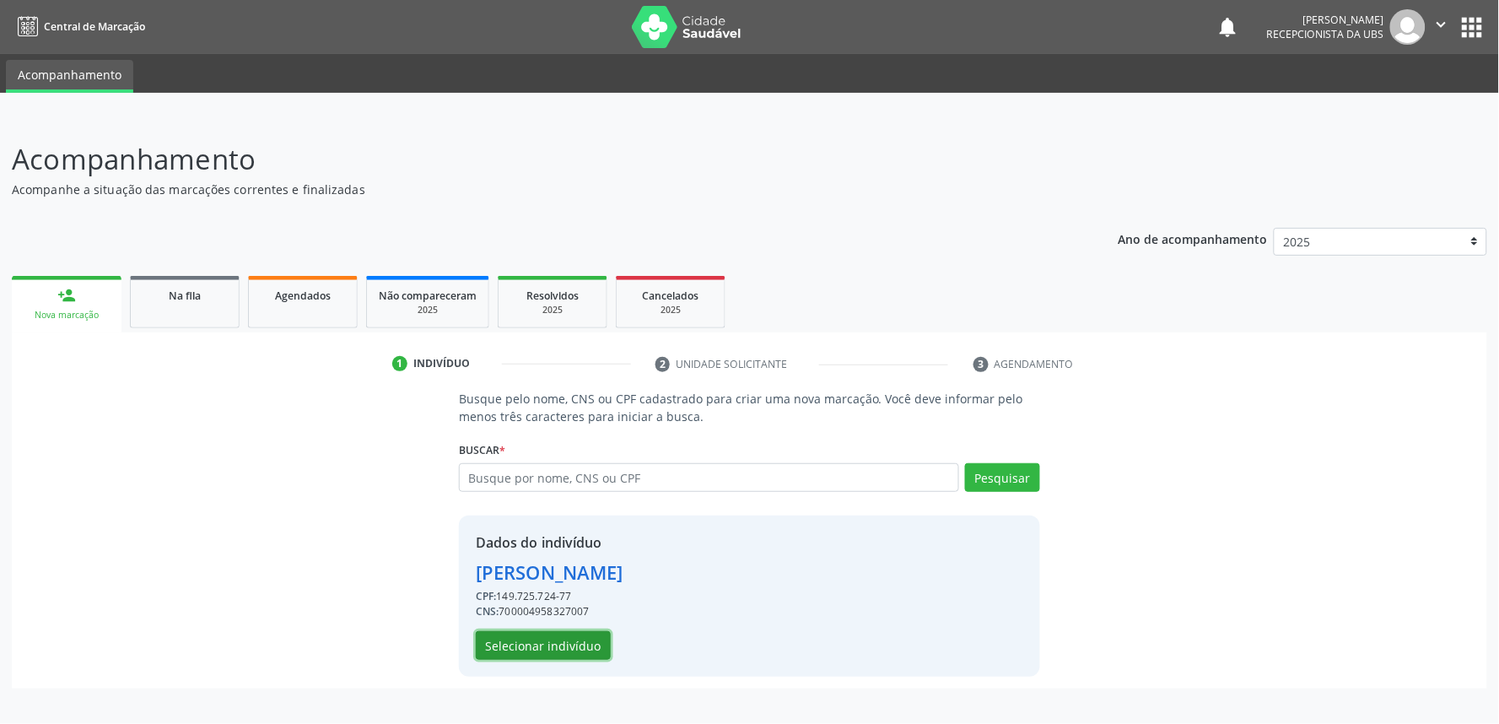
click at [571, 641] on button "Selecionar indivíduo" at bounding box center [543, 645] width 135 height 29
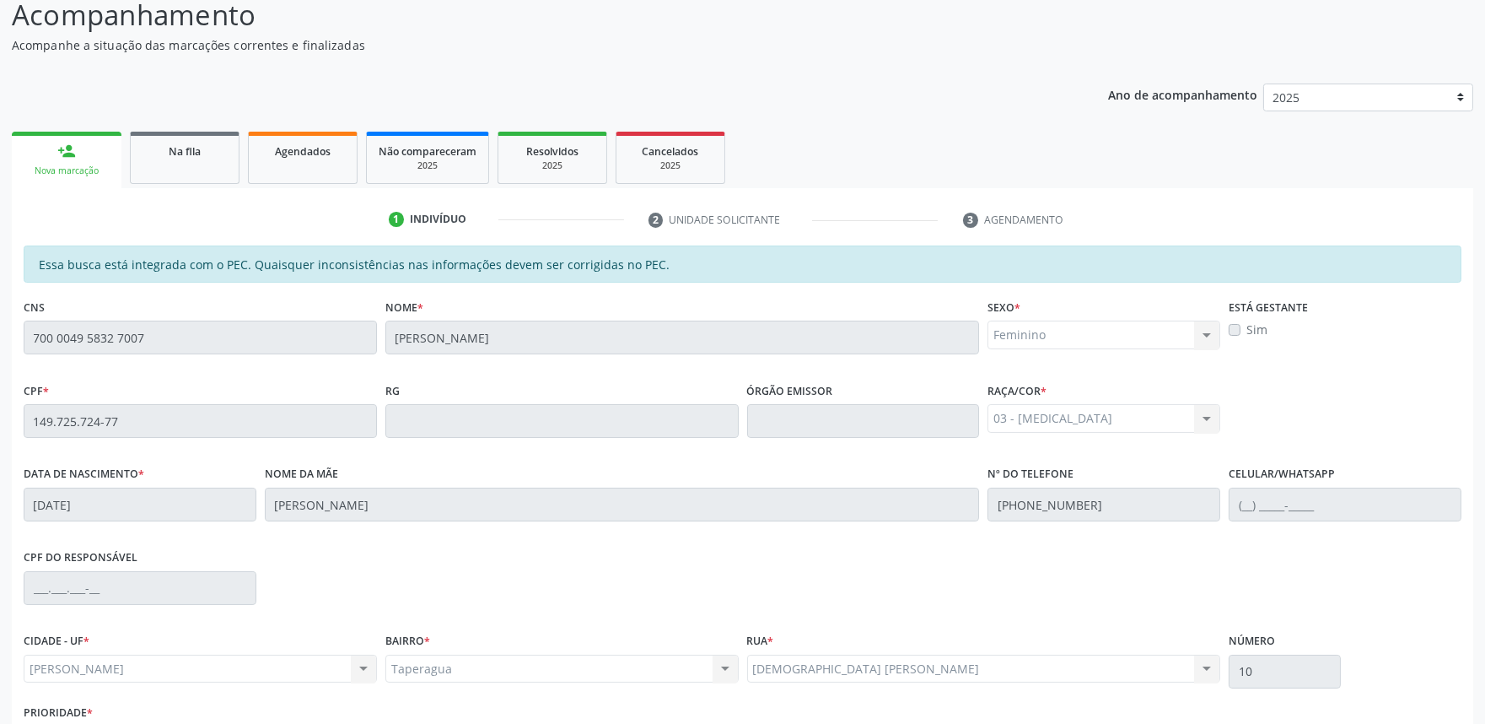
scroll to position [262, 0]
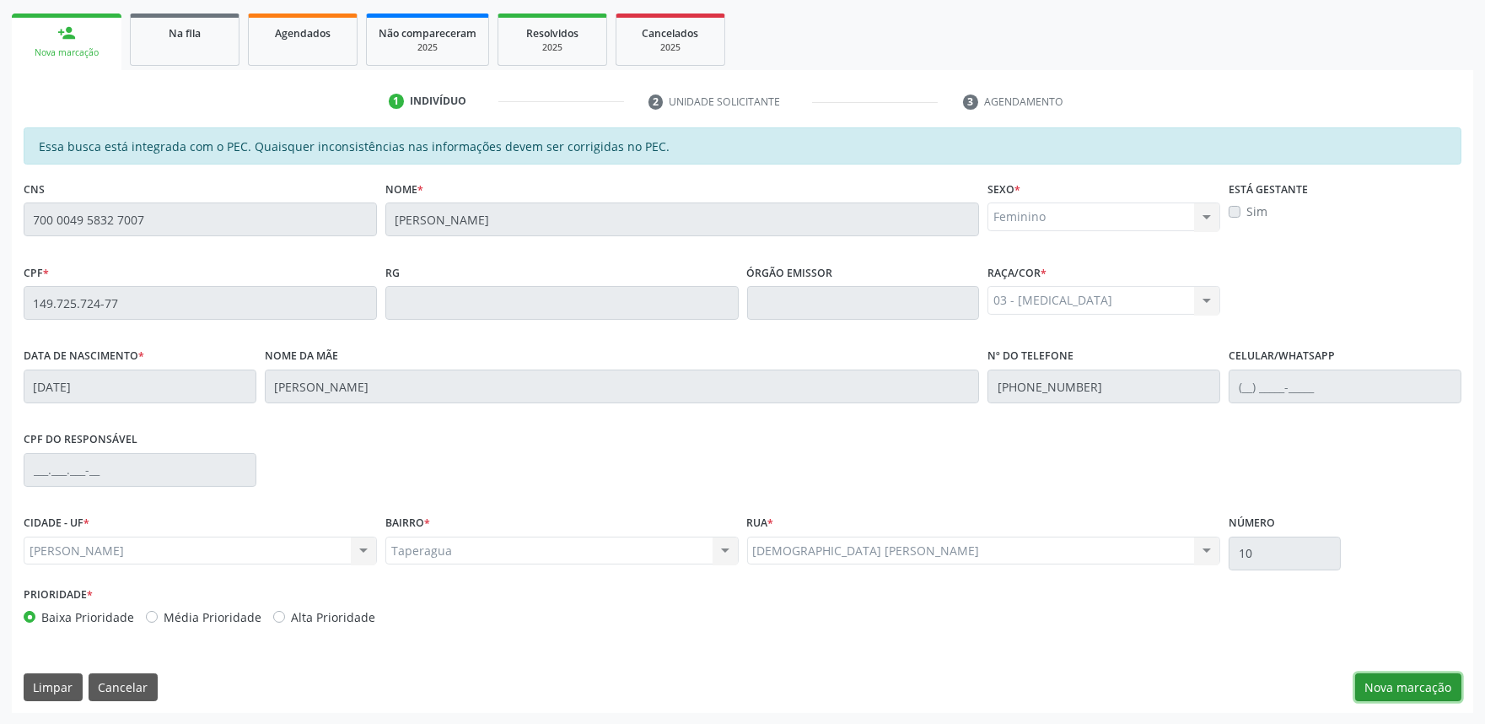
click at [1401, 681] on button "Nova marcação" at bounding box center [1408, 687] width 106 height 29
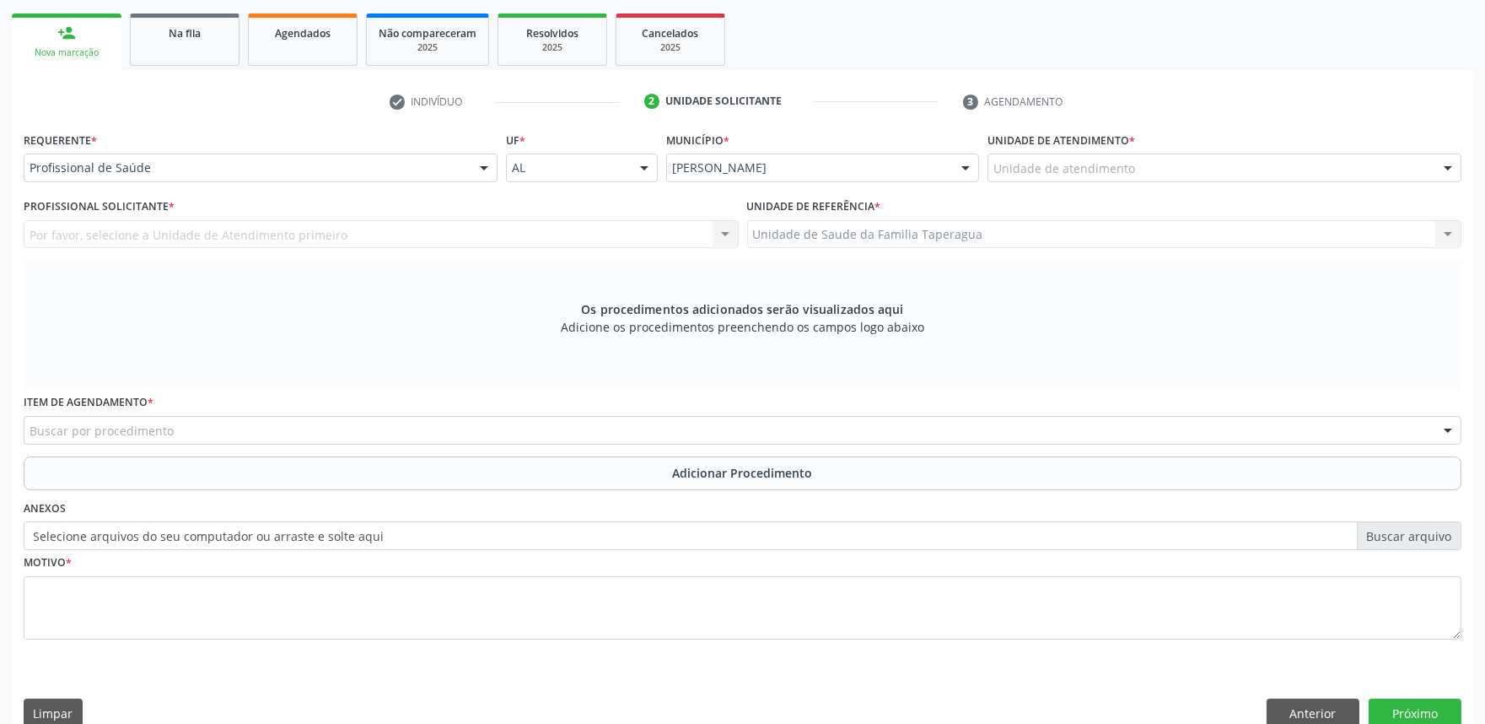
click at [1193, 162] on div "Unidade de atendimento" at bounding box center [1224, 167] width 474 height 29
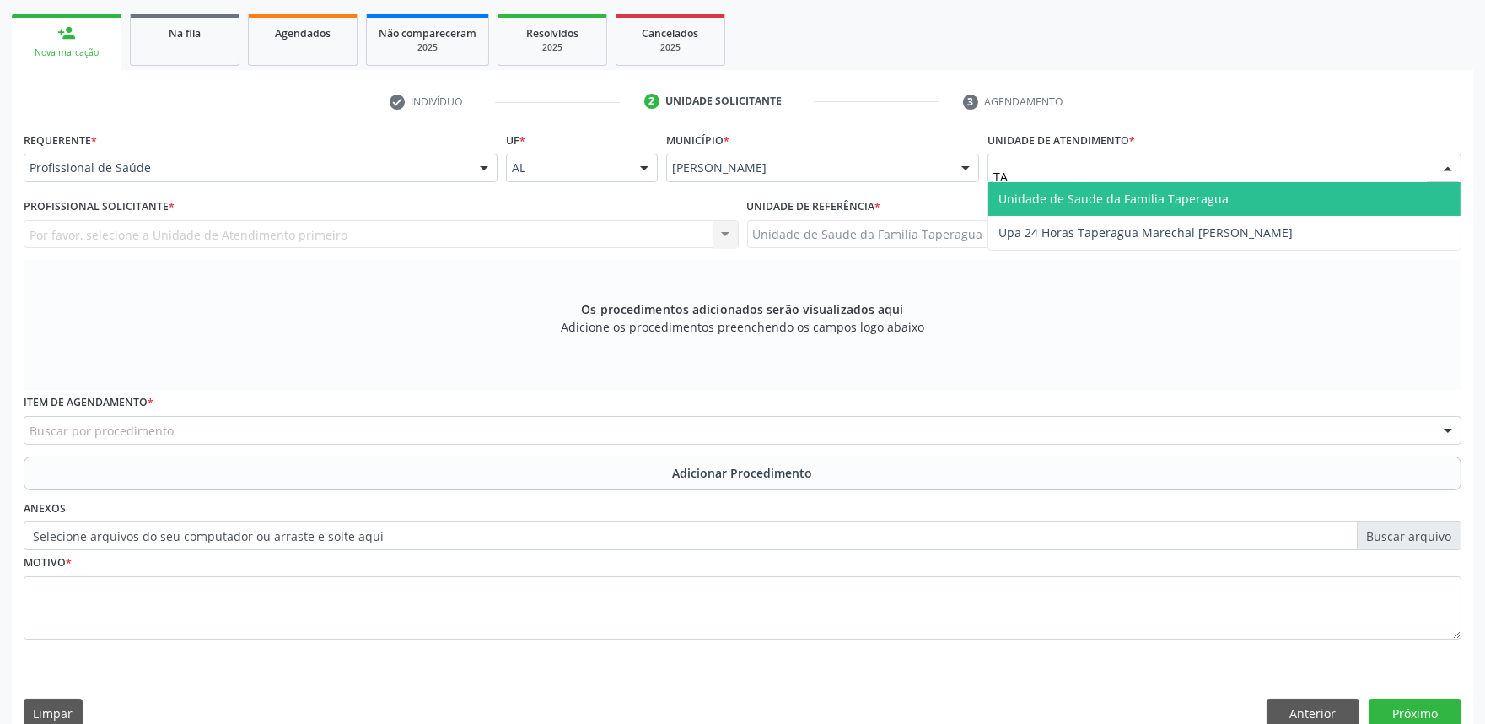
type input "TAP"
click at [1192, 191] on span "Unidade de Saude da Familia Taperagua" at bounding box center [1113, 199] width 230 height 16
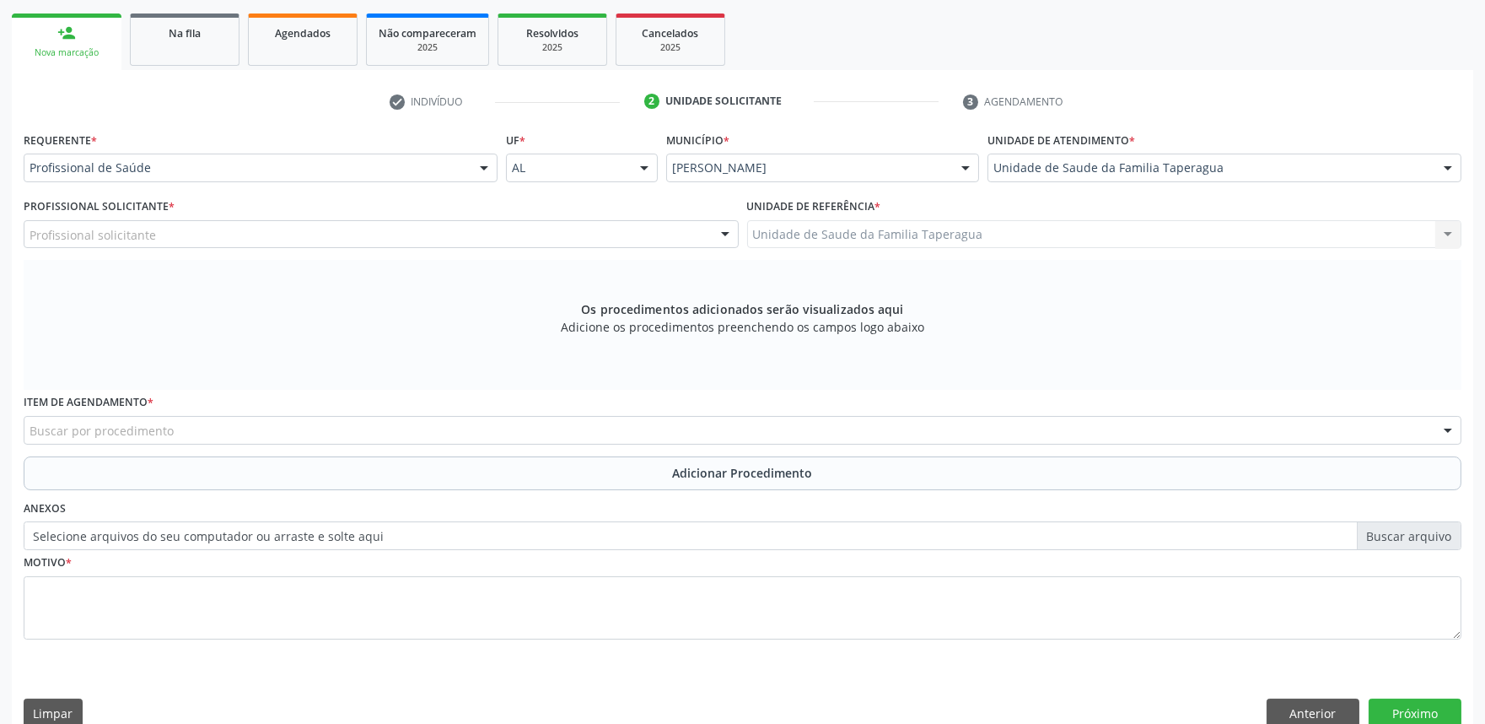
click at [533, 223] on div "Profissional solicitante Assistente Administrativo - Maria Samara da Silva Ciru…" at bounding box center [381, 234] width 715 height 29
click at [533, 241] on div "Profissional solicitante" at bounding box center [381, 234] width 715 height 29
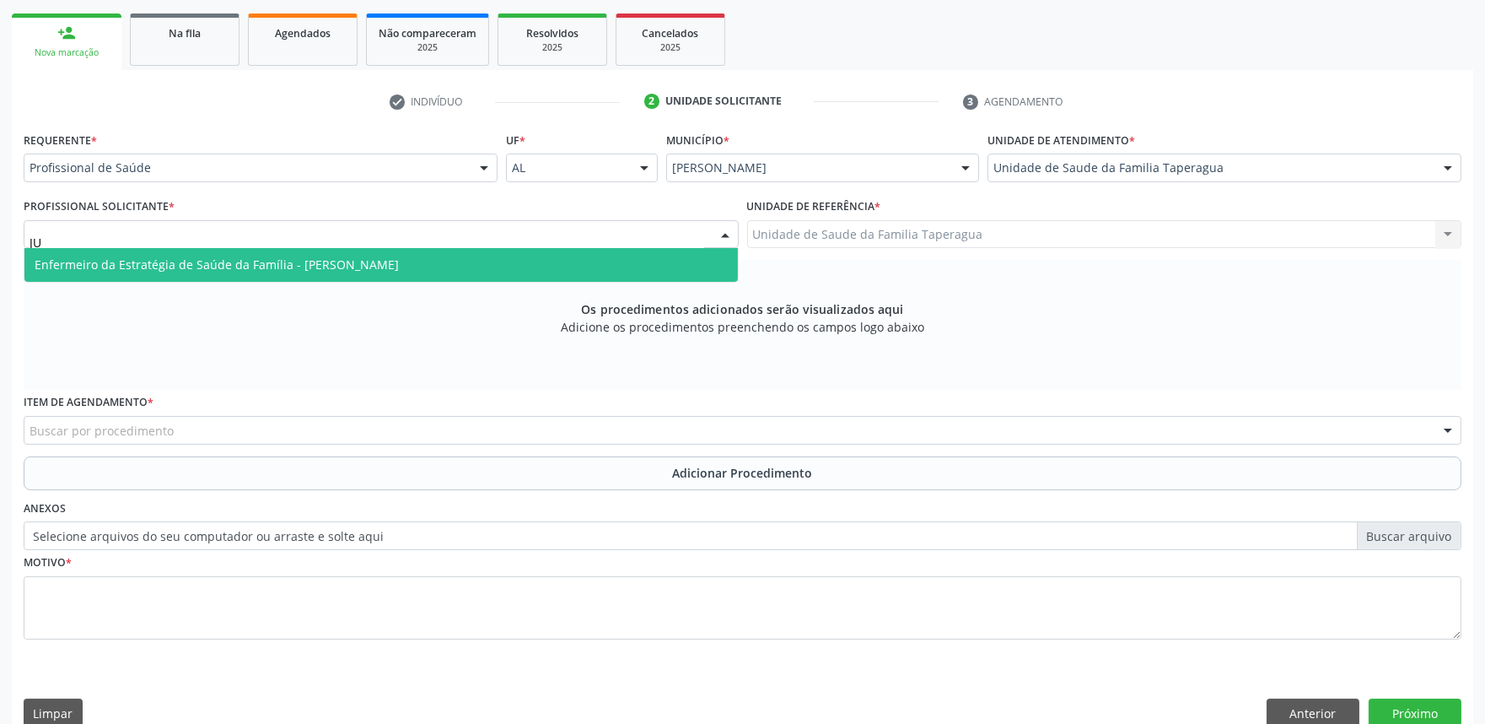
type input "JUL"
click at [533, 262] on span "Enfermeiro da Estratégia de Saúde da Família - Julilda Maria de Medeiros" at bounding box center [380, 265] width 713 height 34
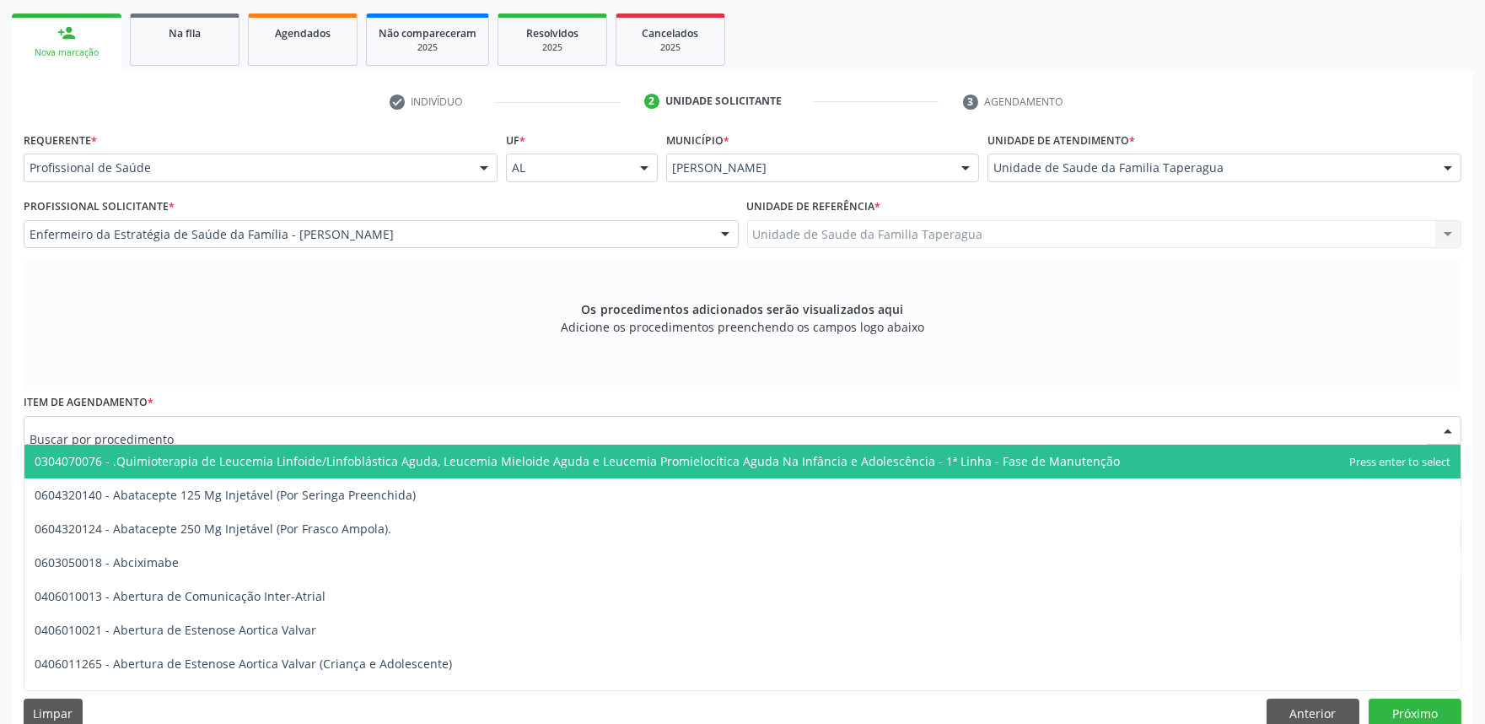
click at [461, 428] on div at bounding box center [743, 430] width 1438 height 29
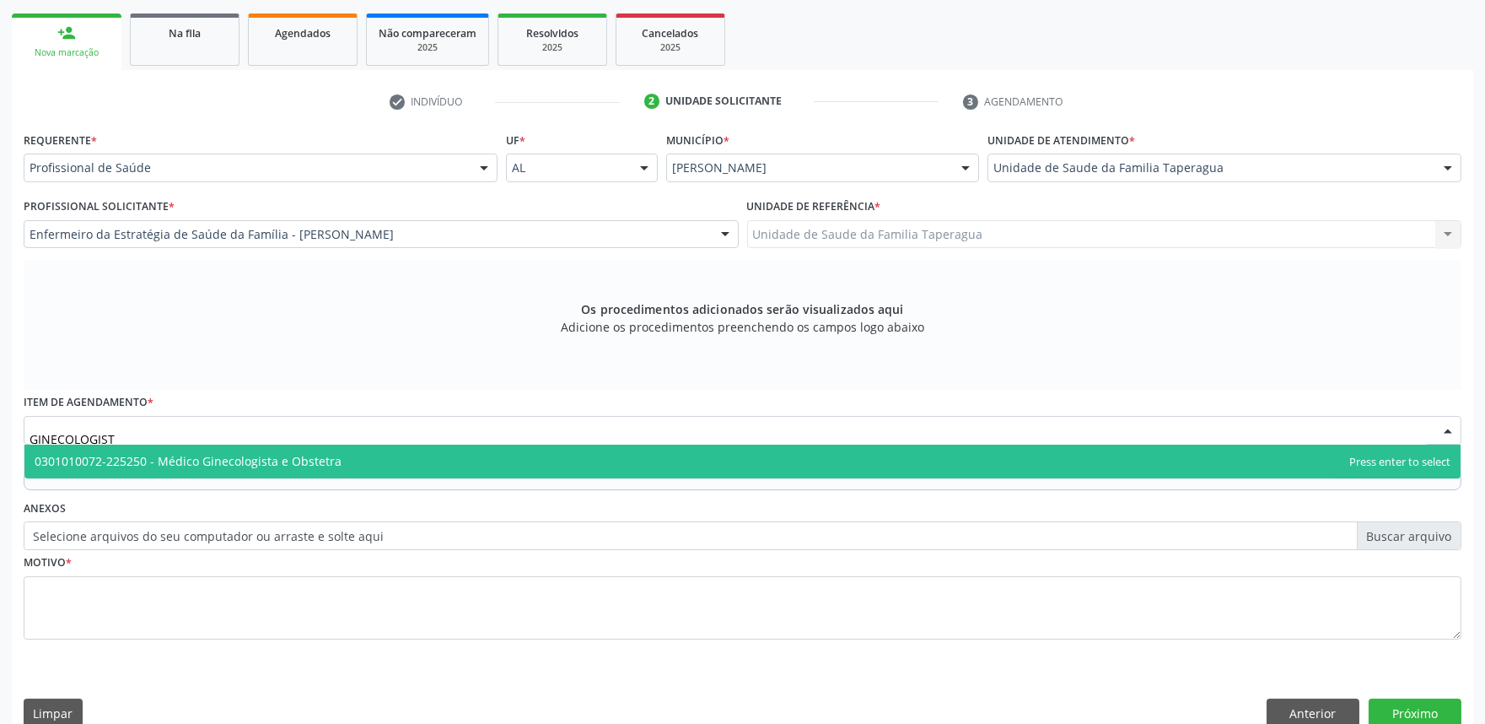
type input "GINECOLOGISTA"
click at [452, 459] on span "0301010072-225250 - Médico Ginecologista e Obstetra" at bounding box center [742, 461] width 1436 height 34
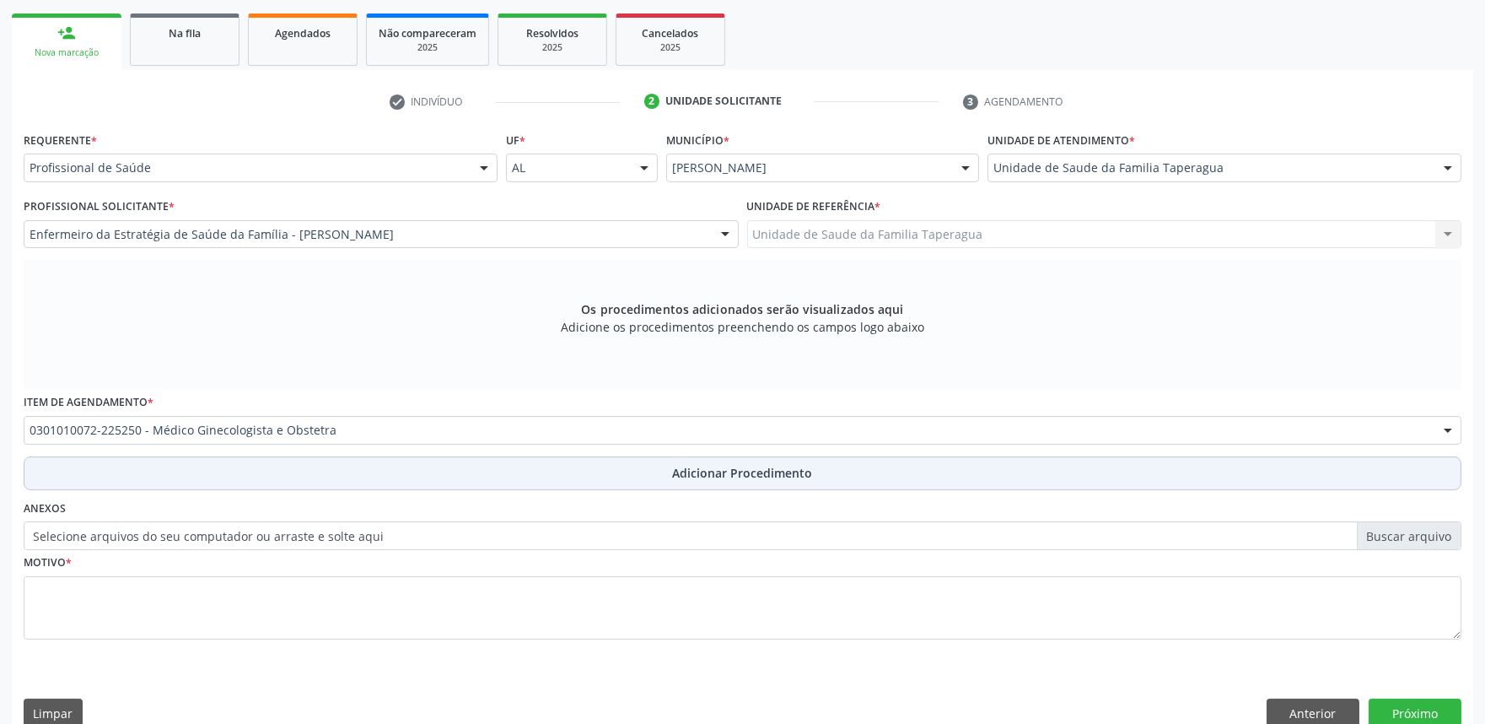
click at [452, 484] on button "Adicionar Procedimento" at bounding box center [743, 473] width 1438 height 34
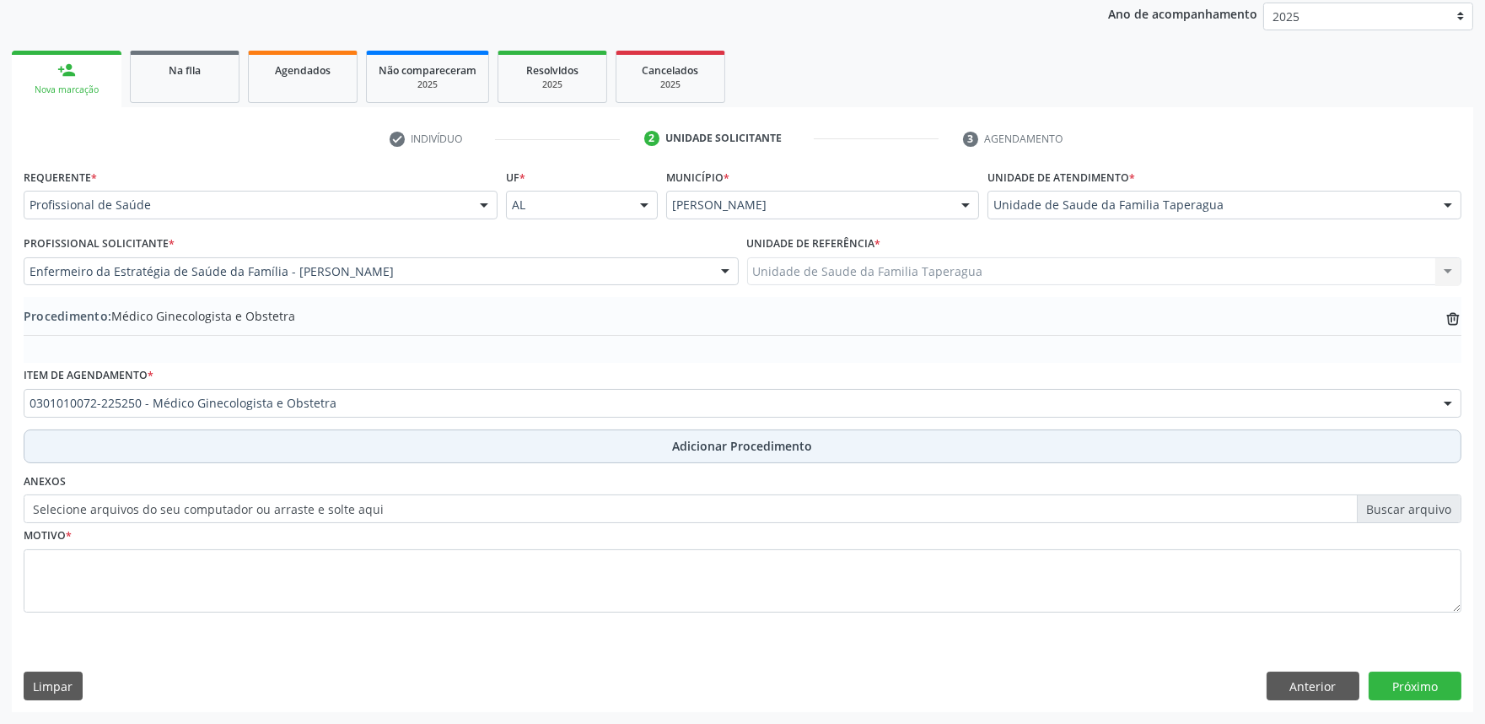
scroll to position [223, 0]
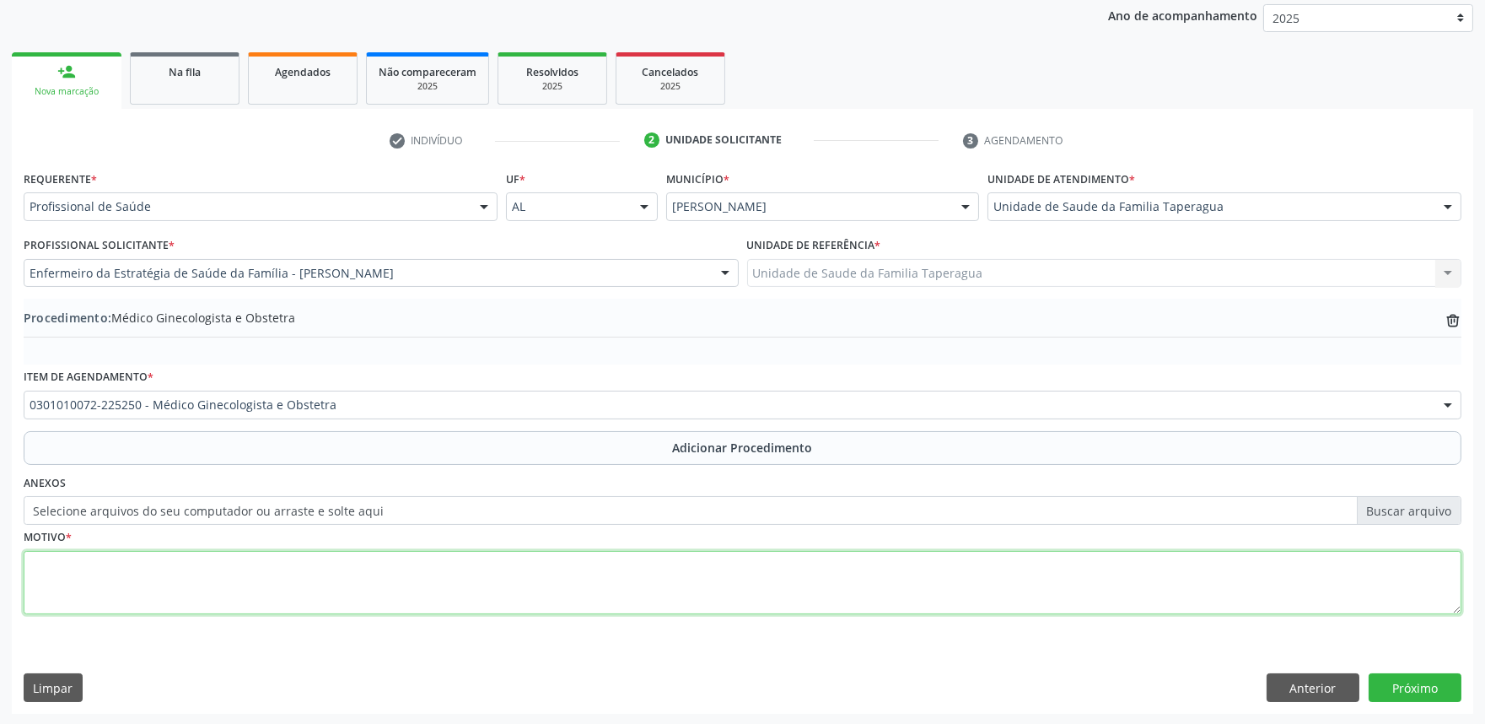
click at [439, 562] on textarea at bounding box center [743, 583] width 1438 height 64
type textarea "AVALIAÇÃO"
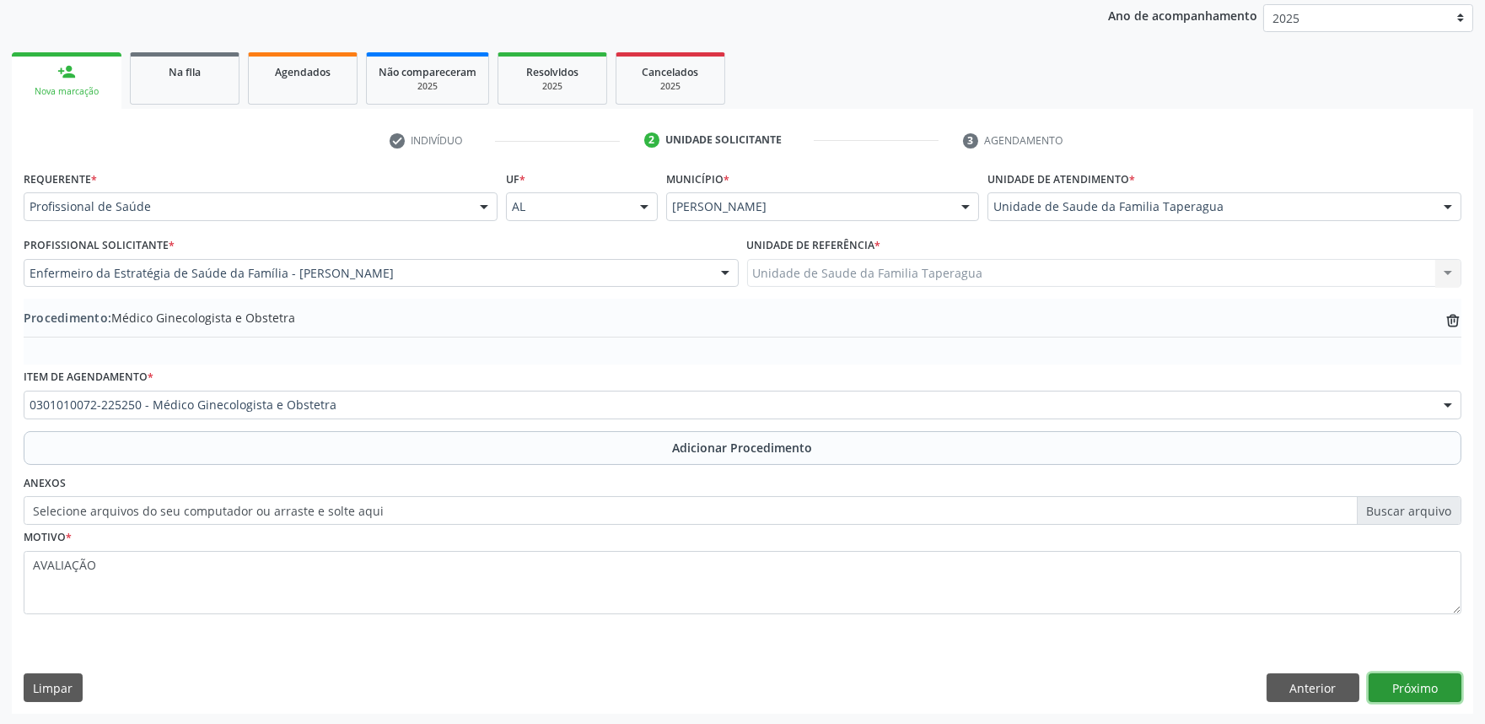
click at [1397, 678] on button "Próximo" at bounding box center [1415, 687] width 93 height 29
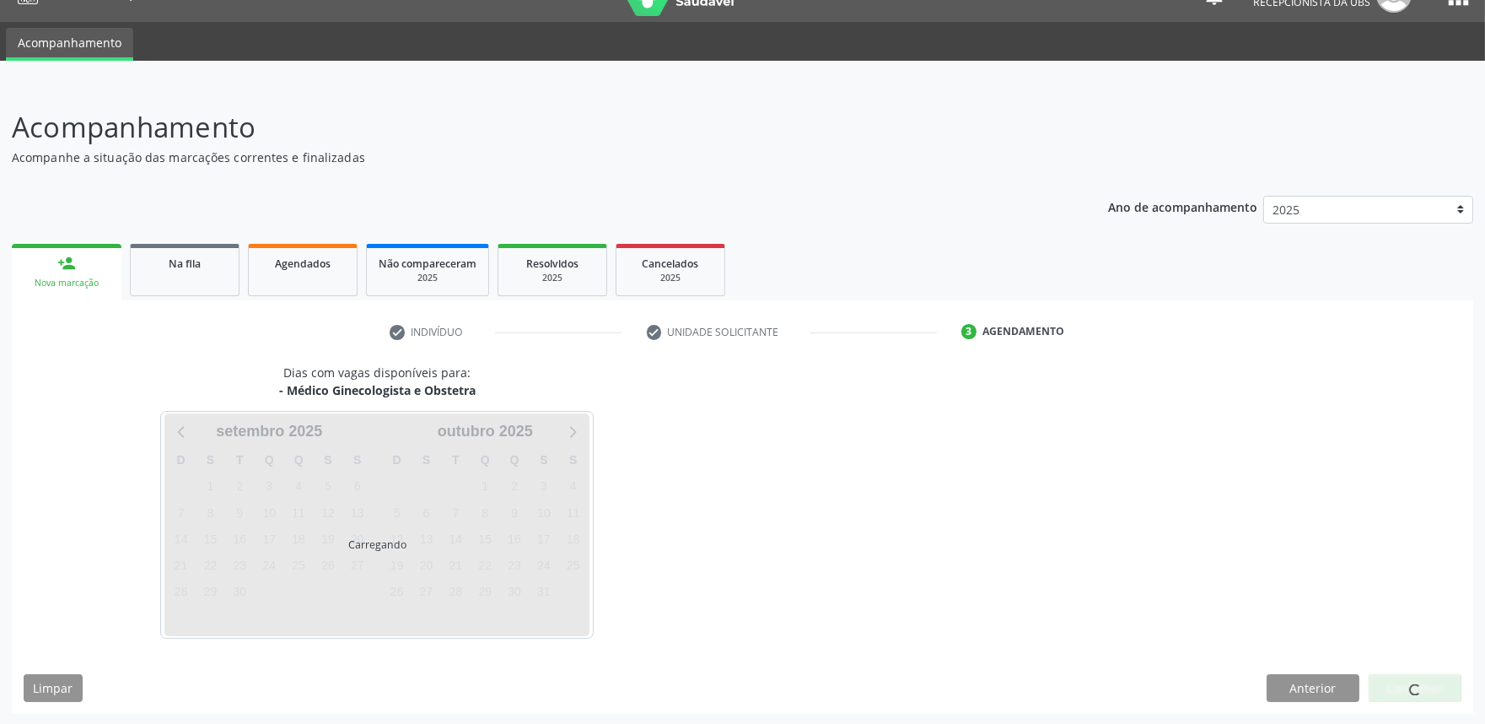
scroll to position [82, 0]
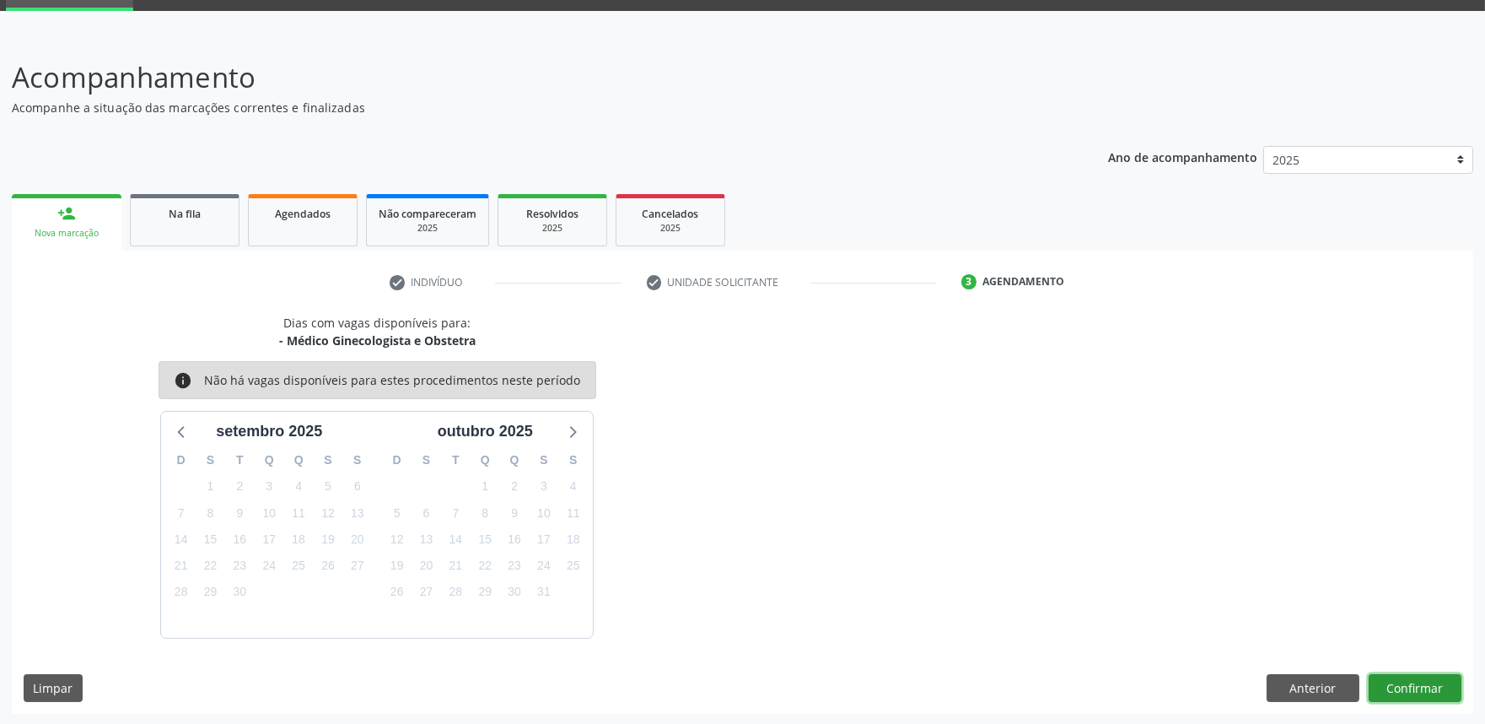
click at [1397, 678] on button "Confirmar" at bounding box center [1415, 688] width 93 height 29
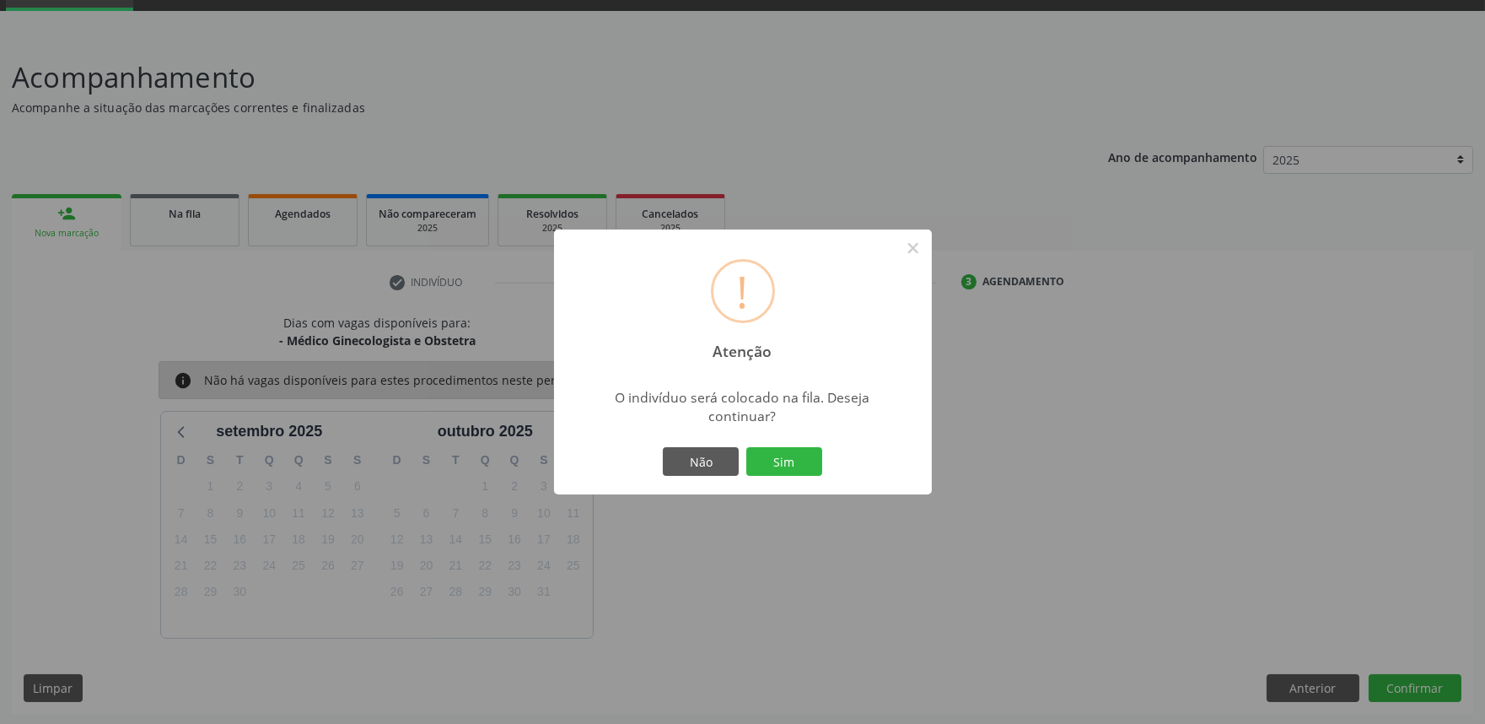
click at [746, 447] on button "Sim" at bounding box center [784, 461] width 76 height 29
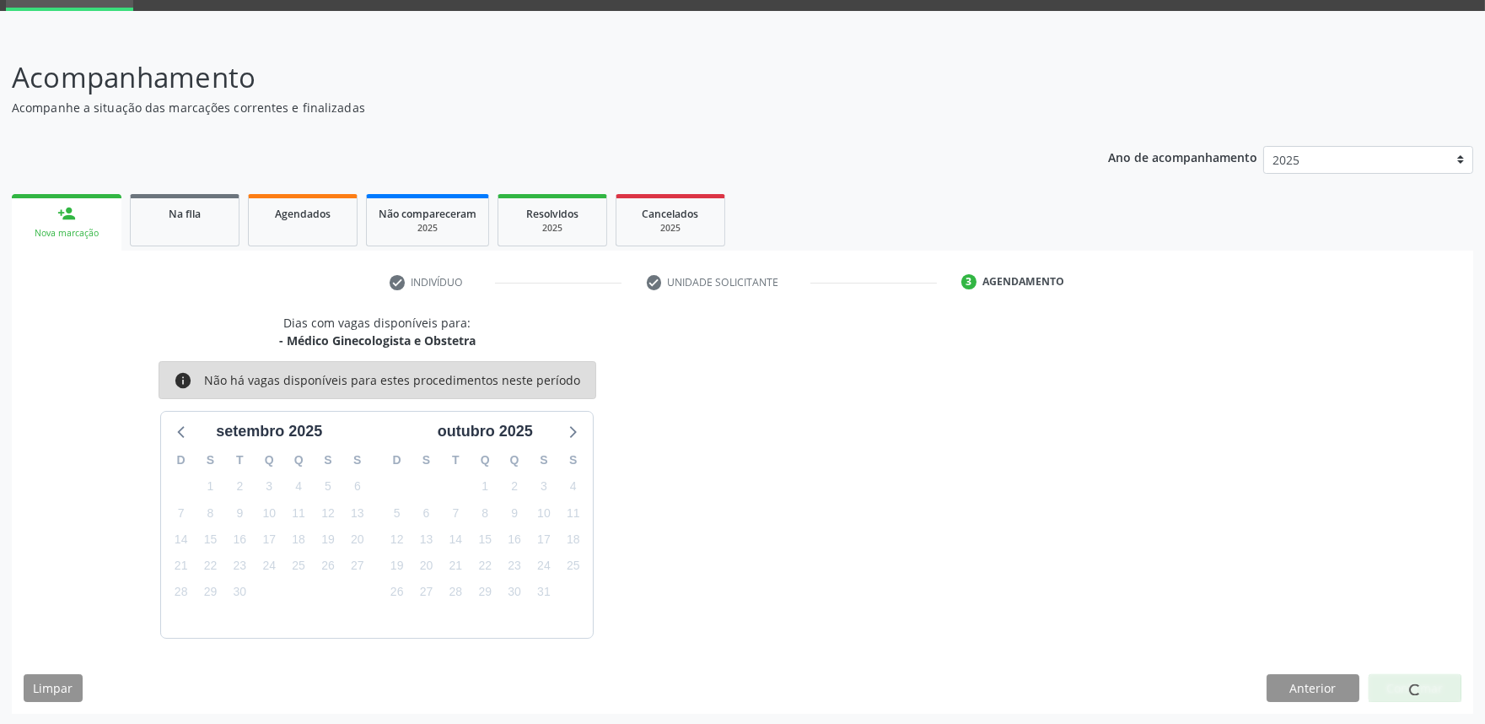
scroll to position [0, 0]
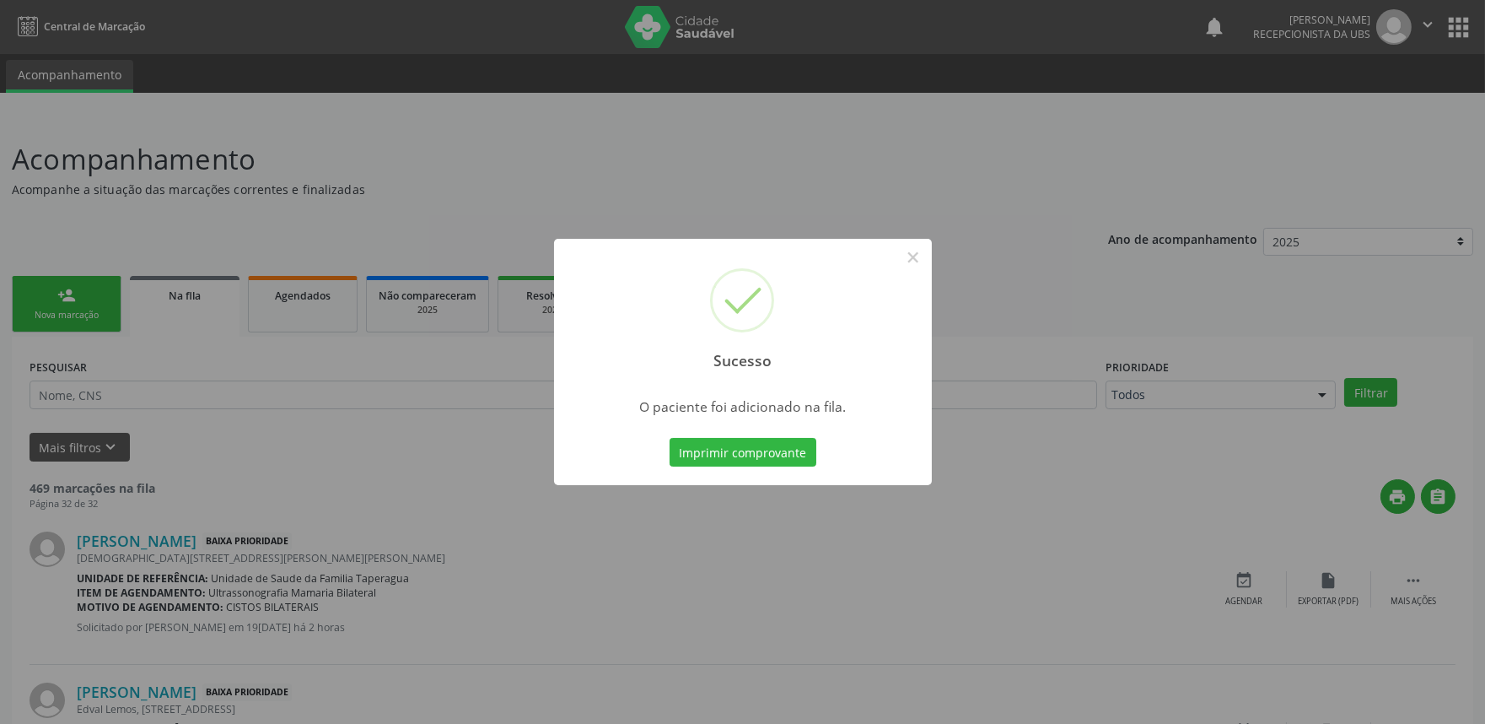
click at [489, 368] on div "Sucesso × O paciente foi adicionado na fila. Imprimir comprovante Cancel" at bounding box center [742, 362] width 1485 height 724
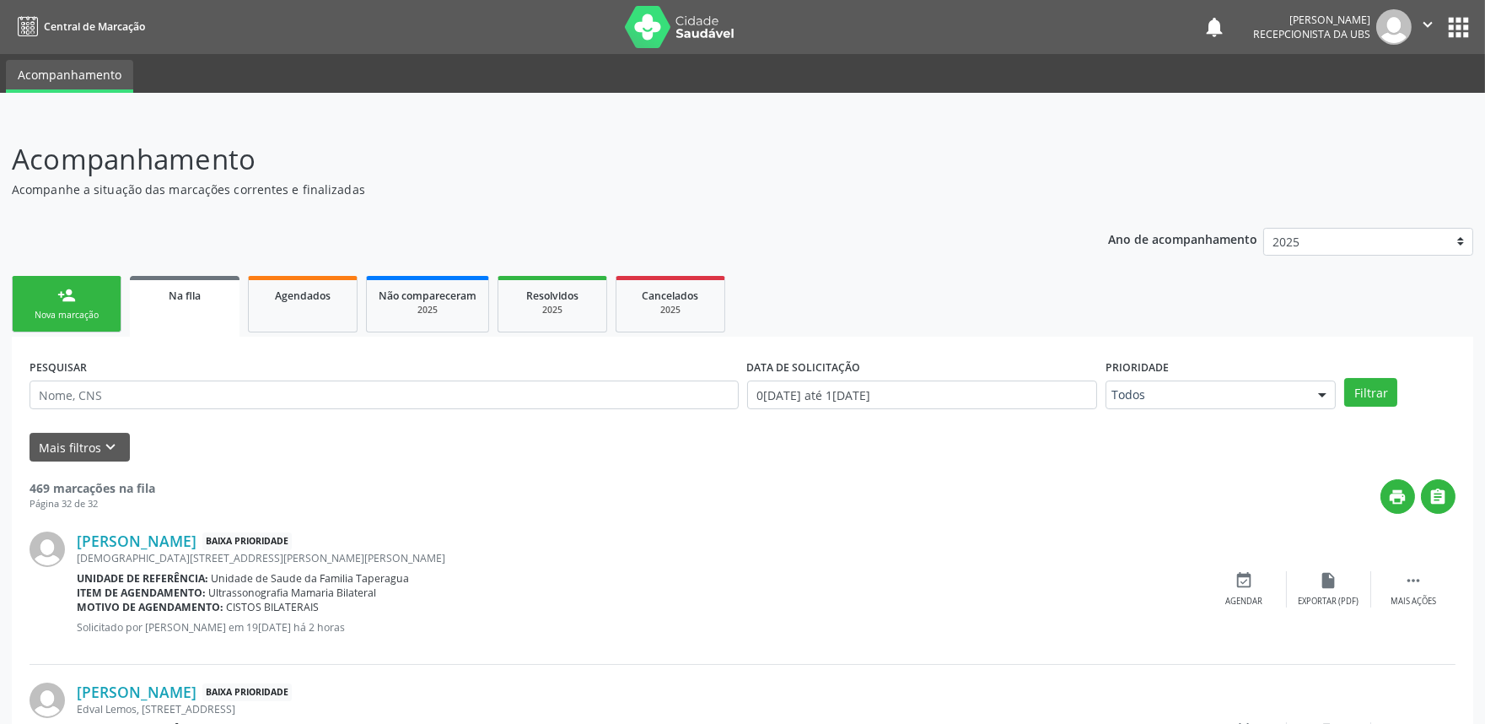
click at [47, 305] on link "person_add Nova marcação" at bounding box center [67, 304] width 110 height 57
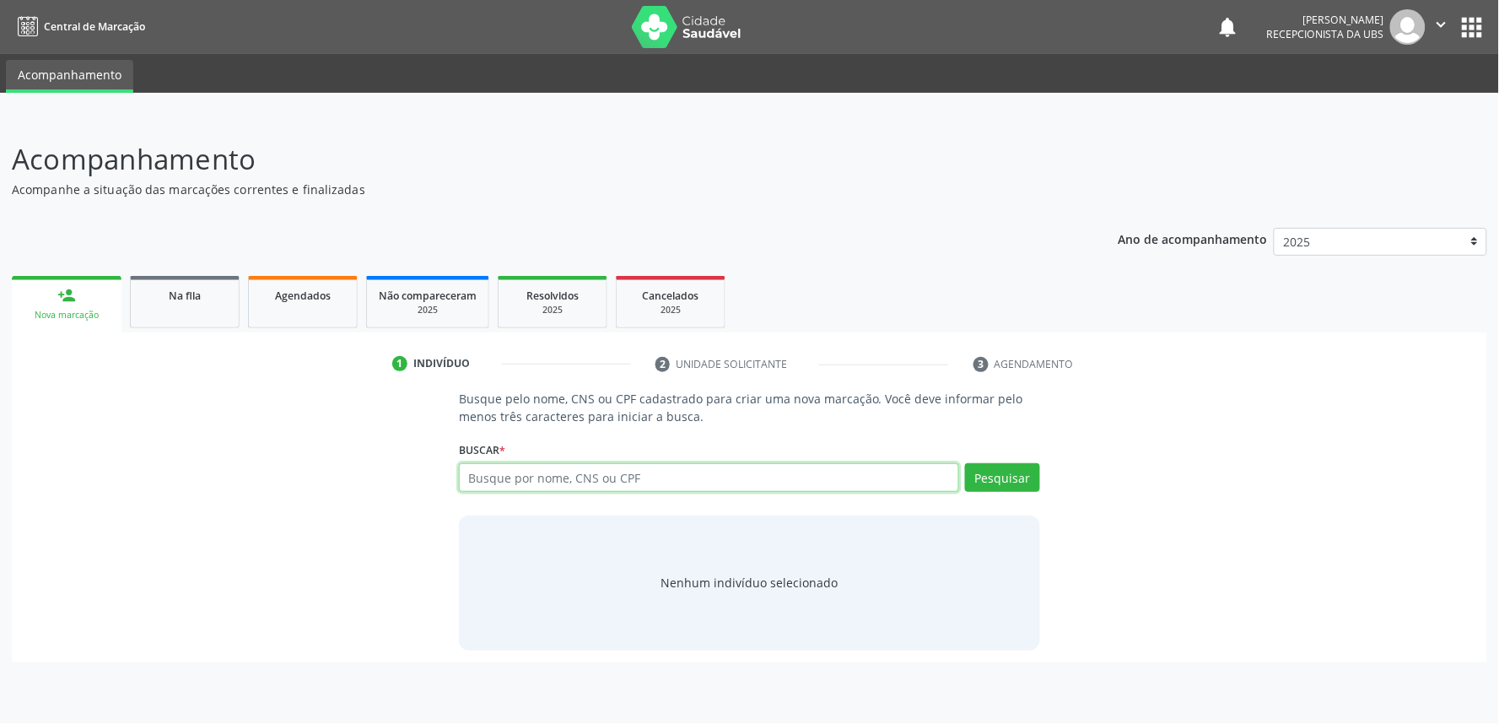
click at [543, 487] on input "text" at bounding box center [709, 477] width 500 height 29
paste input "700008778683402"
type input "700008778683402"
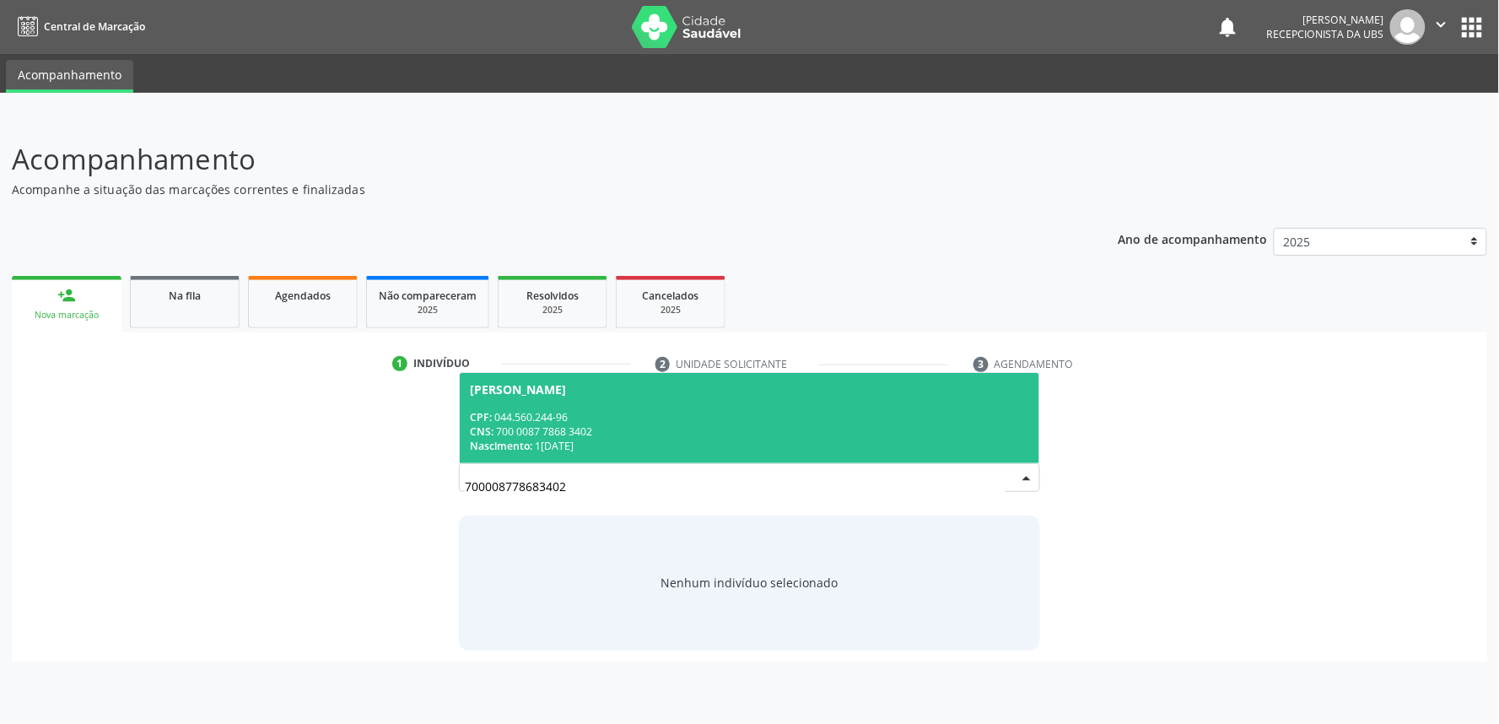
click at [693, 405] on span "Joana Josefa da Silva CPF: 044.560.244-96 CNS: 700 0087 7868 3402 Nascimento: 1…" at bounding box center [749, 418] width 579 height 90
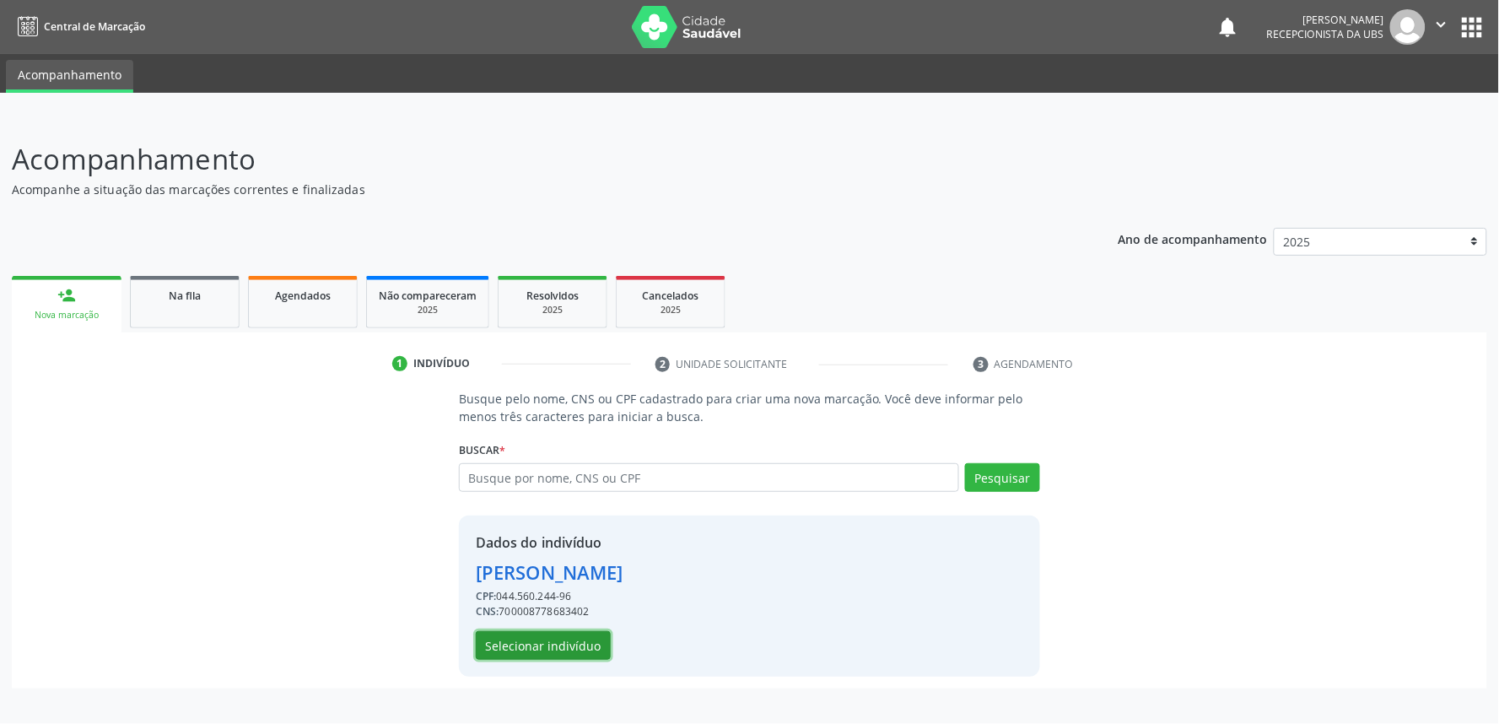
click at [580, 645] on button "Selecionar indivíduo" at bounding box center [543, 645] width 135 height 29
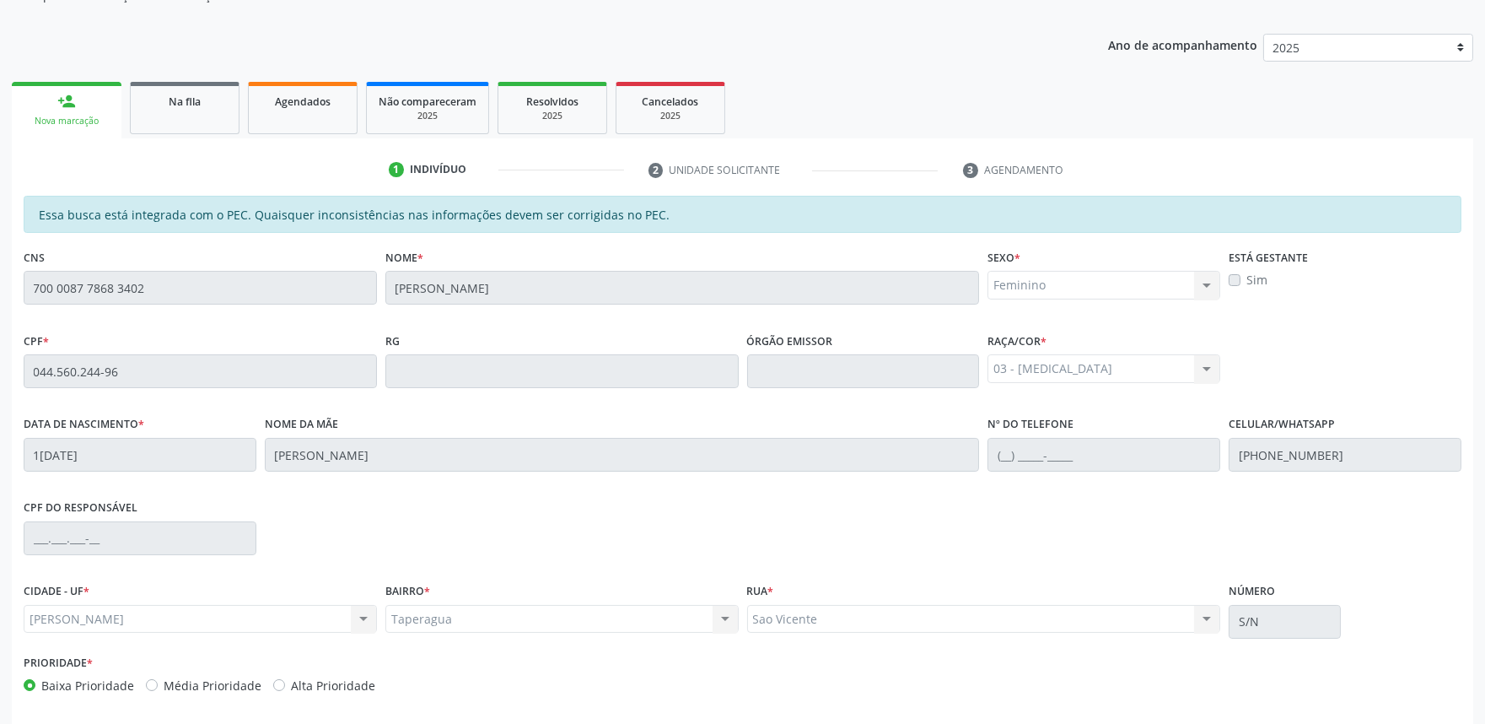
scroll to position [262, 0]
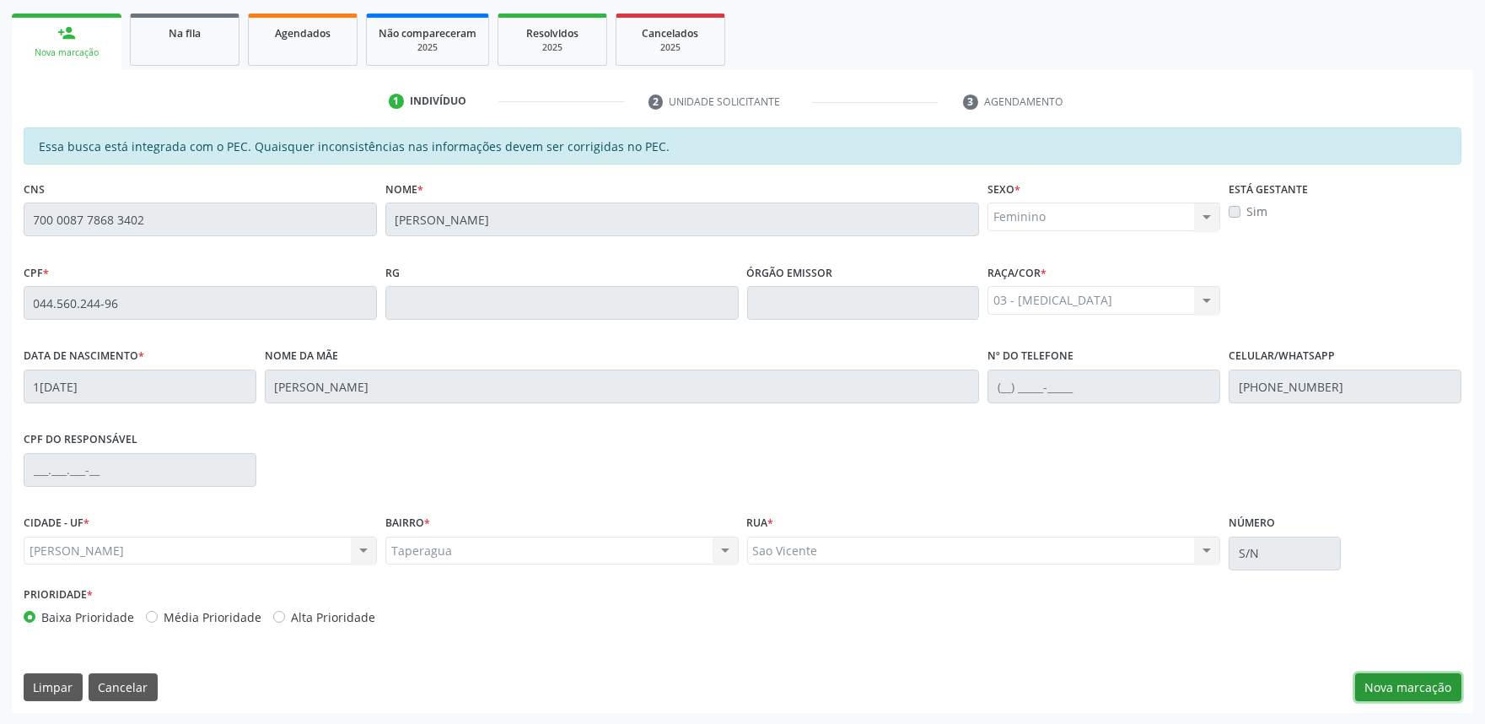
click at [1427, 683] on button "Nova marcação" at bounding box center [1408, 687] width 106 height 29
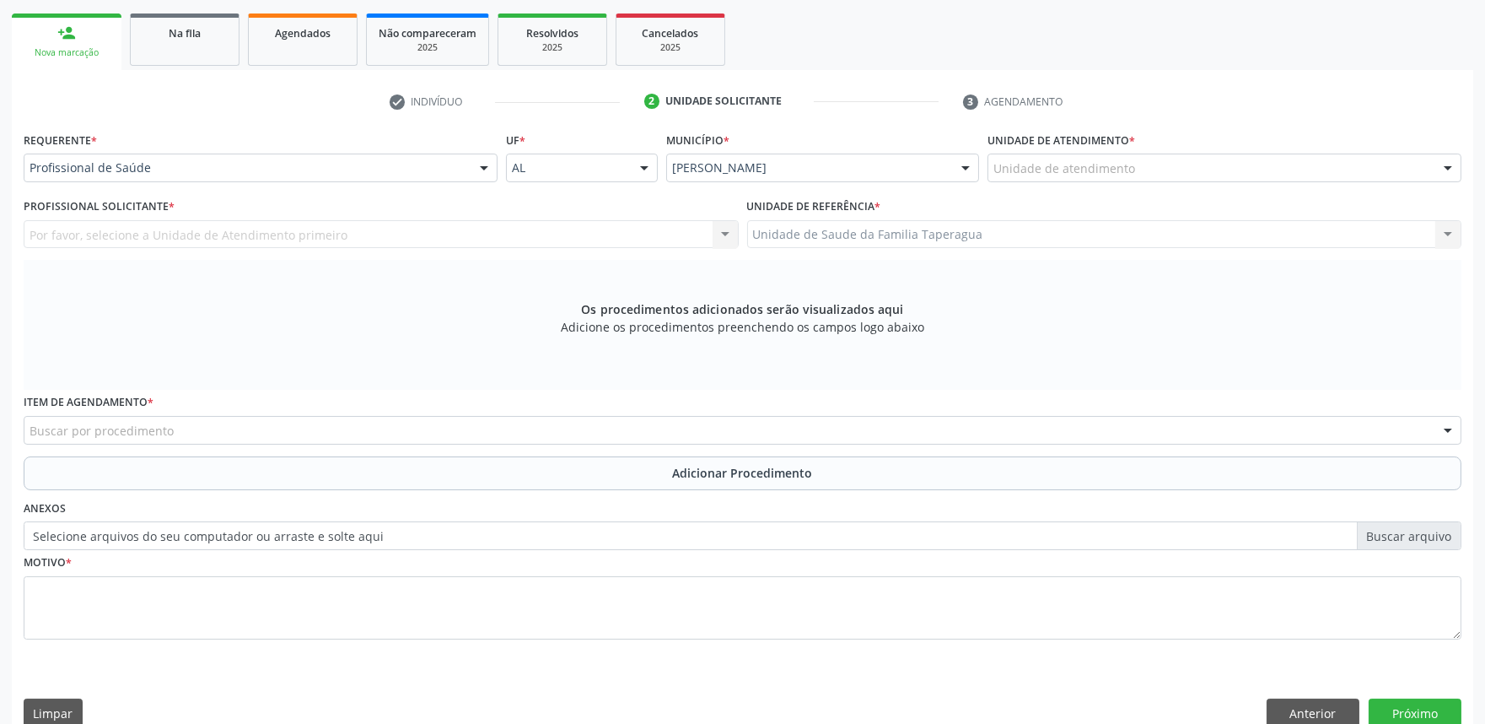
click at [1149, 177] on div "Unidade de atendimento" at bounding box center [1224, 167] width 474 height 29
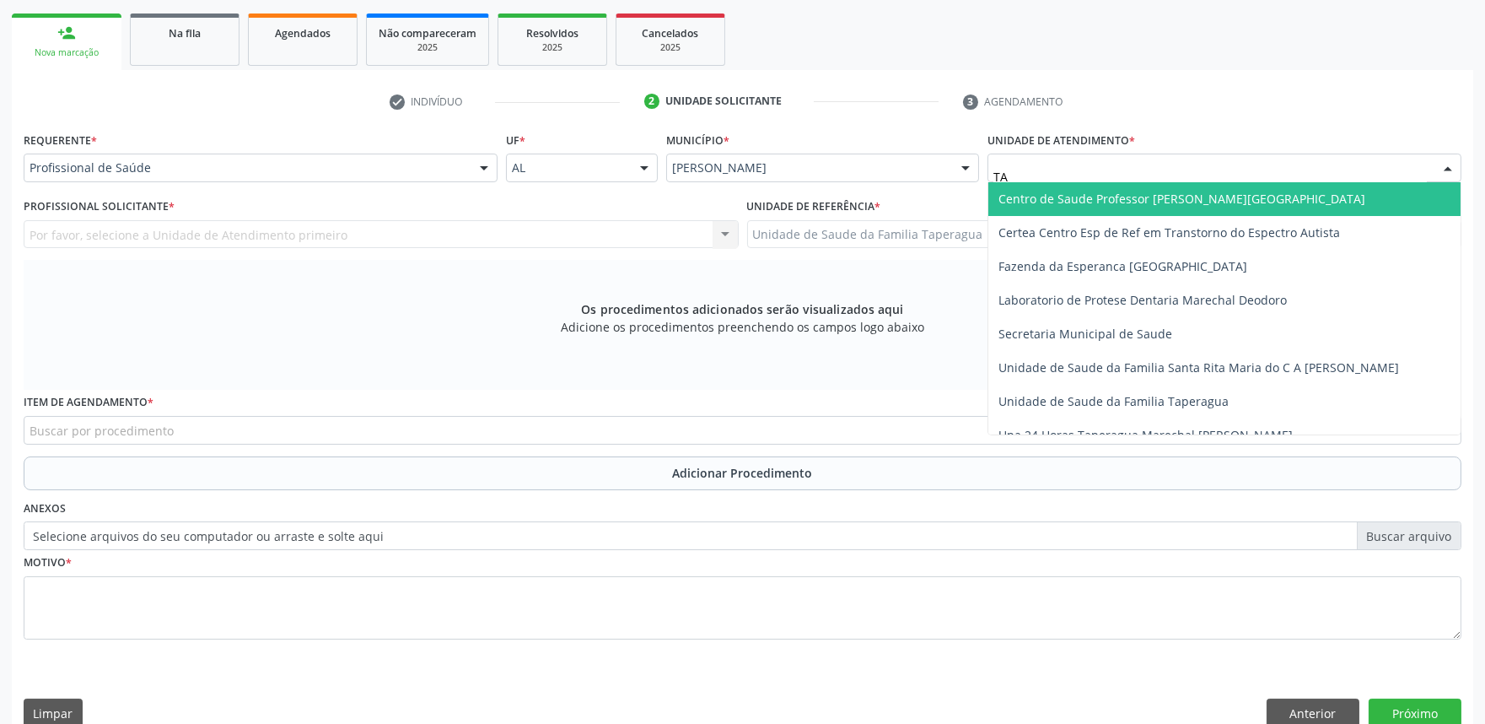
type input "TAP"
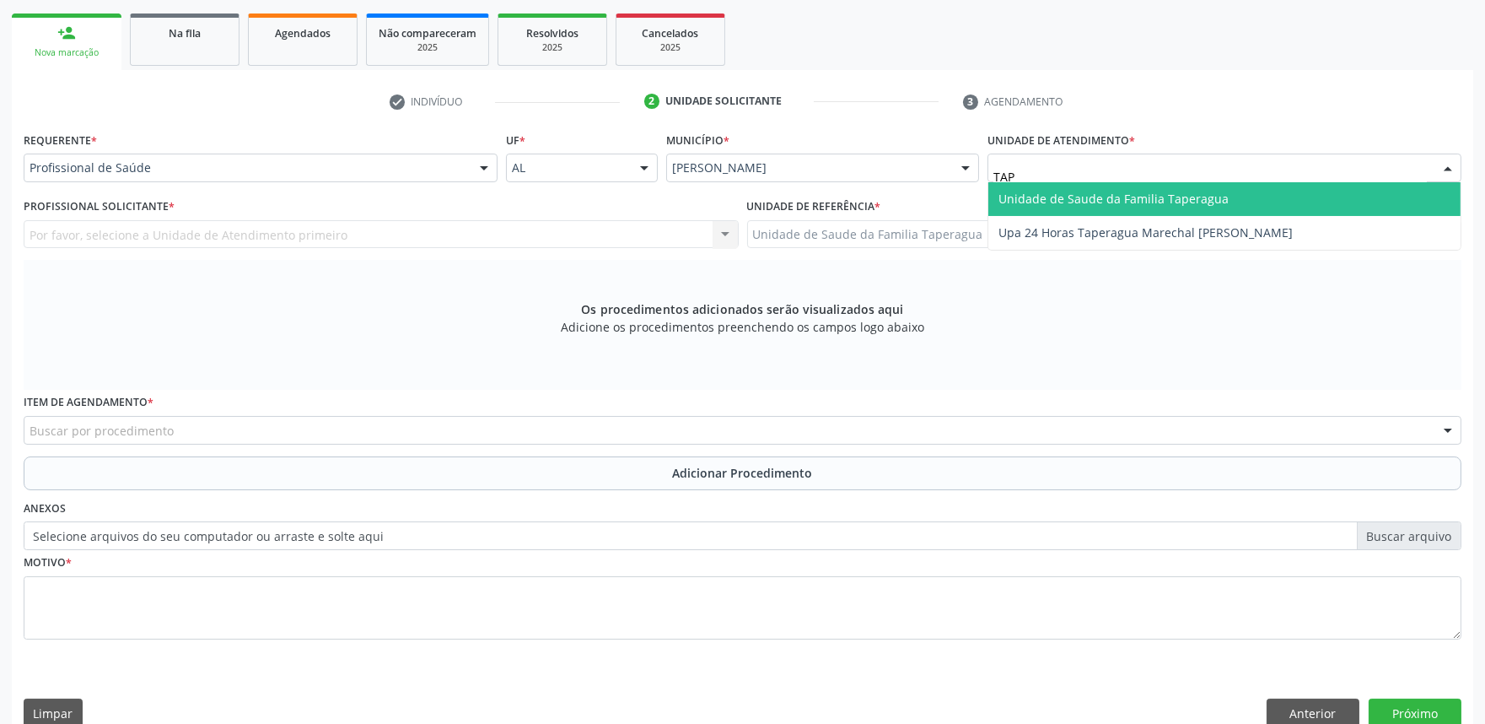
click at [1157, 191] on span "Unidade de Saude da Familia Taperagua" at bounding box center [1113, 199] width 230 height 16
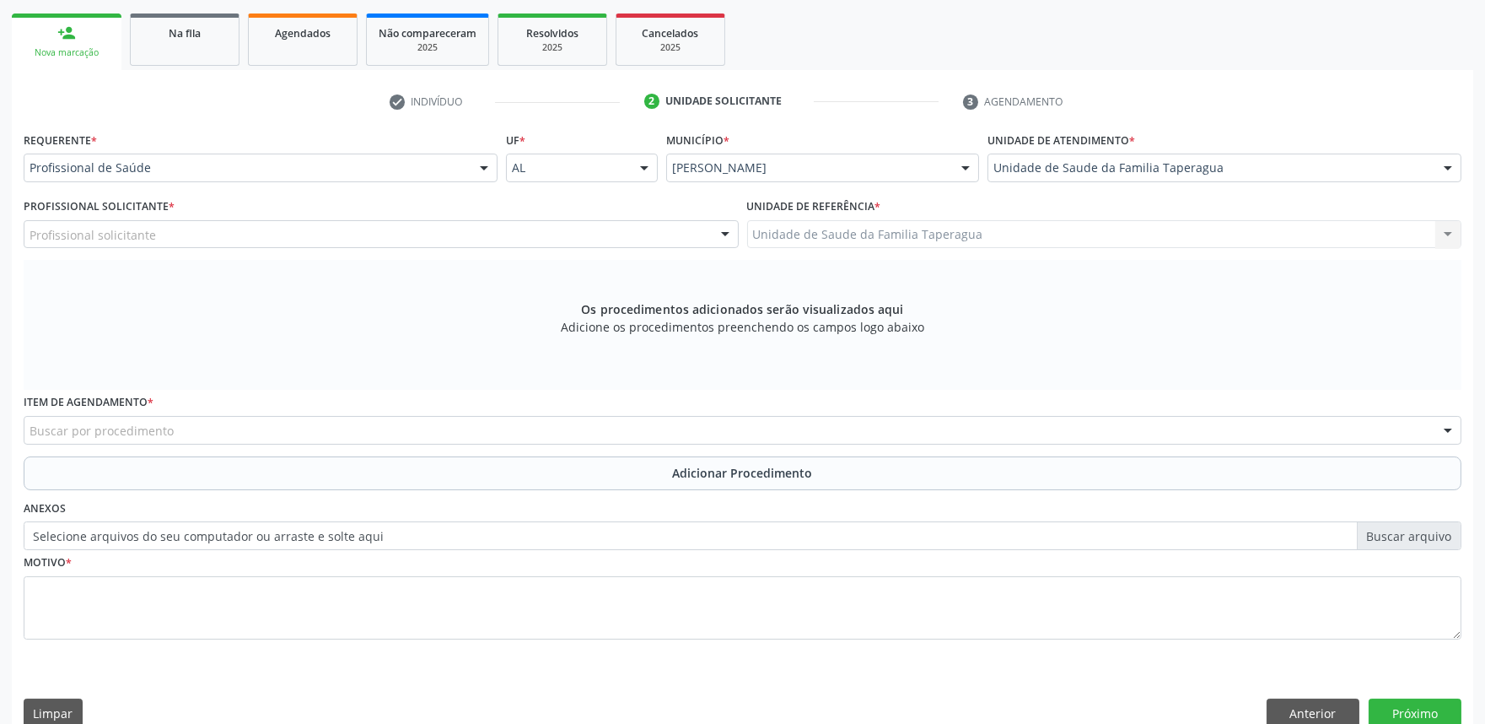
click at [458, 236] on div "Profissional solicitante" at bounding box center [381, 234] width 715 height 29
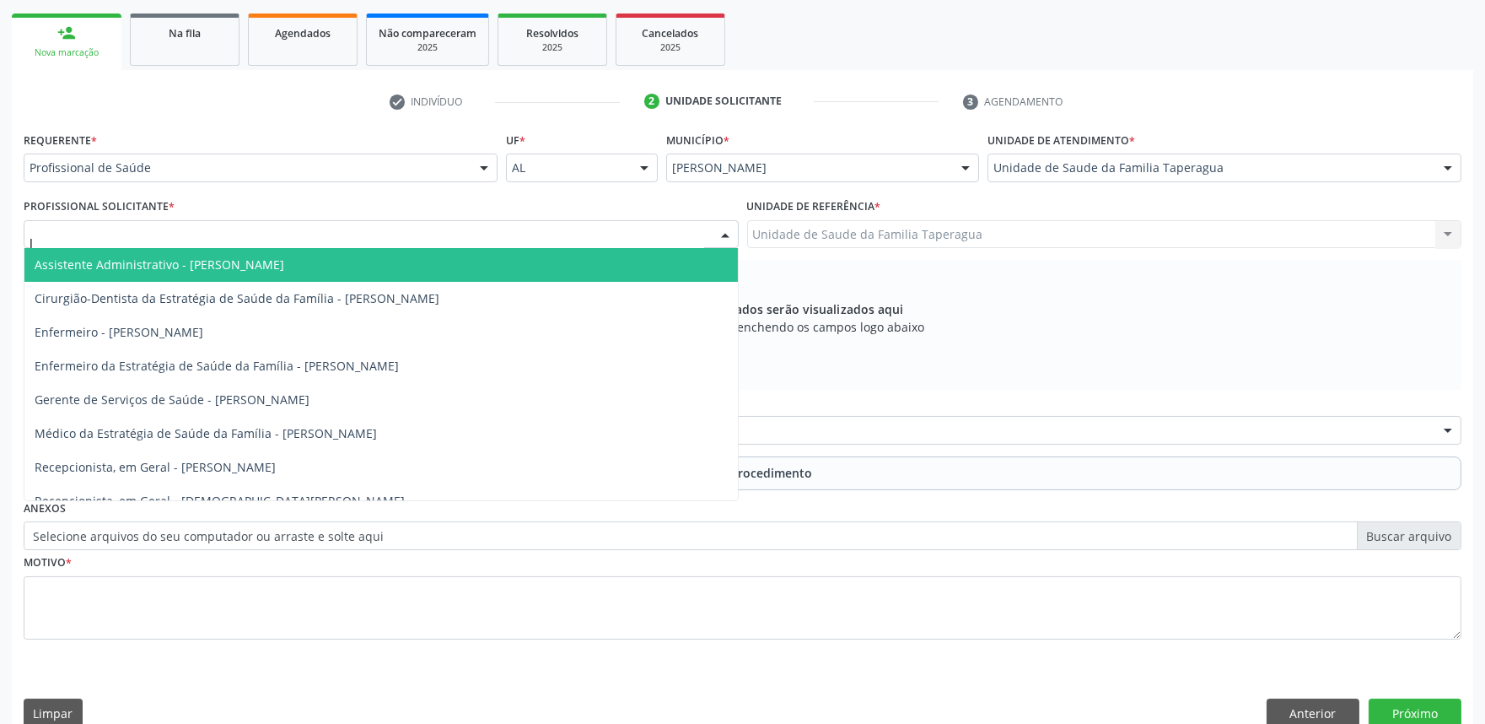
type input "JU"
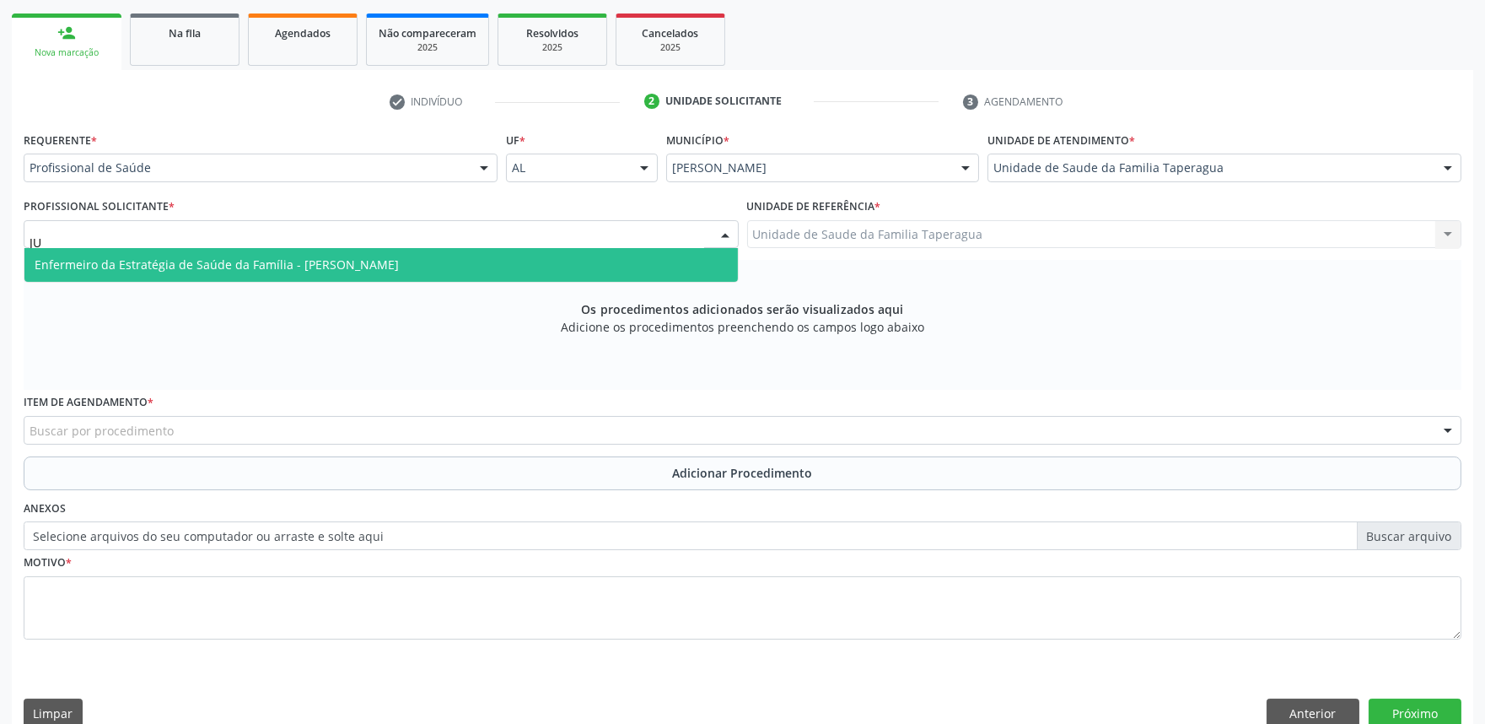
click at [457, 265] on span "Enfermeiro da Estratégia de Saúde da Família - Julilda Maria de Medeiros" at bounding box center [380, 265] width 713 height 34
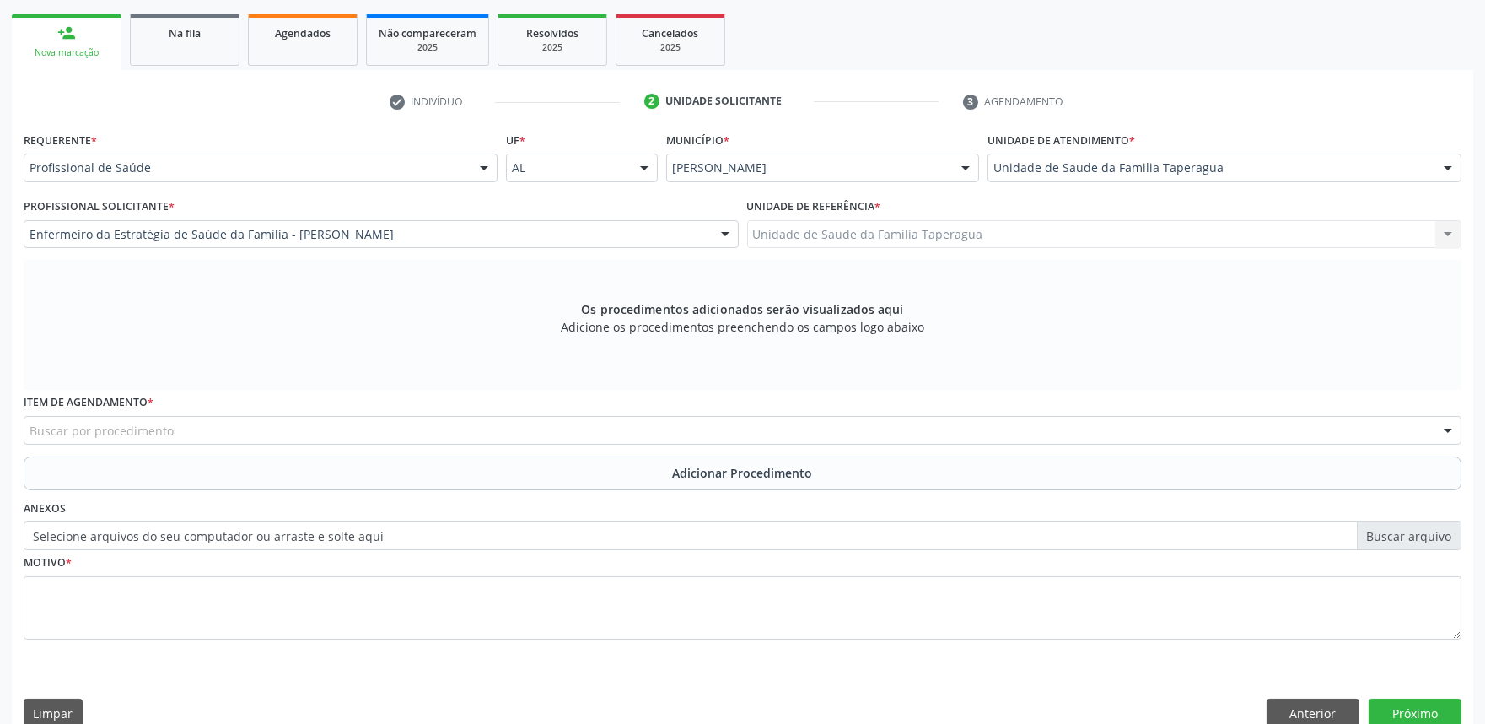
click at [358, 430] on div "Buscar por procedimento" at bounding box center [743, 430] width 1438 height 29
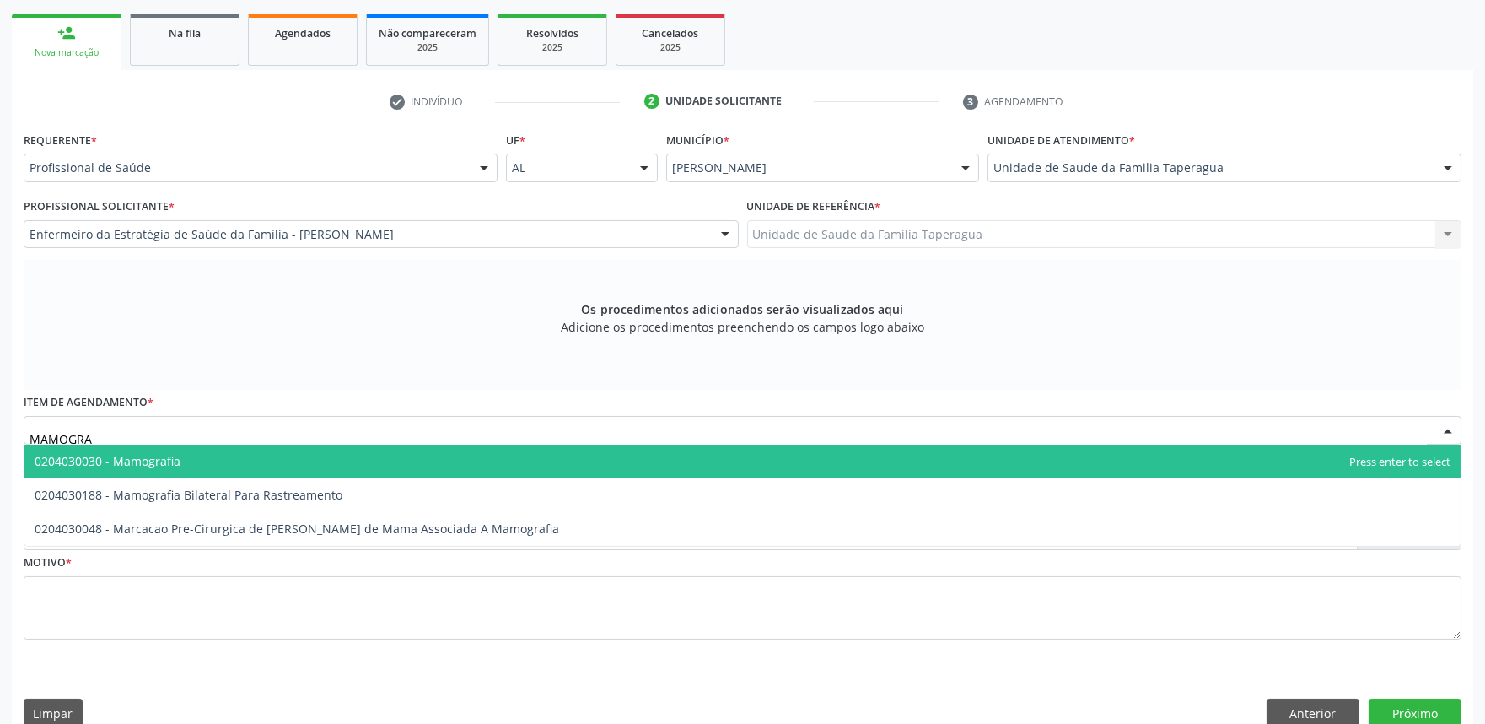
type input "MAMOGRAF"
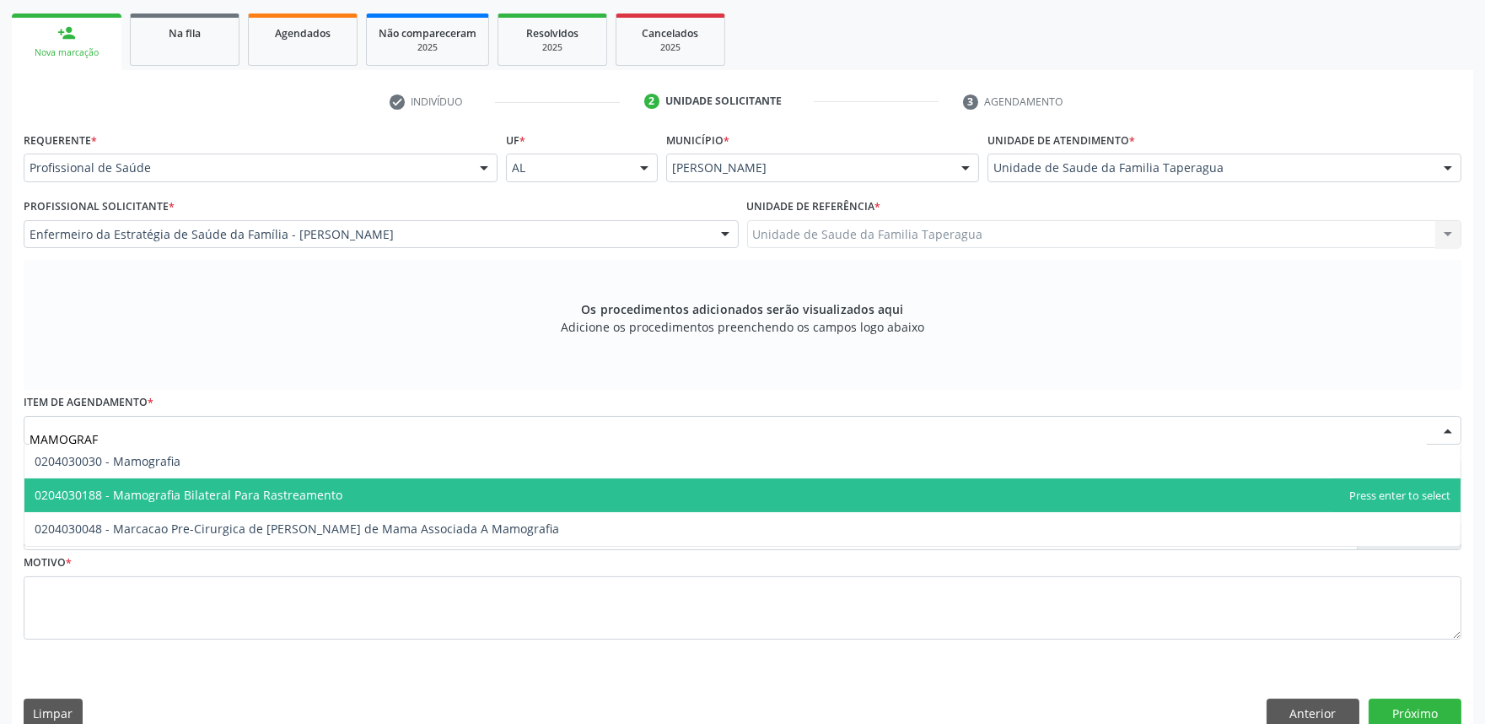
click at [356, 487] on span "0204030188 - Mamografia Bilateral Para Rastreamento" at bounding box center [742, 495] width 1436 height 34
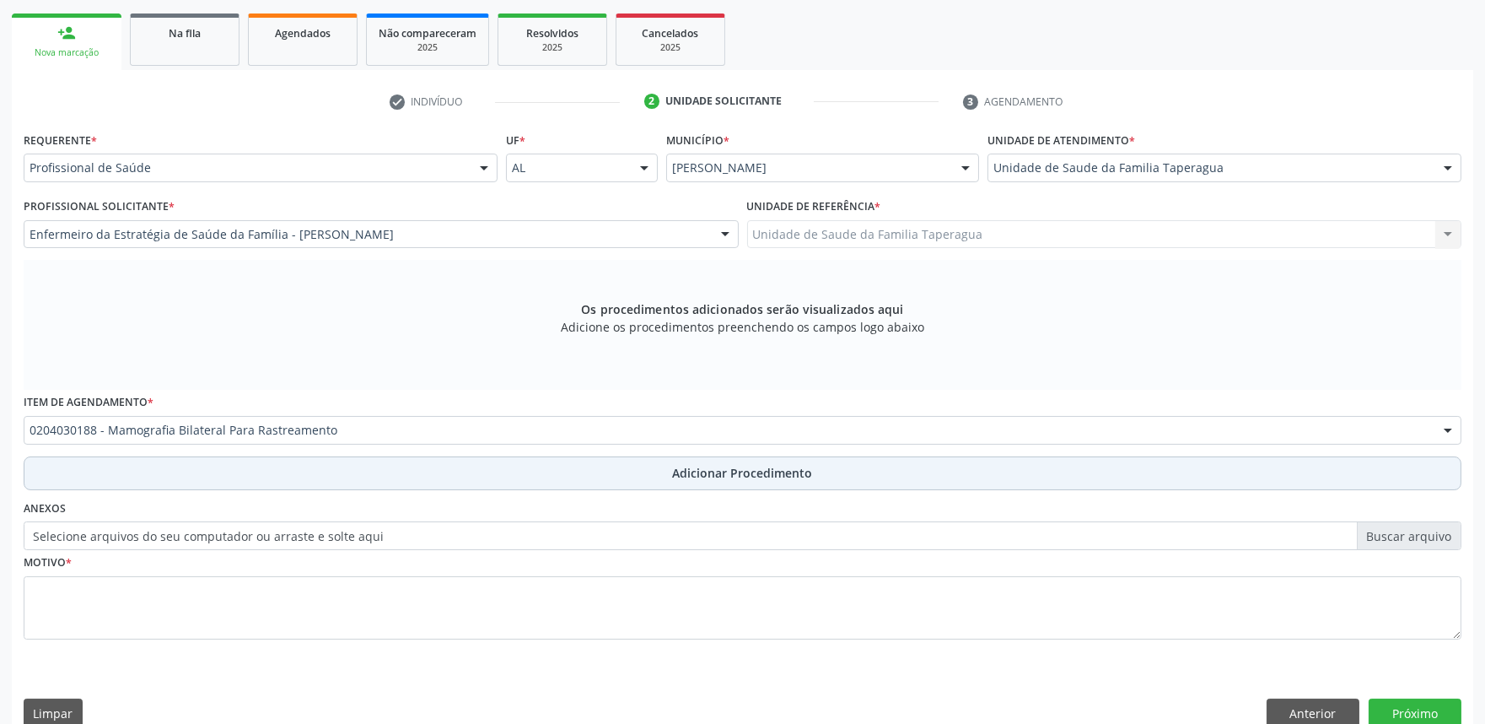
click at [384, 475] on button "Adicionar Procedimento" at bounding box center [743, 473] width 1438 height 34
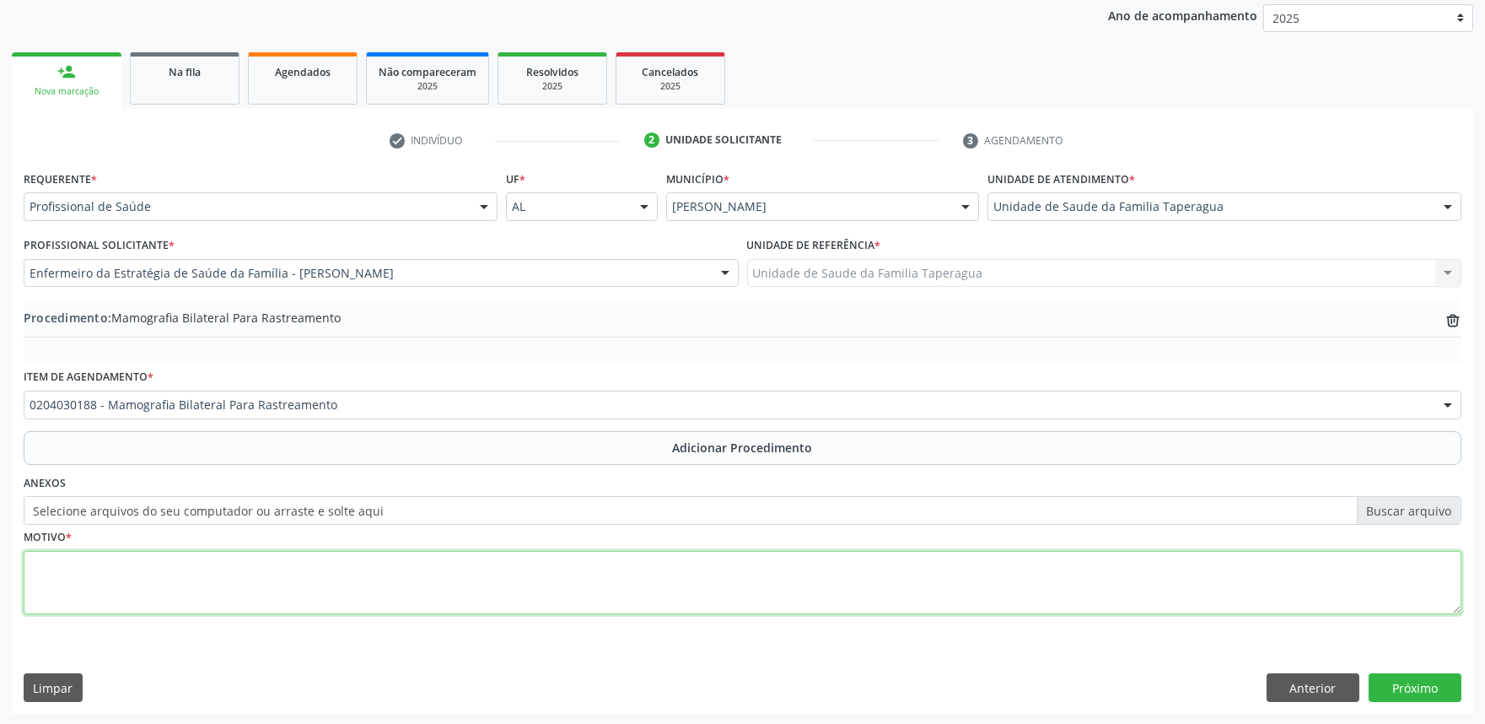
click at [385, 558] on textarea at bounding box center [743, 583] width 1438 height 64
type textarea "CISTO EM MAMA E ?"
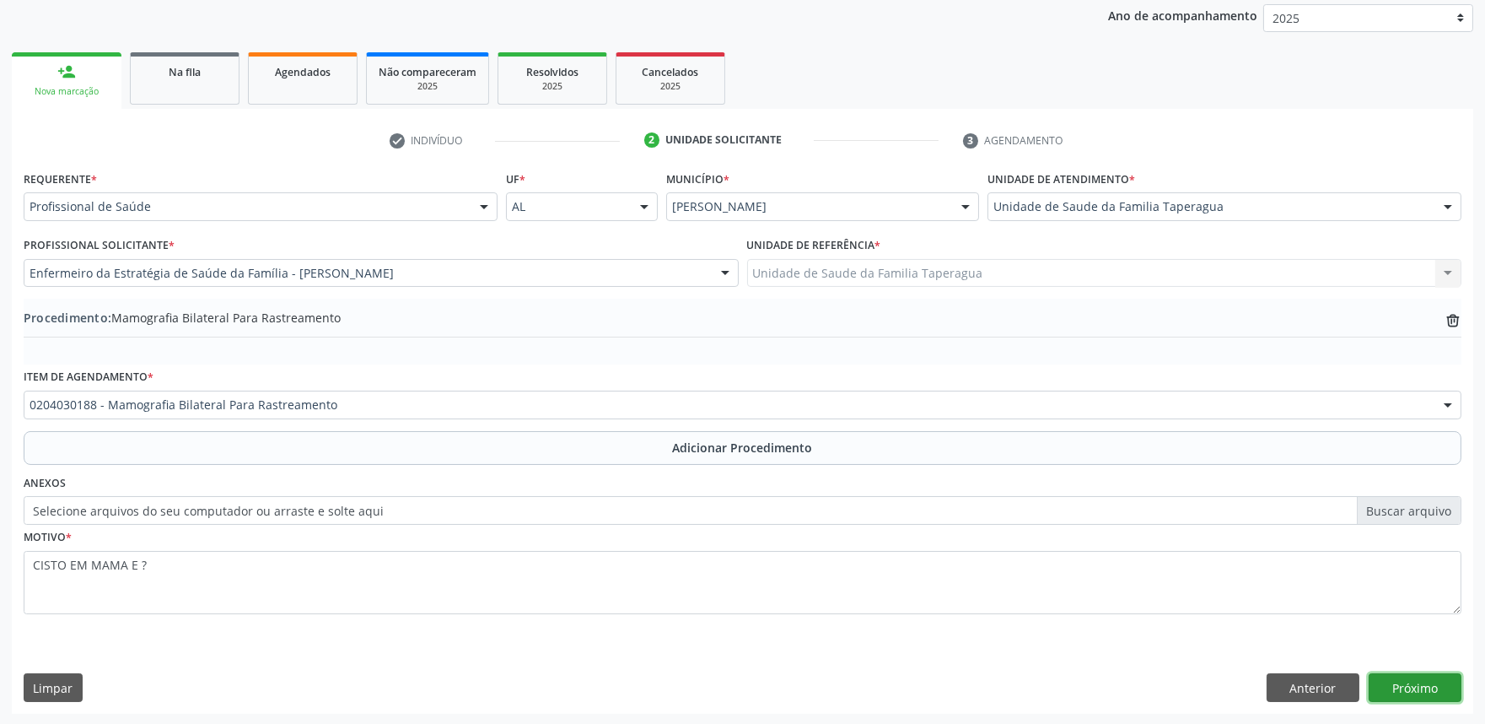
click at [1423, 675] on button "Próximo" at bounding box center [1415, 687] width 93 height 29
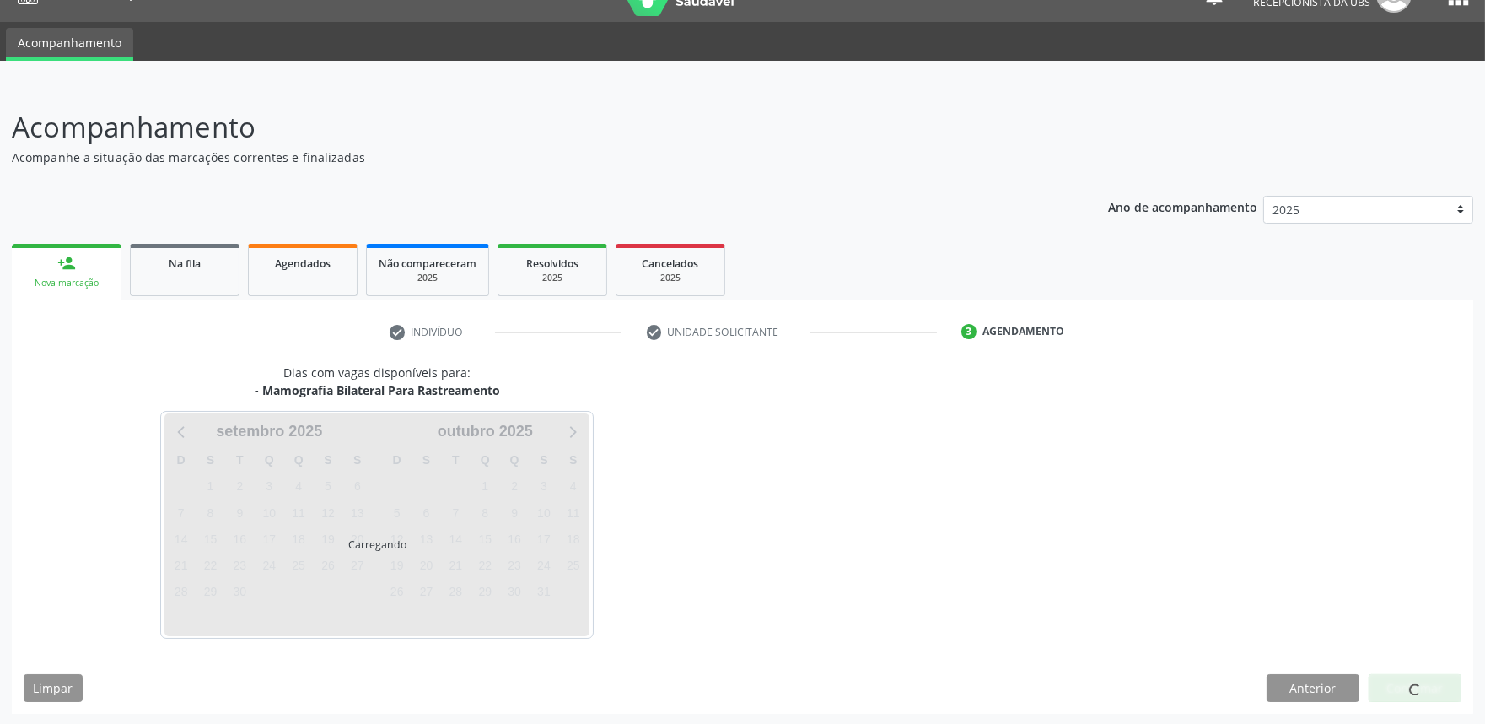
scroll to position [82, 0]
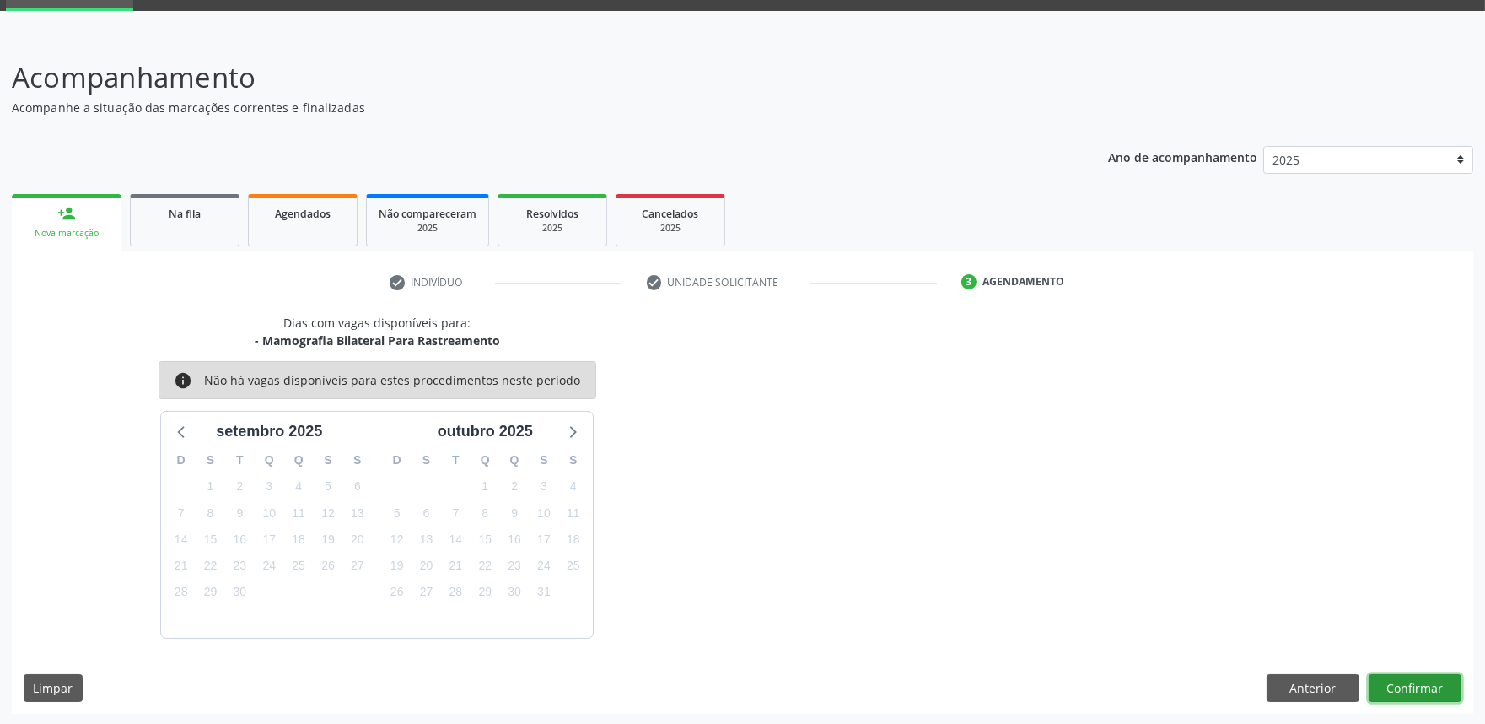
click at [1437, 675] on button "Confirmar" at bounding box center [1415, 688] width 93 height 29
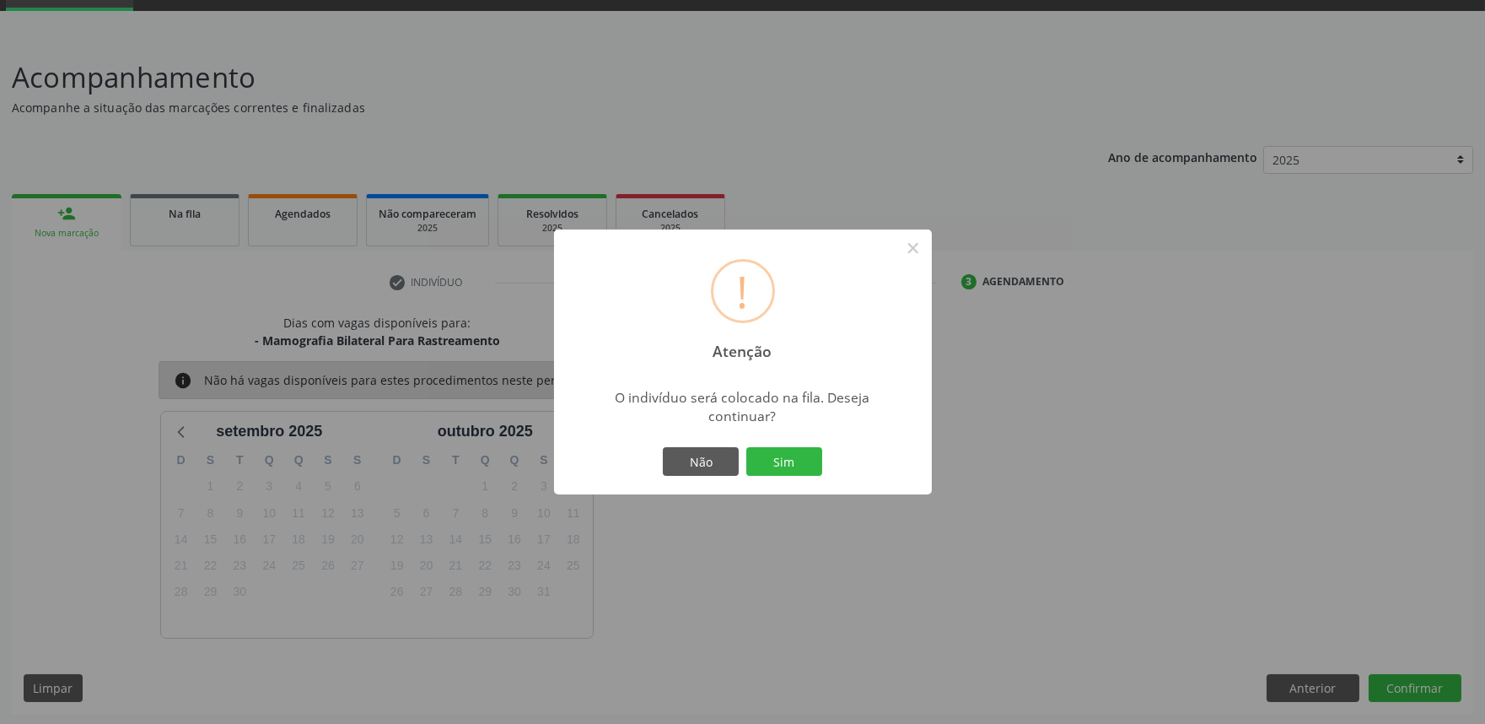
click at [746, 447] on button "Sim" at bounding box center [784, 461] width 76 height 29
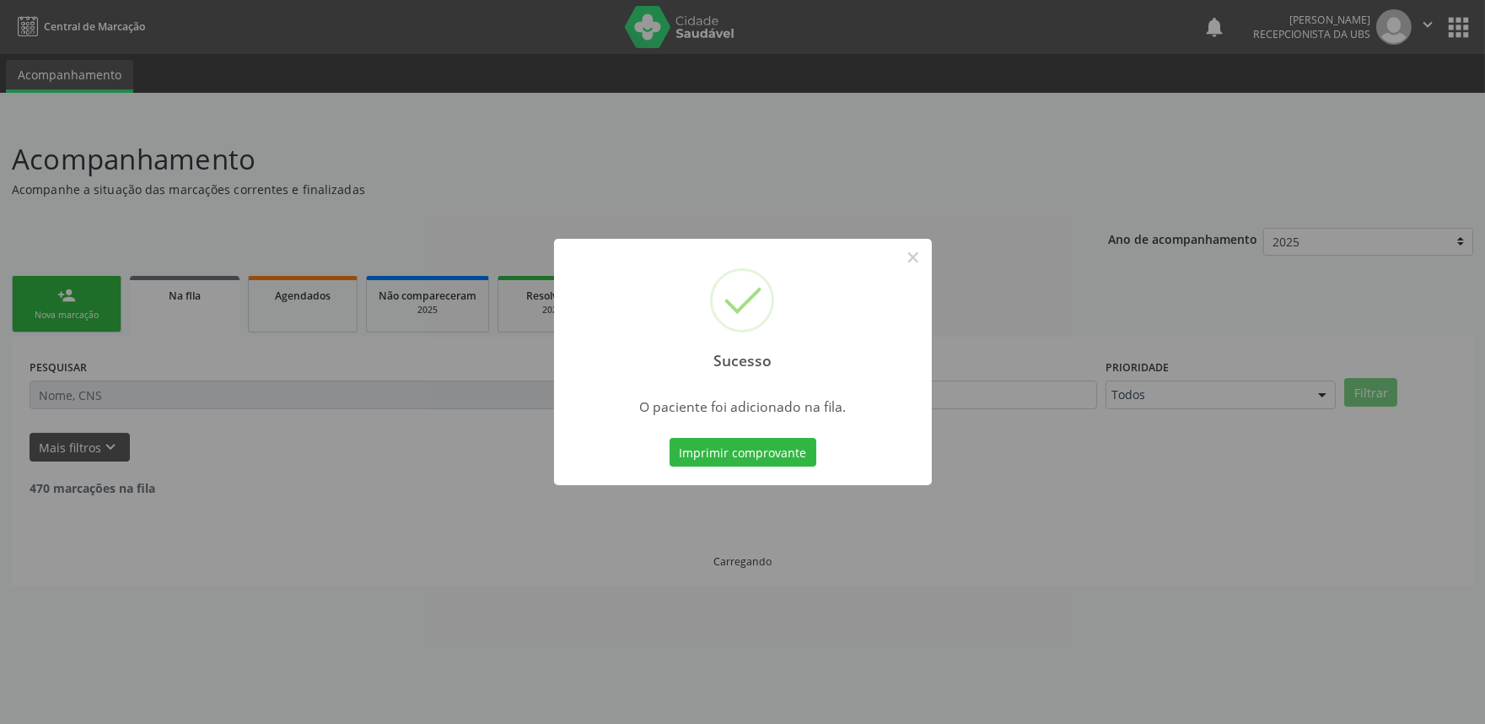
scroll to position [0, 0]
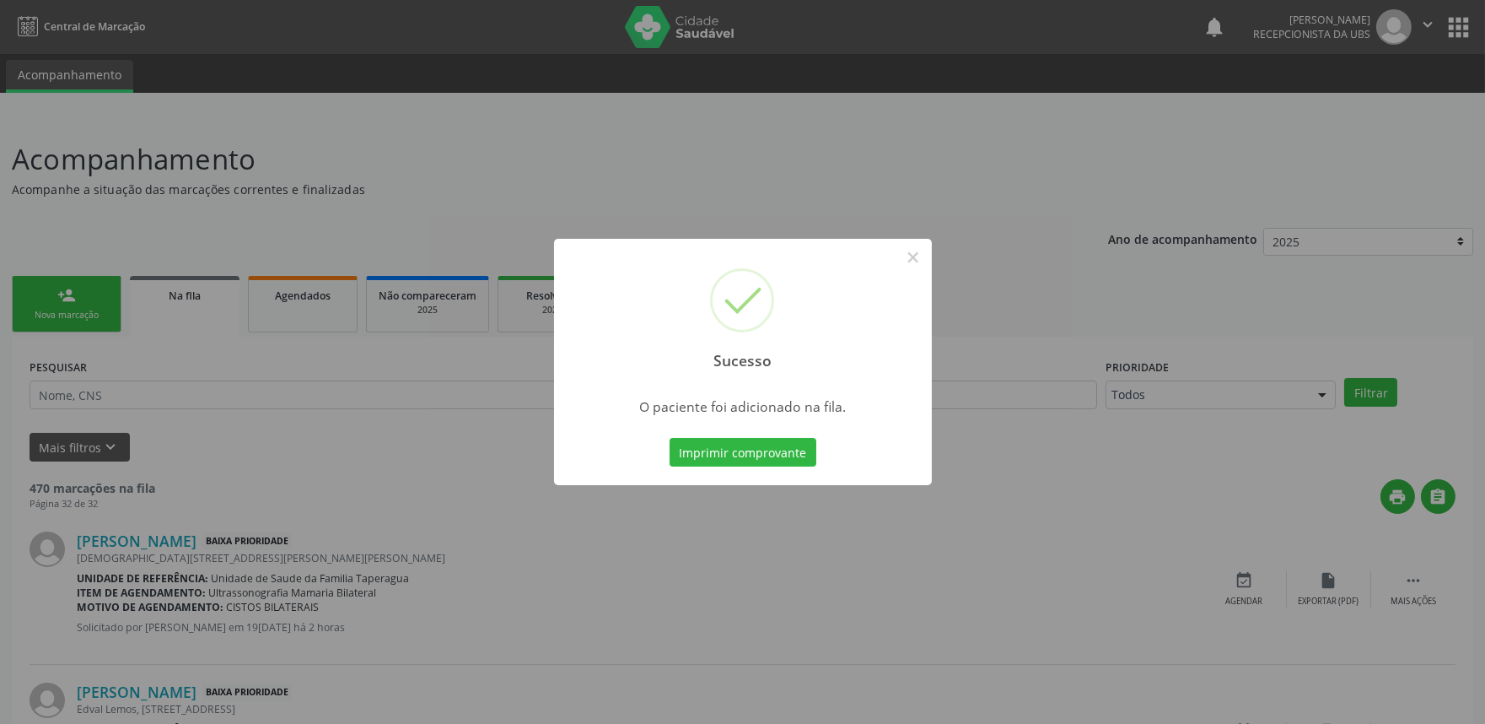
click at [1060, 307] on div "Sucesso × O paciente foi adicionado na fila. Imprimir comprovante Cancel" at bounding box center [742, 362] width 1485 height 724
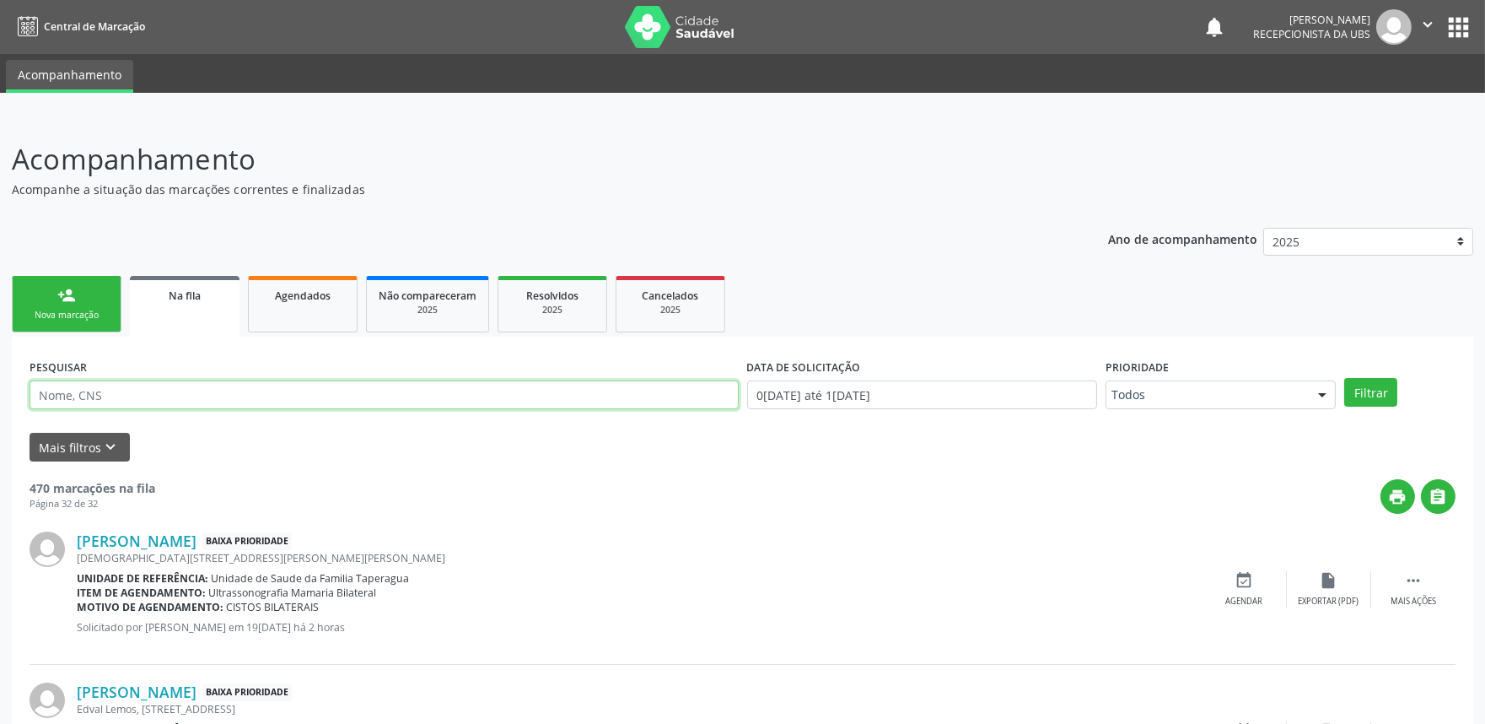
click at [262, 386] on input "text" at bounding box center [384, 394] width 709 height 29
paste input "705007497690154"
type input "705007497690154"
click at [1344, 378] on button "Filtrar" at bounding box center [1370, 392] width 53 height 29
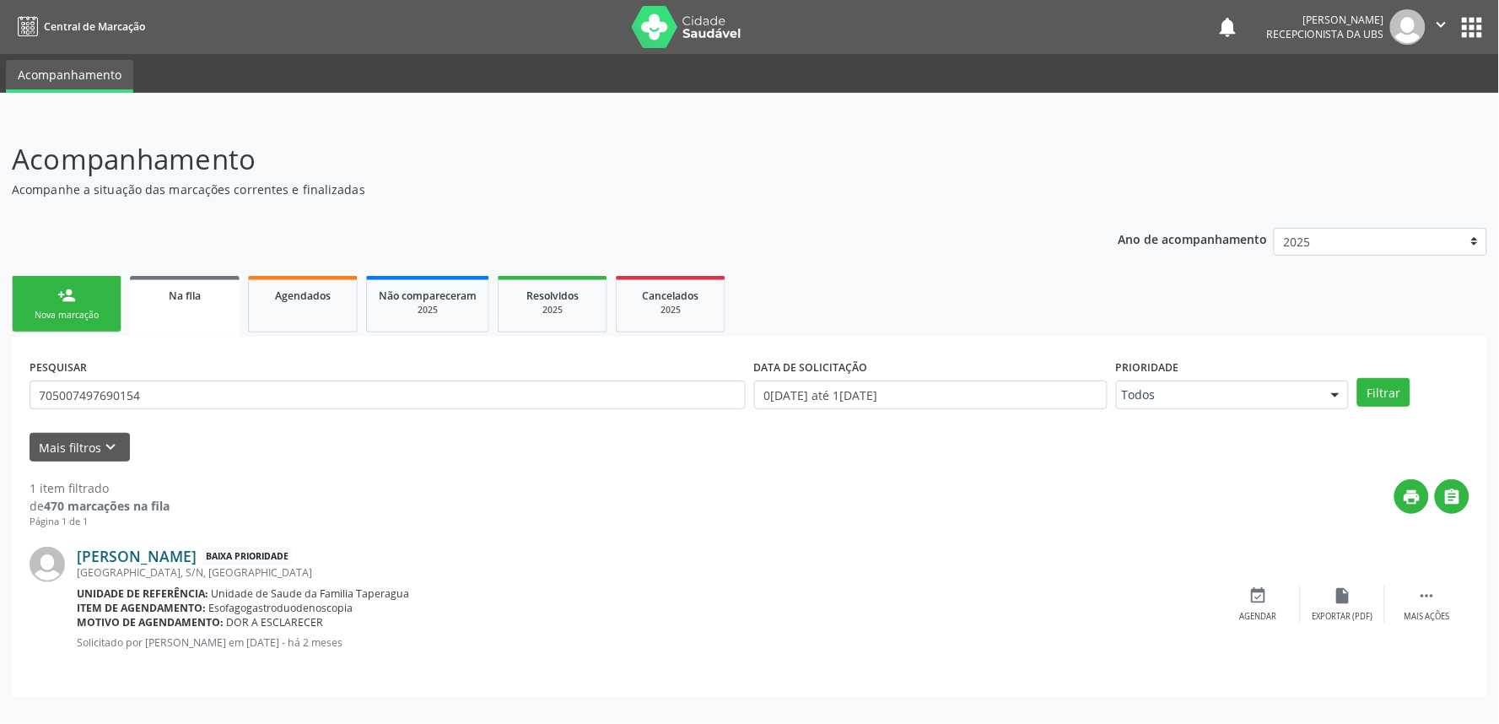
click at [196, 551] on link "Maria Rosevania Costa Santos" at bounding box center [137, 555] width 120 height 19
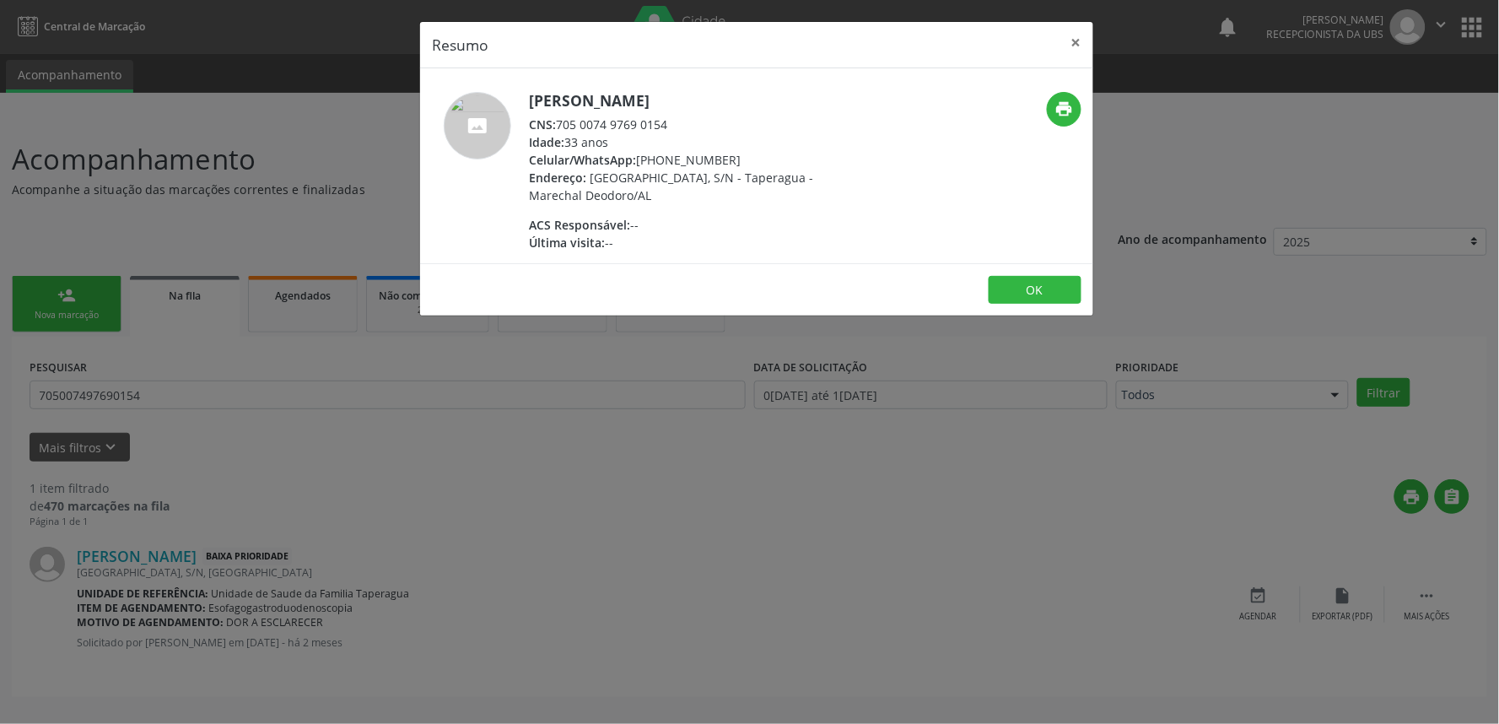
click at [408, 451] on div "Resumo × Maria Rosevania Costa Santos CNS: 705 0074 9769 0154 Idade: 33 anos Ce…" at bounding box center [749, 362] width 1499 height 724
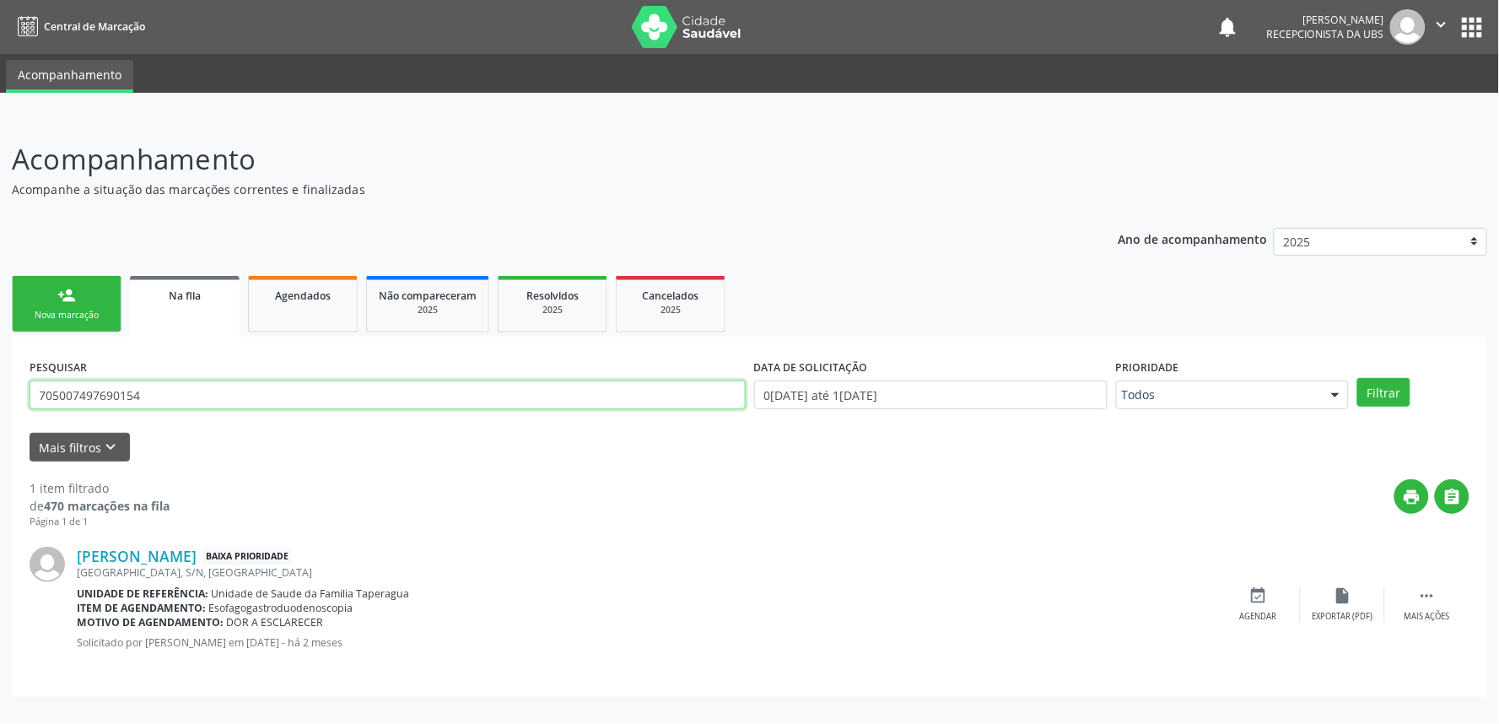
click at [182, 403] on input "705007497690154" at bounding box center [388, 394] width 716 height 29
click at [86, 293] on link "person_add Nova marcação" at bounding box center [67, 304] width 110 height 57
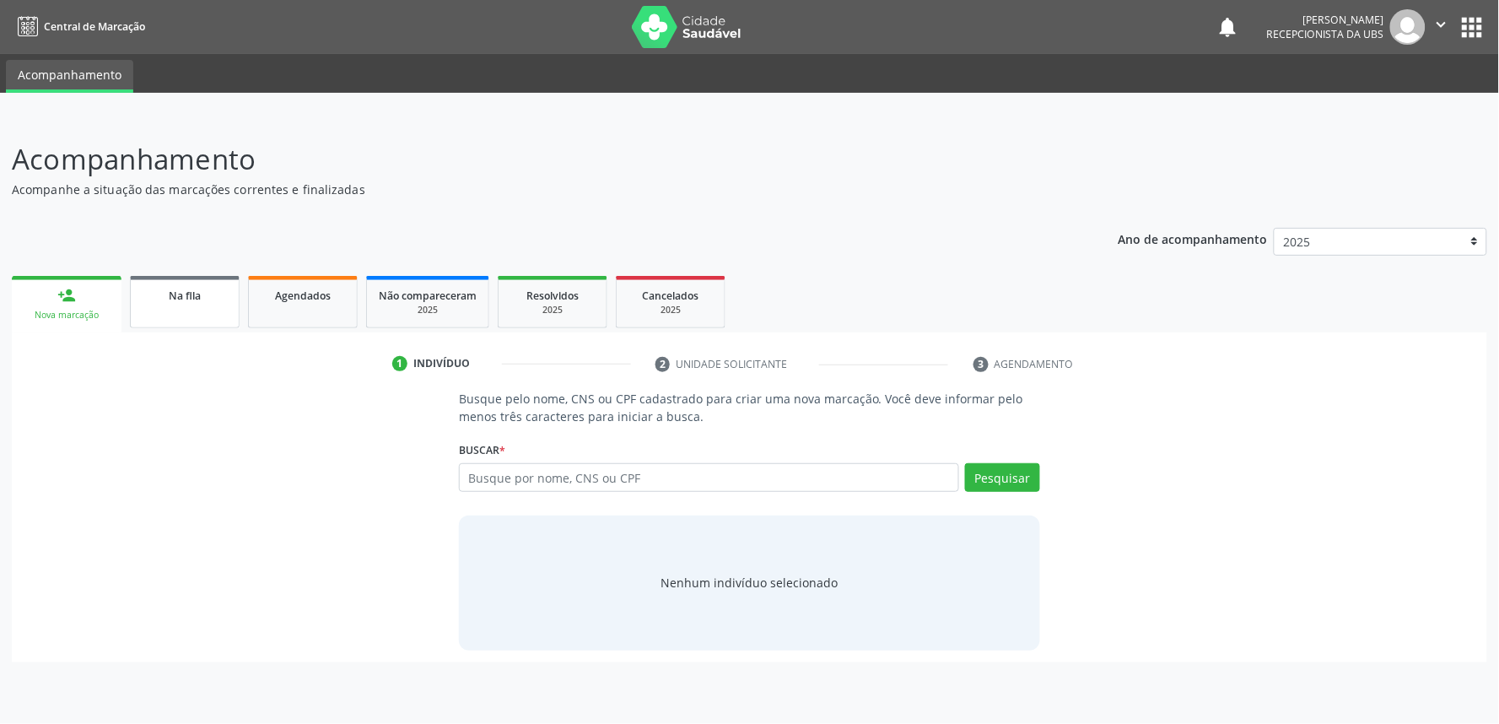
click at [201, 287] on div "Na fila" at bounding box center [185, 295] width 84 height 18
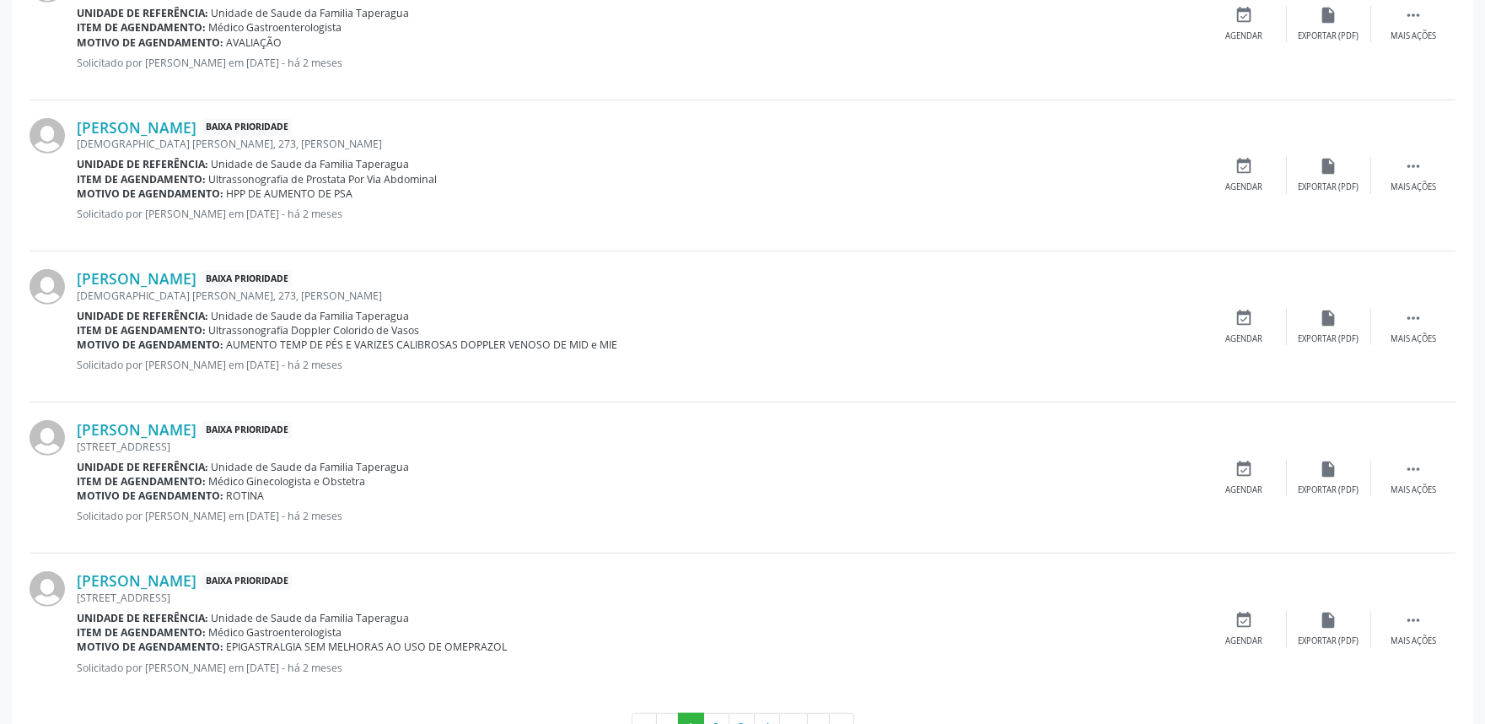
scroll to position [2278, 0]
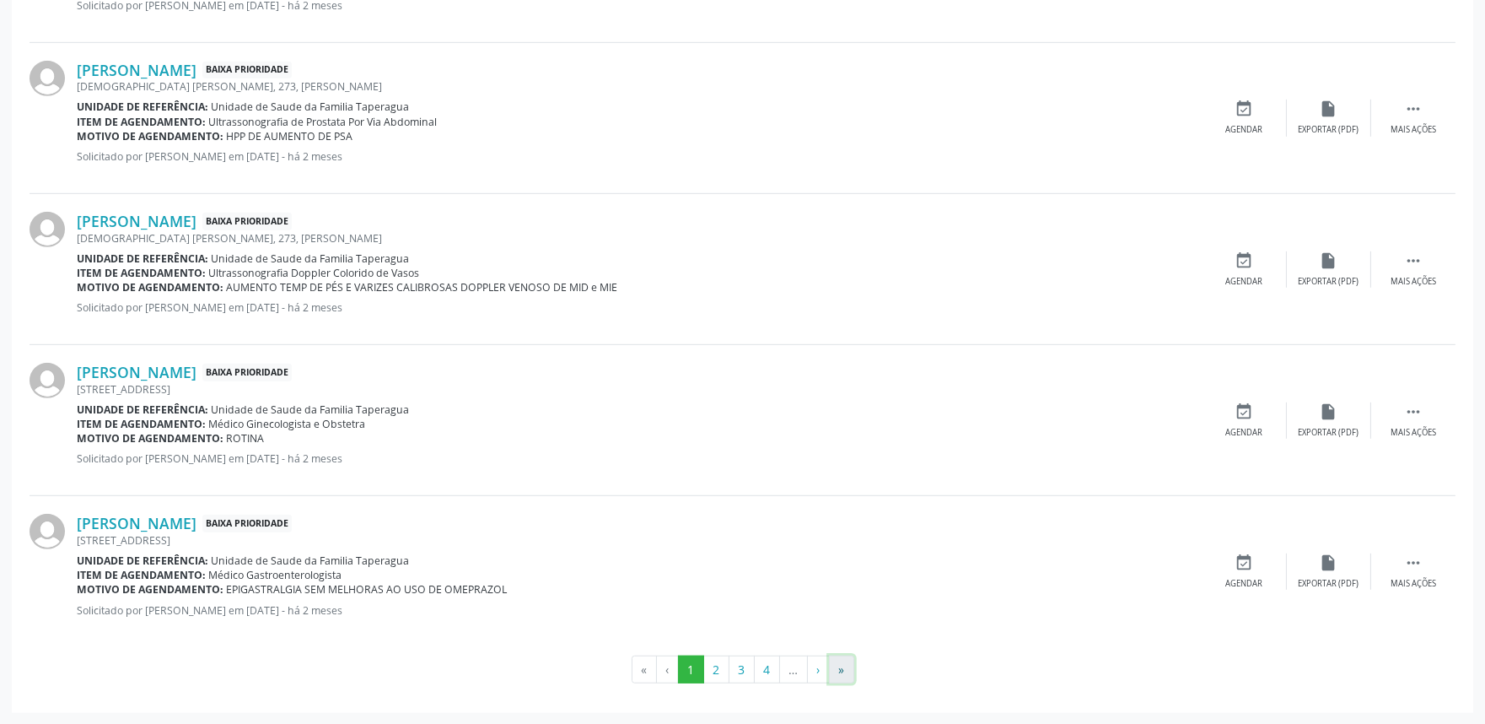
click at [852, 670] on button "»" at bounding box center [841, 669] width 25 height 29
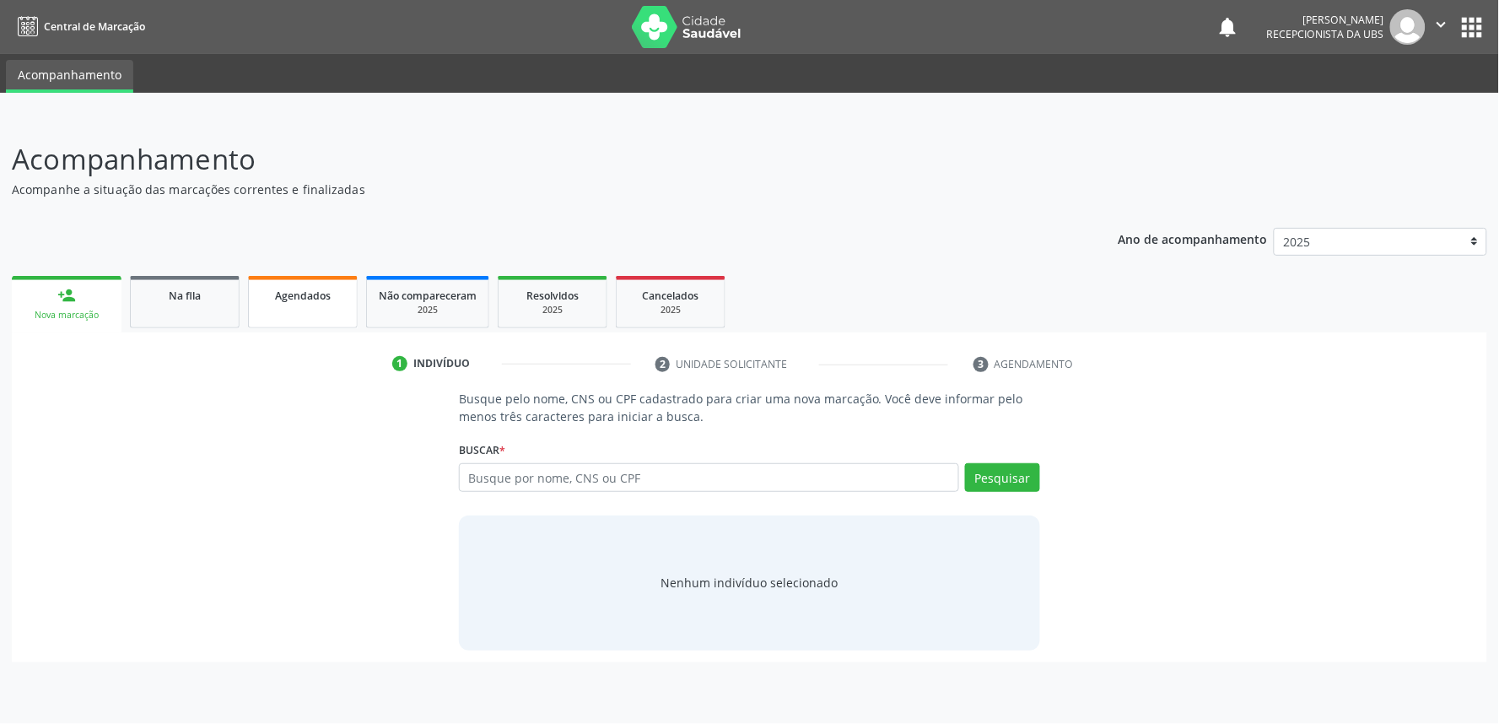
click at [307, 293] on span "Agendados" at bounding box center [303, 295] width 56 height 14
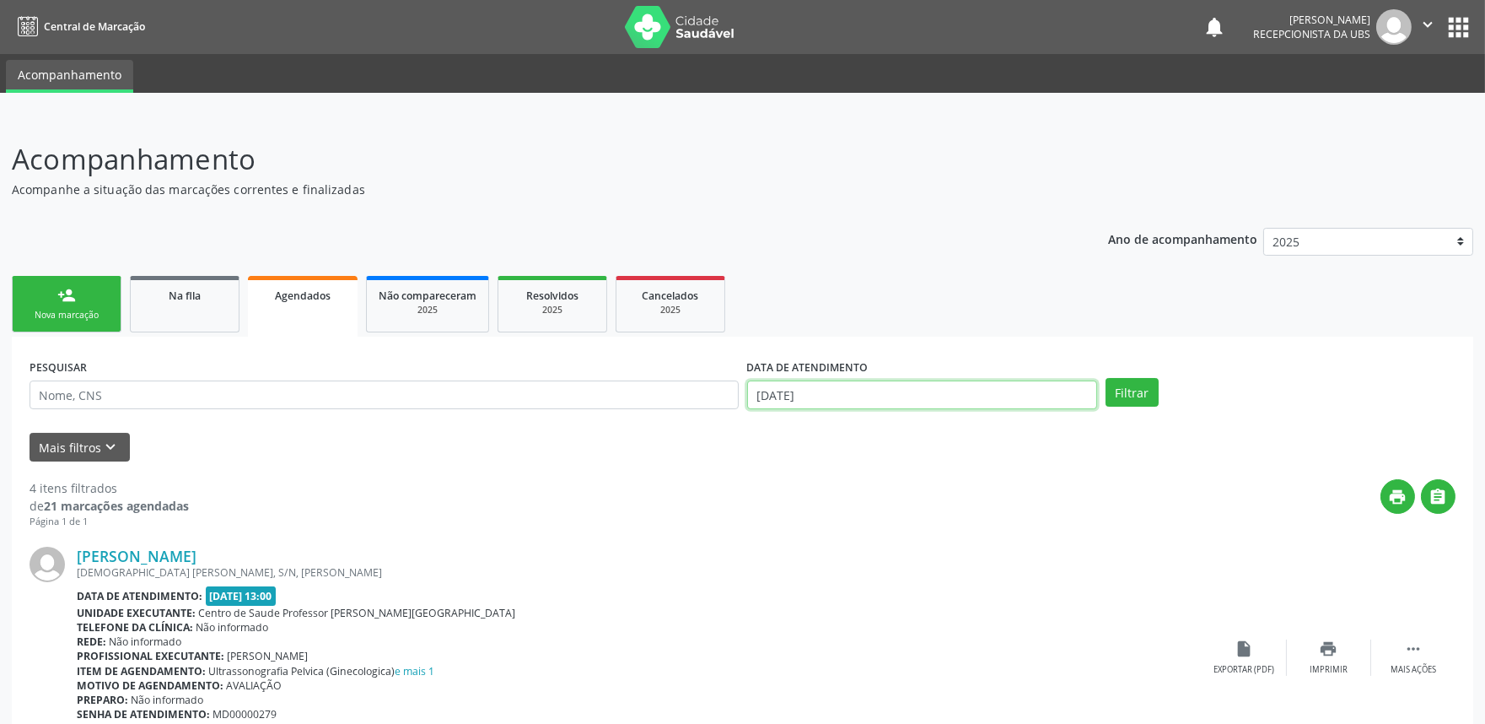
click at [870, 398] on input "1[DATE]" at bounding box center [922, 394] width 350 height 29
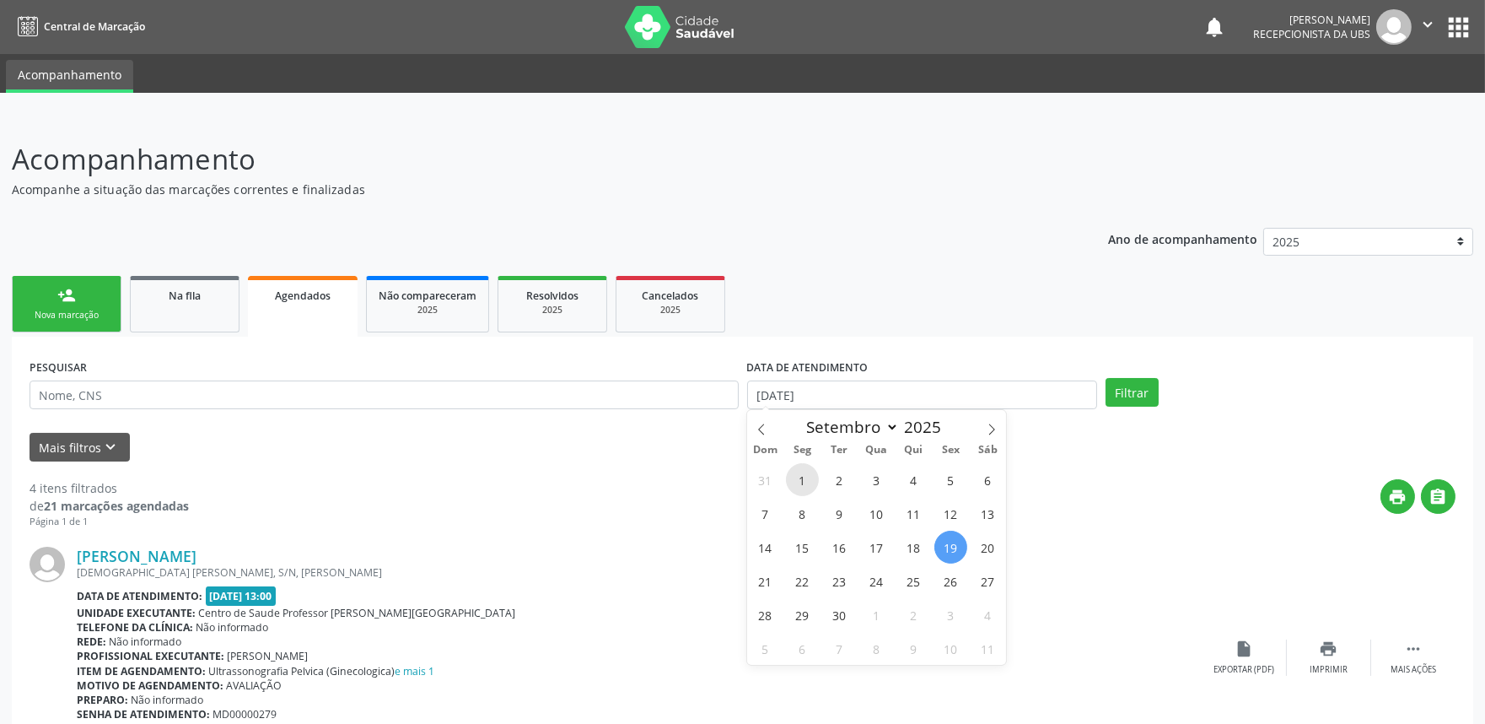
click at [804, 478] on span "1" at bounding box center [802, 479] width 33 height 33
type input "0[DATE]"
click at [987, 432] on icon at bounding box center [992, 429] width 12 height 12
select select "9"
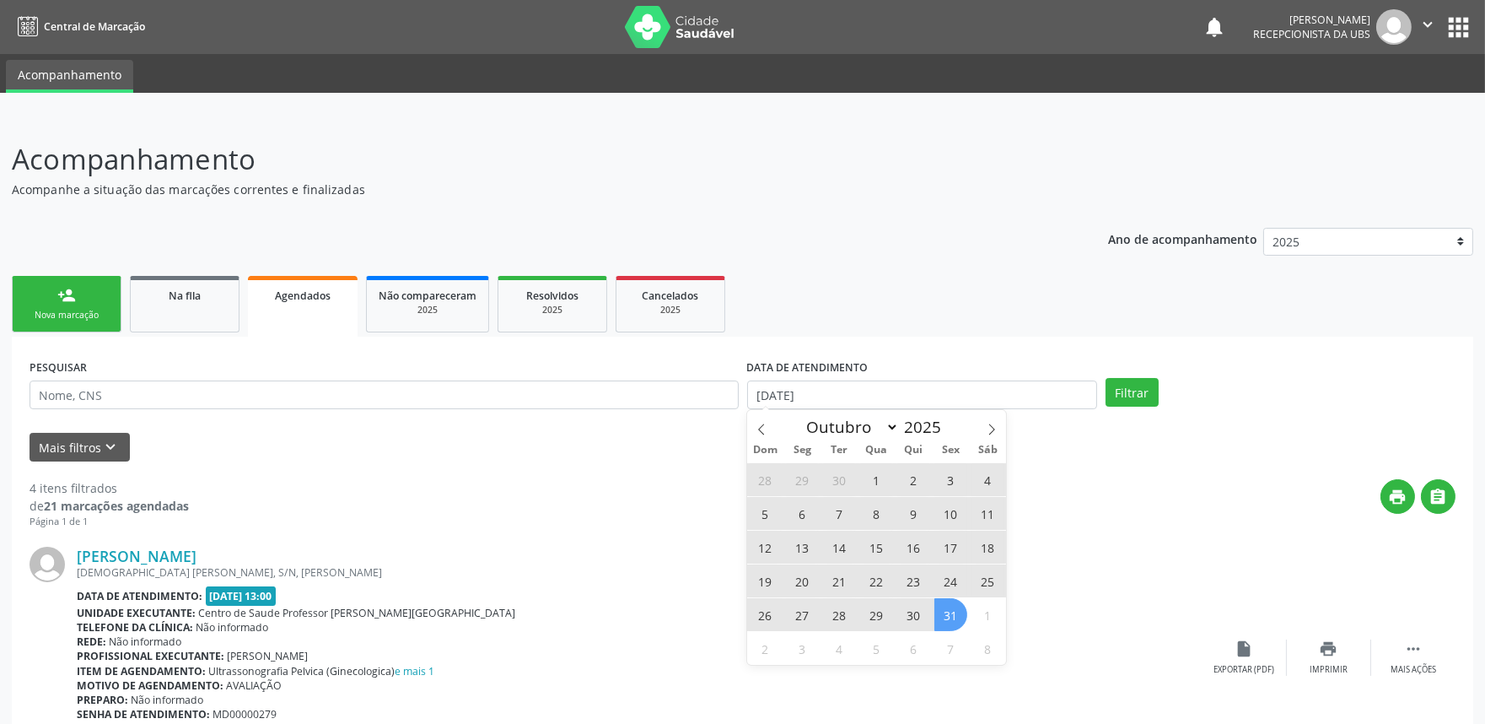
click at [947, 611] on span "31" at bounding box center [950, 614] width 33 height 33
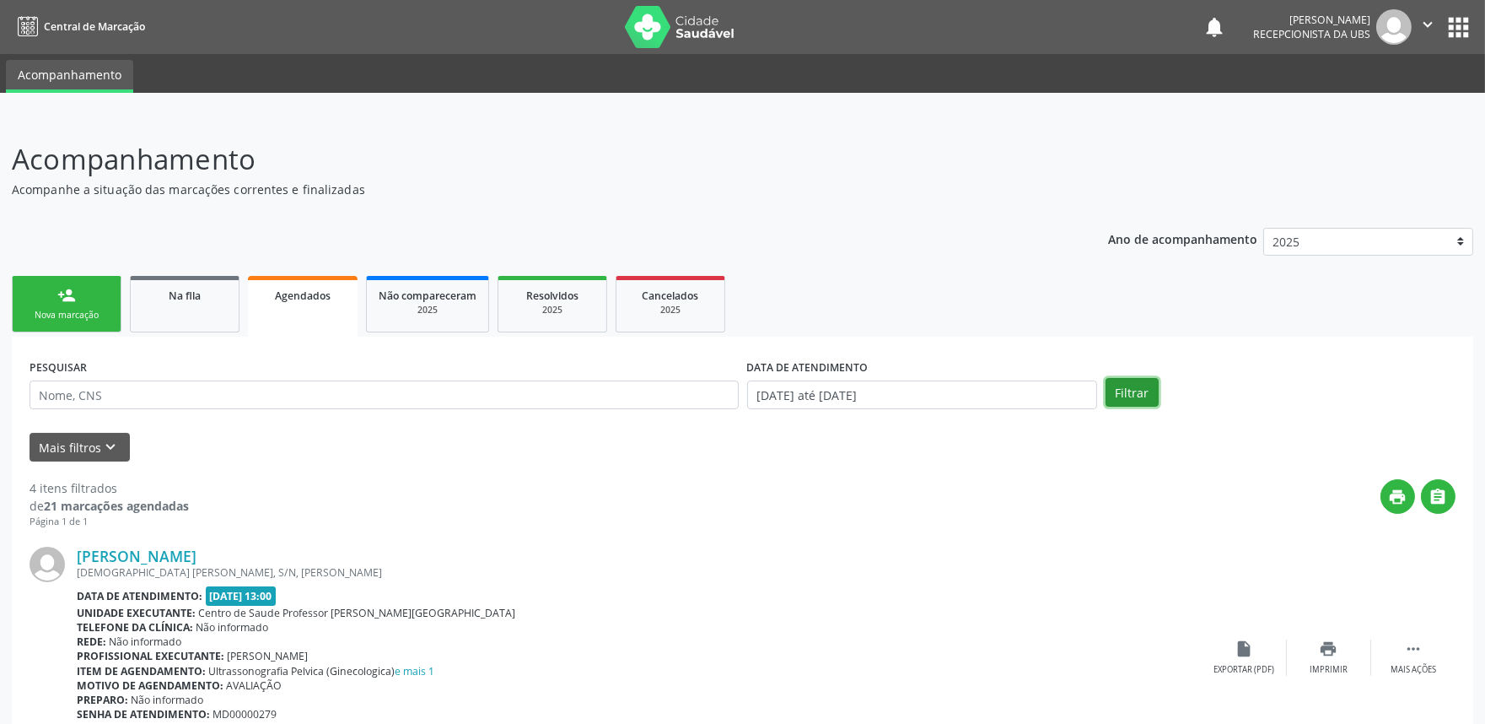
click at [1141, 389] on button "Filtrar" at bounding box center [1132, 392] width 53 height 29
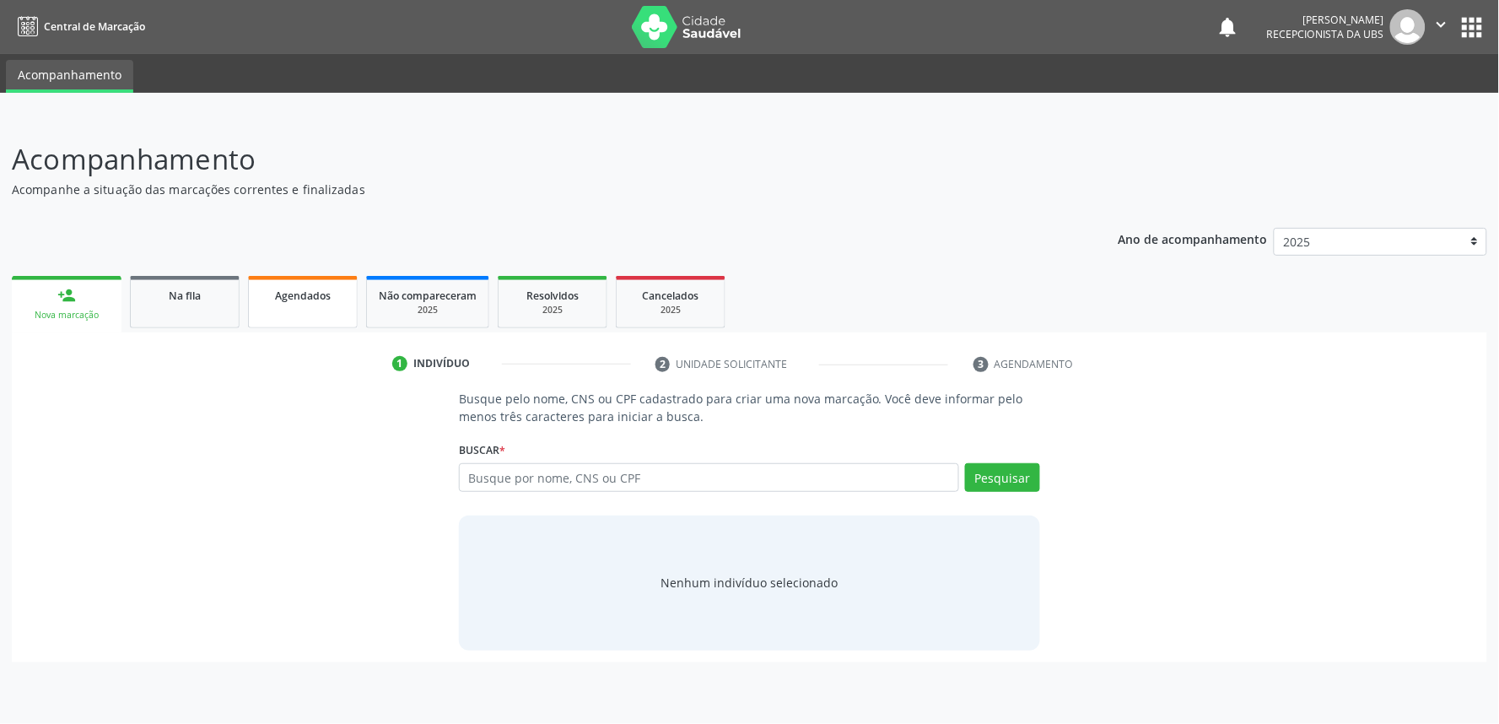
click at [320, 299] on span "Agendados" at bounding box center [303, 295] width 56 height 14
